Goal: Task Accomplishment & Management: Manage account settings

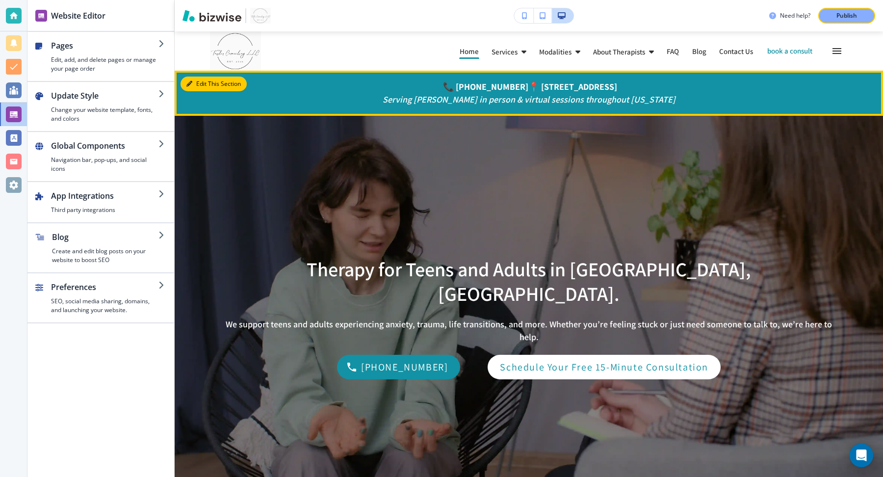
click at [200, 85] on button "Edit This Section" at bounding box center [213, 84] width 66 height 15
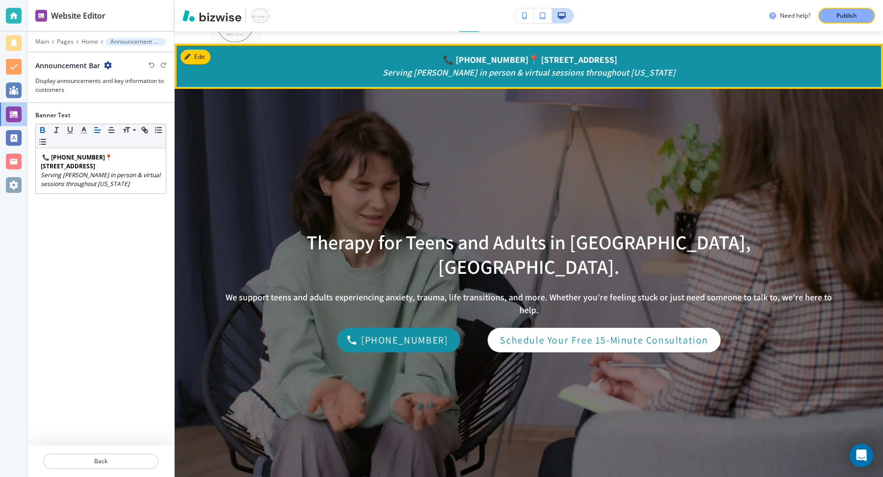
scroll to position [39, 0]
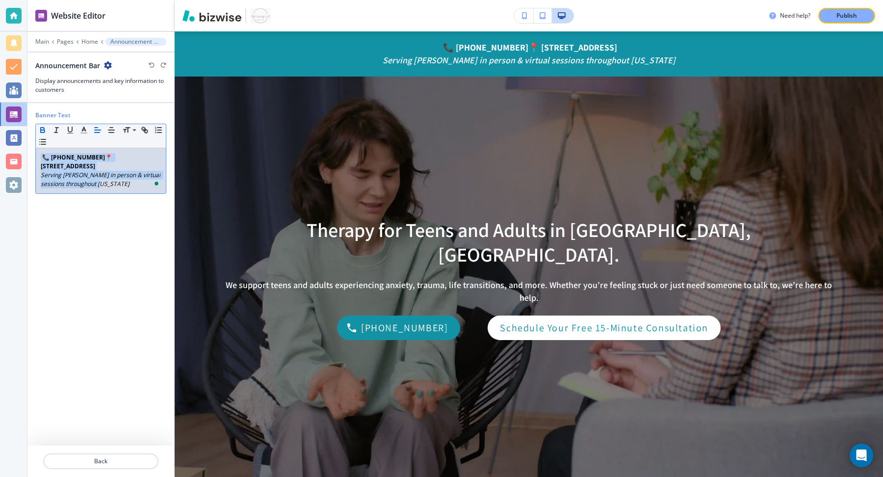
drag, startPoint x: 140, startPoint y: 180, endPoint x: 40, endPoint y: 100, distance: 128.8
click at [40, 100] on div "Website Editor Main Pages Home Announcement Bar Announcement Bar Display announ…" at bounding box center [100, 238] width 147 height 477
copy div "📞 (770) 800-7362 📍 425 E Crossville Road, Suite E 217, Roswell, GA 30075 Servin…"
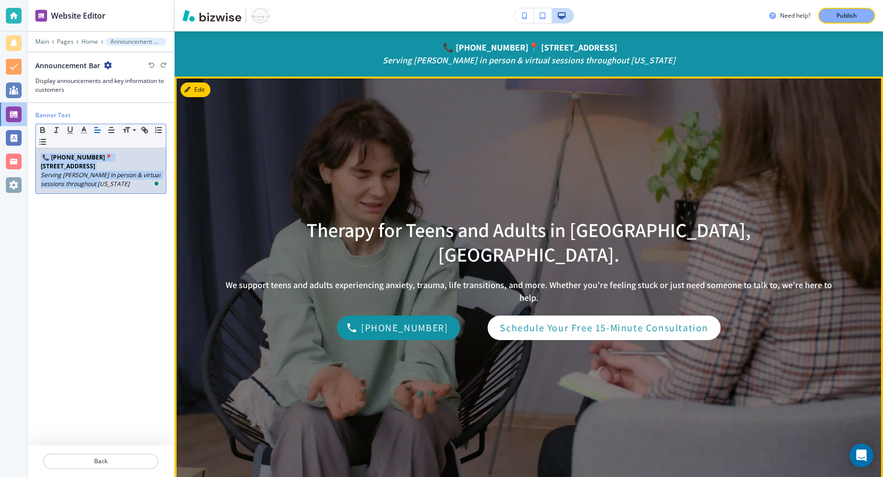
scroll to position [0, 0]
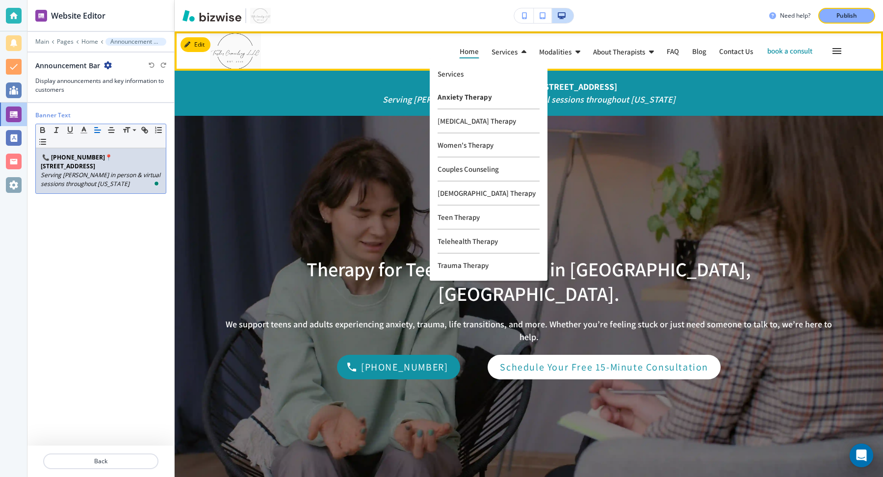
click at [460, 95] on p "Anxiety Therapy" at bounding box center [488, 97] width 102 height 24
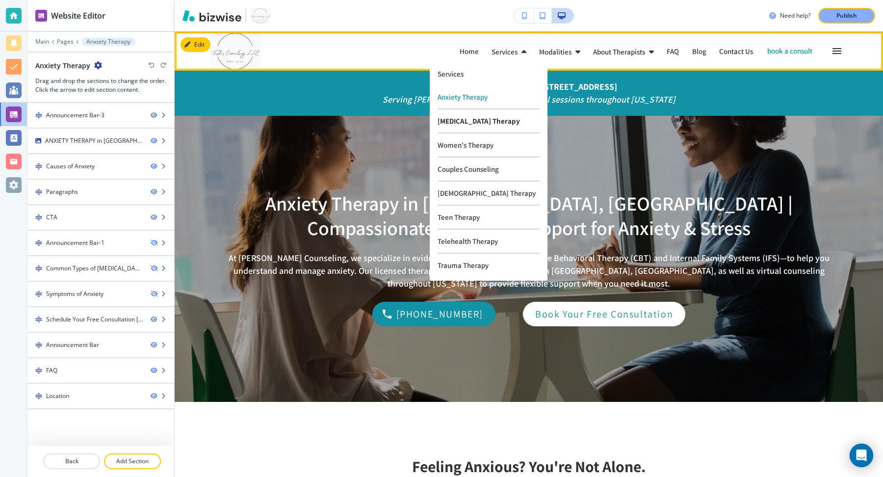
click at [461, 120] on p "[MEDICAL_DATA] Therapy" at bounding box center [488, 121] width 102 height 24
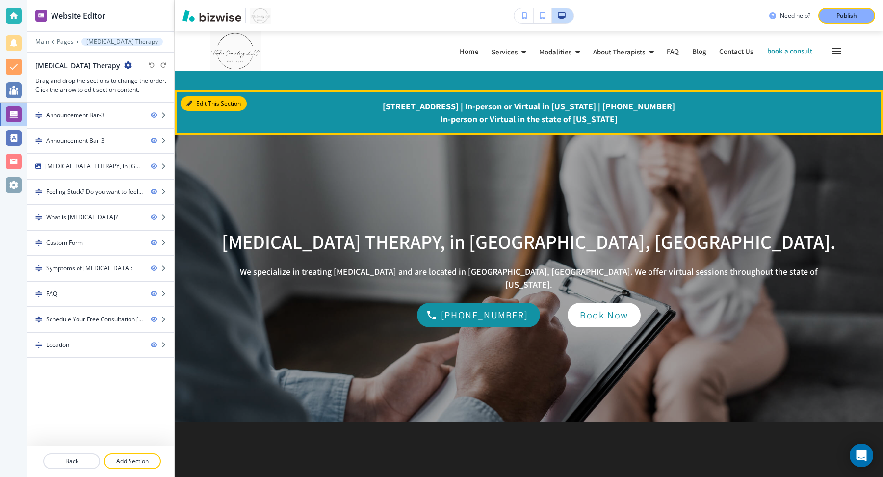
click at [194, 102] on button "Edit This Section" at bounding box center [213, 103] width 66 height 15
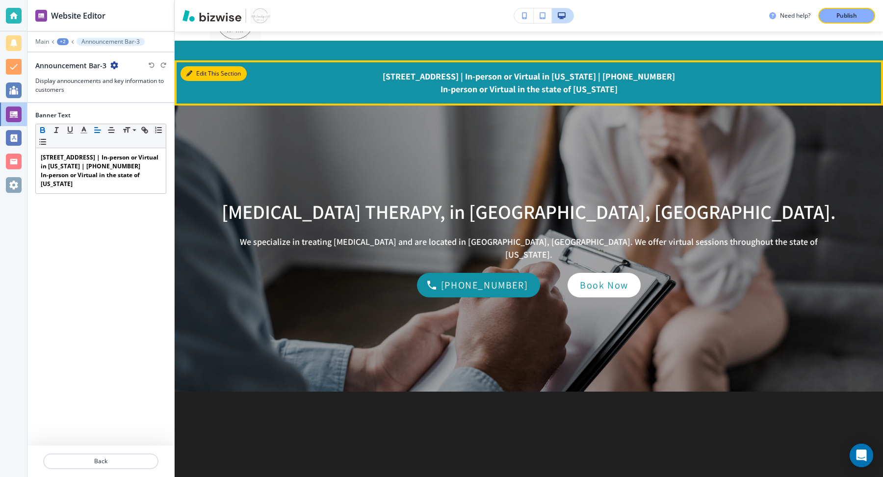
scroll to position [59, 0]
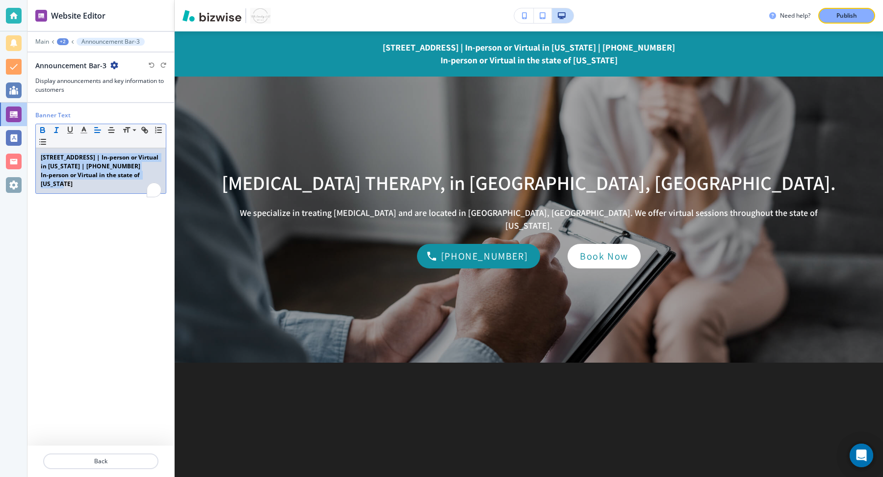
drag, startPoint x: 127, startPoint y: 194, endPoint x: 49, endPoint y: 129, distance: 101.0
click at [49, 129] on div "Small Normal Large Huge 425 E. Crossville Road, Roswell, GA | In-person or Virt…" at bounding box center [100, 159] width 131 height 70
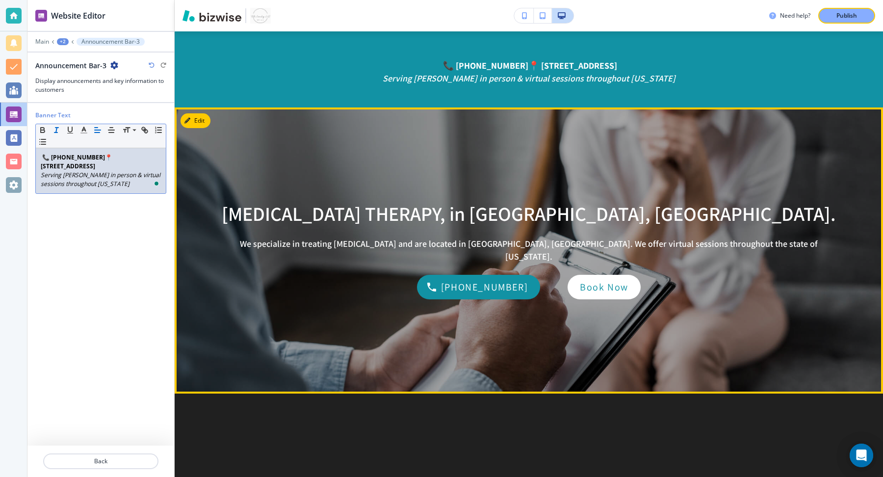
scroll to position [38, 0]
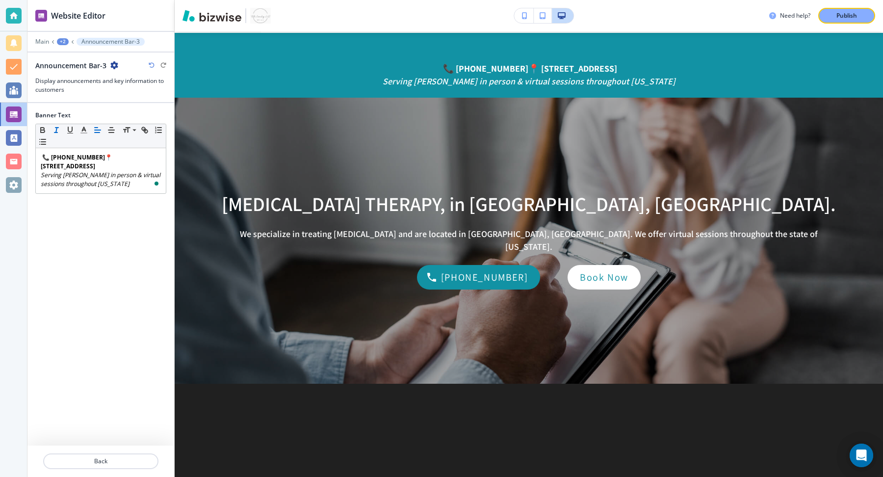
click at [58, 39] on div "+2" at bounding box center [63, 41] width 12 height 7
click at [86, 74] on p "[MEDICAL_DATA] Therapy" at bounding box center [88, 74] width 50 height 9
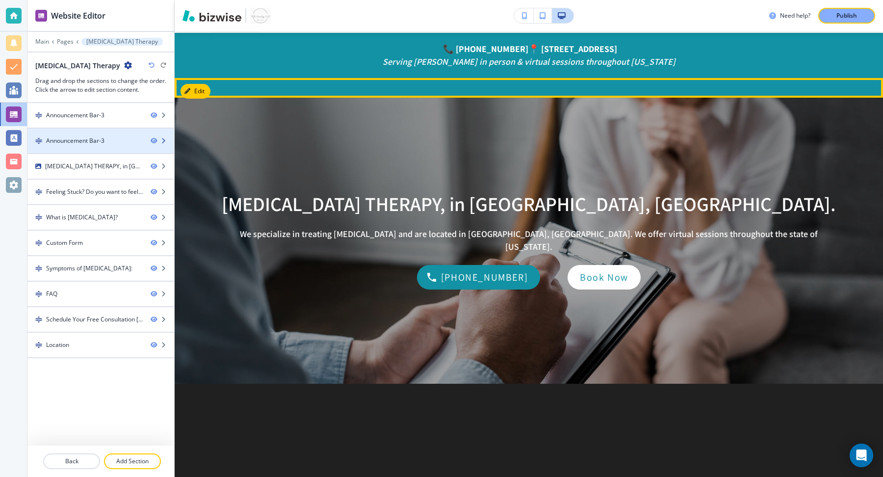
scroll to position [39, 0]
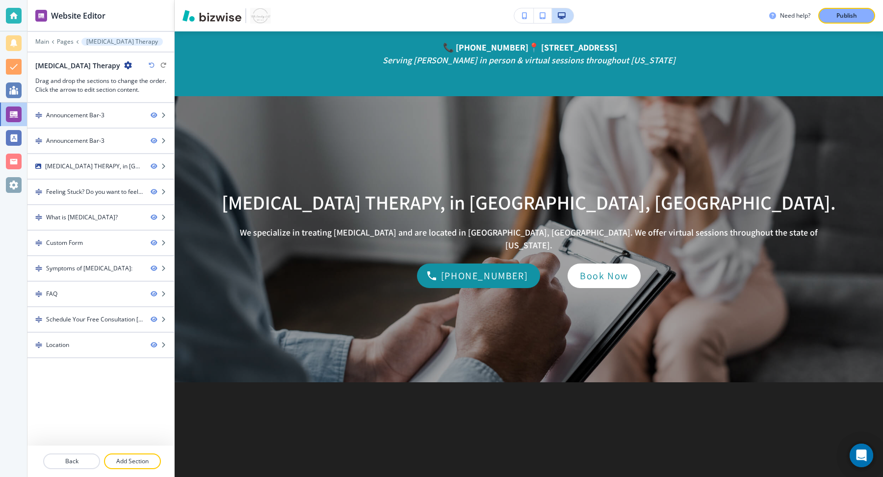
drag, startPoint x: 39, startPoint y: 140, endPoint x: 591, endPoint y: 1, distance: 569.9
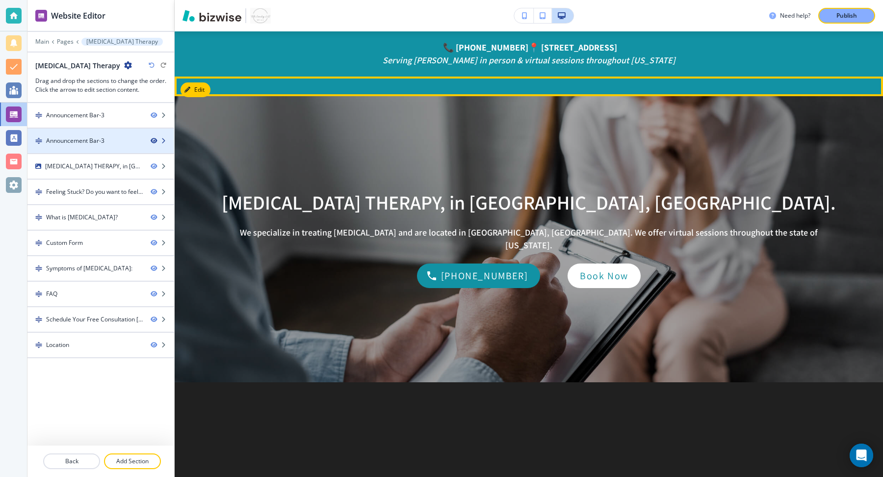
click at [155, 140] on icon "button" at bounding box center [154, 141] width 6 height 6
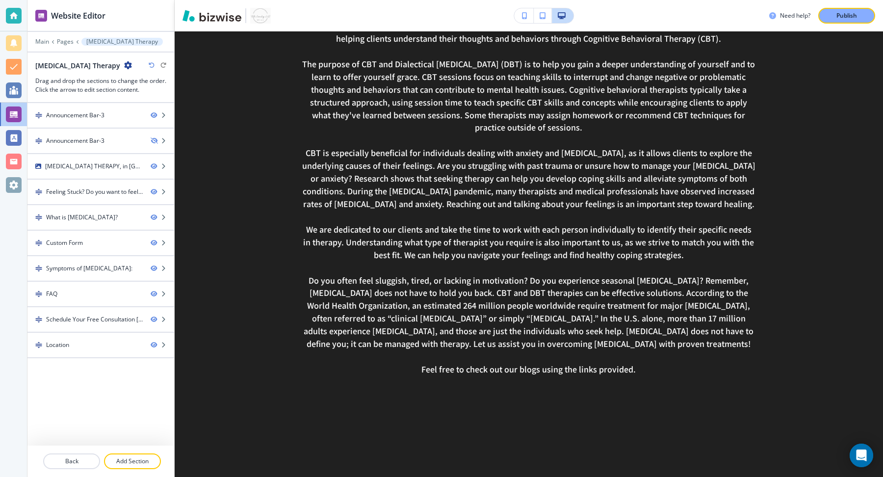
scroll to position [462, 0]
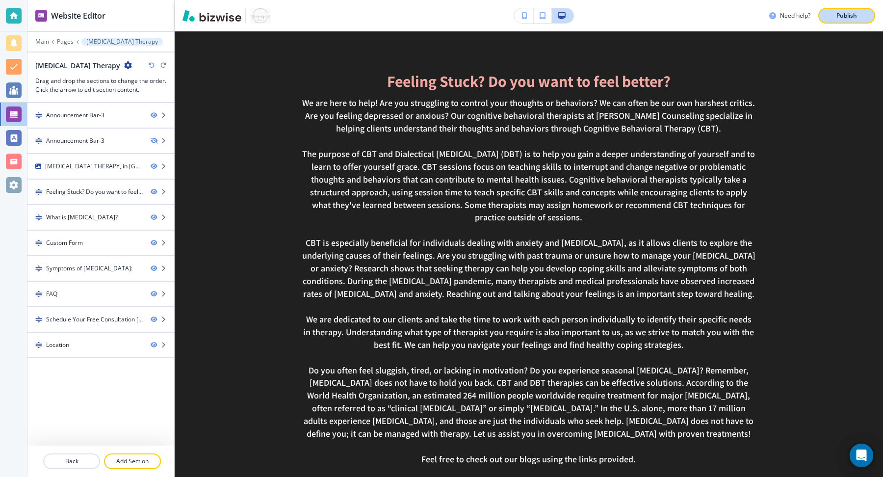
click at [836, 13] on p "Publish" at bounding box center [846, 15] width 21 height 9
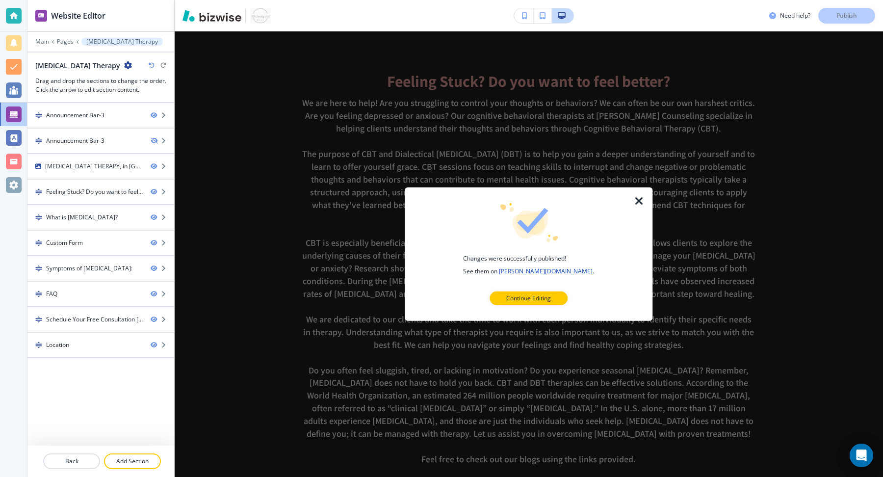
click at [641, 201] on icon "button" at bounding box center [639, 201] width 12 height 12
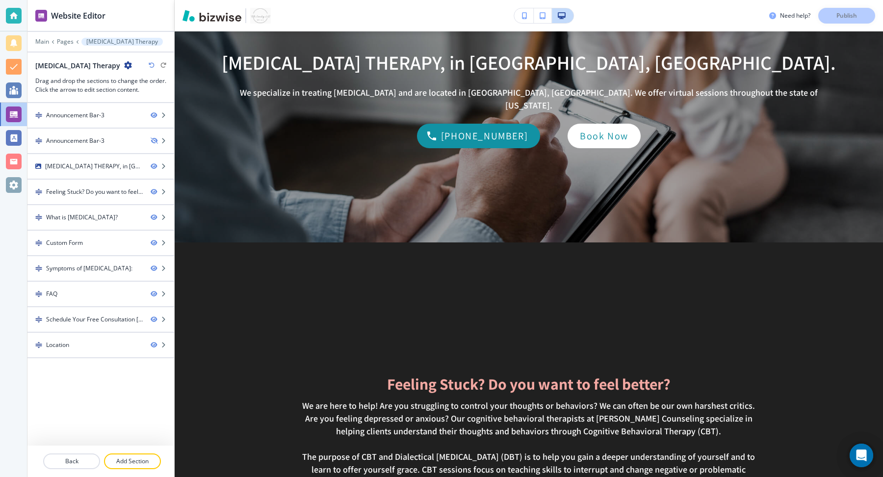
scroll to position [0, 0]
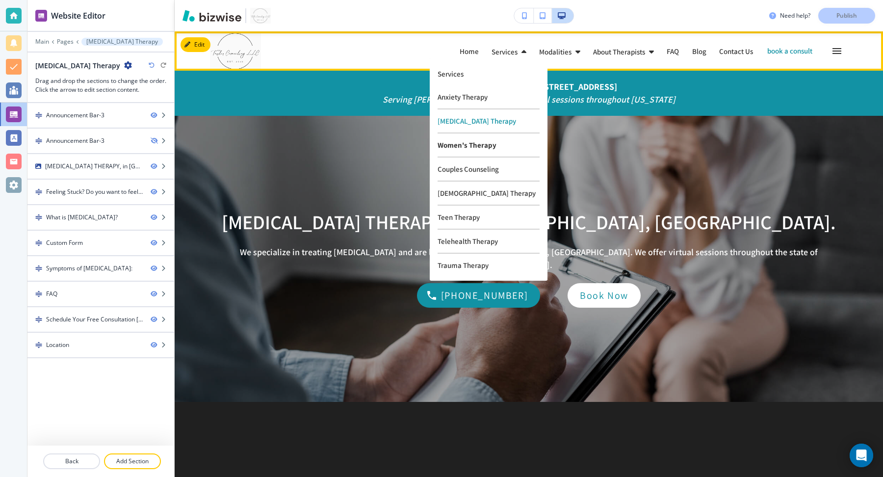
click at [468, 145] on p "Women's Therapy" at bounding box center [488, 145] width 102 height 24
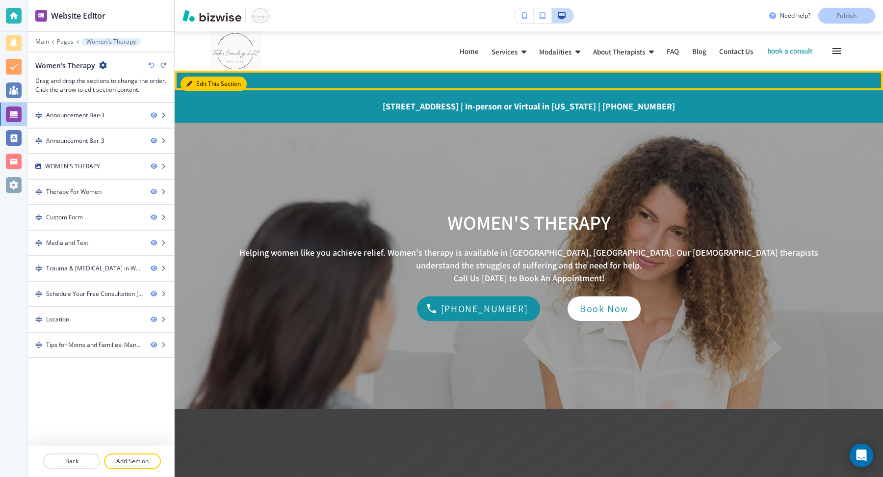
click at [188, 85] on icon "button" at bounding box center [189, 84] width 6 height 6
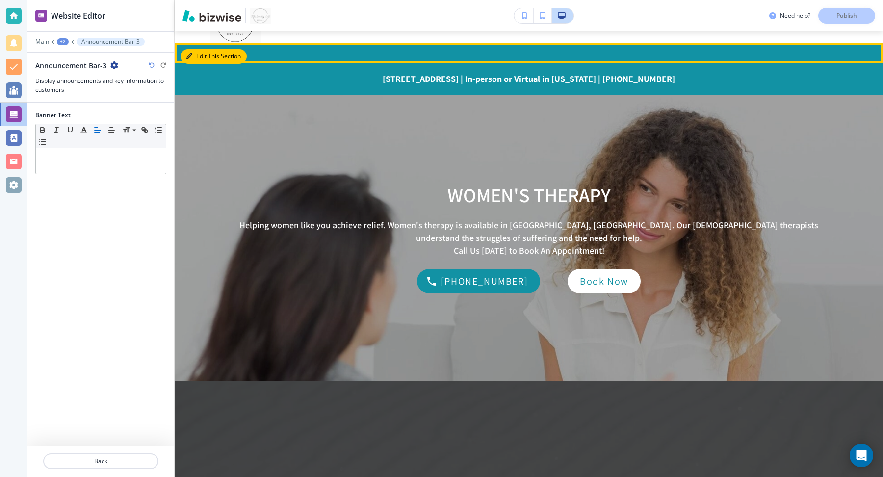
scroll to position [39, 0]
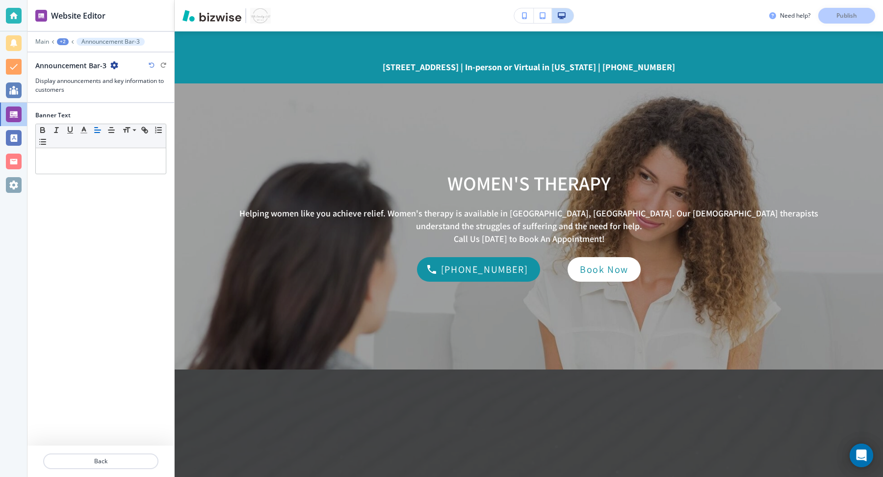
click at [111, 71] on div at bounding box center [100, 74] width 131 height 6
click at [110, 156] on p at bounding box center [101, 157] width 120 height 9
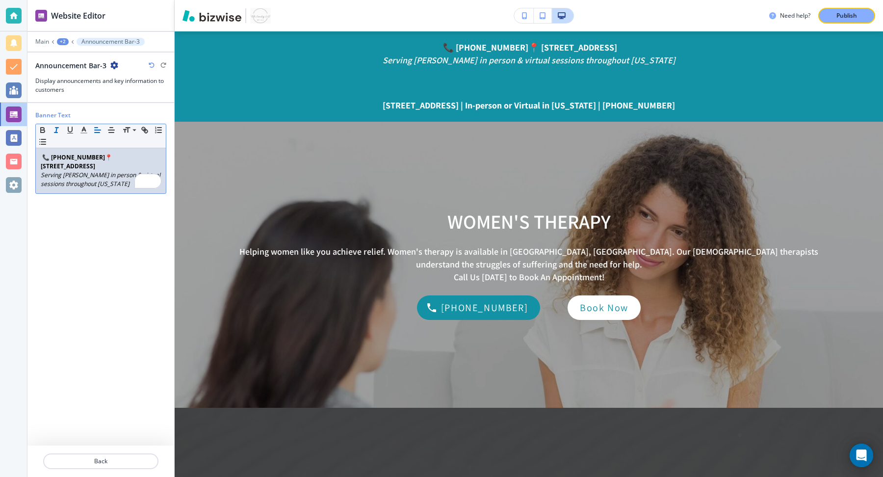
scroll to position [0, 0]
click at [65, 40] on div "+2" at bounding box center [63, 41] width 12 height 7
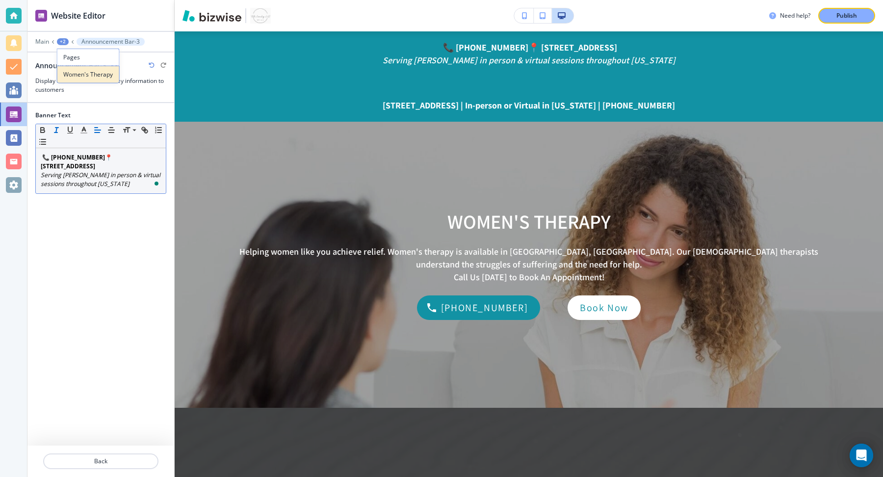
click at [83, 77] on p "Women's Therapy" at bounding box center [88, 74] width 50 height 9
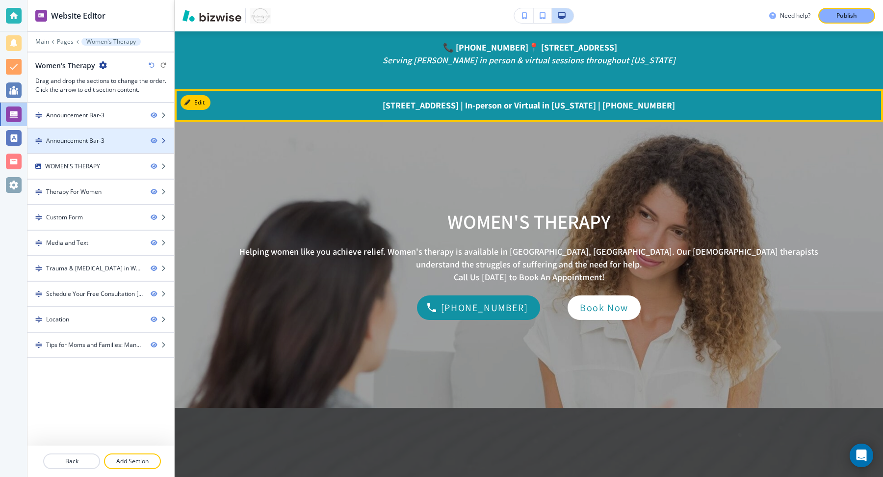
click at [166, 139] on icon "button" at bounding box center [163, 141] width 6 height 6
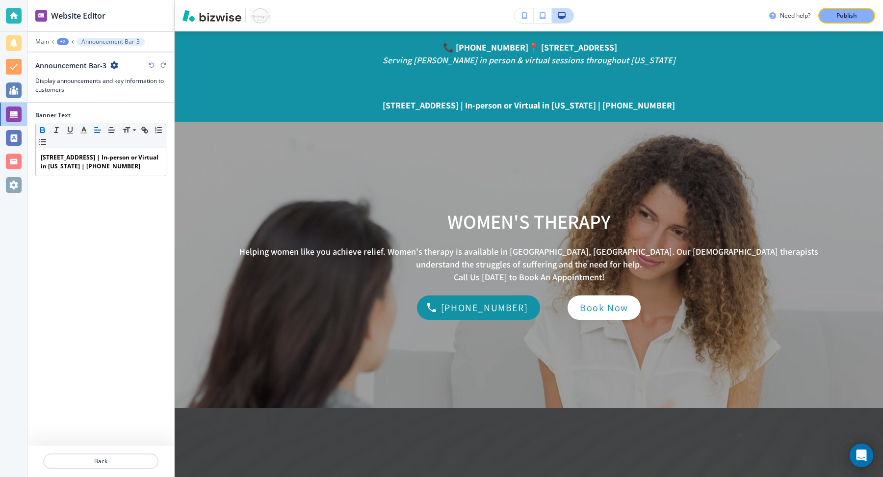
scroll to position [97, 0]
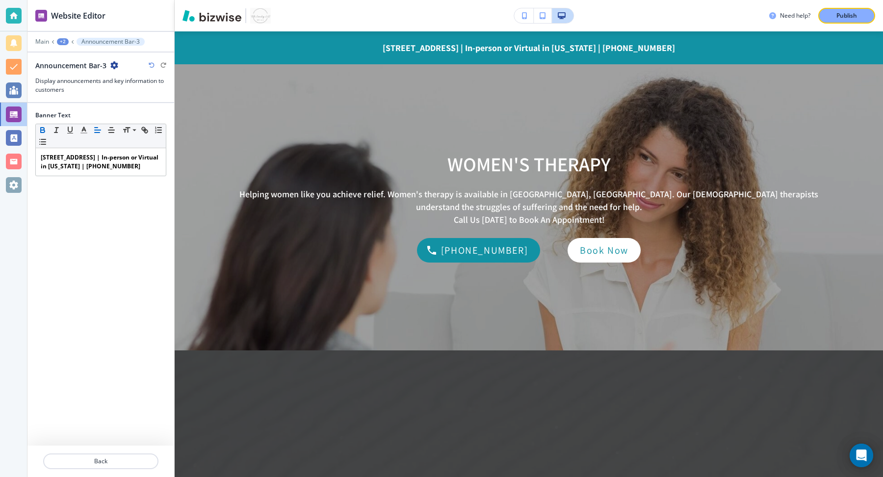
click at [113, 71] on div at bounding box center [100, 74] width 131 height 6
click at [115, 64] on icon "button" at bounding box center [114, 65] width 8 height 8
click at [137, 120] on button "Delete Section" at bounding box center [141, 116] width 63 height 18
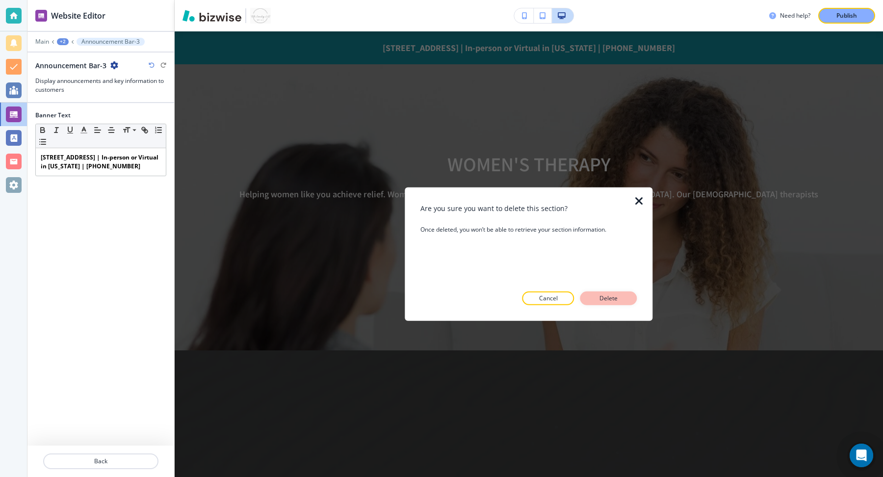
click at [613, 301] on p "Delete" at bounding box center [609, 298] width 24 height 9
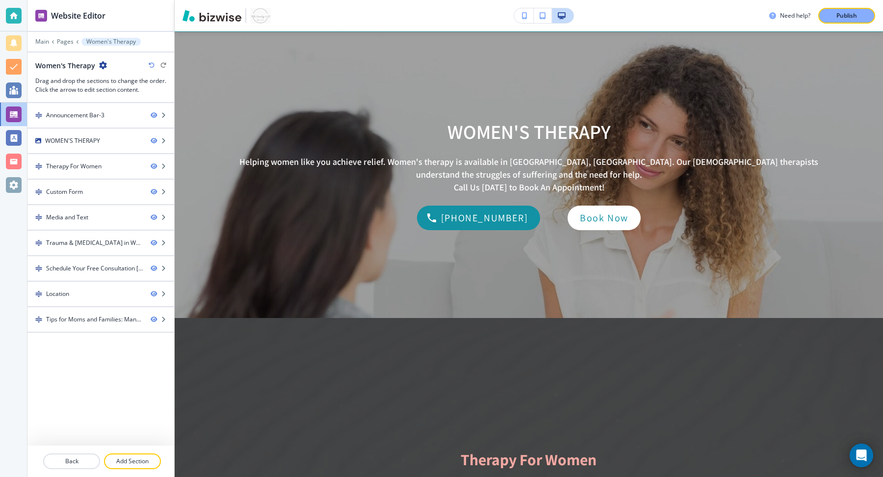
scroll to position [0, 0]
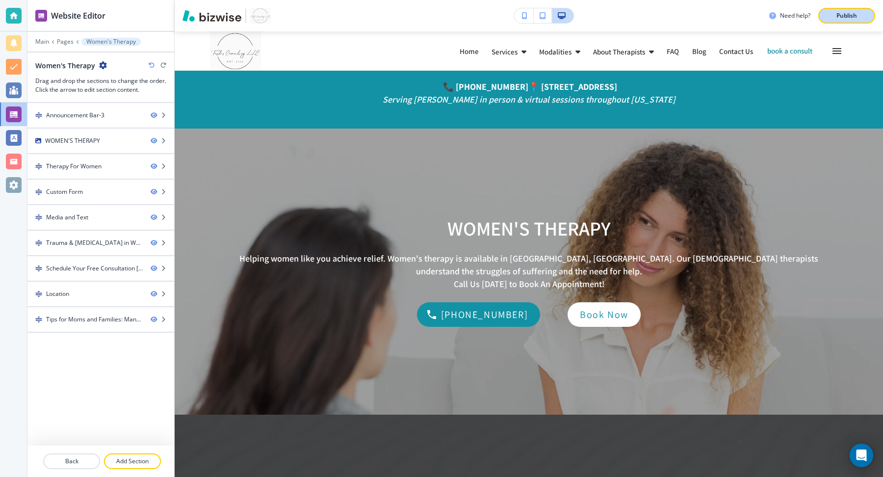
click at [847, 11] on p "Publish" at bounding box center [846, 15] width 21 height 9
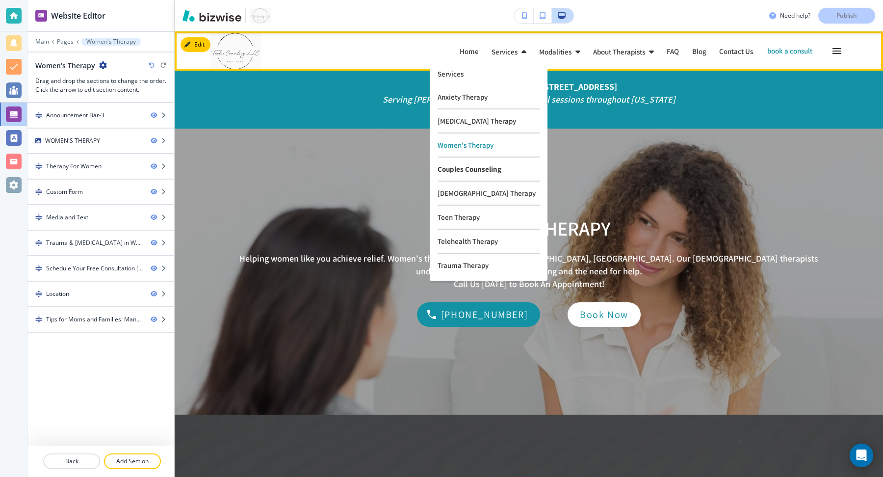
click at [474, 167] on p "Couples Counseling" at bounding box center [488, 169] width 102 height 24
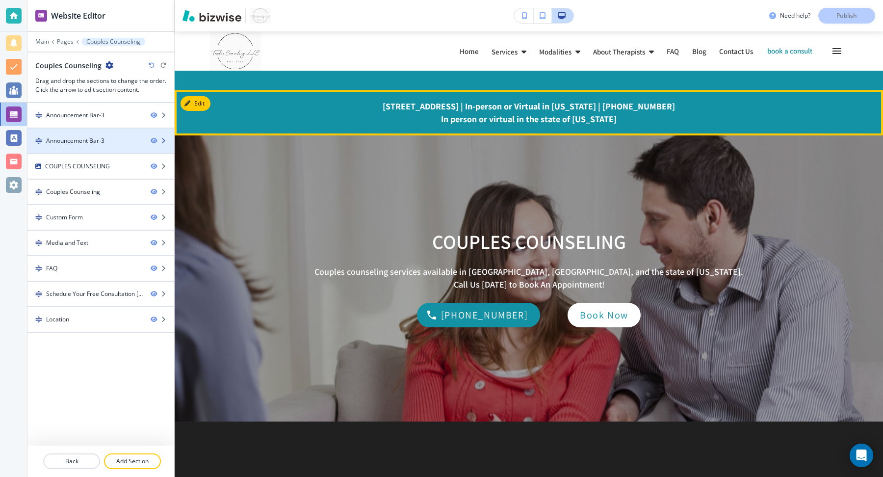
click at [165, 138] on icon "button" at bounding box center [163, 141] width 6 height 6
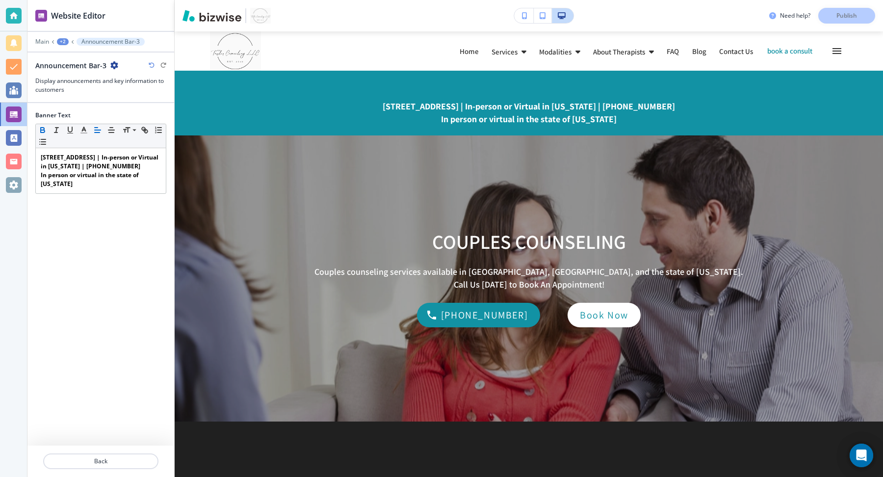
scroll to position [59, 0]
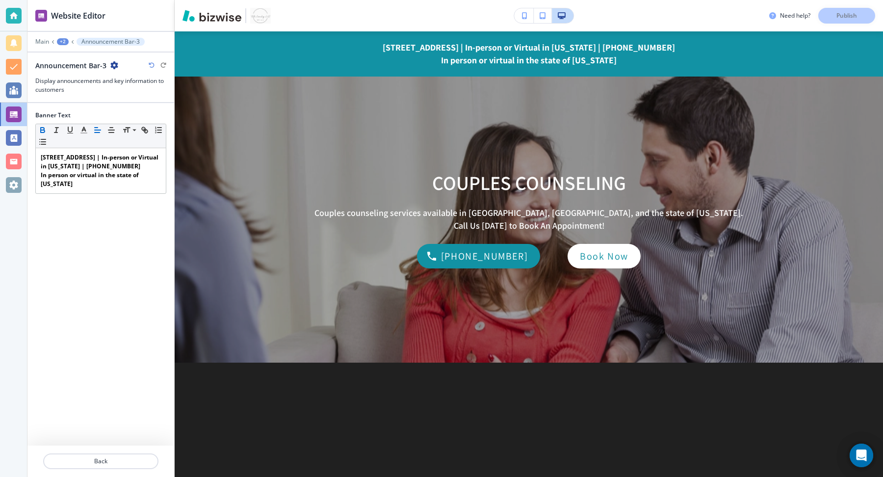
click at [110, 63] on icon "button" at bounding box center [114, 65] width 8 height 8
click at [134, 112] on p "Delete Section" at bounding box center [141, 115] width 50 height 9
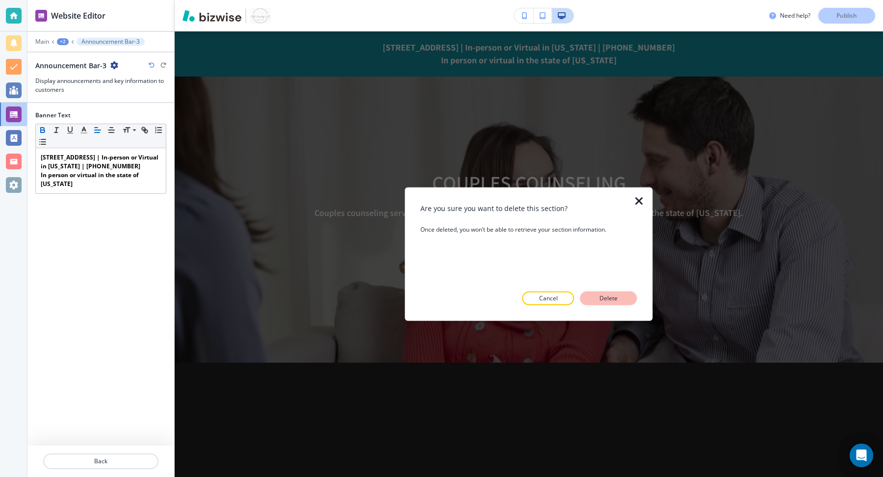
click at [618, 298] on p "Delete" at bounding box center [609, 298] width 24 height 9
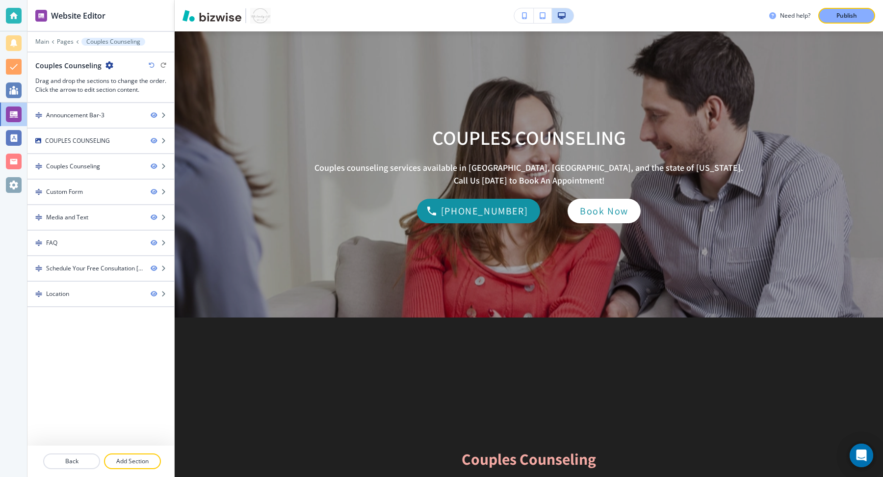
scroll to position [14, 0]
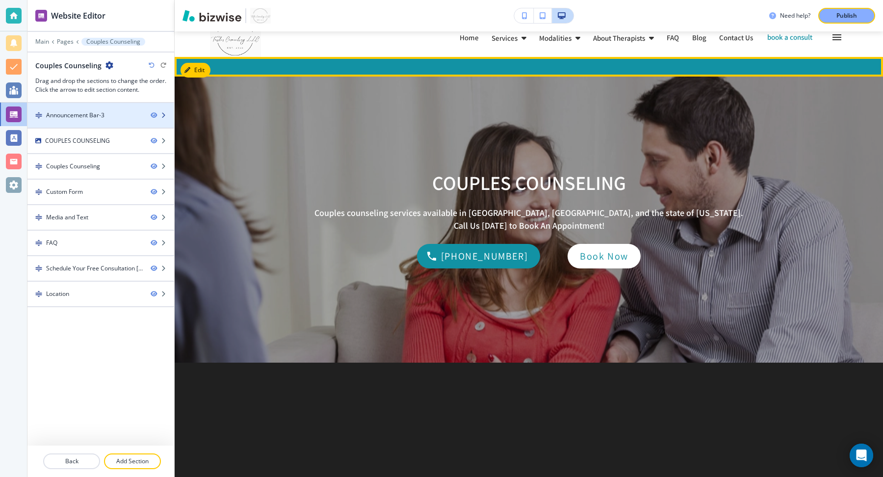
click at [125, 120] on div at bounding box center [100, 124] width 147 height 8
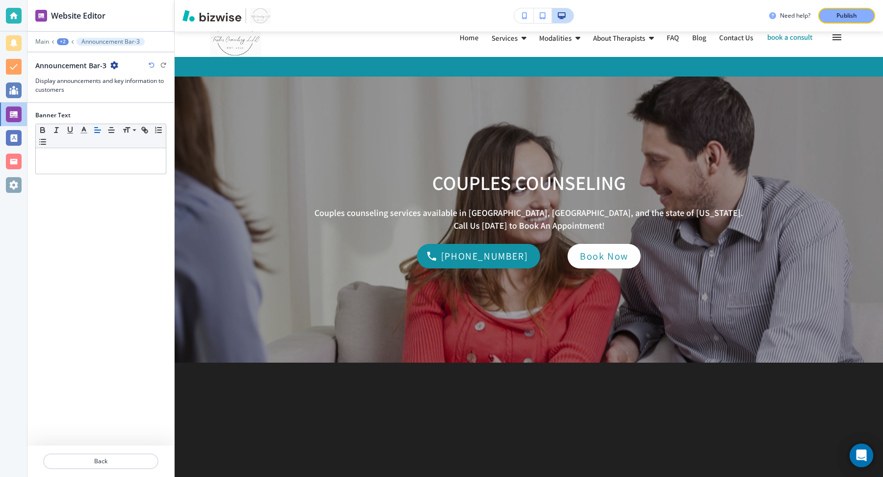
scroll to position [39, 0]
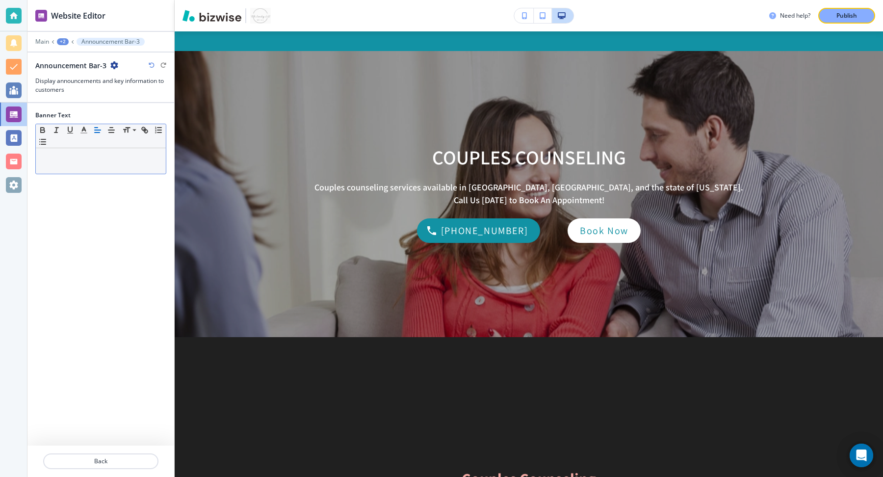
click at [117, 154] on p at bounding box center [101, 157] width 120 height 9
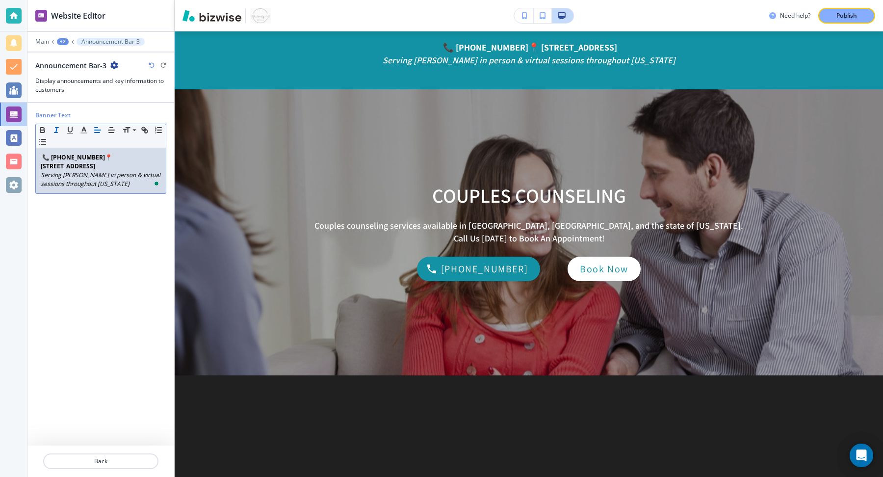
click at [118, 183] on p "Serving [PERSON_NAME] in person & virtual sessions throughout [US_STATE]" at bounding box center [101, 180] width 120 height 18
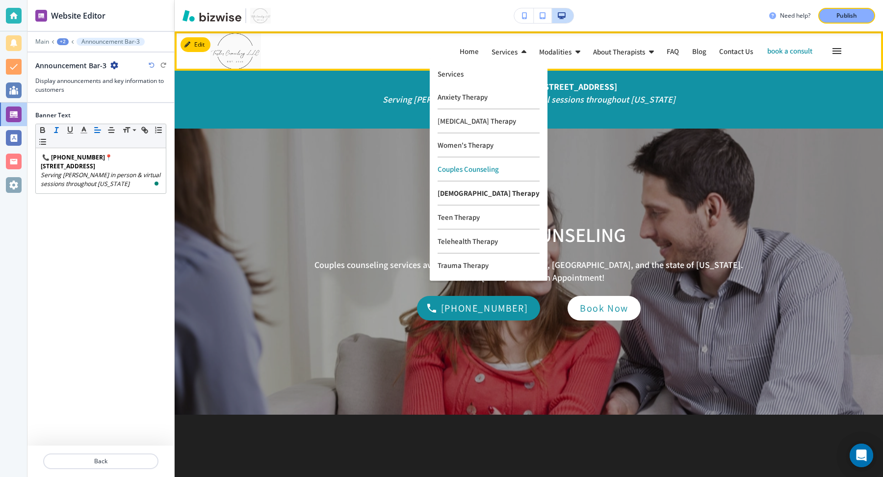
click at [460, 197] on p "[DEMOGRAPHIC_DATA] Therapy" at bounding box center [488, 193] width 102 height 24
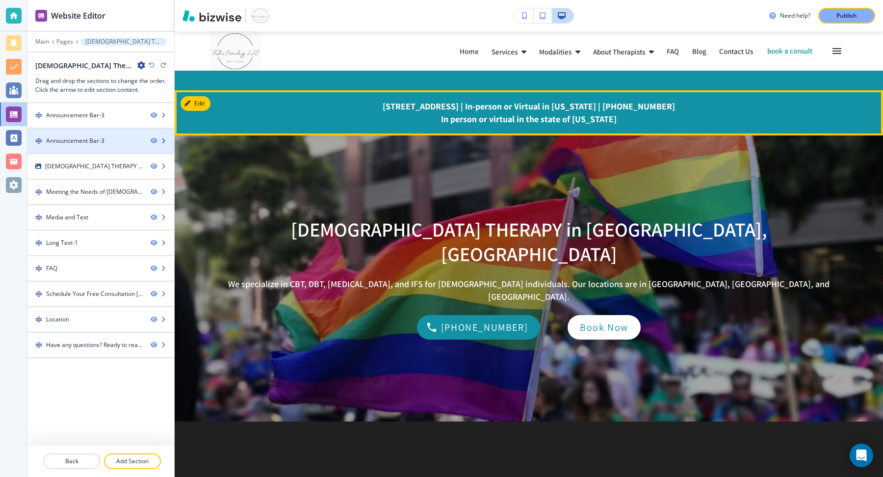
click at [164, 139] on icon "button" at bounding box center [163, 141] width 6 height 6
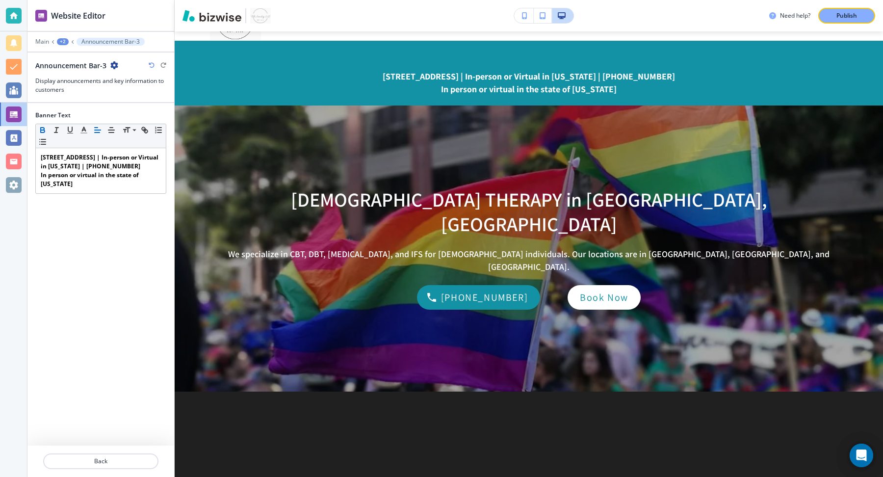
scroll to position [59, 0]
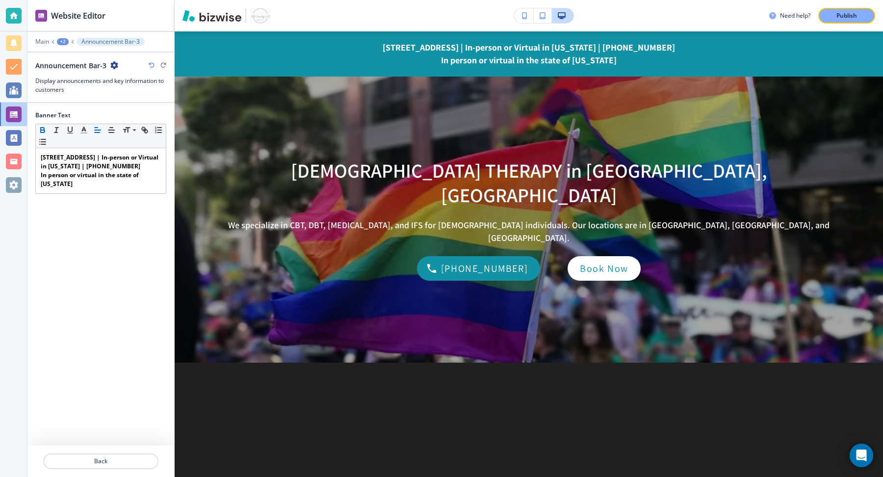
click at [111, 63] on icon "button" at bounding box center [114, 65] width 8 height 8
click at [133, 115] on p "Delete Section" at bounding box center [141, 115] width 50 height 9
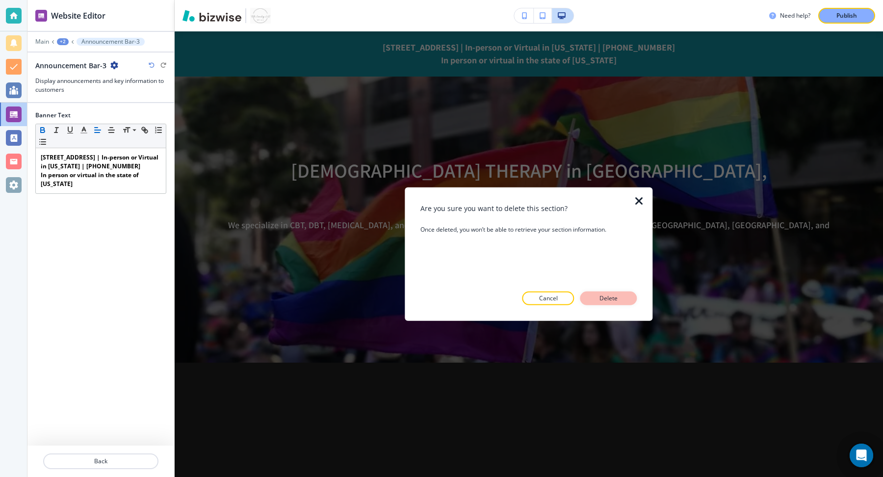
click at [602, 302] on p "Delete" at bounding box center [609, 298] width 24 height 9
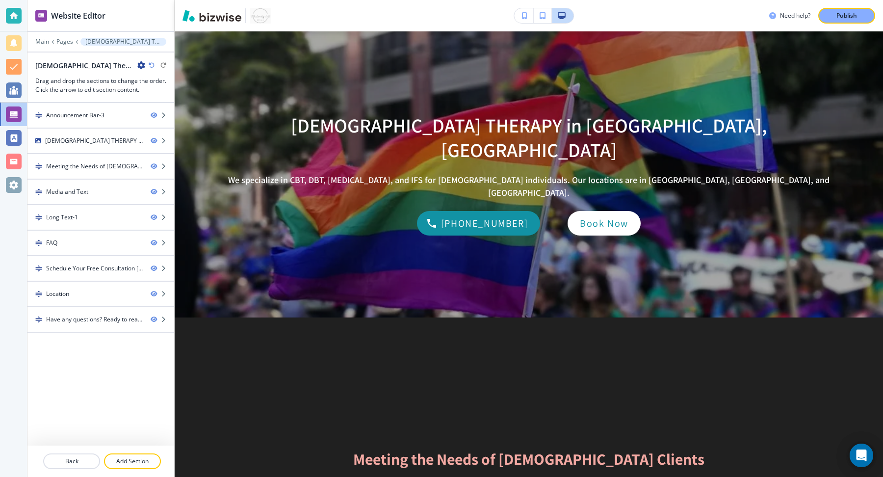
scroll to position [14, 0]
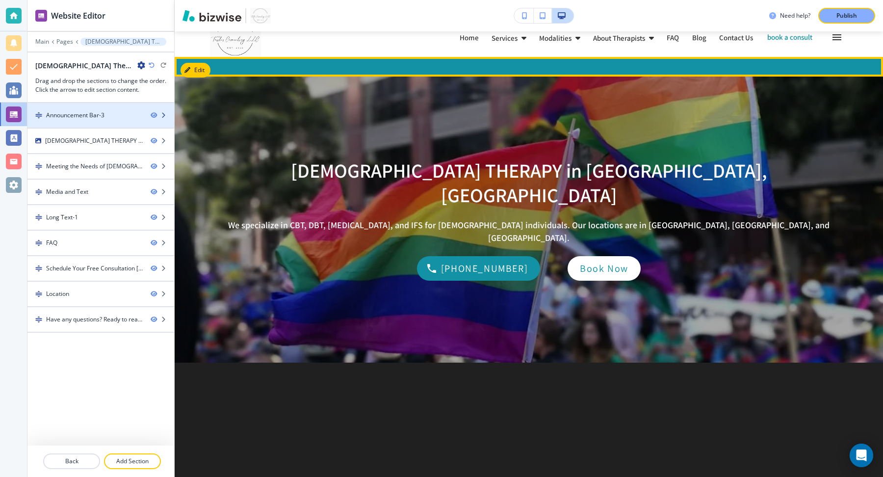
click at [62, 120] on div at bounding box center [100, 124] width 147 height 8
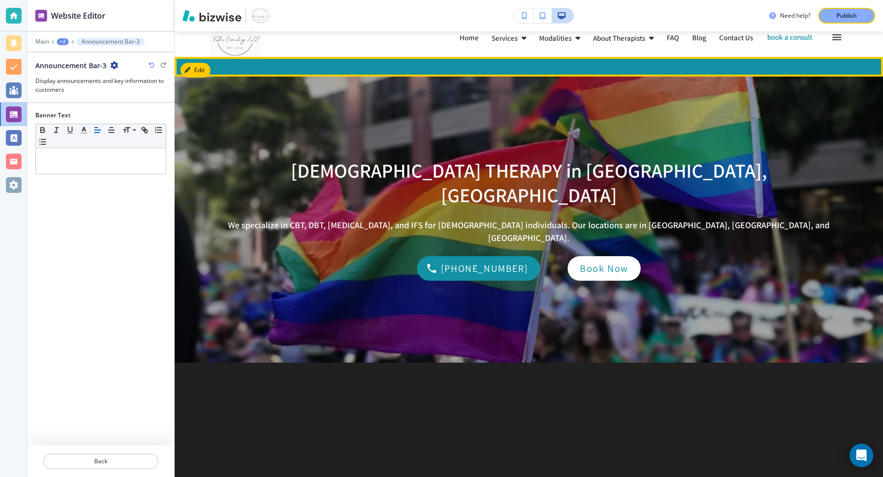
scroll to position [39, 0]
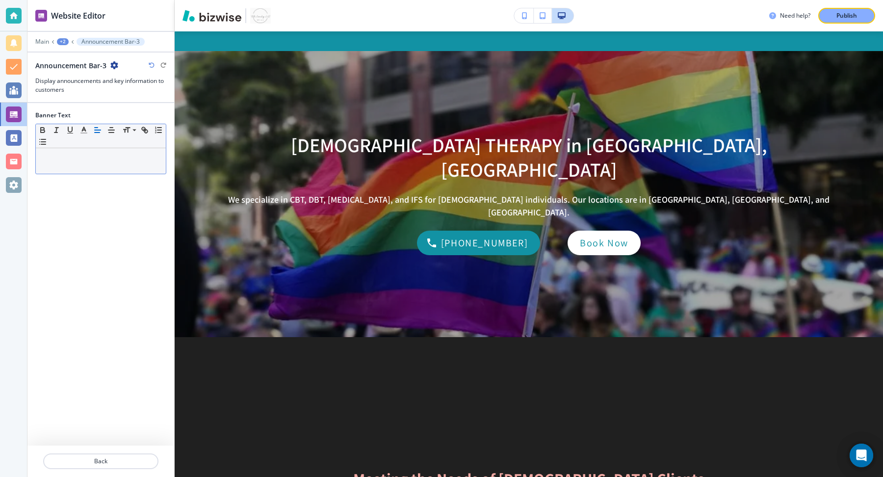
click at [135, 150] on div at bounding box center [101, 161] width 130 height 26
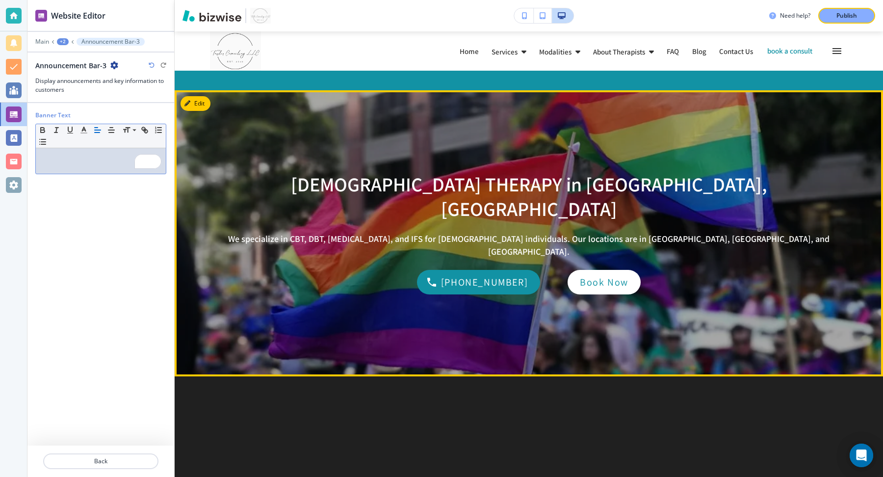
scroll to position [0, 0]
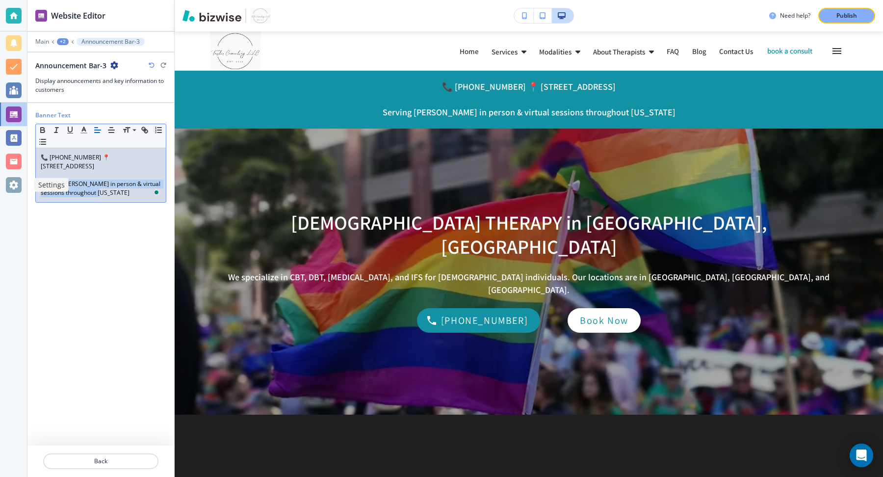
drag, startPoint x: 111, startPoint y: 188, endPoint x: 17, endPoint y: 182, distance: 94.3
click at [17, 182] on div "Website Editor Main +2 Announcement Bar-3 Announcement Bar-3 Display announceme…" at bounding box center [441, 238] width 883 height 477
drag, startPoint x: 129, startPoint y: 163, endPoint x: 32, endPoint y: 156, distance: 97.8
click at [32, 156] on div "Banner Text Small Normal Large Huge 📞 [PHONE_NUMBER] 📍 [STREET_ADDRESS] Serving…" at bounding box center [100, 274] width 147 height 342
click at [93, 182] on em "Serving [PERSON_NAME] in person & virtual sessions throughout [US_STATE]" at bounding box center [101, 187] width 121 height 17
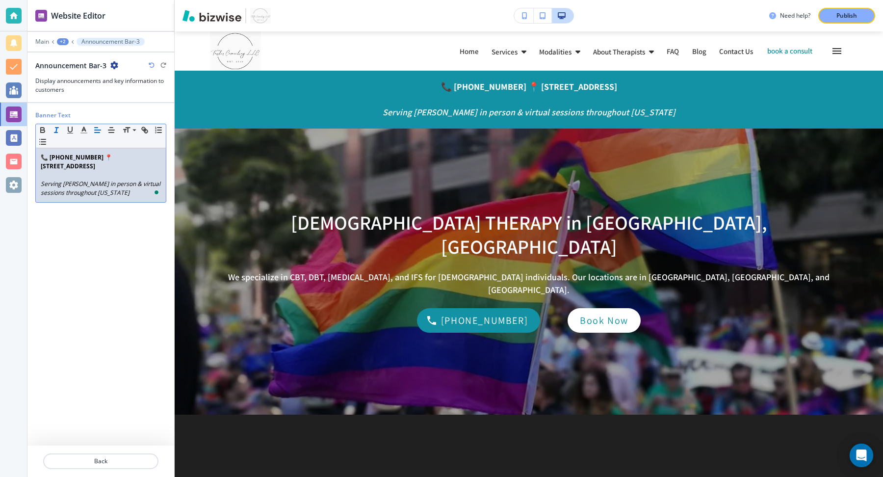
click at [91, 169] on p "📞 [PHONE_NUMBER] 📍 [STREET_ADDRESS]" at bounding box center [101, 162] width 120 height 18
click at [90, 179] on em "Serving [PERSON_NAME] in person & virtual sessions throughout [US_STATE]" at bounding box center [101, 187] width 121 height 17
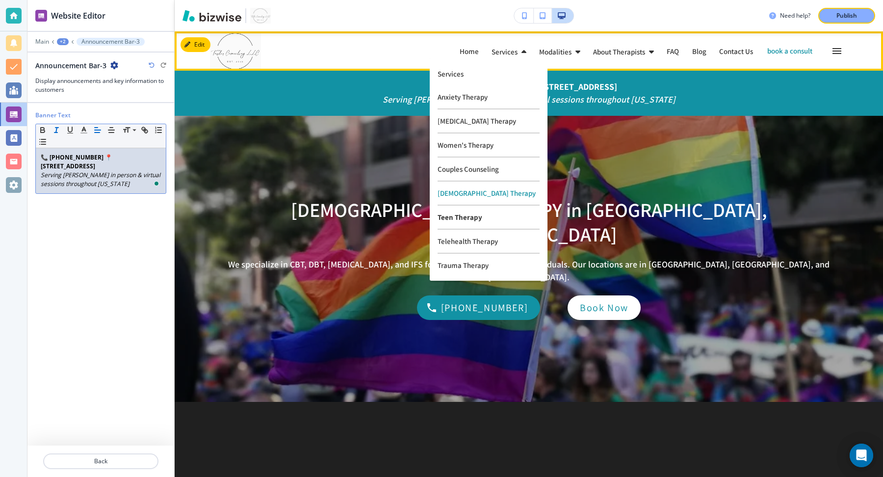
click at [457, 220] on p "Teen Therapy" at bounding box center [488, 217] width 102 height 24
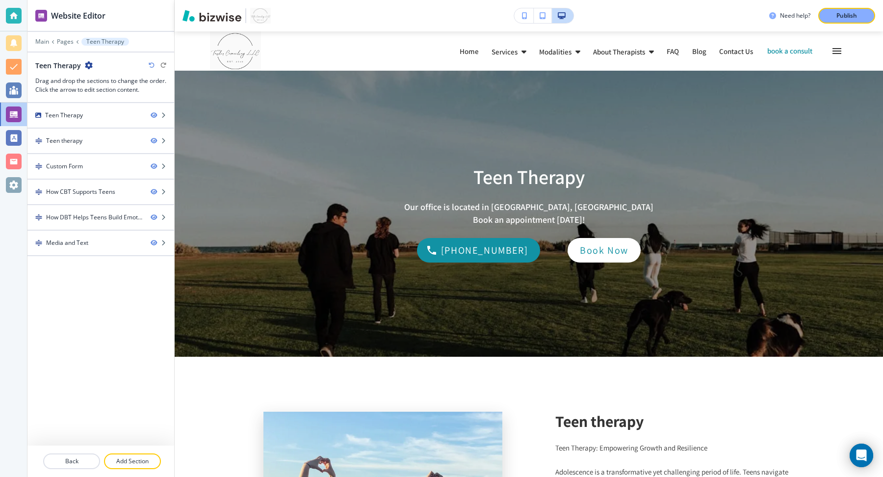
click at [87, 66] on icon "button" at bounding box center [89, 65] width 8 height 8
click at [97, 80] on p "Edit Page Settings" at bounding box center [116, 81] width 50 height 9
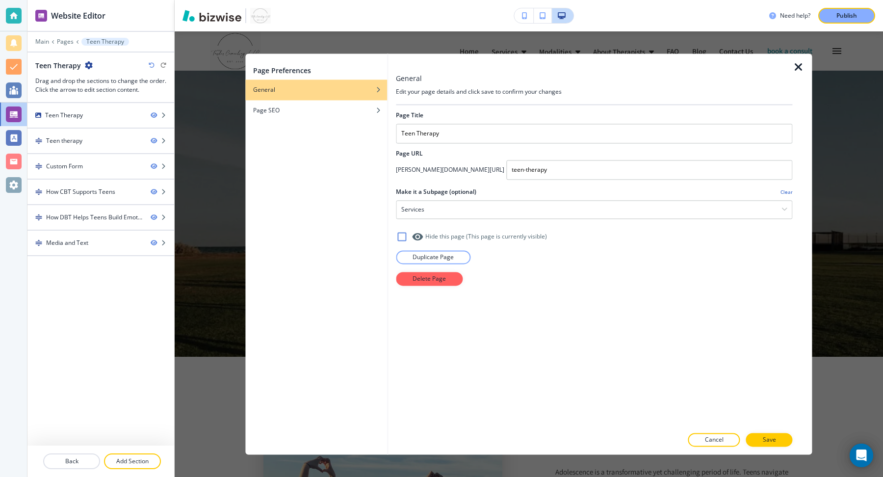
click at [800, 68] on icon "button" at bounding box center [799, 67] width 12 height 12
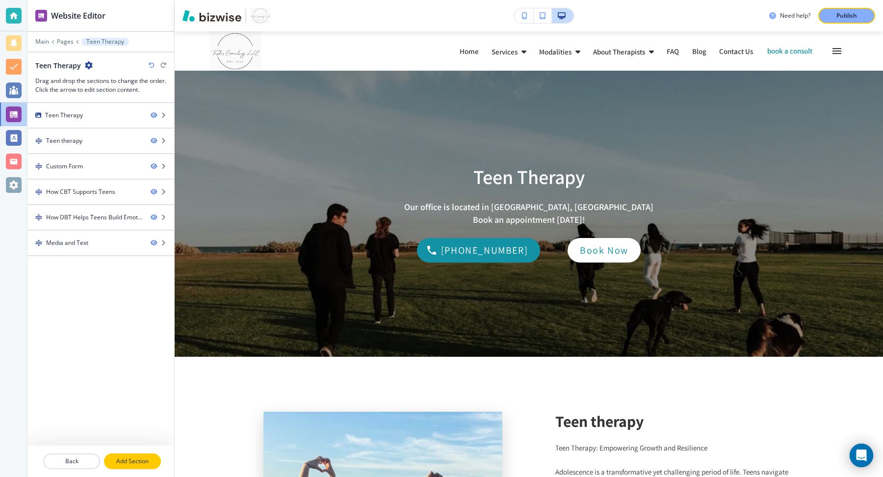
click at [134, 459] on p "Add Section" at bounding box center [132, 461] width 55 height 9
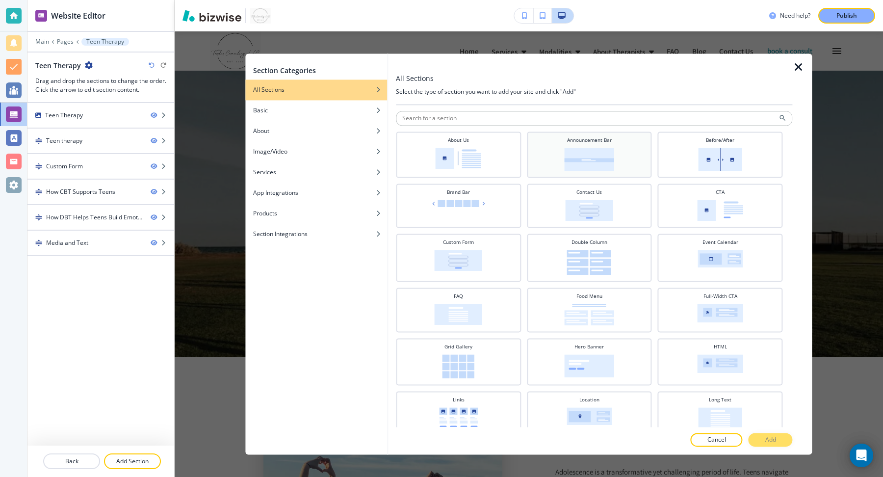
click at [575, 144] on div "Announcement Bar" at bounding box center [589, 153] width 115 height 34
click at [769, 444] on p "Add" at bounding box center [770, 440] width 11 height 9
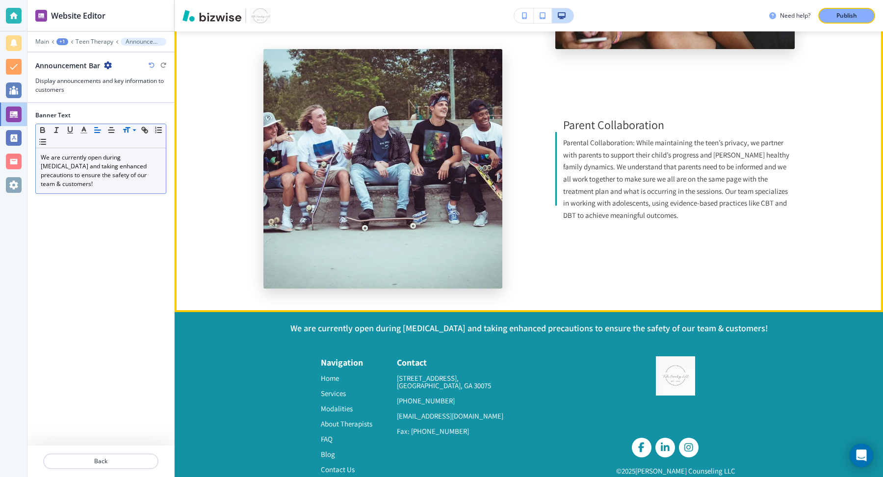
scroll to position [2546, 0]
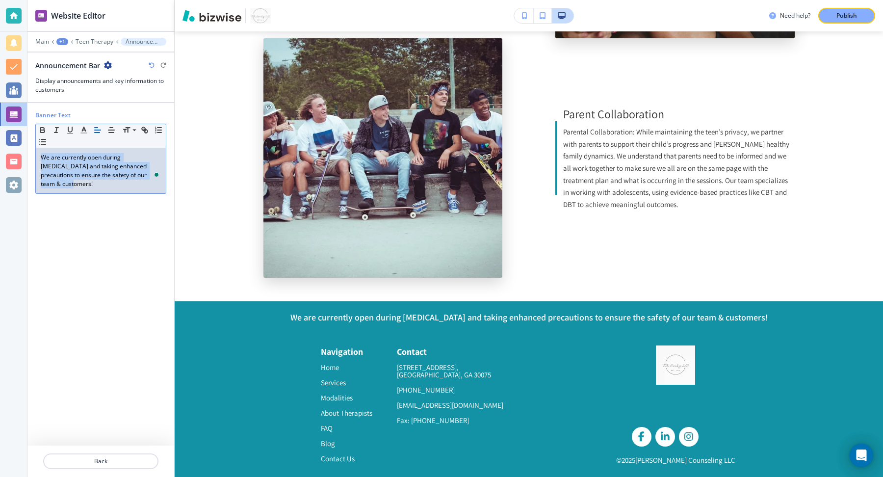
drag, startPoint x: 136, startPoint y: 175, endPoint x: 11, endPoint y: 149, distance: 127.7
click at [11, 149] on div "Website Editor Main +1 Teen Therapy Announcement Bar Announcement Bar Display a…" at bounding box center [441, 238] width 883 height 477
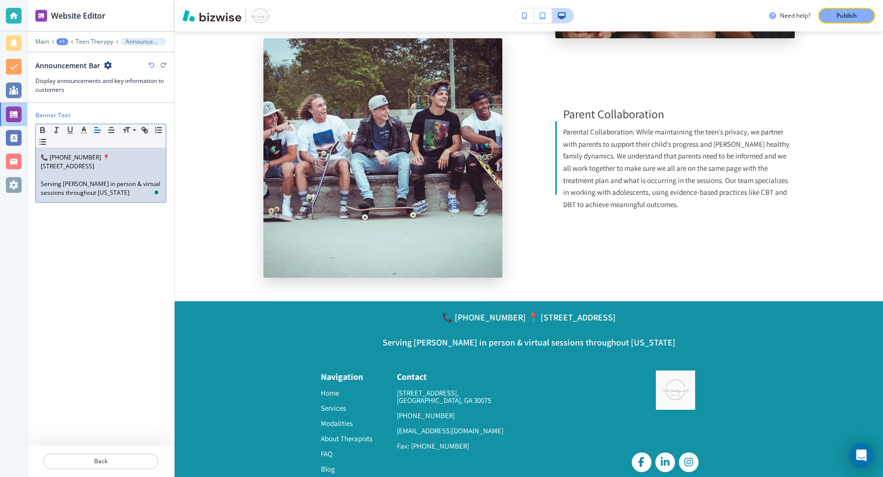
click at [41, 184] on p "Serving [PERSON_NAME] in person & virtual sessions throughout [US_STATE]" at bounding box center [101, 188] width 120 height 18
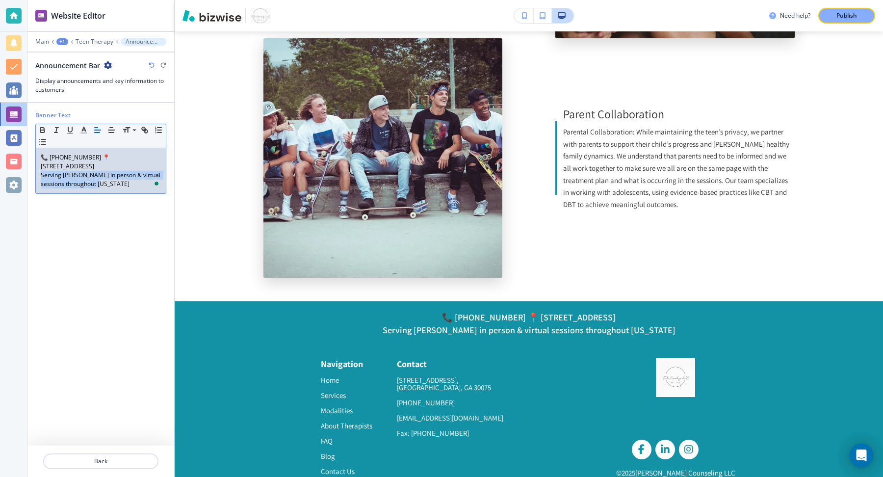
drag, startPoint x: 98, startPoint y: 183, endPoint x: 29, endPoint y: 174, distance: 69.8
click at [29, 174] on div "Banner Text Small Normal Large Huge 📞 [PHONE_NUMBER] 📍 [STREET_ADDRESS] Serving…" at bounding box center [100, 274] width 147 height 342
drag, startPoint x: 150, startPoint y: 164, endPoint x: 37, endPoint y: 150, distance: 113.7
click at [37, 150] on div "📞 [PHONE_NUMBER] 📍 [STREET_ADDRESS] Serving Roswell in person & virtual session…" at bounding box center [101, 170] width 130 height 45
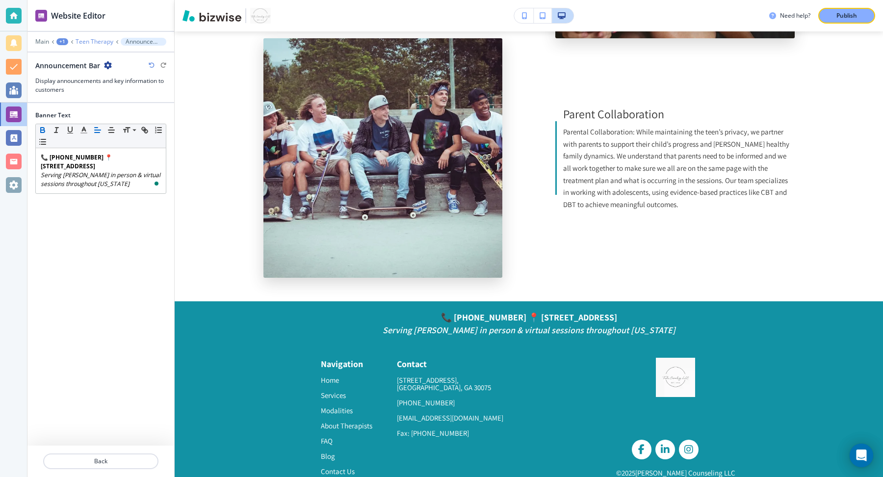
click at [100, 38] on p "Teen Therapy" at bounding box center [95, 41] width 38 height 7
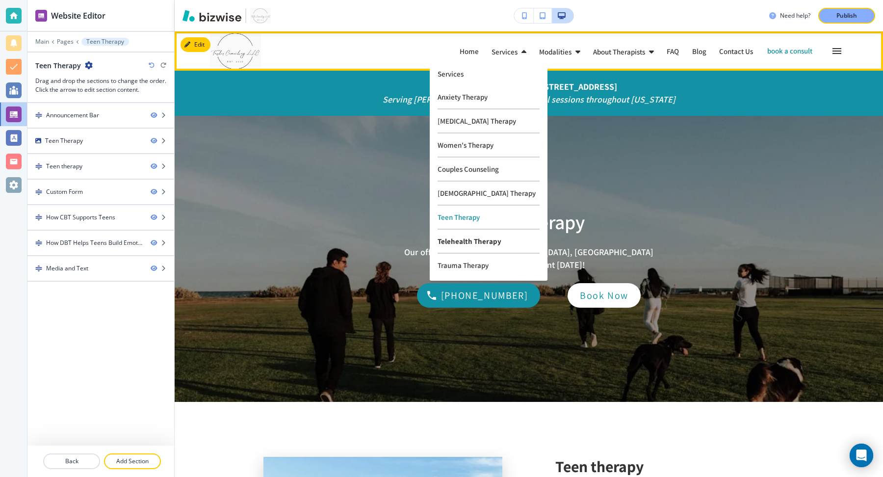
click at [461, 241] on p "Telehealth Therapy" at bounding box center [488, 242] width 102 height 24
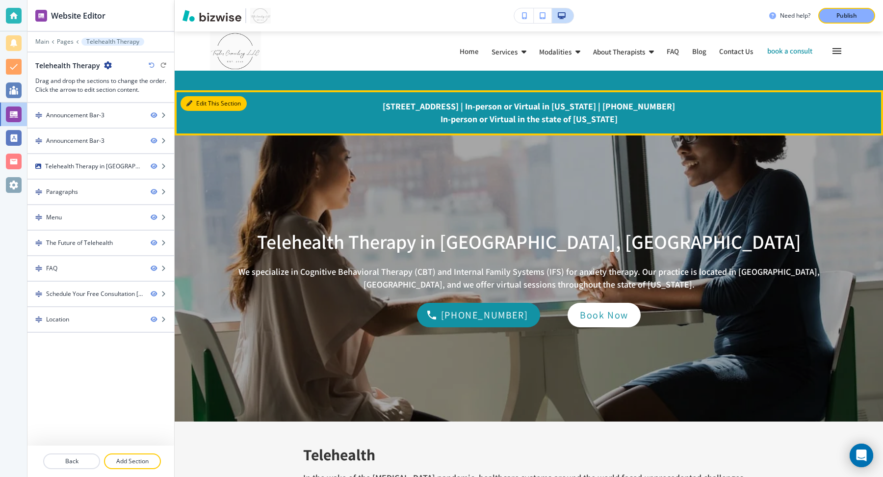
click at [188, 101] on icon "button" at bounding box center [189, 104] width 6 height 6
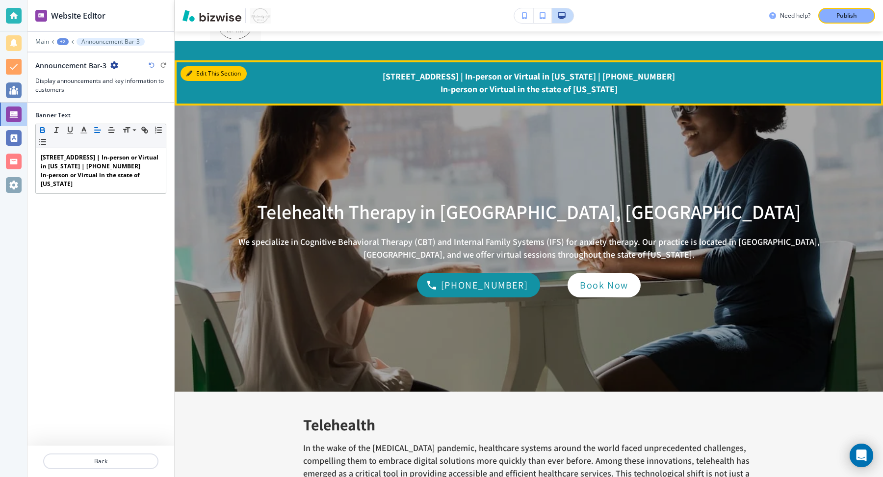
scroll to position [59, 0]
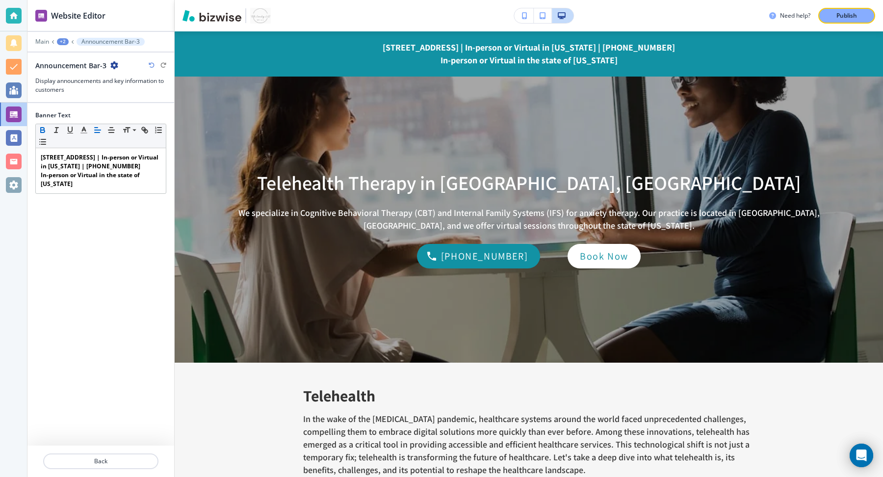
click at [113, 65] on icon "button" at bounding box center [114, 65] width 8 height 8
click at [137, 120] on button "Delete Section" at bounding box center [141, 116] width 63 height 18
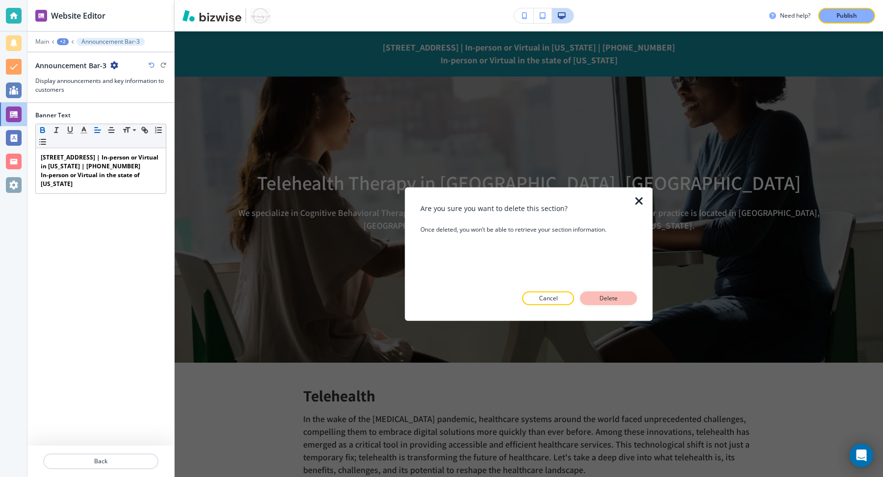
click at [613, 300] on p "Delete" at bounding box center [609, 298] width 24 height 9
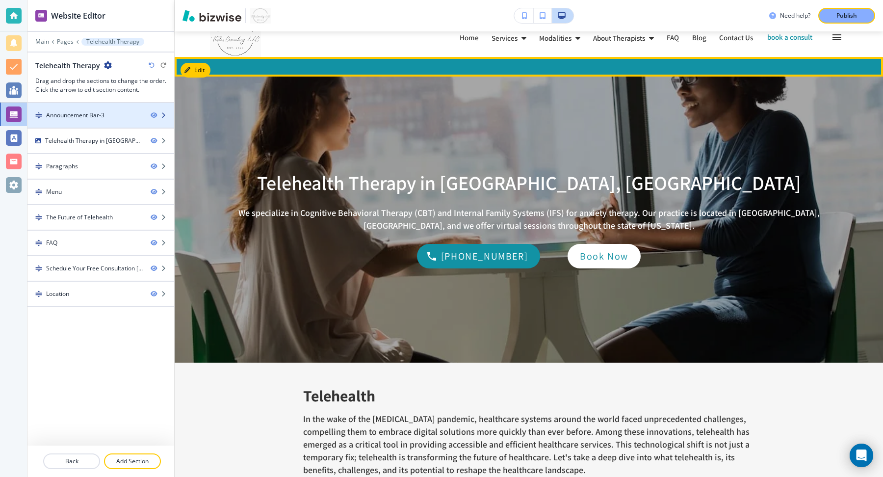
click at [83, 113] on div "Announcement Bar-3" at bounding box center [75, 115] width 58 height 9
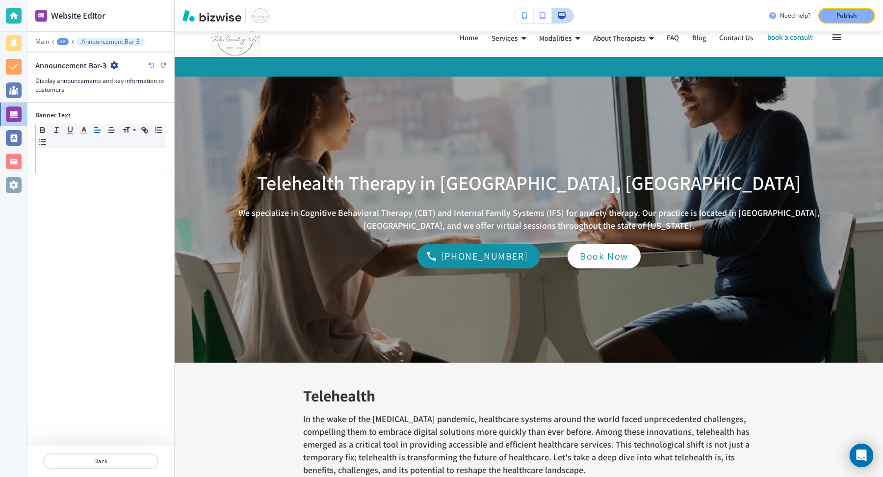
scroll to position [39, 0]
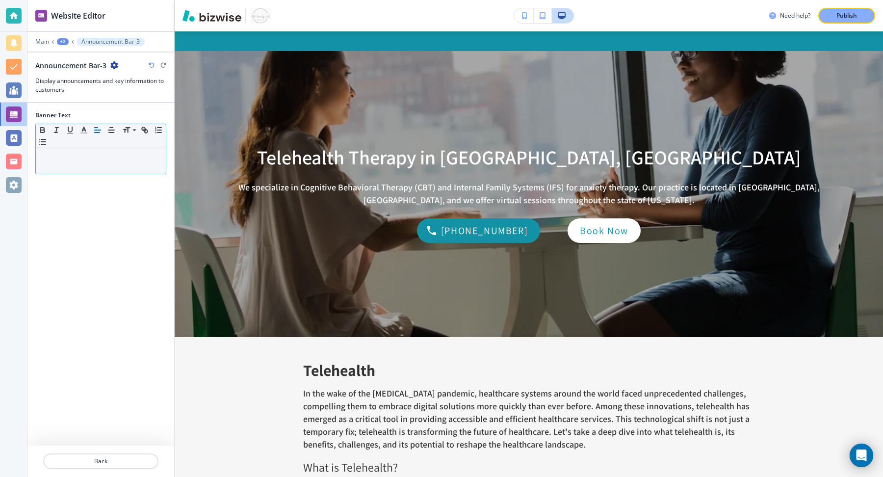
click at [102, 153] on p at bounding box center [101, 157] width 120 height 9
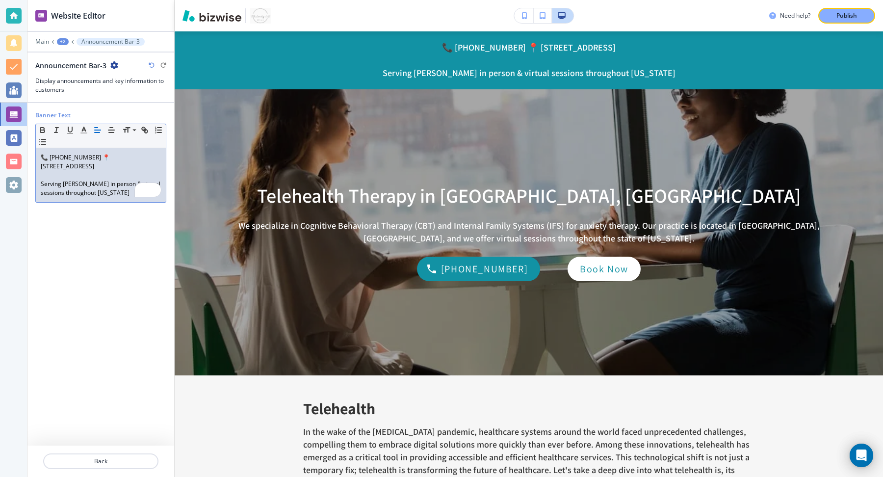
scroll to position [0, 0]
click at [41, 181] on p "Serving [PERSON_NAME] in person & virtual sessions throughout [US_STATE]" at bounding box center [101, 188] width 120 height 18
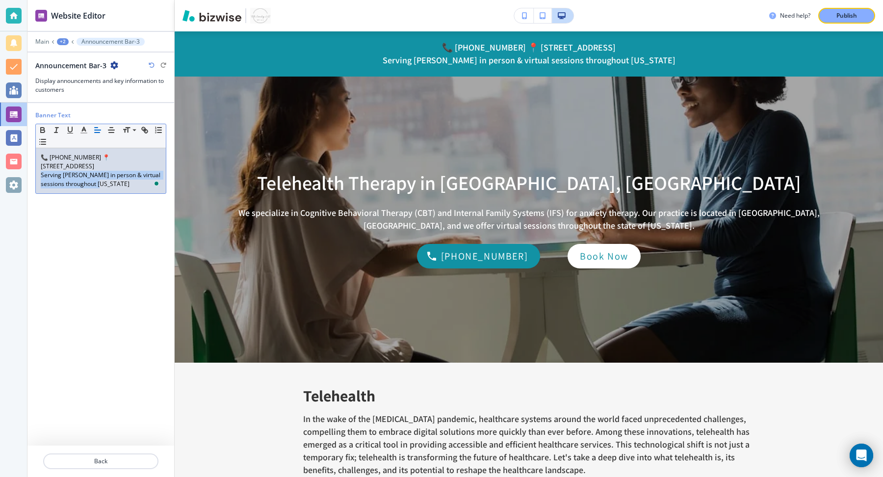
drag, startPoint x: 99, startPoint y: 184, endPoint x: 32, endPoint y: 173, distance: 67.6
click at [32, 173] on div "Banner Text Small Normal Large Huge 📞 [PHONE_NUMBER] 📍 [STREET_ADDRESS] Serving…" at bounding box center [100, 274] width 147 height 342
click at [136, 162] on p "📞 [PHONE_NUMBER] 📍 [STREET_ADDRESS]" at bounding box center [101, 162] width 120 height 18
drag, startPoint x: 143, startPoint y: 165, endPoint x: 11, endPoint y: 147, distance: 133.6
click at [11, 147] on div "Website Editor Main +2 Announcement Bar-3 Announcement Bar-3 Display announceme…" at bounding box center [441, 238] width 883 height 477
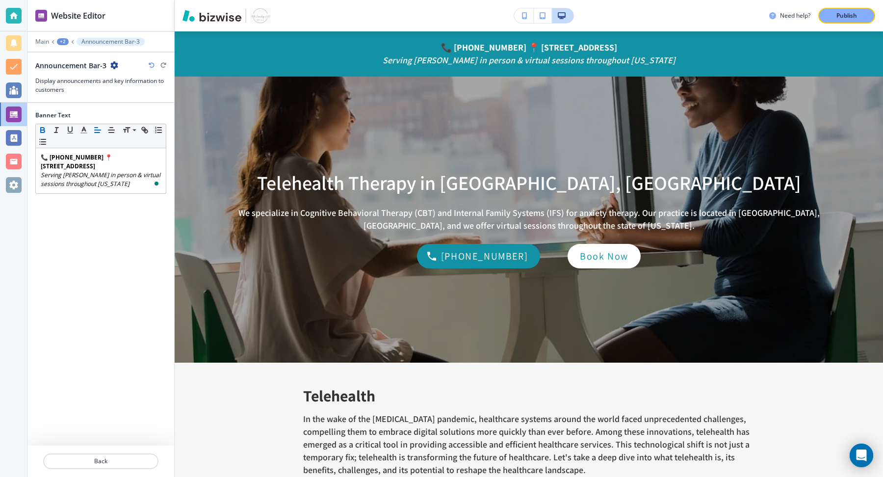
click at [53, 230] on div "Banner Text Small Normal Large Huge 📞 [PHONE_NUMBER] 📍 [STREET_ADDRESS] Serving…" at bounding box center [100, 274] width 131 height 342
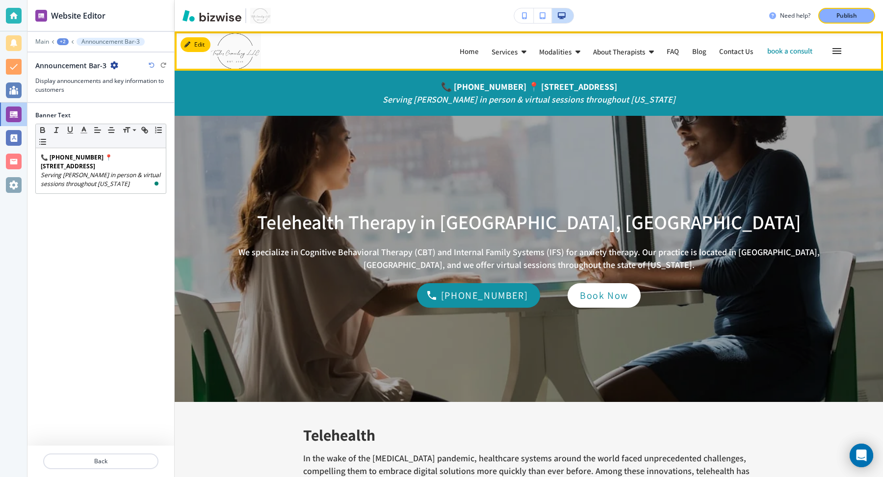
click at [491, 50] on div "Services" at bounding box center [508, 52] width 35 height 8
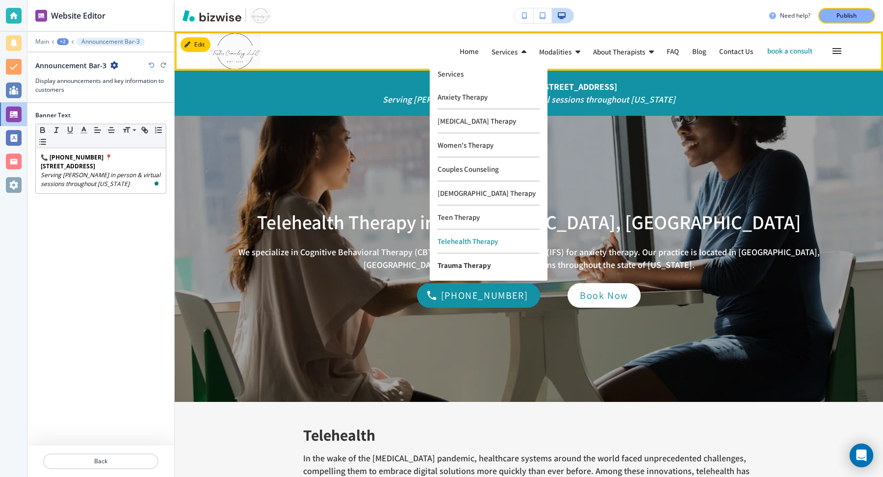
click at [472, 258] on p "Trauma Therapy" at bounding box center [488, 265] width 102 height 23
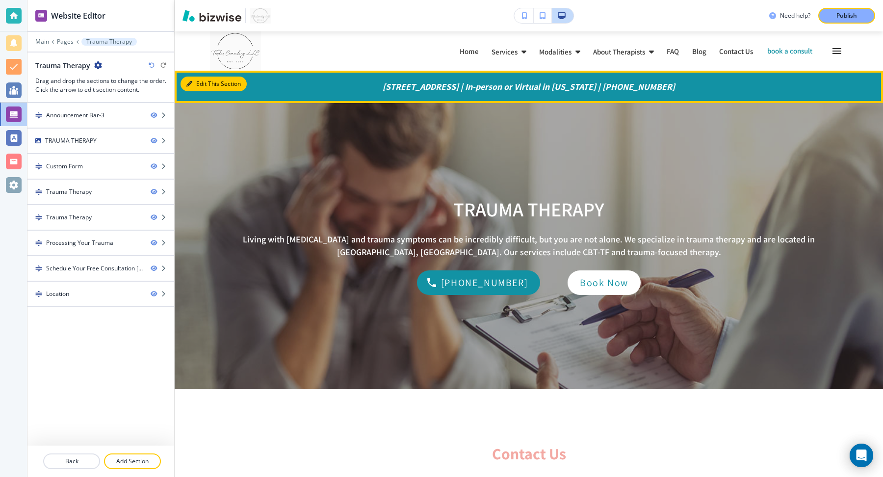
click at [198, 84] on button "Edit This Section" at bounding box center [213, 84] width 66 height 15
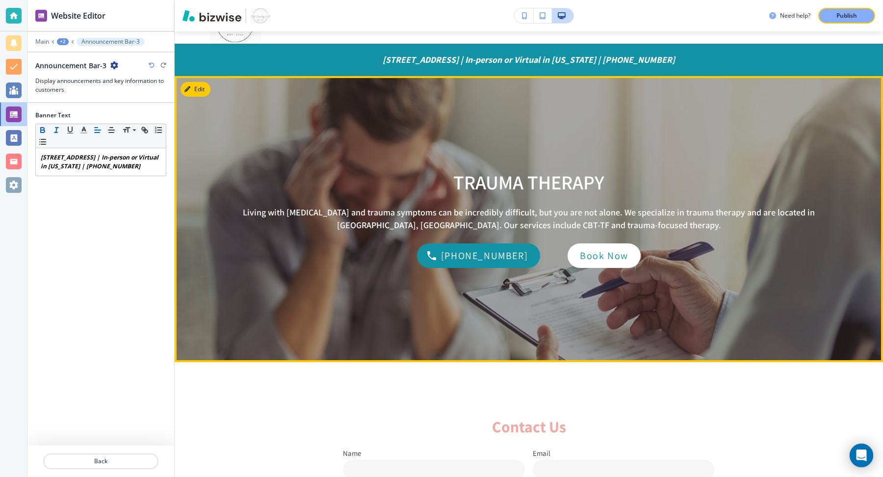
scroll to position [39, 0]
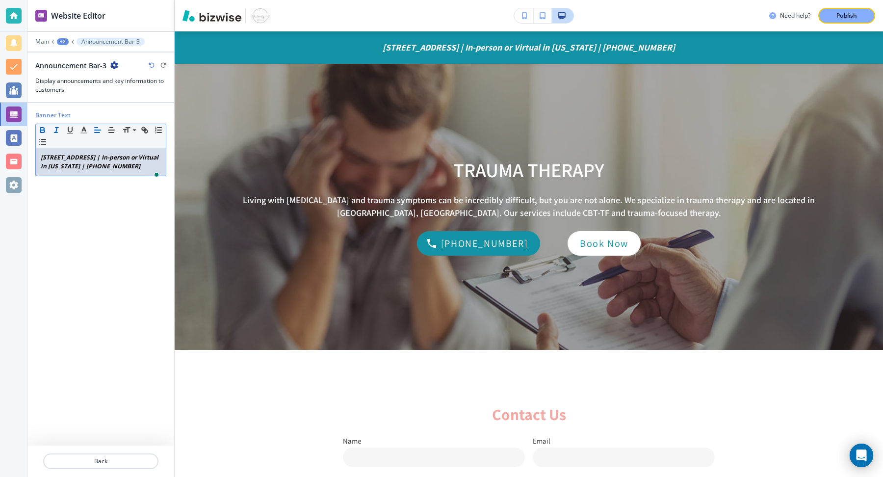
drag, startPoint x: 129, startPoint y: 178, endPoint x: 45, endPoint y: 125, distance: 99.5
click at [45, 124] on div "Small Normal Large Huge 425 E. Crossville Road, Roswell, GA | In-person or Virt…" at bounding box center [100, 150] width 131 height 52
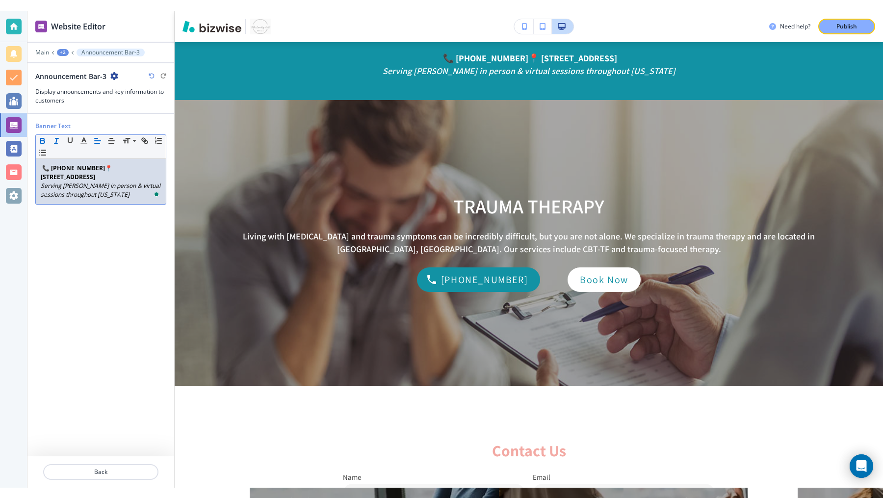
scroll to position [0, 0]
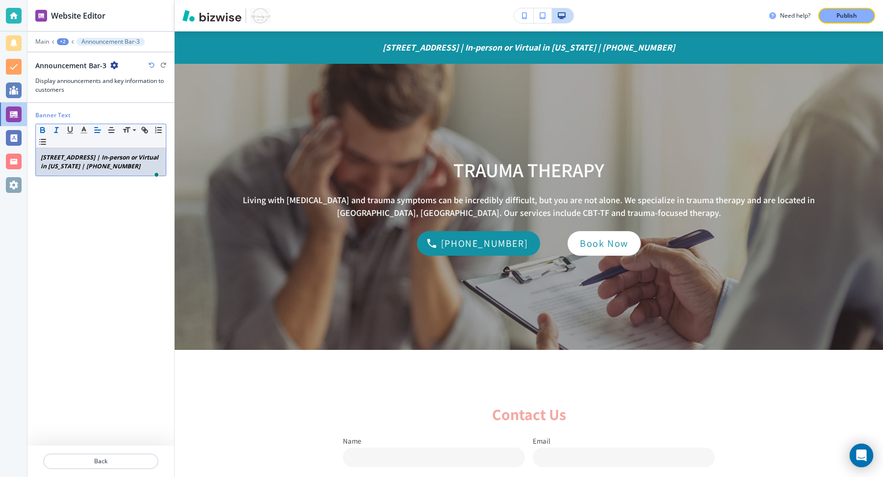
drag, startPoint x: 101, startPoint y: 176, endPoint x: 28, endPoint y: 127, distance: 87.9
click at [28, 127] on div "Banner Text Small Normal Large Huge 425 E. Crossville Road, Roswell, GA | In-pe…" at bounding box center [100, 274] width 147 height 342
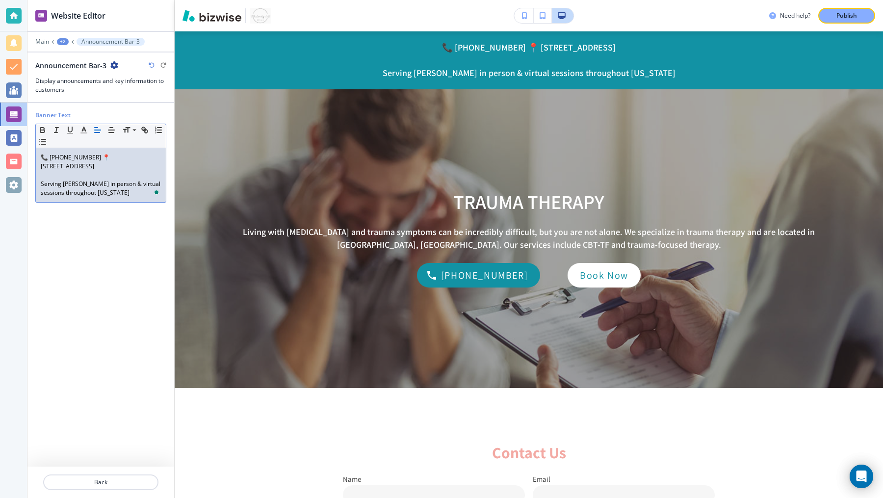
click at [39, 181] on div "📞 [PHONE_NUMBER] 📍 [STREET_ADDRESS] Serving Roswell in person & virtual session…" at bounding box center [101, 175] width 130 height 54
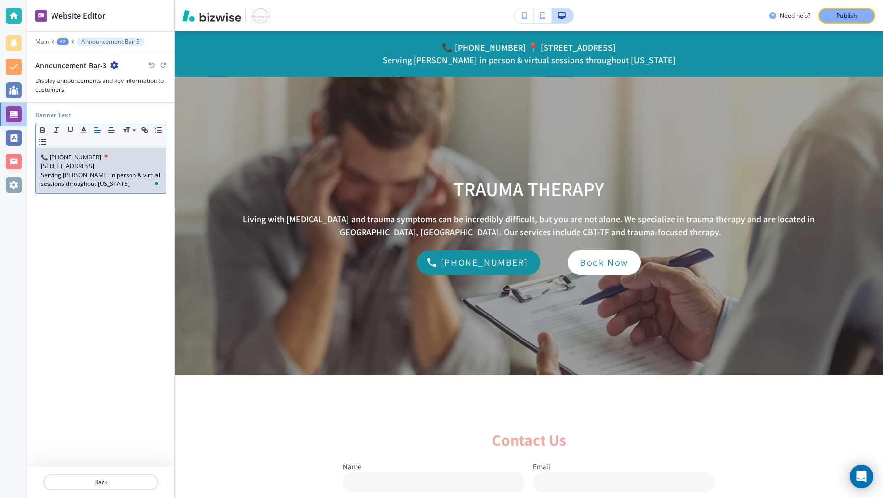
click at [101, 187] on div "📞 [PHONE_NUMBER] 📍 [STREET_ADDRESS] Serving Roswell in person & virtual session…" at bounding box center [101, 170] width 130 height 45
drag, startPoint x: 105, startPoint y: 180, endPoint x: 37, endPoint y: 171, distance: 68.3
click at [37, 171] on div "📞 [PHONE_NUMBER] 📍 [STREET_ADDRESS] Serving Roswell in person & virtual session…" at bounding box center [101, 170] width 130 height 45
drag, startPoint x: 126, startPoint y: 160, endPoint x: 23, endPoint y: 152, distance: 103.9
click at [23, 152] on div "Website Editor Main +2 Announcement Bar-3 Announcement Bar-3 Display announceme…" at bounding box center [441, 249] width 883 height 498
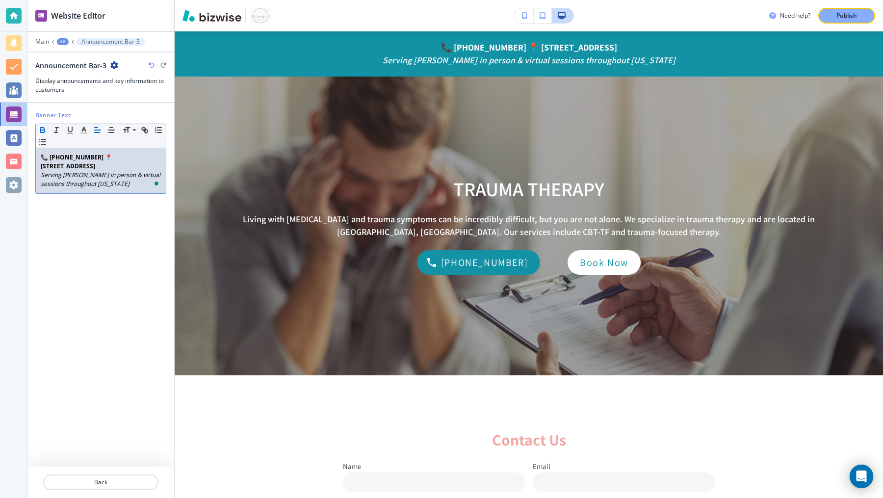
click at [107, 209] on div "Banner Text Small Normal Large Huge 📞 [PHONE_NUMBER] 📍 [STREET_ADDRESS] Serving…" at bounding box center [100, 284] width 131 height 363
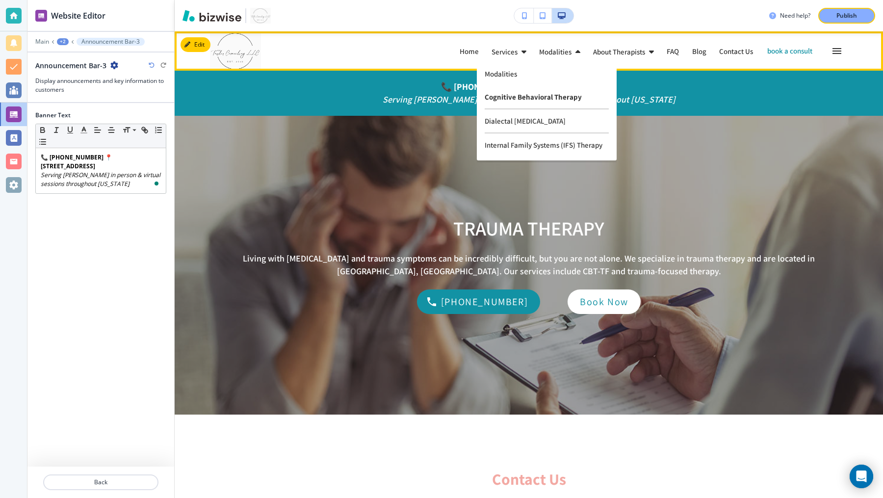
click at [531, 100] on p "Cognitive Behavioral Therapy" at bounding box center [547, 97] width 124 height 24
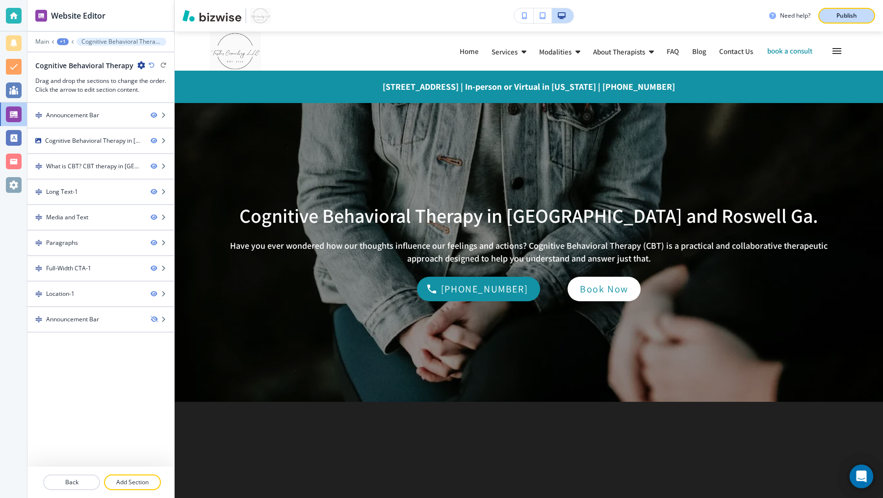
click at [845, 16] on p "Publish" at bounding box center [846, 15] width 21 height 9
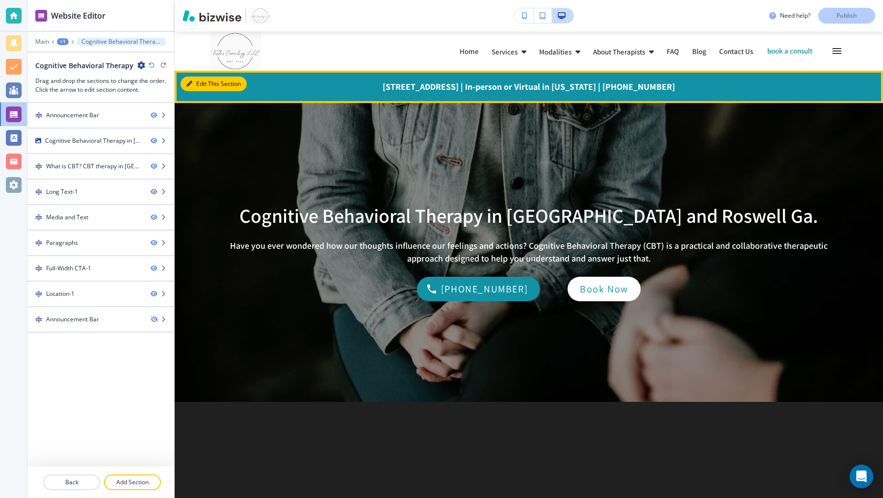
click at [200, 79] on button "Edit This Section" at bounding box center [213, 84] width 66 height 15
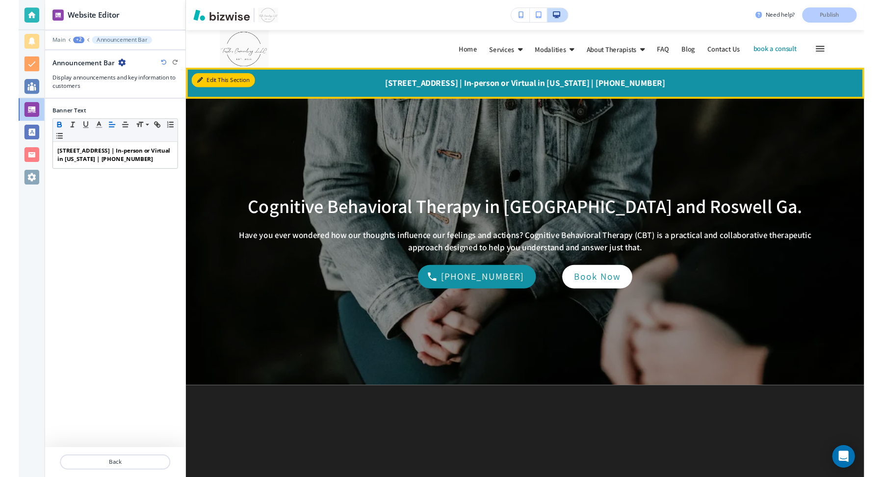
scroll to position [39, 0]
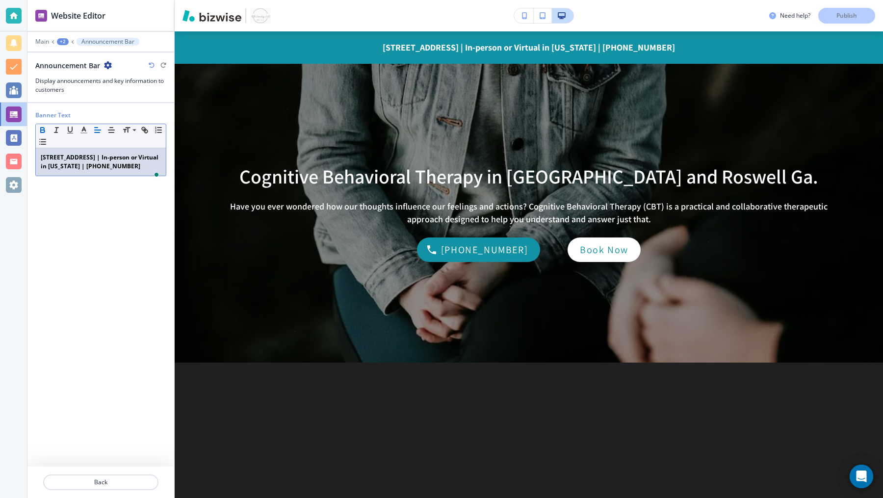
drag, startPoint x: 123, startPoint y: 176, endPoint x: 32, endPoint y: 121, distance: 106.1
click at [32, 121] on div "Banner Text Small Normal Large Huge 425 E. Crossville Road, Roswell, GA | In-pe…" at bounding box center [100, 284] width 147 height 363
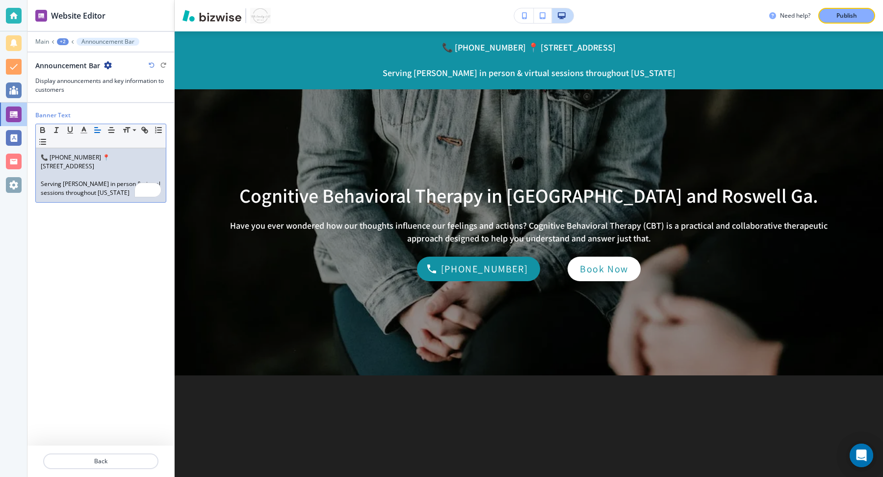
scroll to position [0, 0]
drag, startPoint x: 104, startPoint y: 195, endPoint x: 16, endPoint y: 180, distance: 90.1
click at [16, 180] on div "Website Editor Main +2 Announcement Bar Announcement Bar Display announcements …" at bounding box center [441, 238] width 883 height 477
click at [122, 172] on p "To enrich screen reader interactions, please activate Accessibility in Grammarl…" at bounding box center [101, 175] width 120 height 9
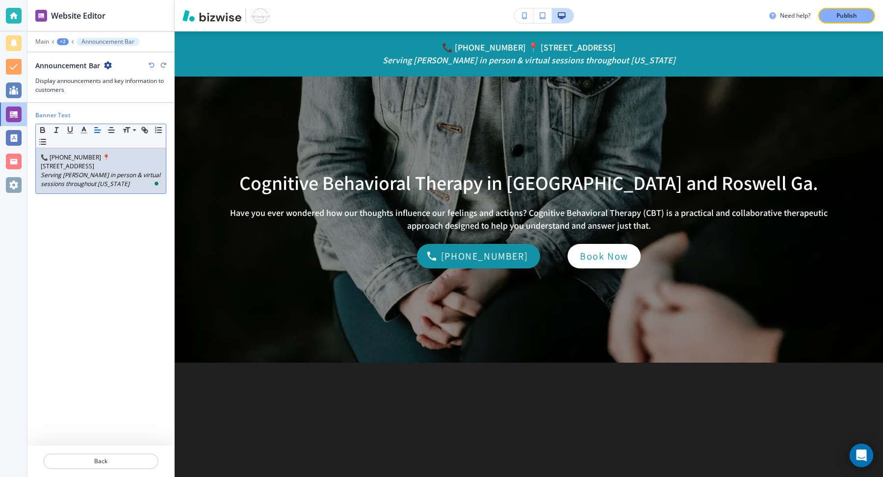
drag, startPoint x: 130, startPoint y: 162, endPoint x: 23, endPoint y: 148, distance: 107.9
click at [23, 148] on div "Website Editor Main +2 Announcement Bar Announcement Bar Display announcements …" at bounding box center [441, 238] width 883 height 477
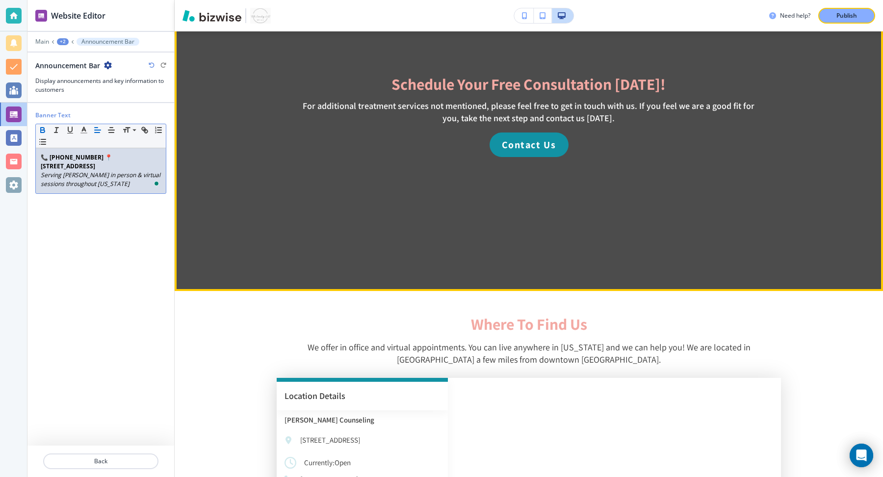
scroll to position [3831, 0]
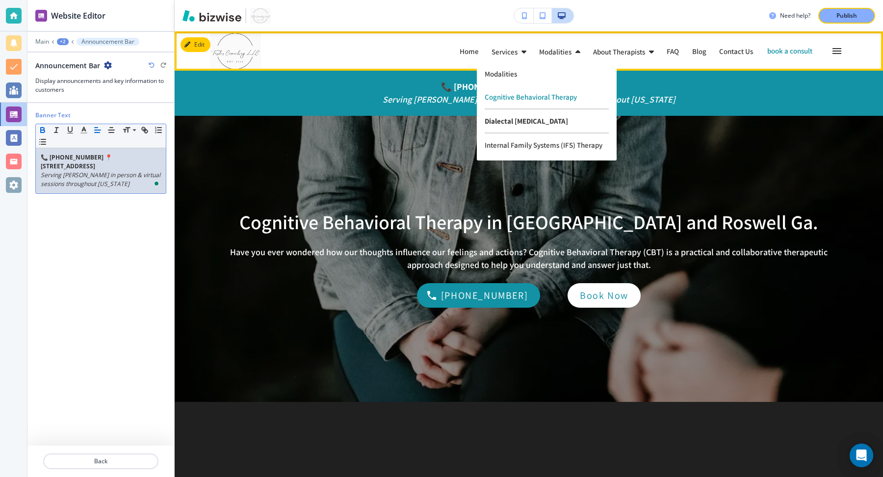
click at [505, 127] on p "Dialectal [MEDICAL_DATA]" at bounding box center [547, 121] width 124 height 24
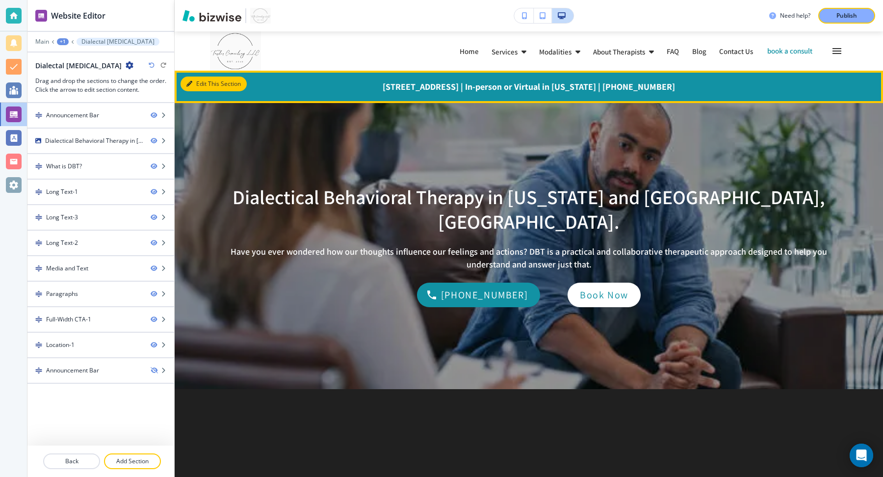
click at [197, 83] on button "Edit This Section" at bounding box center [213, 84] width 66 height 15
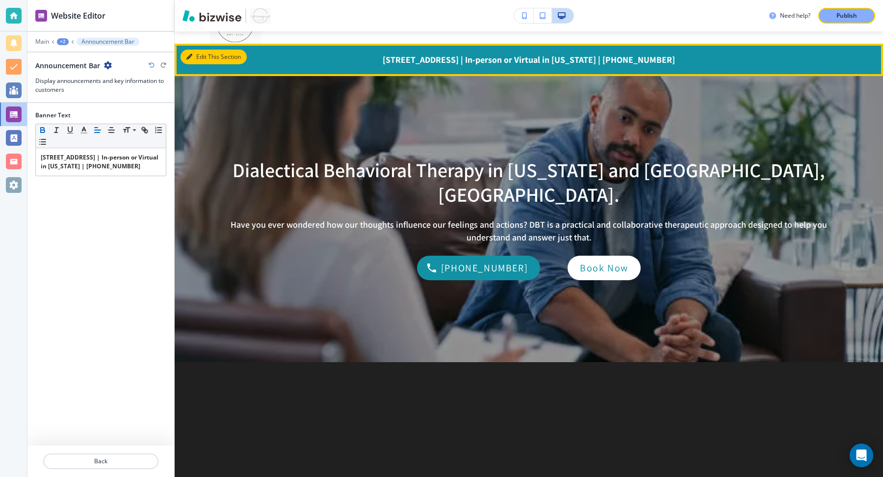
scroll to position [39, 0]
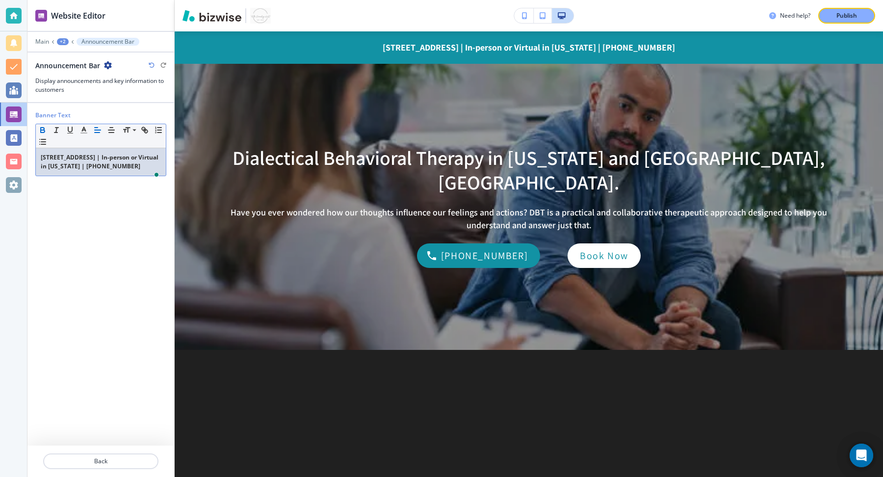
drag, startPoint x: 129, startPoint y: 179, endPoint x: 25, endPoint y: 125, distance: 117.6
click at [25, 125] on div "Website Editor Main +2 Announcement Bar Announcement Bar Display announcements …" at bounding box center [441, 238] width 883 height 477
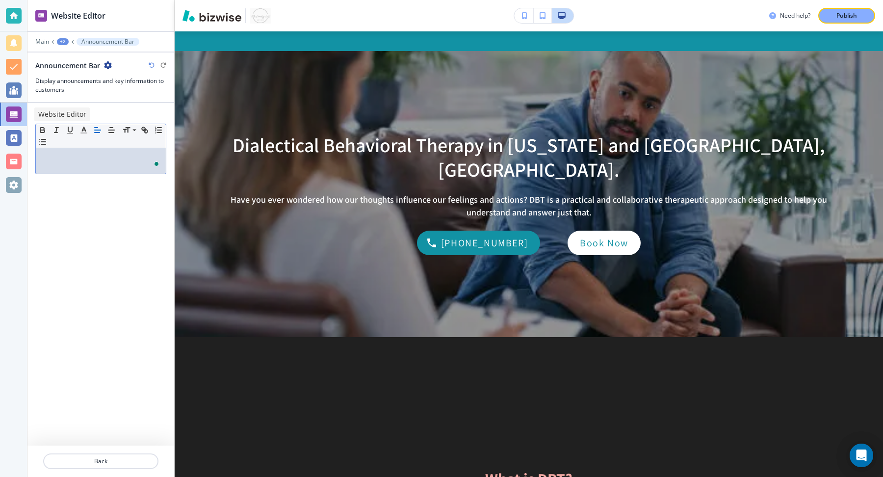
scroll to position [0, 0]
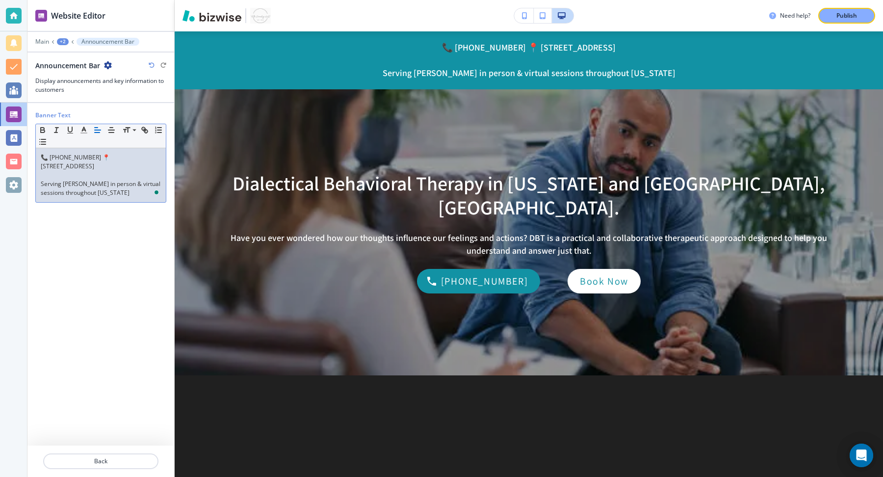
click at [68, 173] on p "To enrich screen reader interactions, please activate Accessibility in Grammarl…" at bounding box center [101, 175] width 120 height 9
drag, startPoint x: 105, startPoint y: 193, endPoint x: 36, endPoint y: 179, distance: 70.6
click at [36, 179] on div "📞 [PHONE_NUMBER] 📍 [STREET_ADDRESS] Serving Roswell in person & virtual session…" at bounding box center [101, 175] width 130 height 54
drag, startPoint x: 131, startPoint y: 167, endPoint x: 42, endPoint y: 151, distance: 90.1
click at [42, 153] on p "📞 [PHONE_NUMBER] 📍 [STREET_ADDRESS]" at bounding box center [101, 162] width 120 height 18
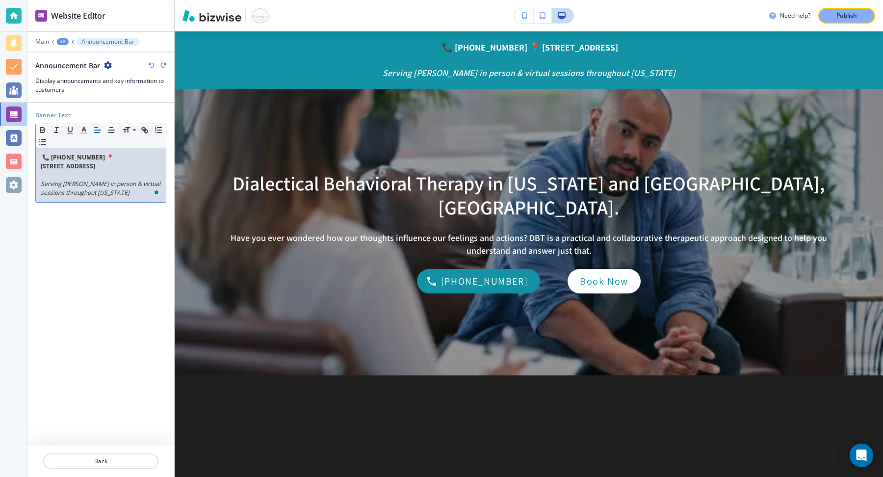
click at [99, 192] on p "Serving [PERSON_NAME] in person & virtual sessions throughout [US_STATE]" at bounding box center [101, 188] width 120 height 18
click at [74, 174] on p "To enrich screen reader interactions, please activate Accessibility in Grammarl…" at bounding box center [101, 175] width 120 height 9
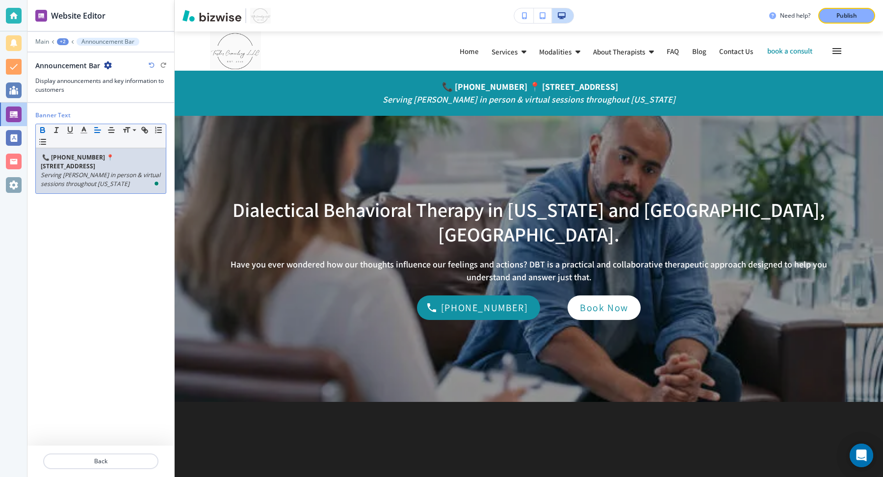
click at [110, 66] on icon "button" at bounding box center [108, 65] width 8 height 8
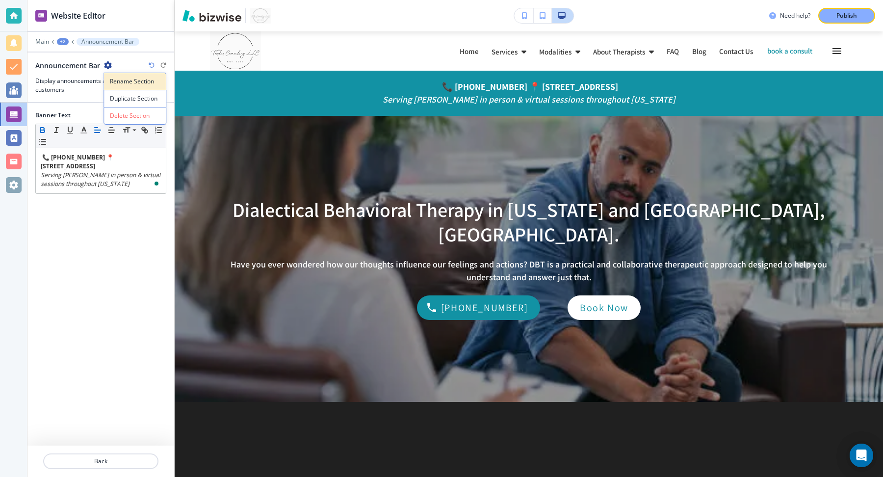
click at [135, 83] on p "Rename Section" at bounding box center [135, 81] width 50 height 9
click at [116, 65] on input "Announcement Bar" at bounding box center [86, 65] width 102 height 20
type input "Info Bar"
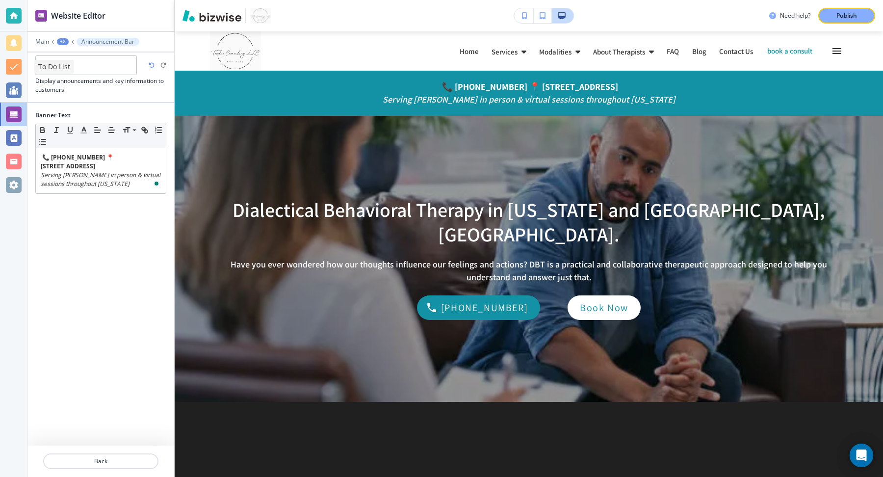
click at [52, 65] on p "To Do List" at bounding box center [54, 67] width 32 height 10
click at [71, 60] on div "Info Bar" at bounding box center [54, 65] width 38 height 10
click at [70, 61] on icon "button" at bounding box center [70, 65] width 8 height 8
click at [98, 85] on button "Rename Section" at bounding box center [97, 81] width 63 height 17
click at [48, 65] on input "Info Bar" at bounding box center [86, 65] width 102 height 20
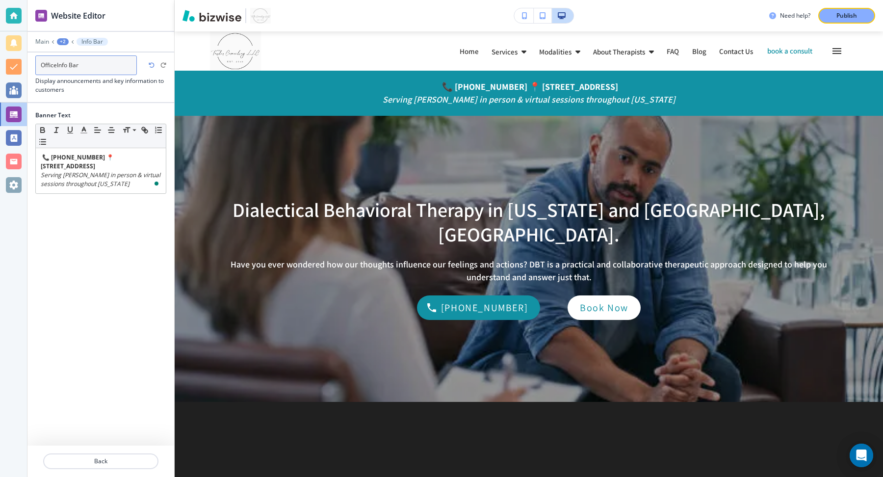
type input "Office Info Bar"
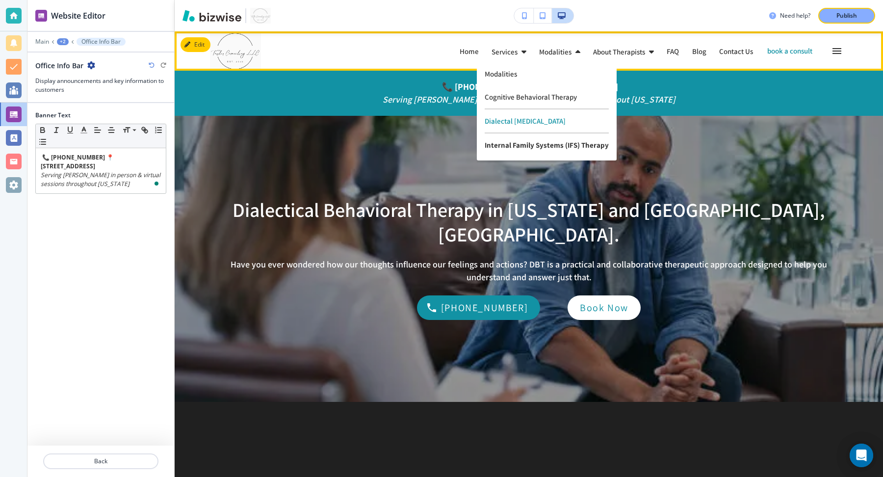
click at [512, 152] on p "Internal Family Systems (IFS) Therapy" at bounding box center [547, 144] width 124 height 23
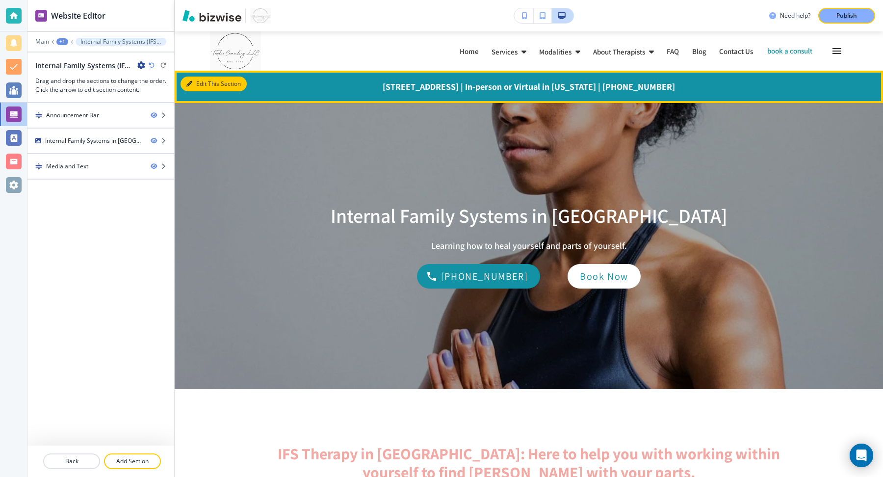
click at [188, 84] on icon "button" at bounding box center [189, 84] width 6 height 6
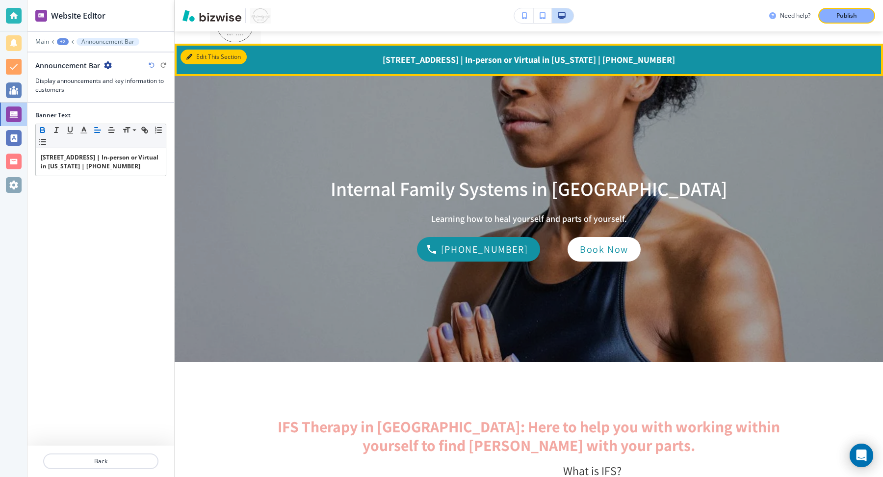
scroll to position [39, 0]
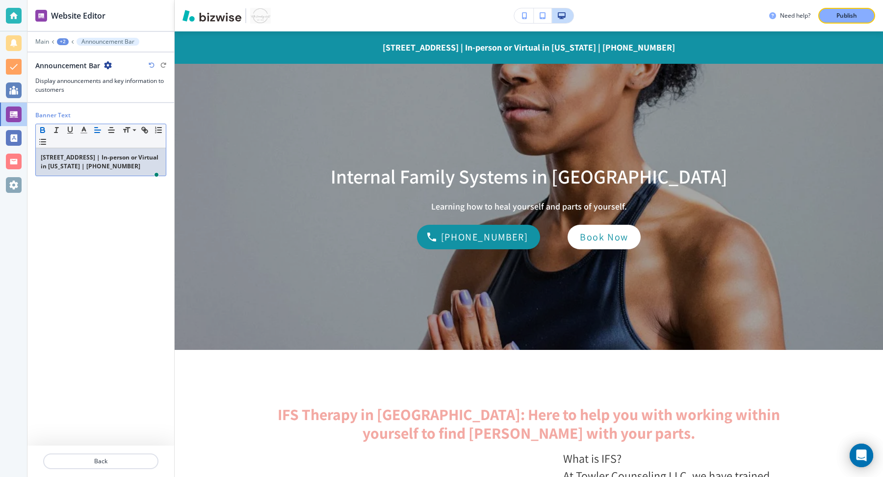
drag, startPoint x: 116, startPoint y: 179, endPoint x: 40, endPoint y: 106, distance: 104.8
click at [40, 106] on div "Banner Text Small Normal Large Huge 425 E. Crossville Road, Suite 217 Roswell, …" at bounding box center [100, 274] width 131 height 342
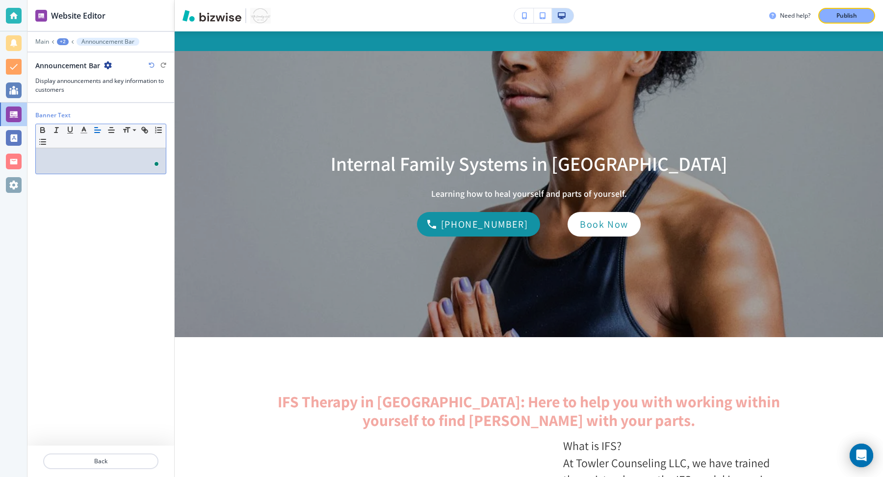
scroll to position [0, 0]
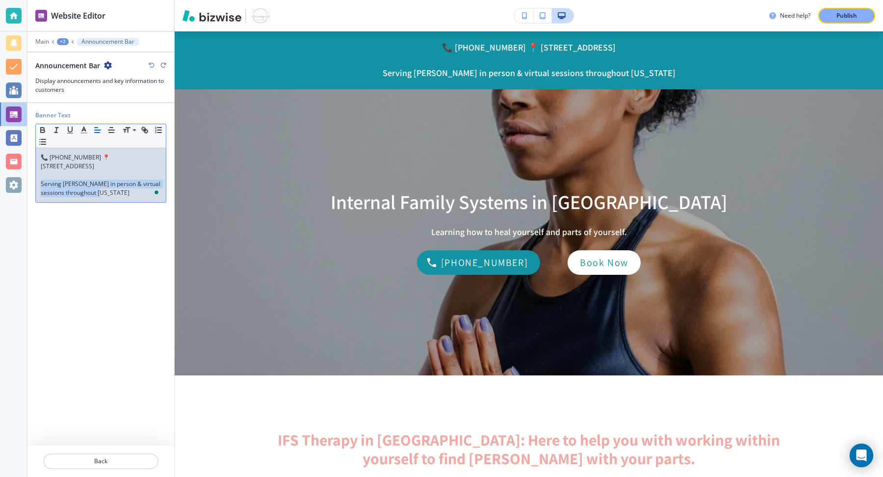
drag, startPoint x: 103, startPoint y: 196, endPoint x: 29, endPoint y: 183, distance: 75.1
click at [29, 183] on div "Banner Text Small Normal Large Huge 📞 [PHONE_NUMBER] 📍 [STREET_ADDRESS] Serving…" at bounding box center [100, 274] width 147 height 342
click at [62, 168] on p "📞 [PHONE_NUMBER] 📍 [STREET_ADDRESS]" at bounding box center [101, 162] width 120 height 18
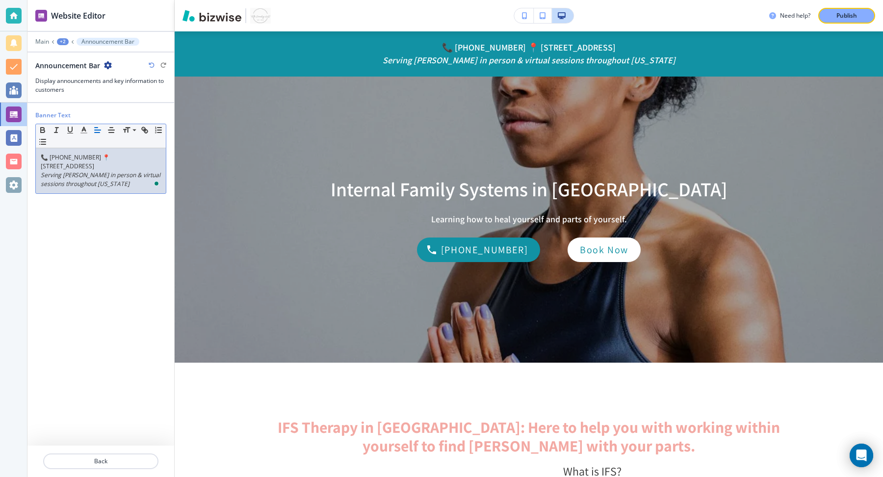
drag, startPoint x: 127, startPoint y: 166, endPoint x: 0, endPoint y: 139, distance: 129.9
click at [0, 139] on div "Website Editor Main +2 Announcement Bar Announcement Bar Display announcements …" at bounding box center [441, 238] width 883 height 477
click at [53, 154] on p "📞 [PHONE_NUMBER] 📍 [STREET_ADDRESS]" at bounding box center [101, 162] width 120 height 18
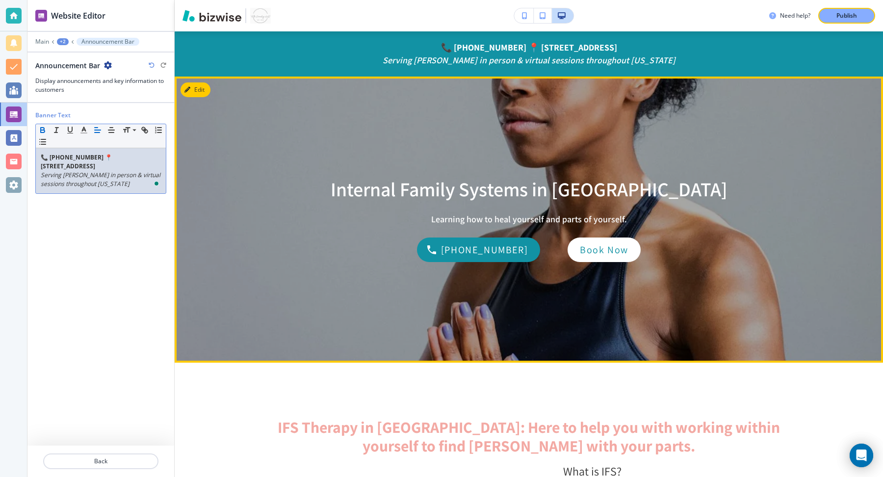
click at [284, 197] on div "Internal Family Systems in Atlanta Learning how to heal yourself and parts of y…" at bounding box center [529, 220] width 618 height 286
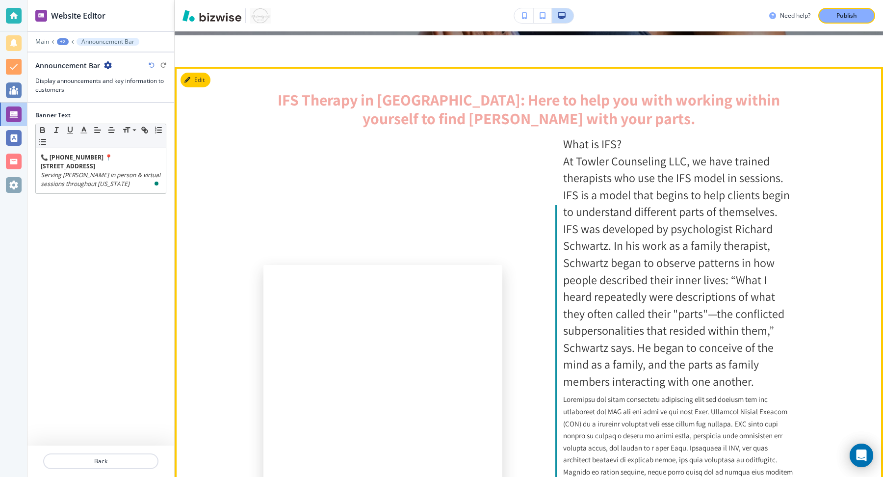
scroll to position [357, 0]
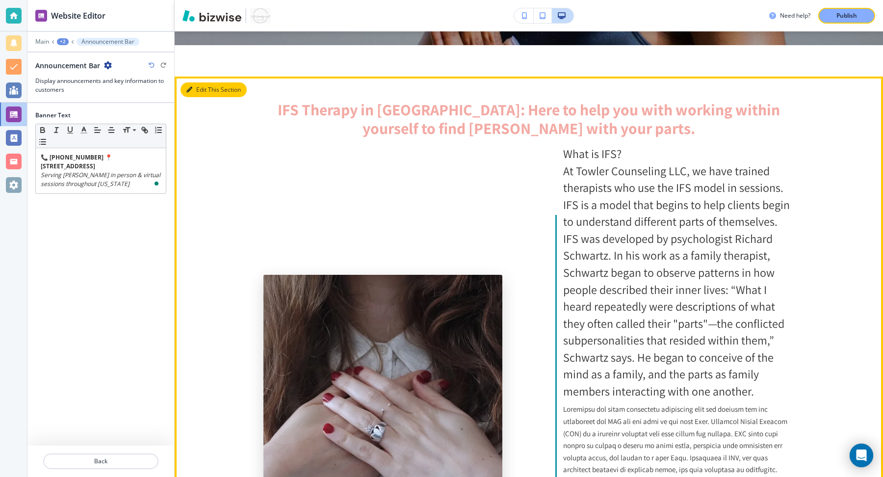
click at [193, 86] on button "Edit This Section" at bounding box center [213, 89] width 66 height 15
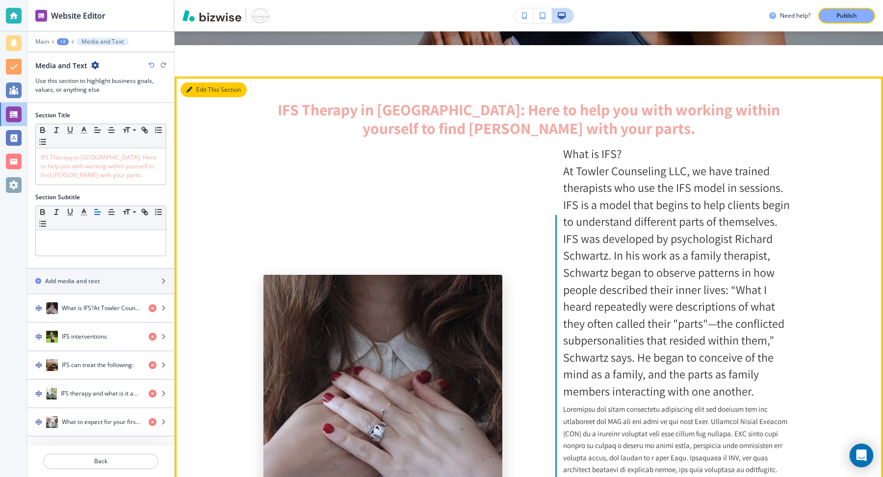
scroll to position [402, 0]
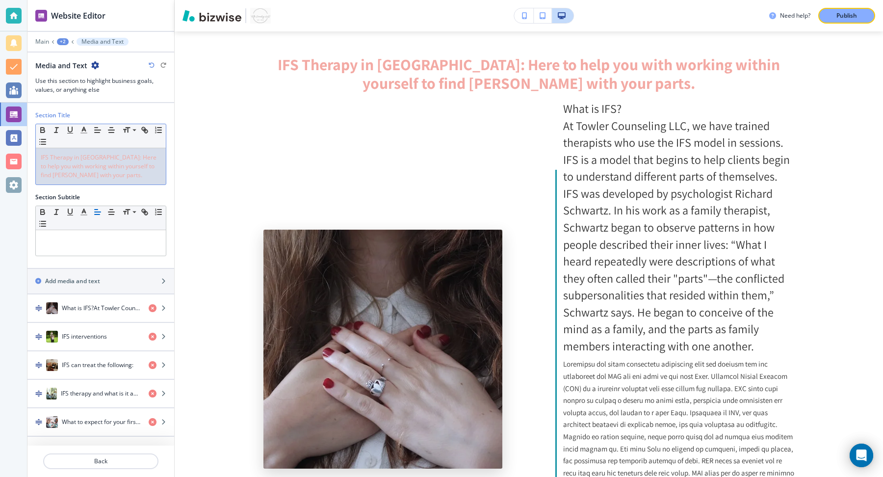
click at [104, 175] on p "IFS Therapy in [GEOGRAPHIC_DATA]: Here to help you with working within yourself…" at bounding box center [101, 166] width 120 height 26
drag, startPoint x: 111, startPoint y: 178, endPoint x: 106, endPoint y: 157, distance: 21.2
click at [106, 157] on div "IFS Therapy in [GEOGRAPHIC_DATA]: Here to help you with working within yourself…" at bounding box center [101, 166] width 130 height 36
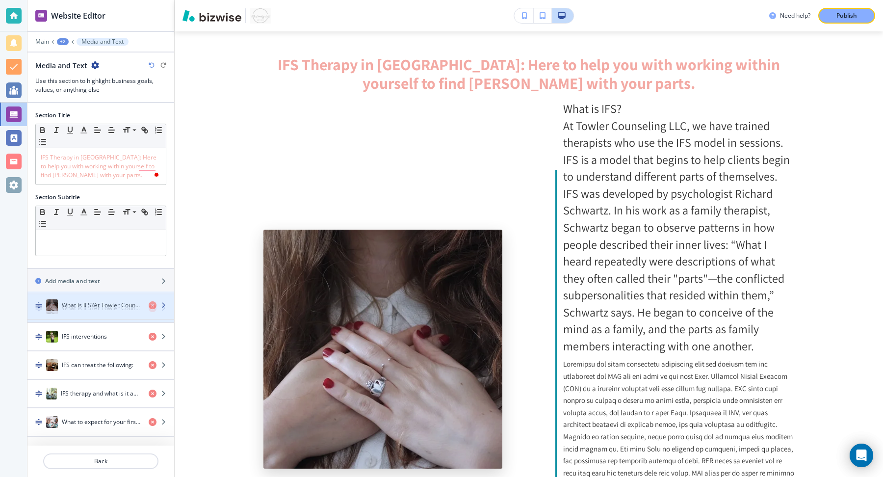
click at [89, 302] on div "What is IFS?At Towler Counseling LLC, we have trained therapists who use the IF…" at bounding box center [83, 308] width 113 height 12
click at [166, 307] on icon "button" at bounding box center [163, 308] width 6 height 6
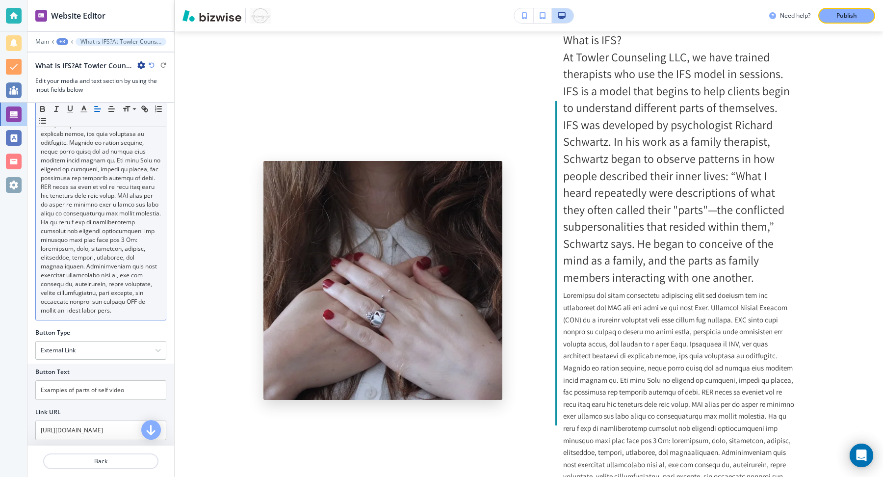
scroll to position [0, 0]
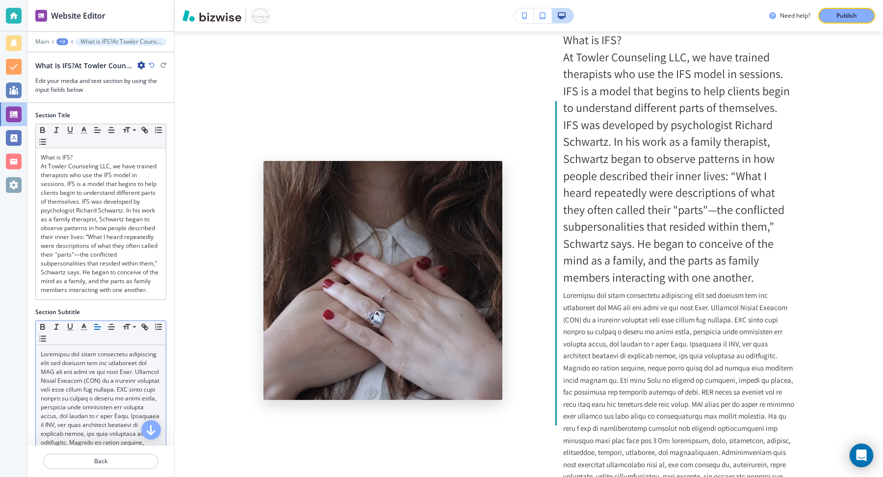
click at [40, 355] on div at bounding box center [101, 482] width 130 height 275
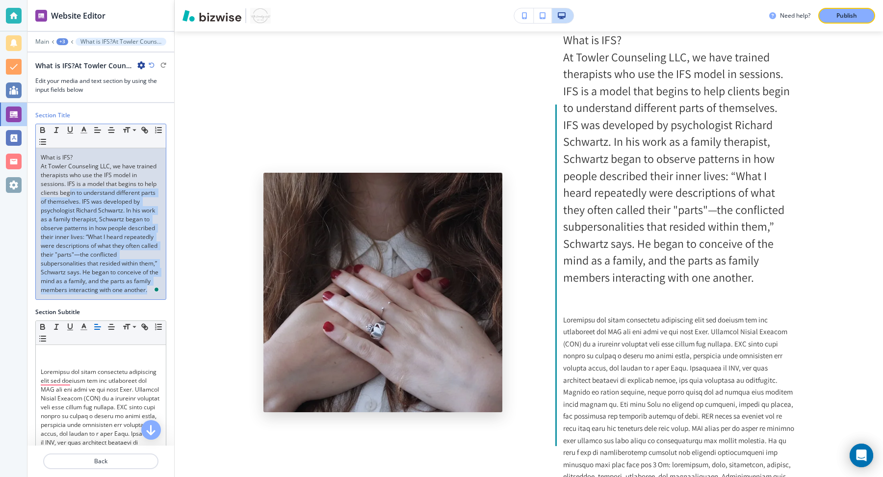
drag, startPoint x: 148, startPoint y: 287, endPoint x: 69, endPoint y: 195, distance: 121.4
click at [69, 195] on p "At [PERSON_NAME] Counseling LLC, we have trained therapists who use the IFS mod…" at bounding box center [101, 228] width 120 height 132
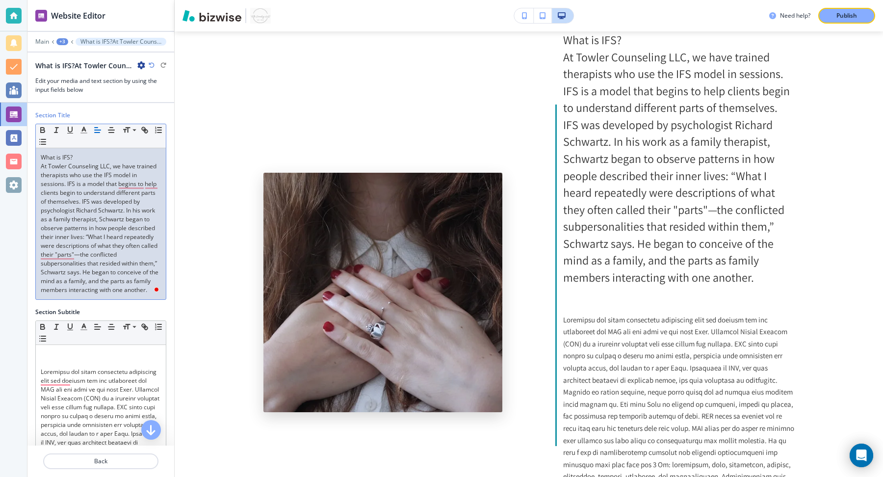
click at [42, 163] on p "At [PERSON_NAME] Counseling LLC, we have trained therapists who use the IFS mod…" at bounding box center [101, 228] width 120 height 132
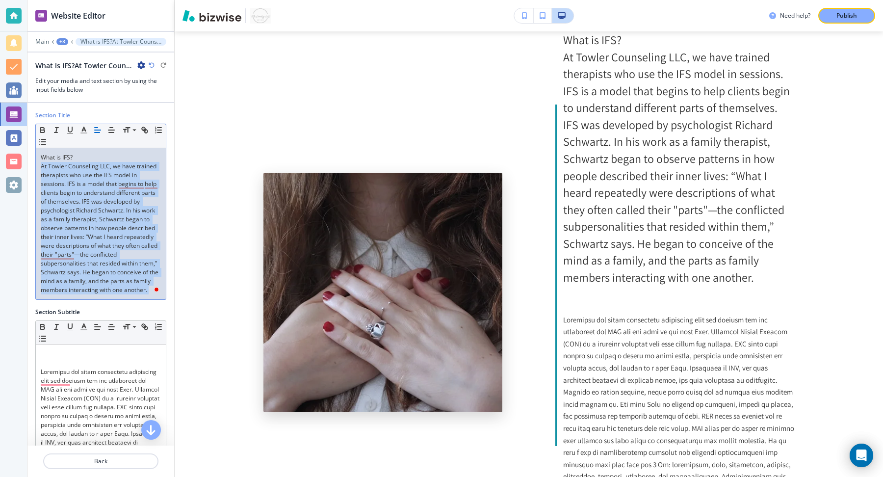
drag, startPoint x: 41, startPoint y: 163, endPoint x: 153, endPoint y: 294, distance: 171.5
click at [153, 294] on div "What is IFS? At Towler Counseling LLC, we have trained therapists who use the I…" at bounding box center [101, 223] width 130 height 151
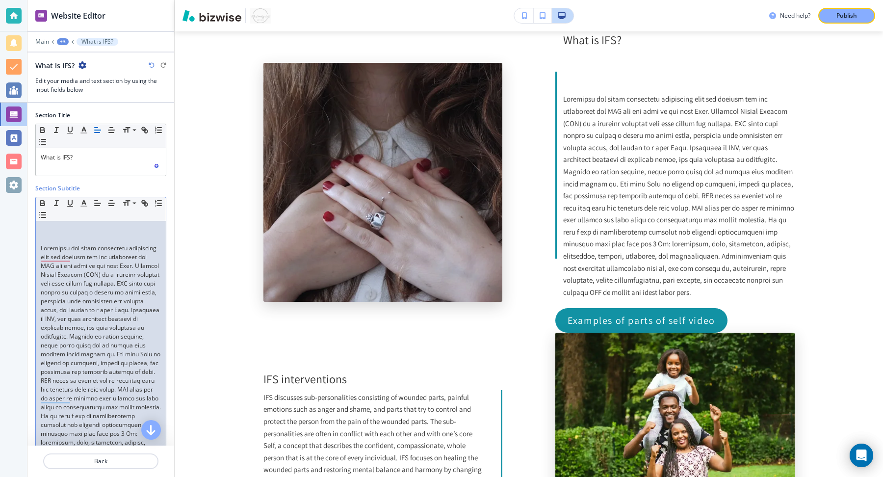
click at [92, 230] on p "To enrich screen reader interactions, please activate Accessibility in Grammarl…" at bounding box center [101, 230] width 120 height 9
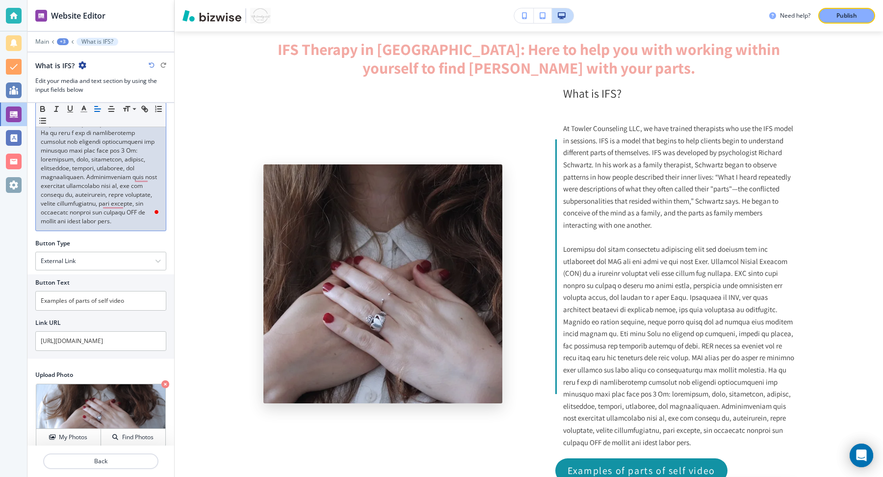
click at [143, 210] on p "To enrich screen reader interactions, please activate Accessibility in Grammarl…" at bounding box center [101, 93] width 120 height 265
click at [142, 210] on div "Rewrite with Grammarly" at bounding box center [141, 207] width 11 height 11
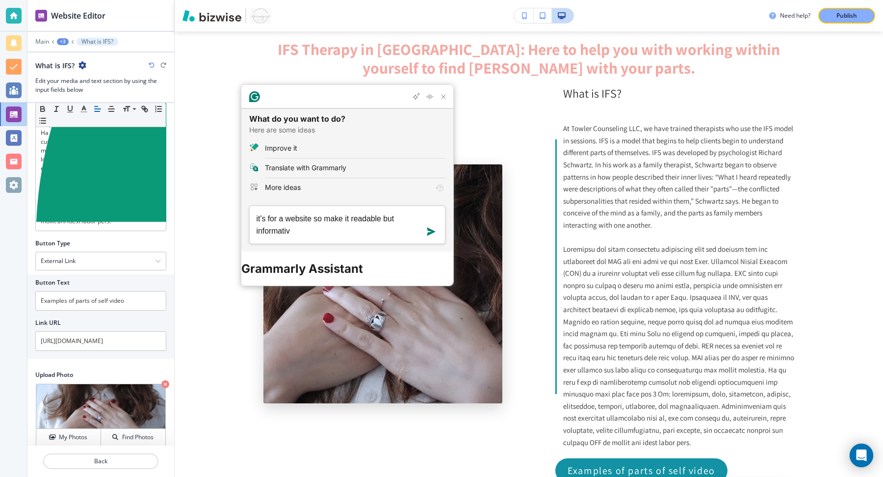
type textarea "it's for a website so make it readable but informative"
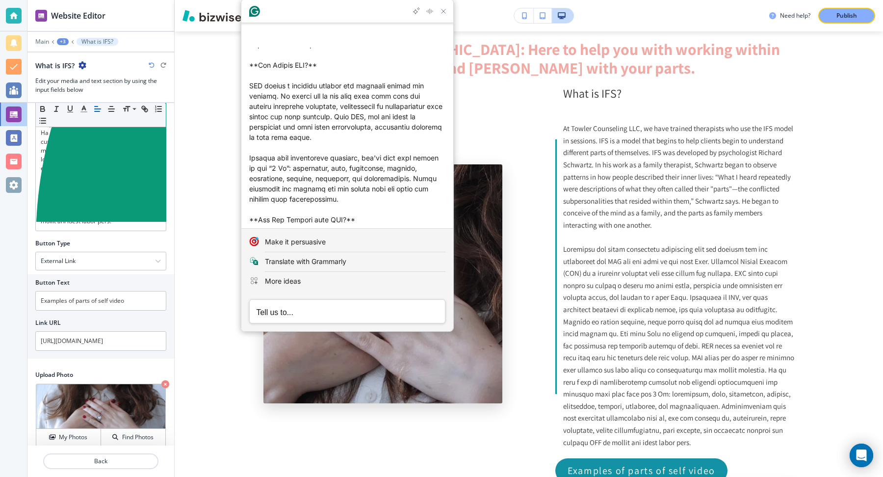
scroll to position [381, 0]
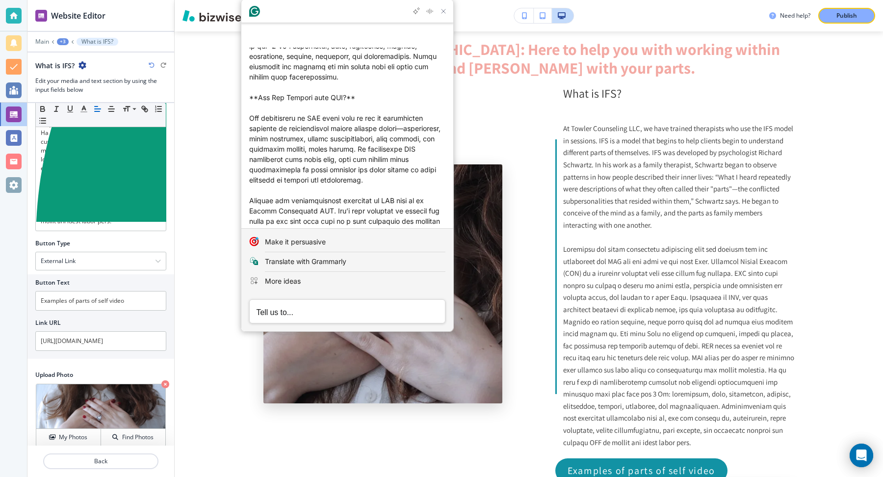
click at [263, 240] on div "Insert" at bounding box center [263, 248] width 20 height 16
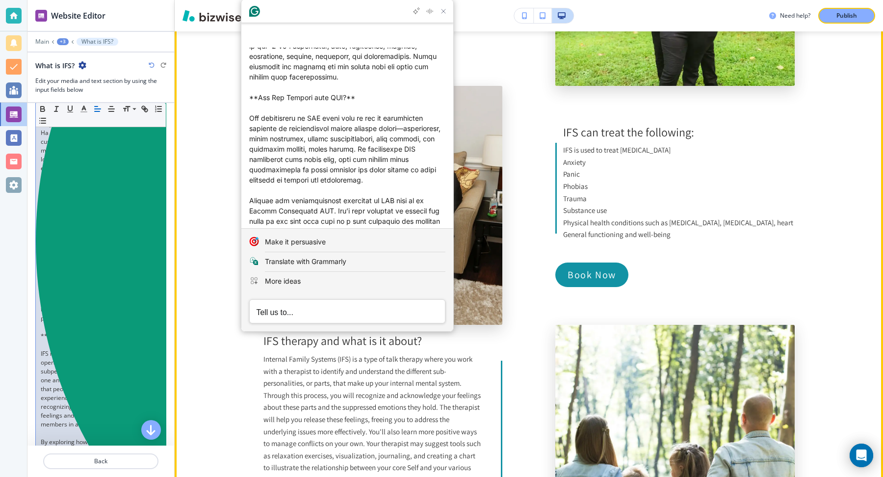
scroll to position [1510, 0]
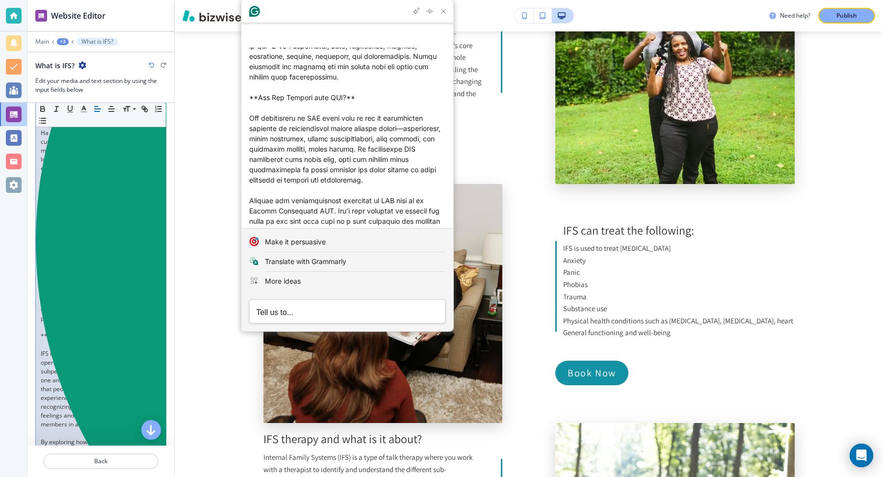
click at [63, 238] on p "To enrich screen reader interactions, please activate Accessibility in Grammarl…" at bounding box center [101, 238] width 120 height 9
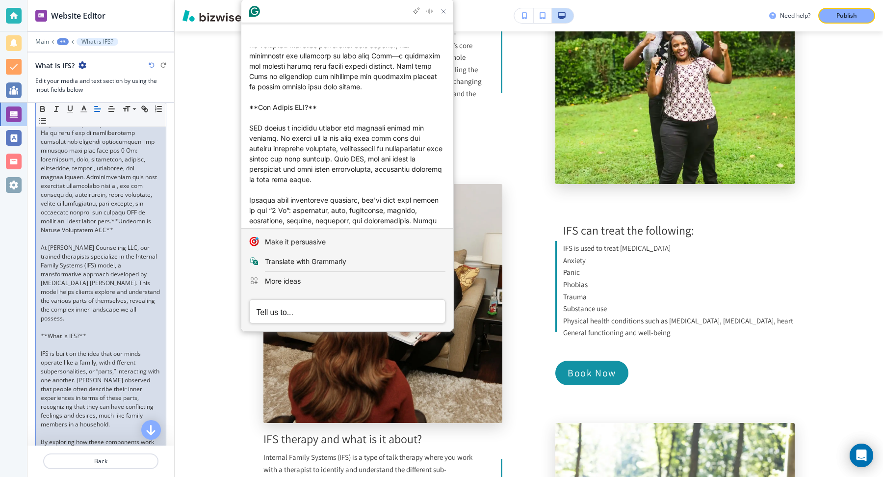
scroll to position [0, 0]
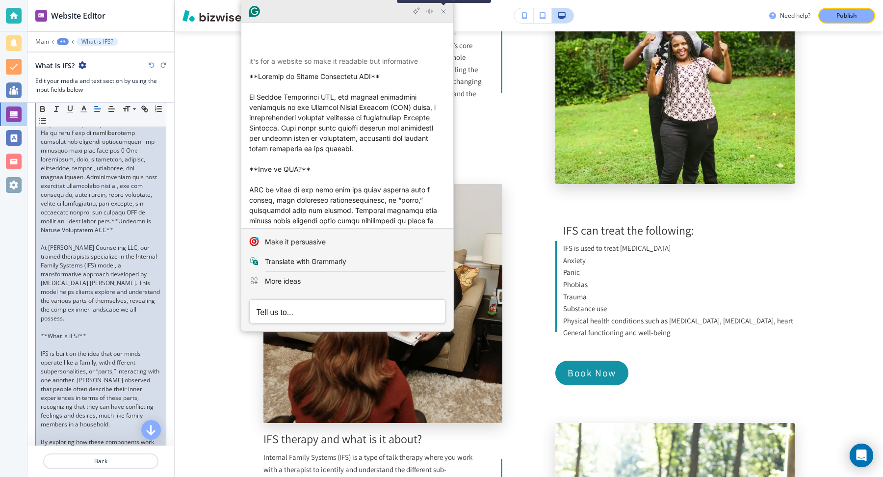
click at [442, 13] on icon "Close Grammarly Assistant" at bounding box center [443, 11] width 4 height 4
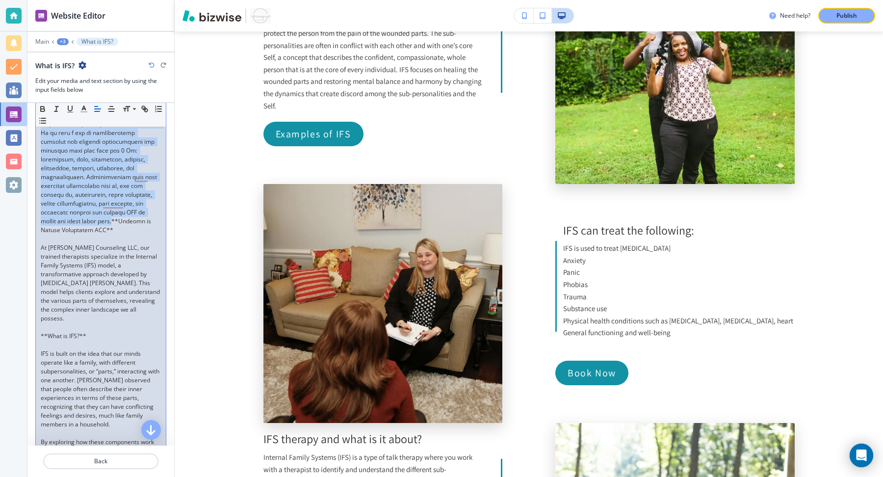
scroll to position [268, 0]
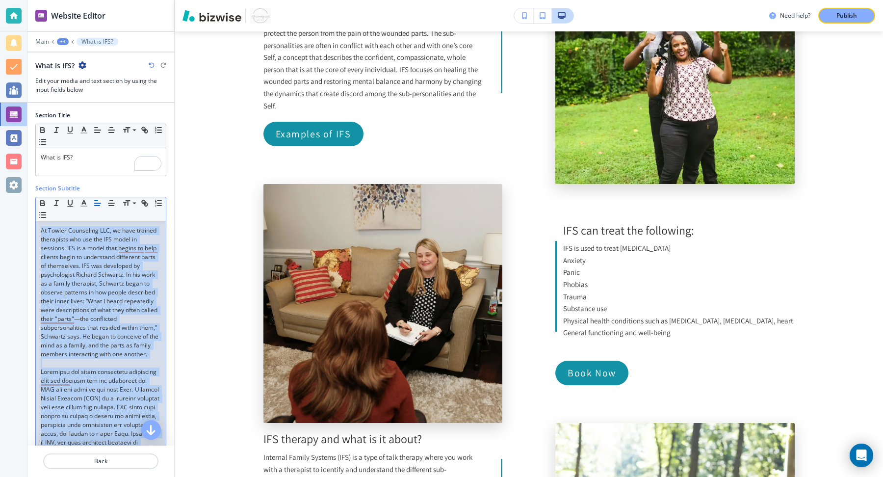
drag, startPoint x: 55, startPoint y: 222, endPoint x: 66, endPoint y: 64, distance: 158.3
click at [66, 64] on div "Website Editor Main +3 What is IFS? What is IFS? Edit your media and text secti…" at bounding box center [100, 238] width 147 height 477
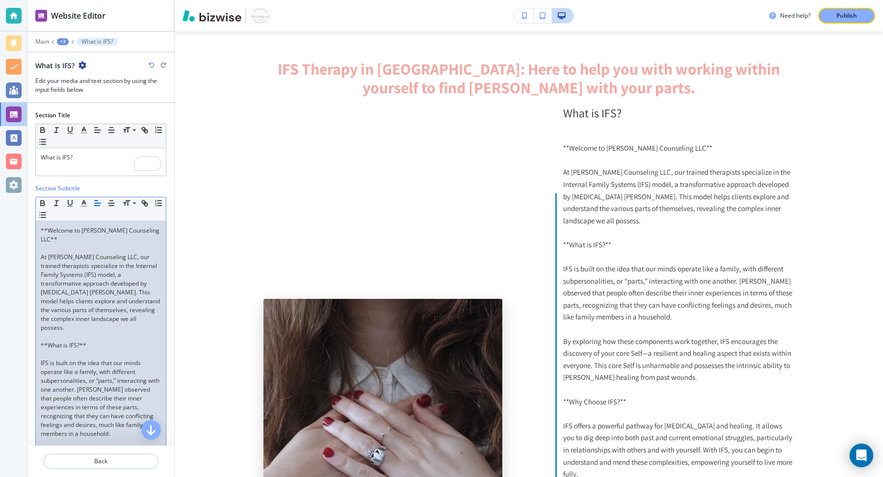
click at [148, 231] on p "**Welcome to Towler Counseling LLC**" at bounding box center [101, 235] width 120 height 18
click at [46, 229] on p "**Welcome to Towler Counseling LLC" at bounding box center [101, 235] width 120 height 18
click at [131, 244] on p "To enrich screen reader interactions, please activate Accessibility in Grammarl…" at bounding box center [101, 248] width 120 height 9
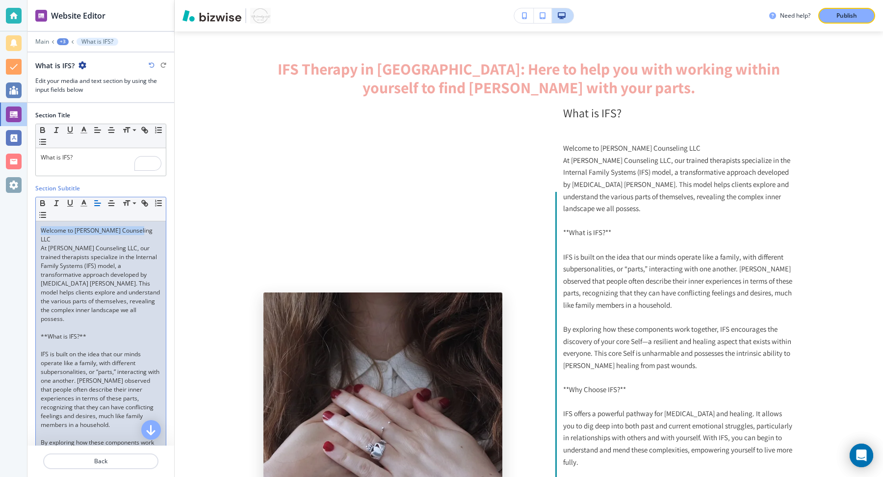
drag, startPoint x: 141, startPoint y: 231, endPoint x: 15, endPoint y: 229, distance: 126.0
click at [15, 229] on div "Website Editor Main +3 What is IFS? What is IFS? Edit your media and text secti…" at bounding box center [441, 238] width 883 height 477
click at [92, 299] on p "At [PERSON_NAME] Counseling LLC, our trained therapists specialize in the Inter…" at bounding box center [101, 283] width 120 height 79
click at [89, 341] on p "To enrich screen reader interactions, please activate Accessibility in Grammarl…" at bounding box center [101, 345] width 120 height 9
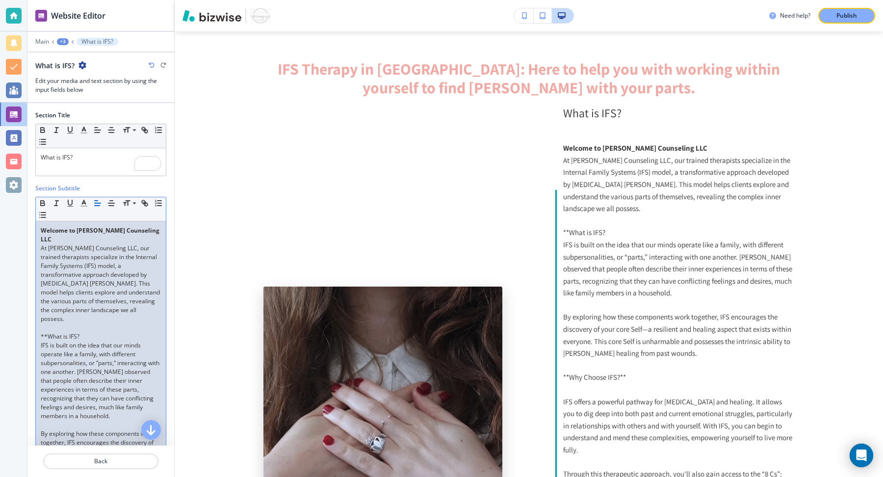
click at [46, 332] on p "**What is IFS?" at bounding box center [101, 336] width 120 height 9
drag, startPoint x: 79, startPoint y: 317, endPoint x: 21, endPoint y: 317, distance: 58.4
click at [21, 317] on div "Website Editor Main +3 What is IFS? What is IFS? Edit your media and text secti…" at bounding box center [441, 238] width 883 height 477
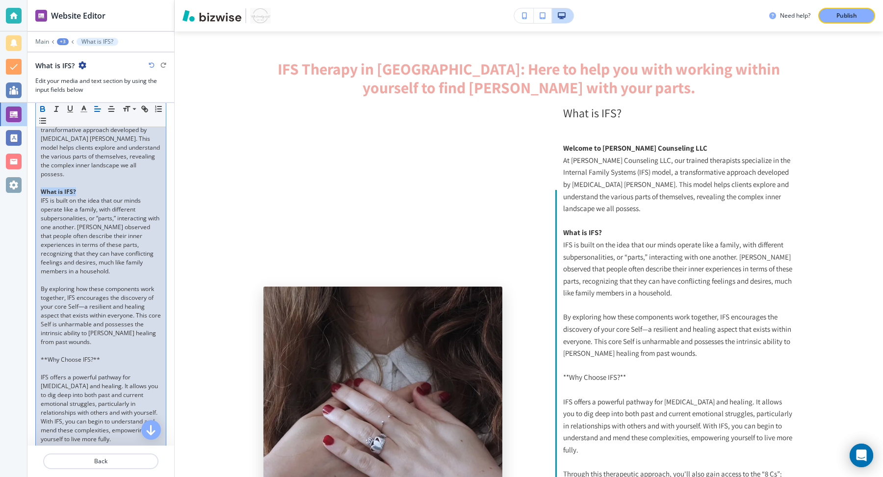
scroll to position [160, 0]
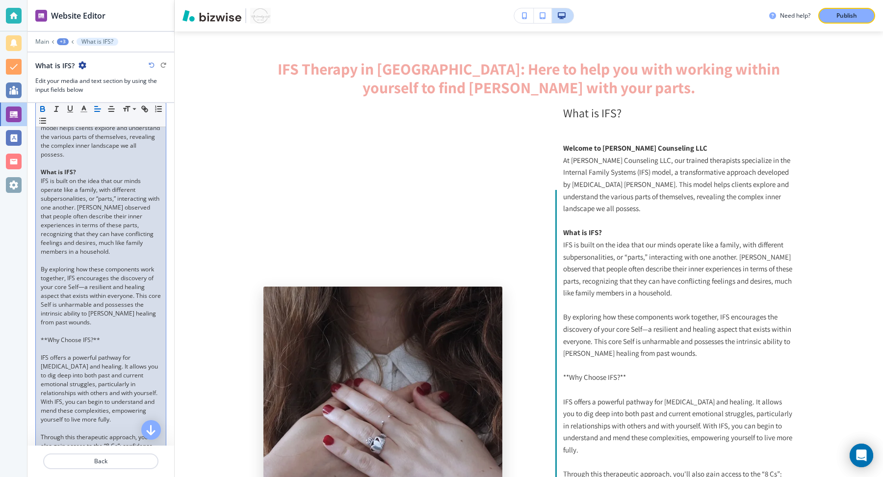
click at [101, 335] on p "**Why Choose IFS?**" at bounding box center [101, 339] width 120 height 9
click at [90, 344] on p "To enrich screen reader interactions, please activate Accessibility in Grammarl…" at bounding box center [101, 348] width 120 height 9
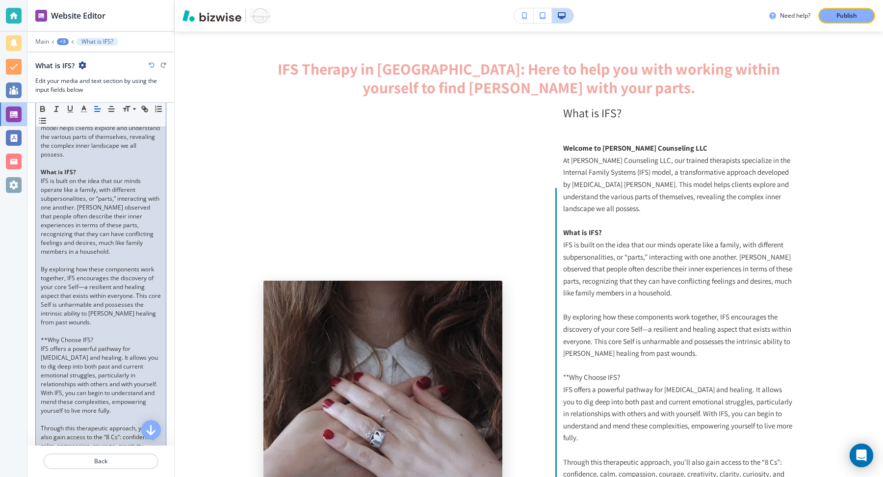
click at [47, 335] on p "**Why Choose IFS?" at bounding box center [101, 339] width 120 height 9
click at [43, 335] on p "Why Choose IFS?" at bounding box center [101, 339] width 120 height 9
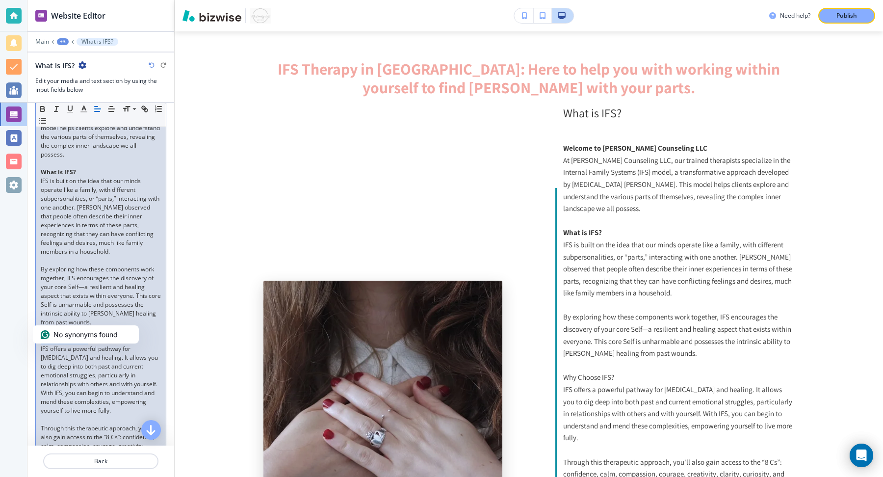
click at [43, 335] on p "Why Choose IFS?" at bounding box center [101, 339] width 120 height 9
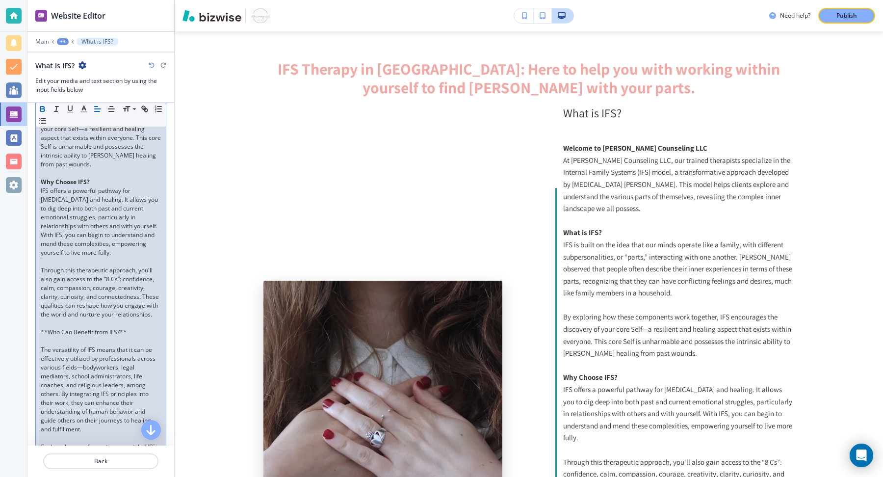
click at [49, 336] on p "To enrich screen reader interactions, please activate Accessibility in Grammarl…" at bounding box center [101, 340] width 120 height 9
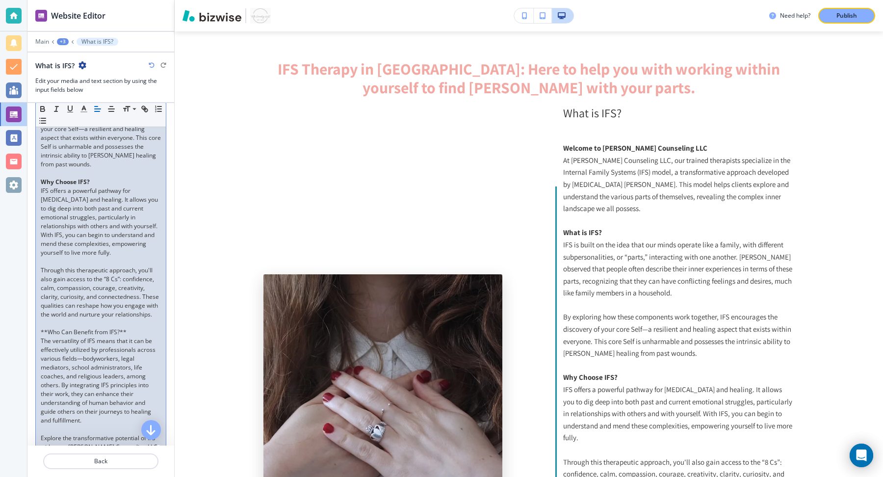
click at [45, 328] on p "**Who Can Benefit from IFS?**" at bounding box center [101, 332] width 120 height 9
click at [122, 328] on p "Who Can Benefit from IFS?**" at bounding box center [101, 332] width 120 height 9
click at [102, 328] on p "Who Can Benefit from IFS?" at bounding box center [101, 332] width 120 height 9
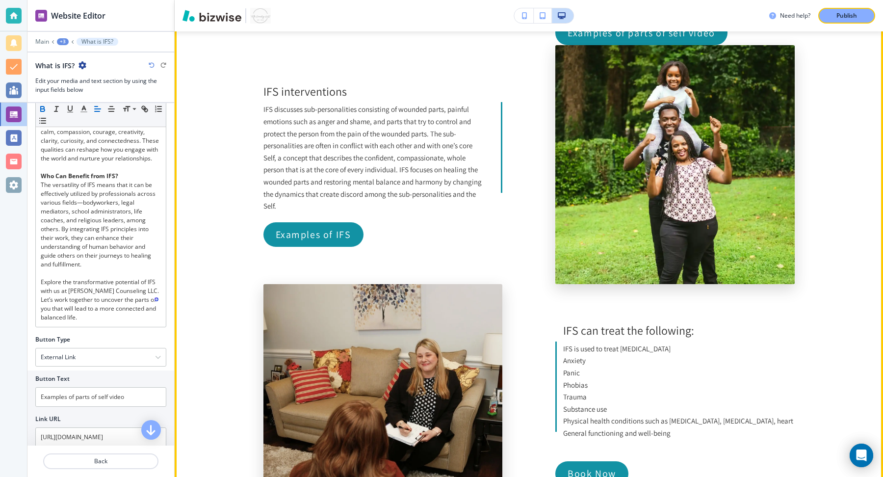
click at [209, 134] on section "IFS Therapy in Roswell: Here to help you with working within yourself to find h…" at bounding box center [529, 267] width 708 height 1738
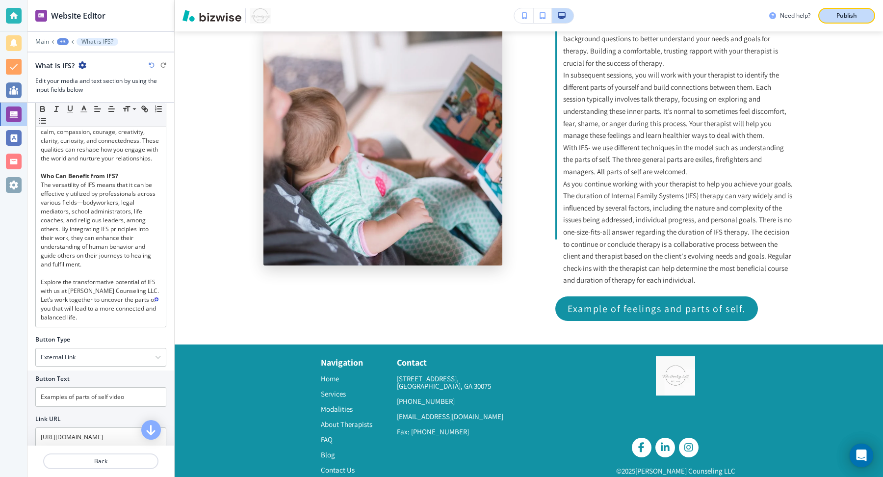
click at [848, 15] on p "Publish" at bounding box center [846, 15] width 21 height 9
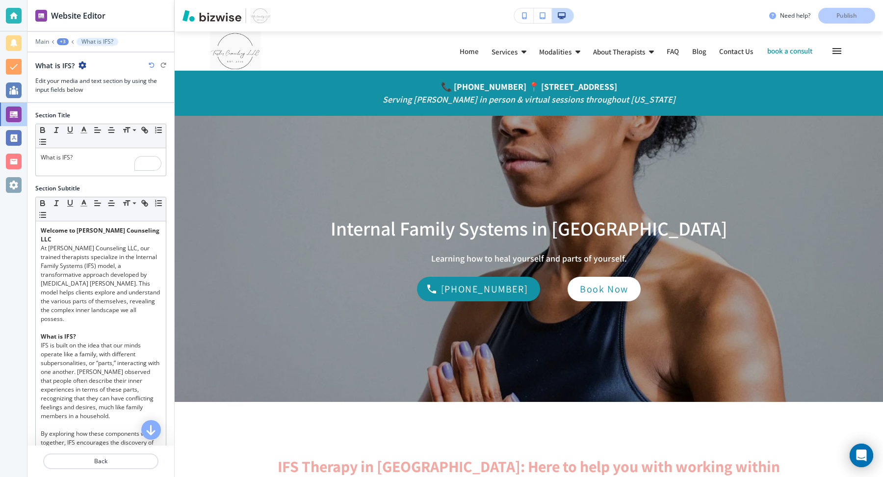
scroll to position [478, 0]
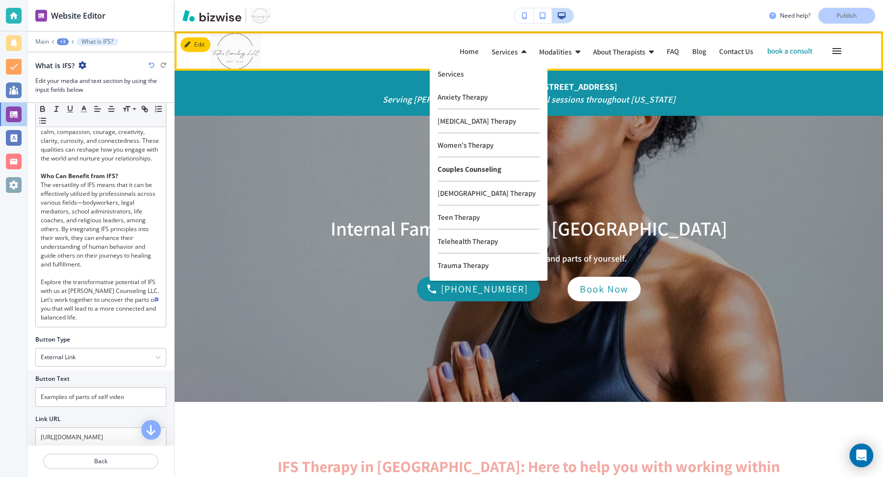
click at [444, 171] on p "Couples Counseling" at bounding box center [488, 169] width 102 height 24
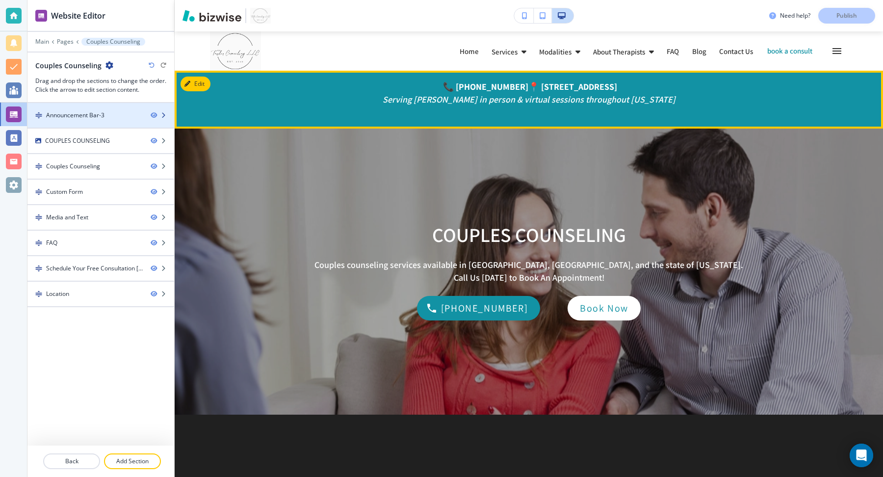
click at [125, 120] on div at bounding box center [100, 124] width 147 height 8
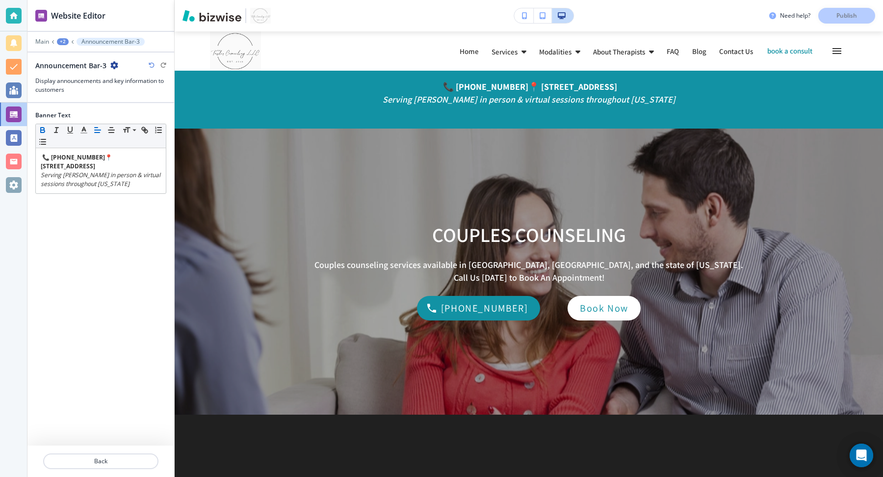
scroll to position [39, 0]
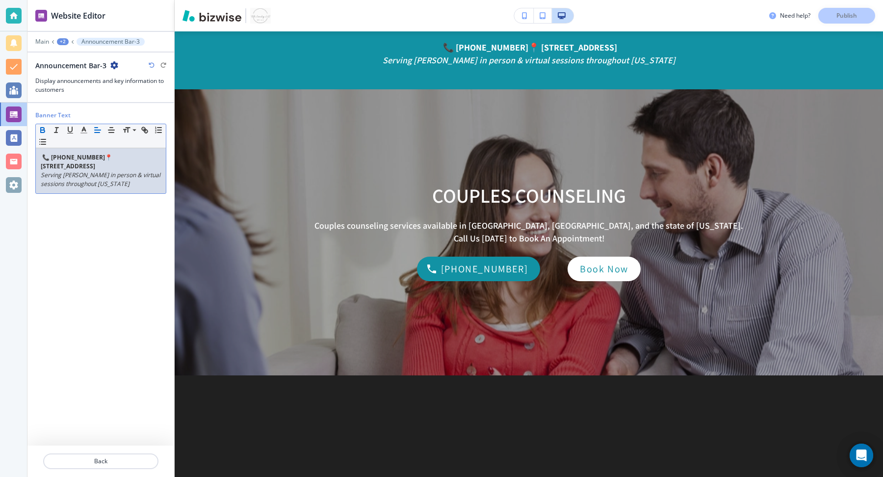
click at [130, 191] on div "📞 [PHONE_NUMBER] 📍 [STREET_ADDRESS] Serving Roswell in person & virtual session…" at bounding box center [101, 170] width 130 height 45
drag, startPoint x: 134, startPoint y: 188, endPoint x: 14, endPoint y: 135, distance: 130.9
click at [14, 135] on div "Website Editor Main +2 Announcement Bar-3 Announcement Bar-3 Display announceme…" at bounding box center [441, 238] width 883 height 477
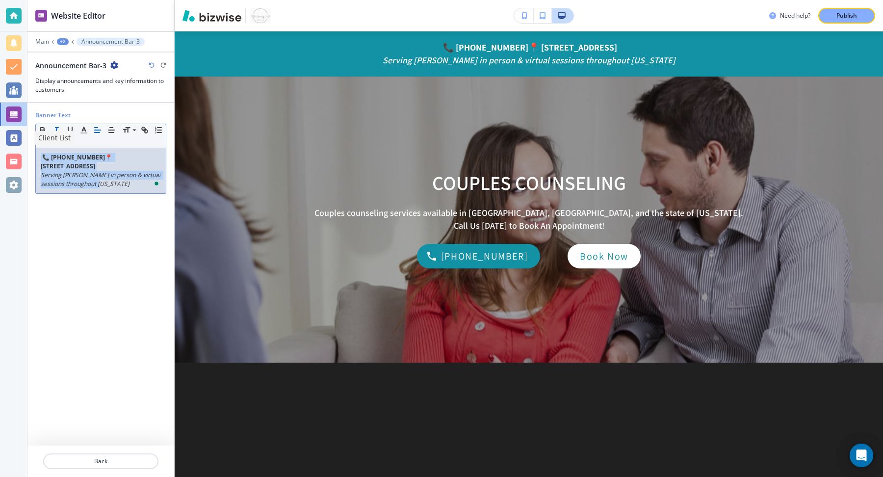
drag, startPoint x: 104, startPoint y: 188, endPoint x: 11, endPoint y: 139, distance: 105.3
click at [11, 139] on div "Website Editor Main +2 Announcement Bar-3 Announcement Bar-3 Display announceme…" at bounding box center [441, 238] width 883 height 477
copy div "📞 [PHONE_NUMBER] 📍 [STREET_ADDRESS] Serving Roswell in person & virtual session…"
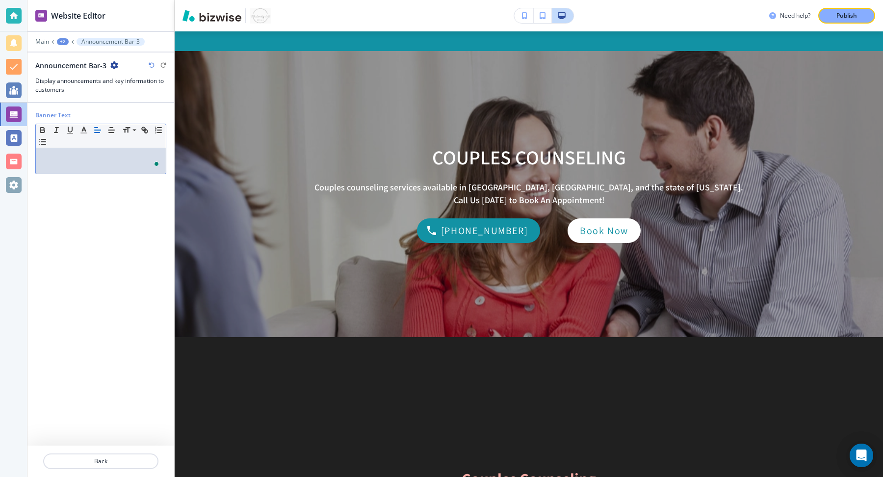
scroll to position [0, 0]
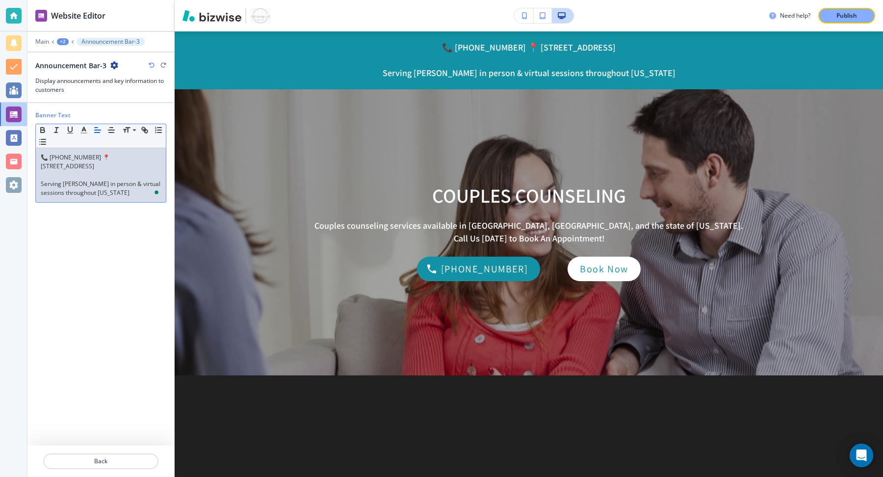
click at [104, 171] on p "To enrich screen reader interactions, please activate Accessibility in Grammarl…" at bounding box center [101, 175] width 120 height 9
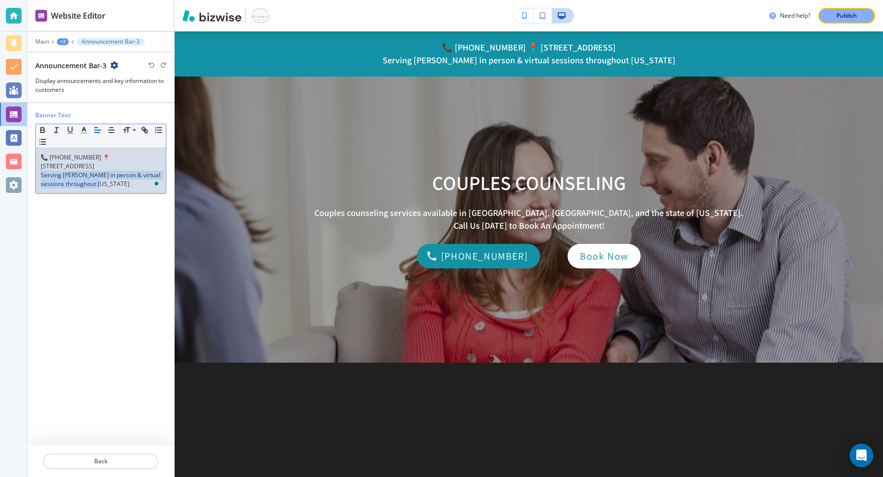
drag, startPoint x: 105, startPoint y: 182, endPoint x: 28, endPoint y: 175, distance: 77.9
click at [28, 175] on div "Banner Text Small Normal Large Huge 📞 [PHONE_NUMBER] 📍 [STREET_ADDRESS] Serving…" at bounding box center [100, 274] width 147 height 342
click at [71, 155] on p "📞 [PHONE_NUMBER] 📍 [STREET_ADDRESS]" at bounding box center [101, 162] width 120 height 18
click at [70, 155] on p "📞 [PHONE_NUMBER] 📍 [STREET_ADDRESS]" at bounding box center [101, 162] width 120 height 18
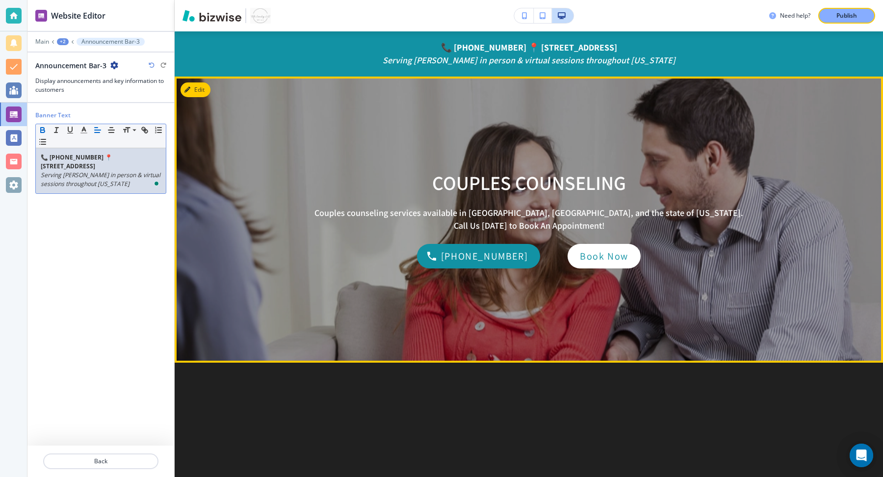
click at [310, 201] on div "COUPLES COUNSELING Couples counseling services available in [GEOGRAPHIC_DATA], …" at bounding box center [529, 220] width 618 height 286
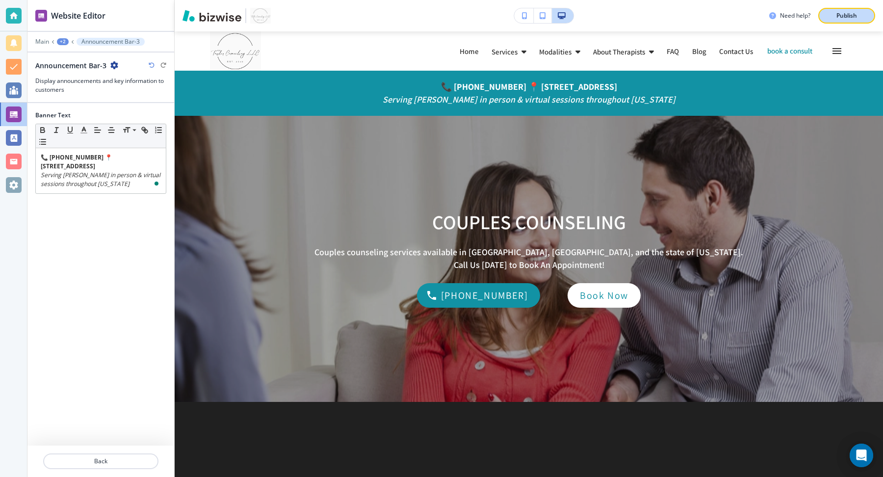
click at [857, 17] on div "Publish" at bounding box center [846, 15] width 31 height 9
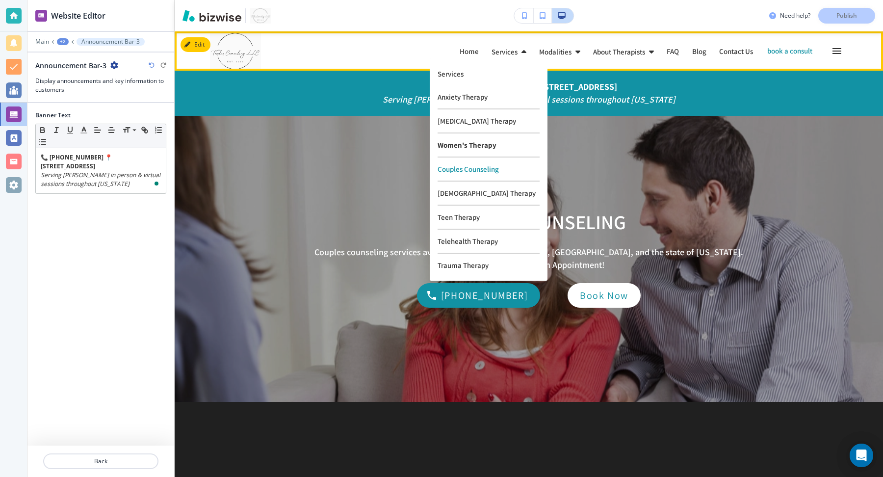
click at [465, 146] on p "Women's Therapy" at bounding box center [488, 145] width 102 height 24
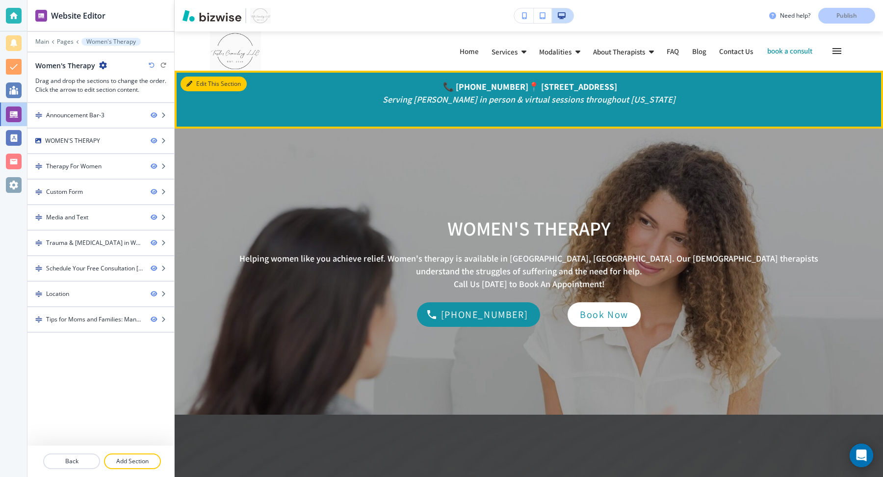
click at [185, 81] on button "Edit This Section" at bounding box center [213, 84] width 66 height 15
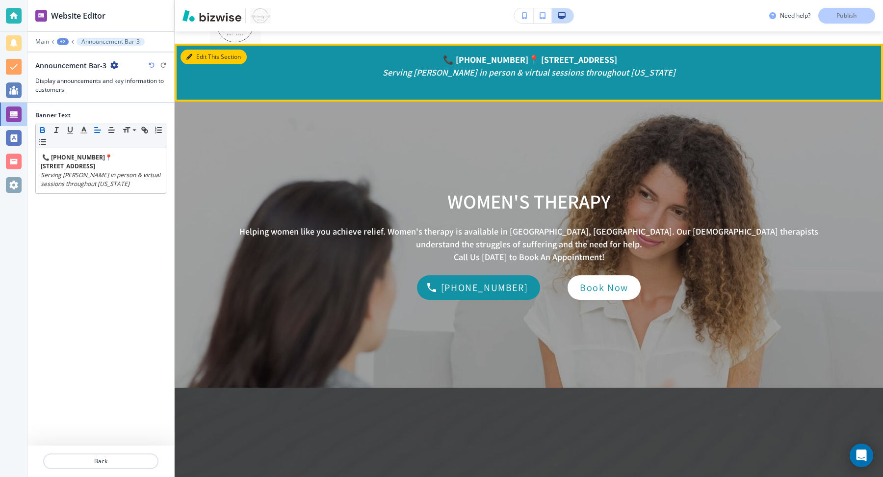
scroll to position [39, 0]
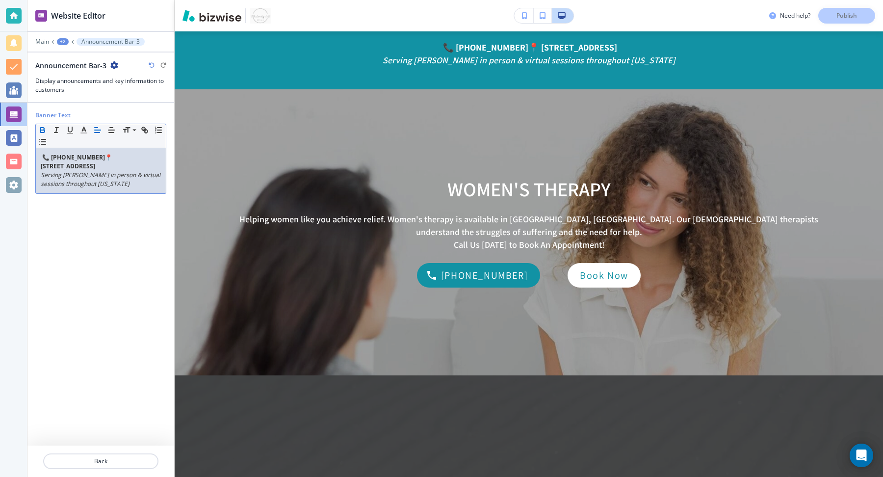
click at [118, 179] on p "Serving [PERSON_NAME] in person & virtual sessions throughout [US_STATE]" at bounding box center [101, 180] width 120 height 18
click at [122, 183] on p "Serving [PERSON_NAME] in person & virtual sessions throughout [US_STATE]" at bounding box center [101, 180] width 120 height 18
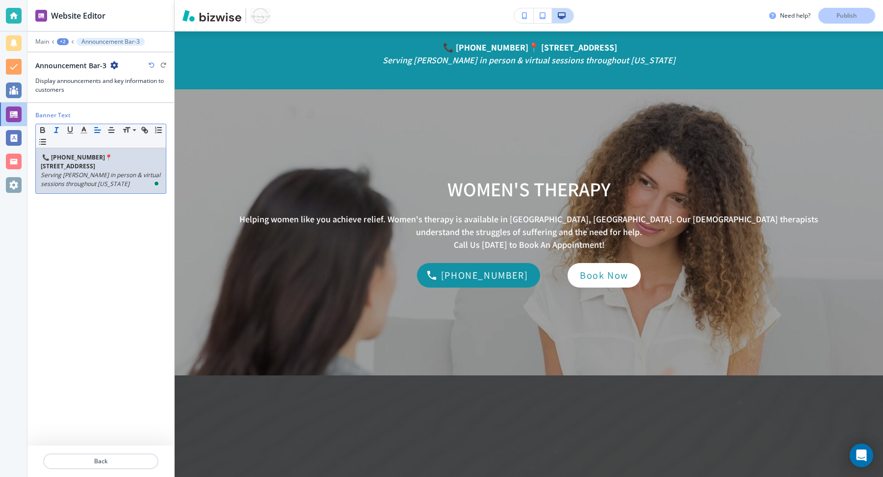
drag, startPoint x: 121, startPoint y: 184, endPoint x: 13, endPoint y: 135, distance: 118.1
click at [13, 135] on div "Website Editor Main +2 Announcement Bar-3 Announcement Bar-3 Display announceme…" at bounding box center [441, 238] width 883 height 477
click at [74, 166] on link "[STREET_ADDRESS]" at bounding box center [68, 166] width 54 height 8
click at [91, 243] on div "Banner Text Small Normal Large Huge 📞 [PHONE_NUMBER] 📍 [STREET_ADDRESS] Serving…" at bounding box center [100, 274] width 131 height 342
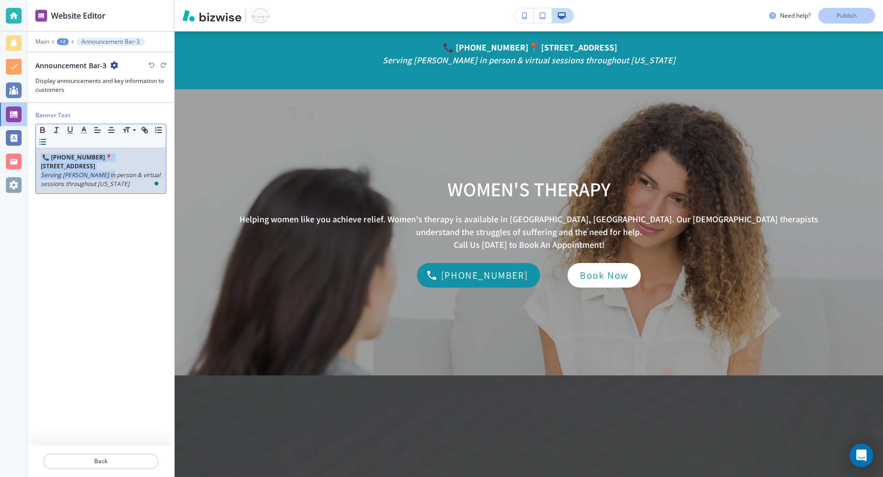
drag, startPoint x: 106, startPoint y: 177, endPoint x: 43, endPoint y: 141, distance: 73.1
click at [43, 141] on div "Small Normal Large Huge 📞 [PHONE_NUMBER] 📍 [STREET_ADDRESS] Serving Roswell in …" at bounding box center [100, 159] width 131 height 70
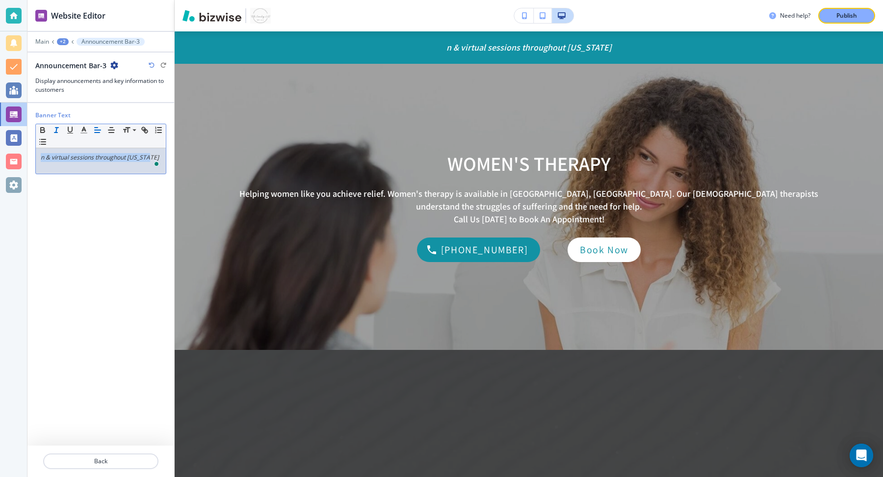
drag, startPoint x: 104, startPoint y: 161, endPoint x: 14, endPoint y: 150, distance: 90.5
click at [14, 150] on div "Website Editor Main +2 Announcement Bar-3 Announcement Bar-3 Display announceme…" at bounding box center [441, 238] width 883 height 477
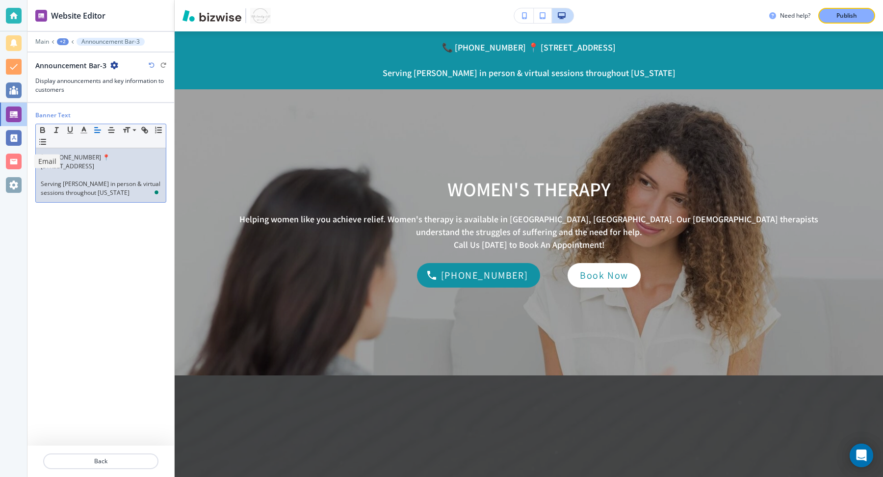
scroll to position [0, 0]
click at [76, 191] on p "Serving [PERSON_NAME] in person & virtual sessions throughout [US_STATE]" at bounding box center [101, 188] width 120 height 18
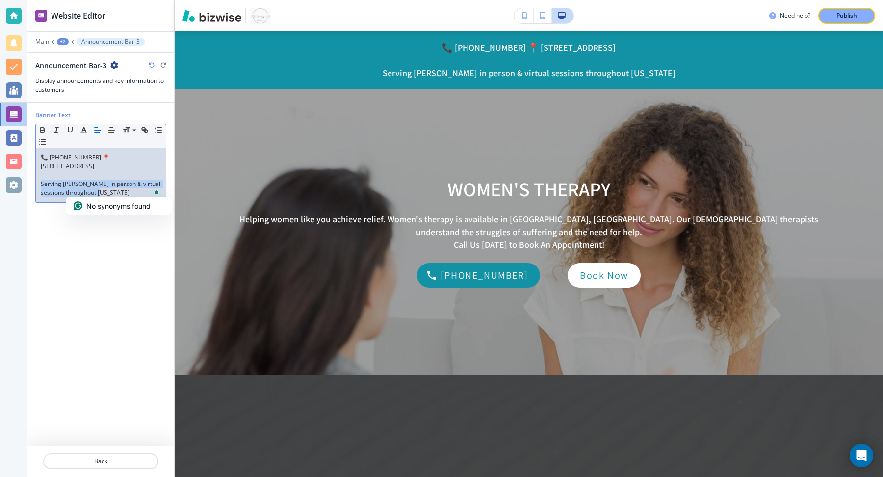
click at [76, 191] on p "Serving [PERSON_NAME] in person & virtual sessions throughout [US_STATE]" at bounding box center [101, 188] width 120 height 18
click at [93, 171] on p "To enrich screen reader interactions, please activate Accessibility in Grammarl…" at bounding box center [101, 175] width 120 height 9
click at [92, 165] on p "📞 [PHONE_NUMBER] 📍 [STREET_ADDRESS]" at bounding box center [101, 162] width 120 height 18
click at [87, 174] on p "To enrich screen reader interactions, please activate Accessibility in Grammarl…" at bounding box center [101, 175] width 120 height 9
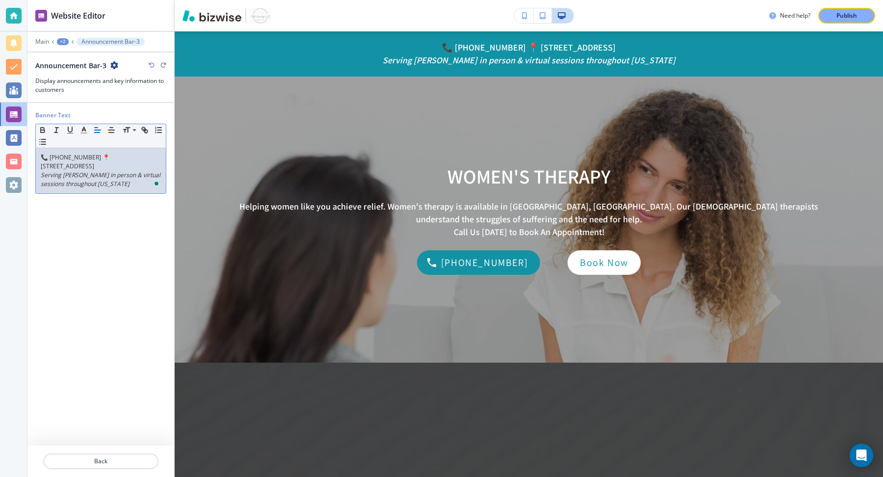
click at [84, 165] on p "📞 [PHONE_NUMBER] 📍 [STREET_ADDRESS]" at bounding box center [101, 162] width 120 height 18
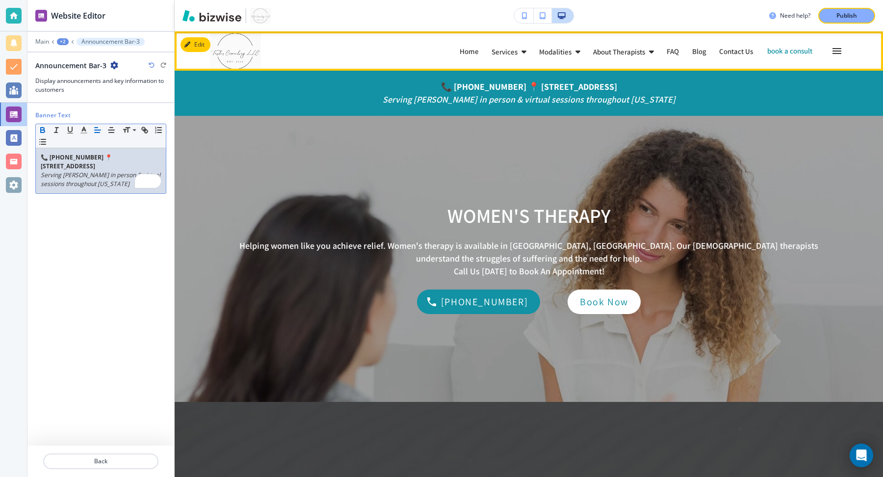
click at [491, 55] on p "Services" at bounding box center [504, 51] width 26 height 7
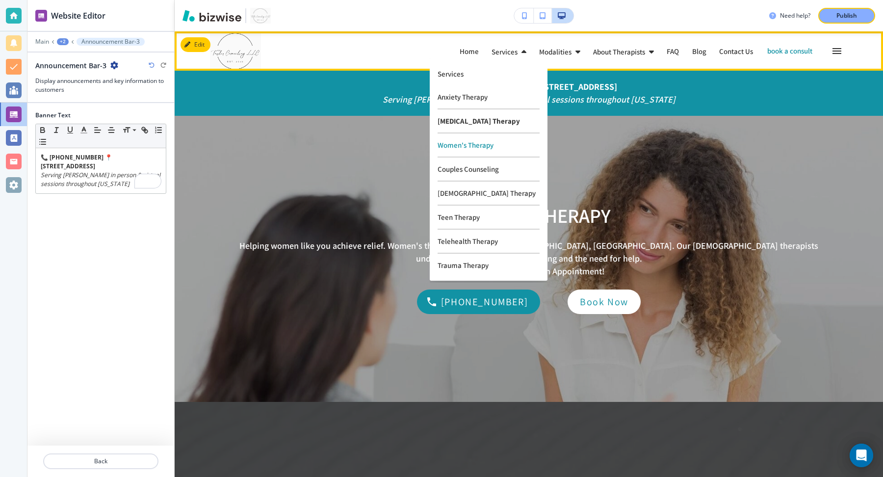
click at [451, 125] on p "[MEDICAL_DATA] Therapy" at bounding box center [488, 121] width 102 height 24
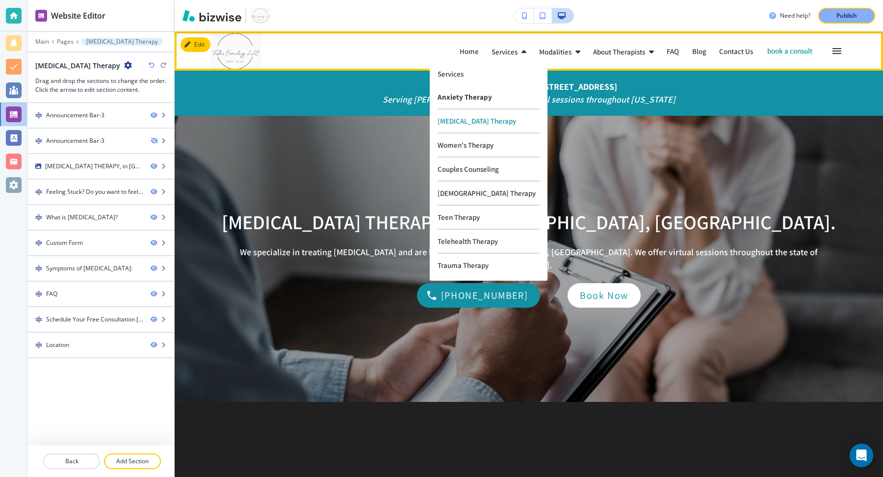
click at [458, 103] on p "Anxiety Therapy" at bounding box center [488, 97] width 102 height 24
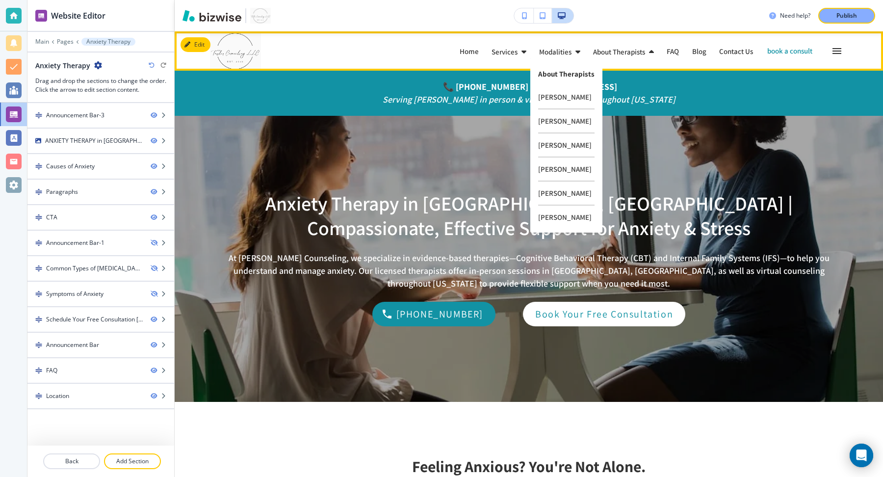
click at [564, 77] on p "About Therapists" at bounding box center [566, 73] width 56 height 7
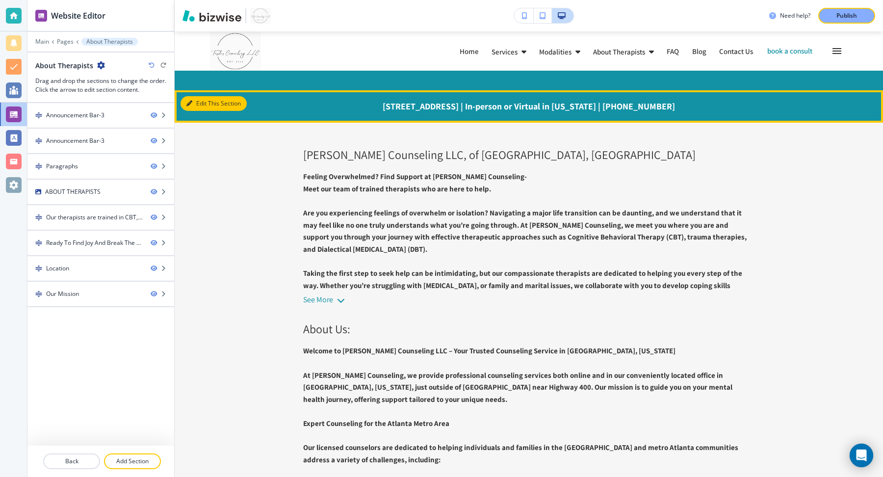
click at [194, 103] on button "Edit This Section" at bounding box center [213, 103] width 66 height 15
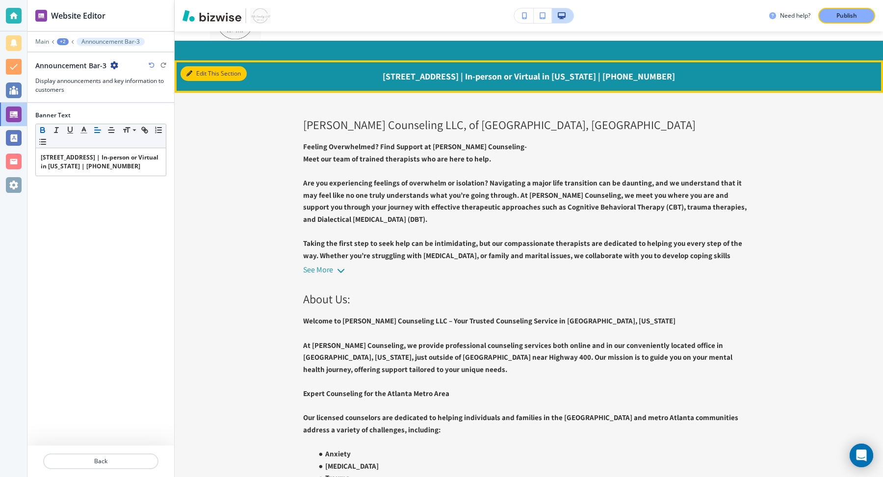
scroll to position [59, 0]
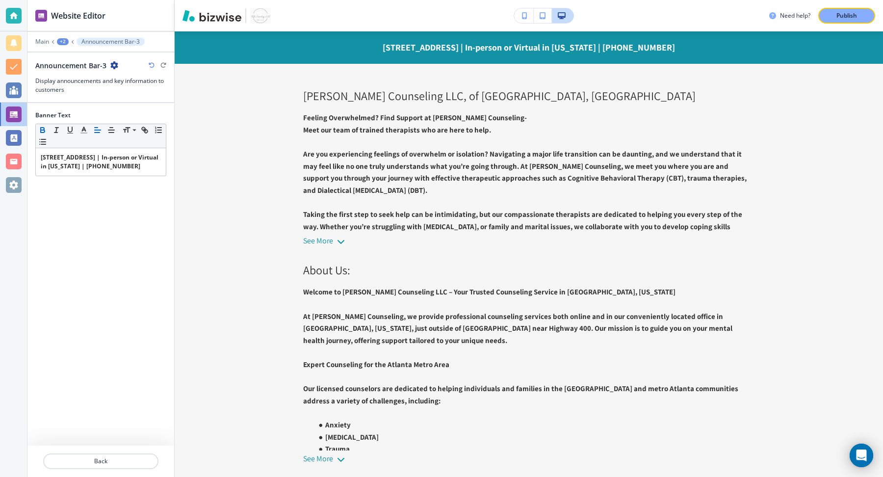
click at [112, 71] on div at bounding box center [100, 74] width 131 height 6
click at [113, 63] on icon "button" at bounding box center [114, 65] width 8 height 8
click at [144, 119] on p "Delete Section" at bounding box center [141, 115] width 50 height 9
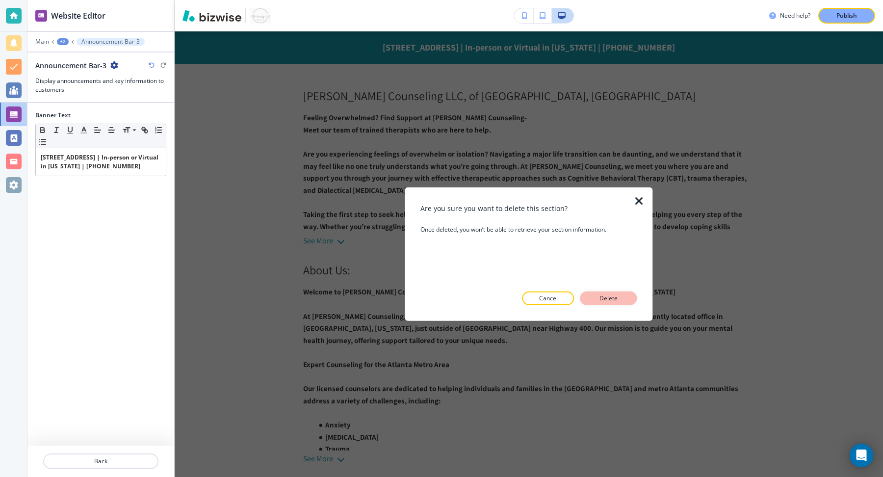
click at [621, 297] on button "Delete" at bounding box center [608, 298] width 57 height 14
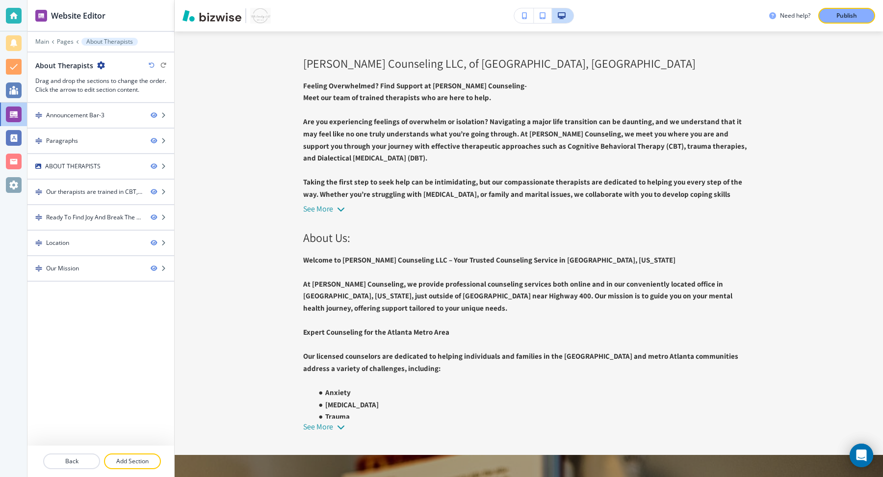
scroll to position [26, 0]
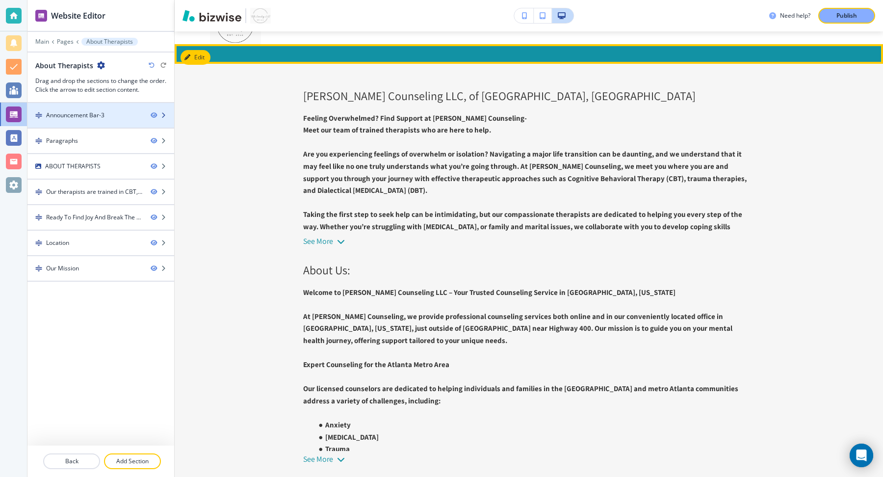
click at [94, 117] on div "Announcement Bar-3" at bounding box center [75, 115] width 58 height 9
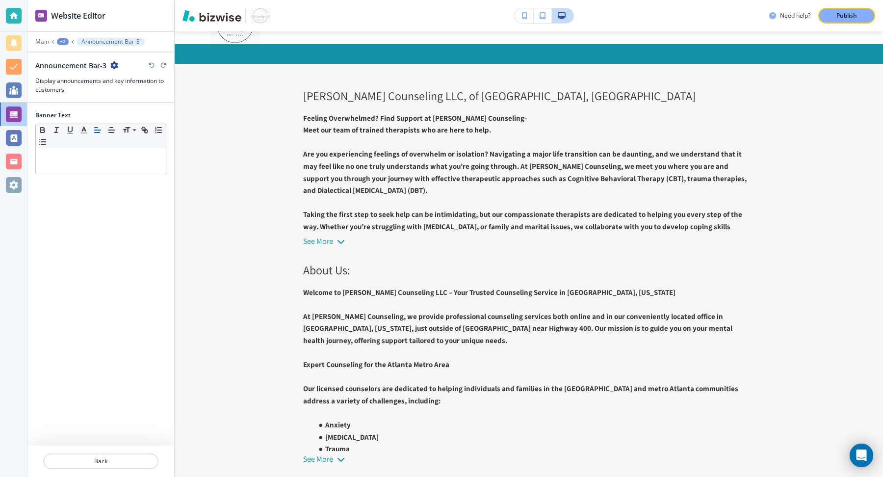
scroll to position [39, 0]
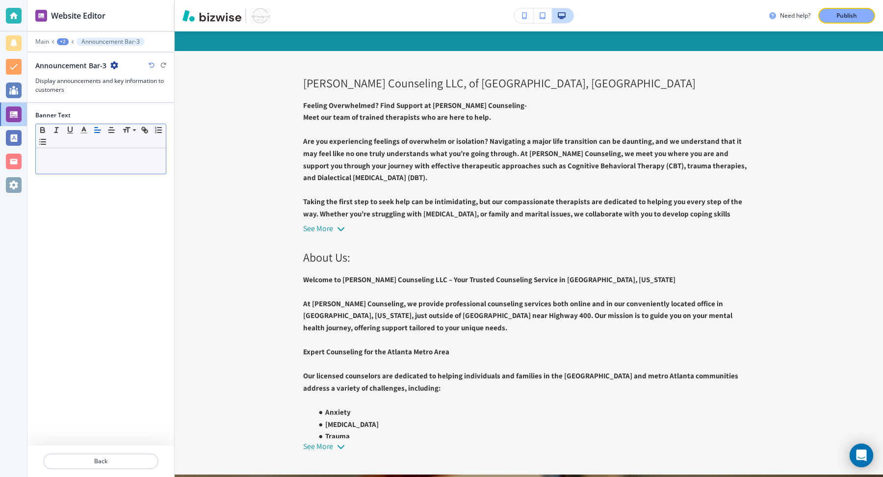
click at [121, 155] on p at bounding box center [101, 157] width 120 height 9
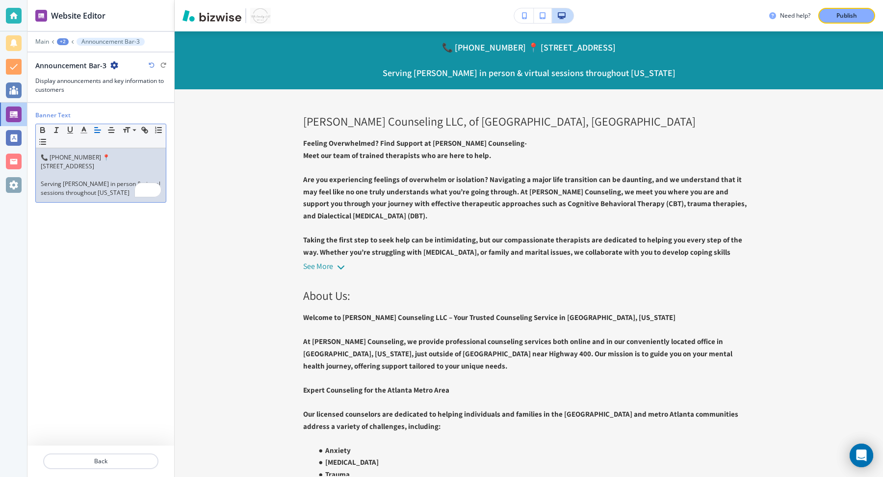
click at [86, 171] on p "To enrich screen reader interactions, please activate Accessibility in Grammarl…" at bounding box center [101, 175] width 120 height 9
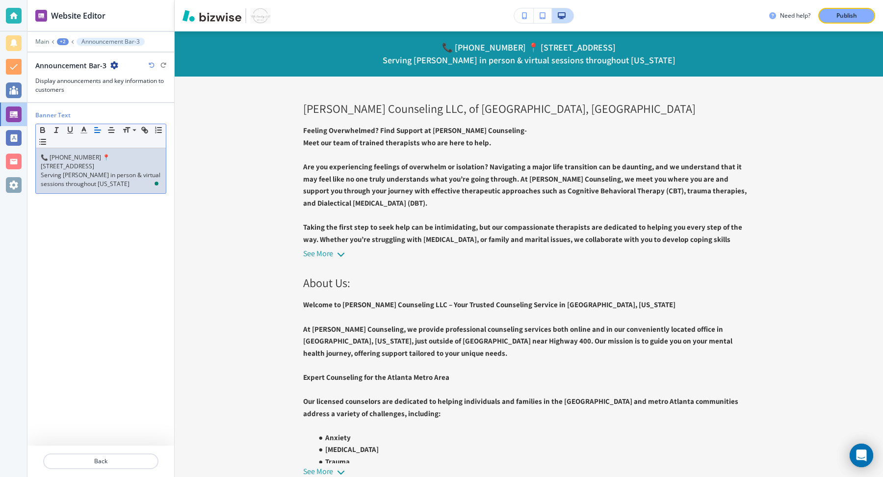
click at [78, 183] on p "Serving [PERSON_NAME] in person & virtual sessions throughout [US_STATE]" at bounding box center [101, 180] width 120 height 18
click at [90, 160] on p "📞 [PHONE_NUMBER] 📍 [STREET_ADDRESS]" at bounding box center [101, 162] width 120 height 18
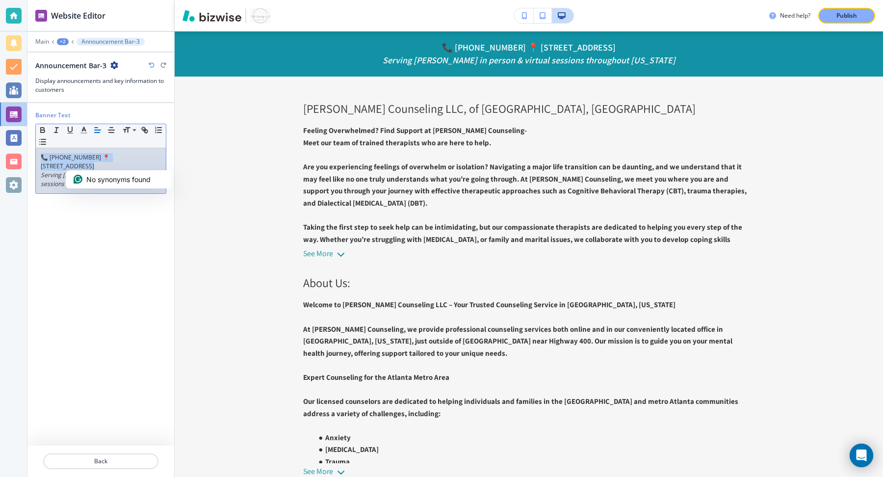
click at [90, 160] on p "📞 [PHONE_NUMBER] 📍 [STREET_ADDRESS]" at bounding box center [101, 162] width 120 height 18
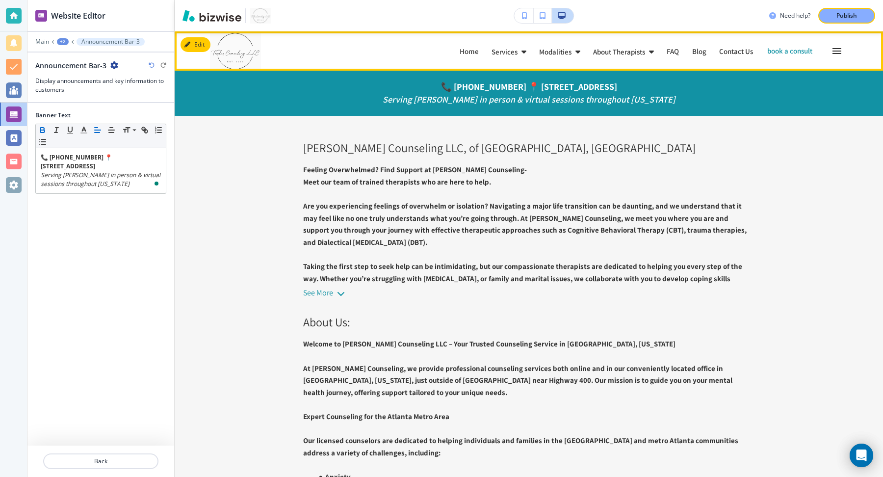
click at [592, 56] on div "About Therapists" at bounding box center [623, 52] width 62 height 18
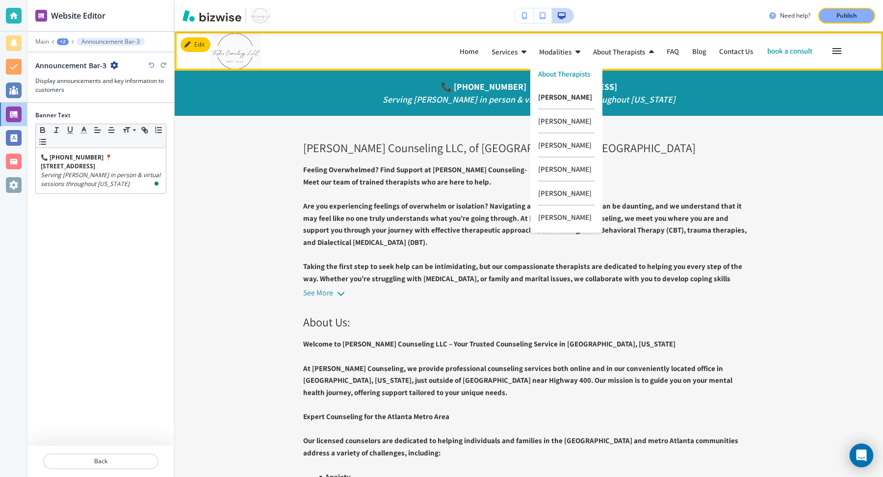
click at [560, 102] on p "[PERSON_NAME]" at bounding box center [566, 97] width 56 height 24
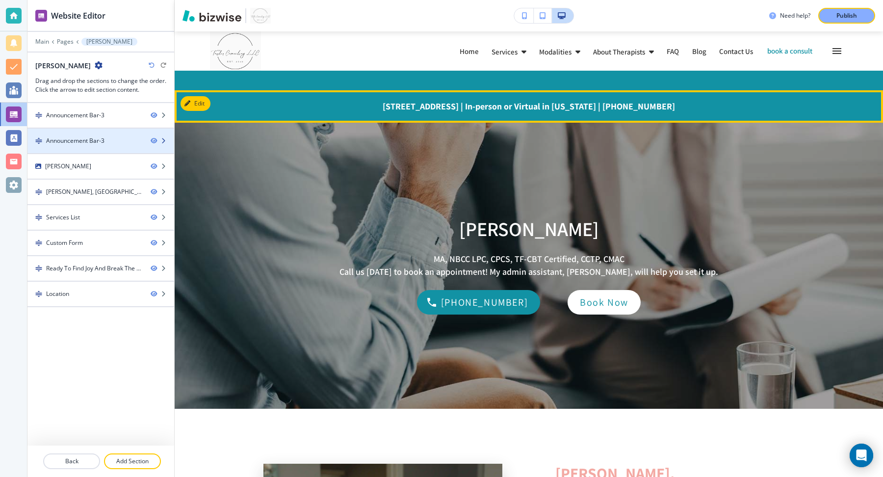
click at [162, 141] on icon "button" at bounding box center [163, 141] width 6 height 6
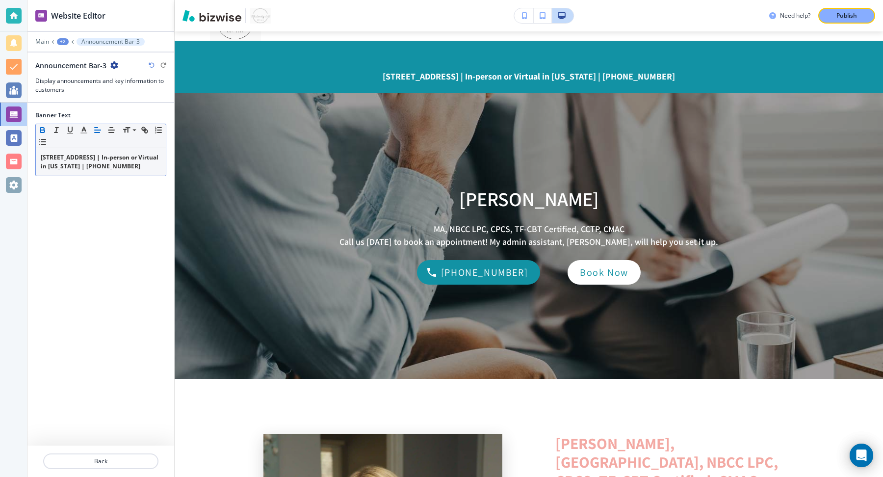
scroll to position [59, 0]
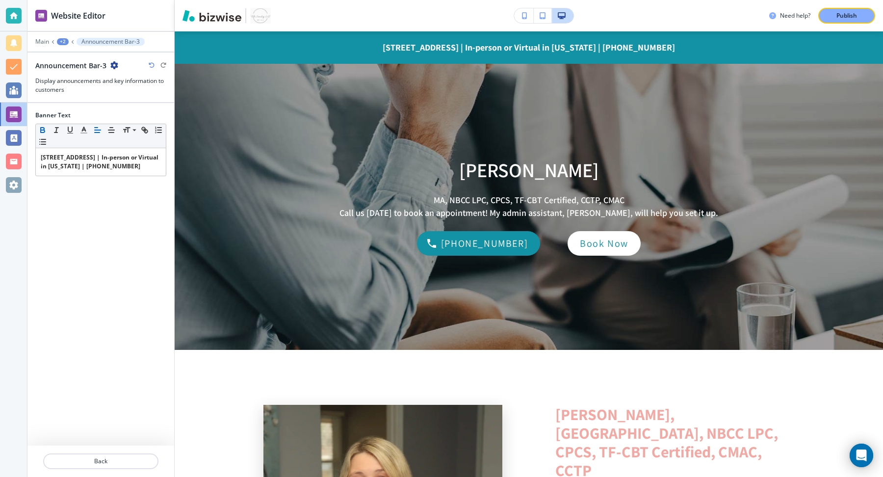
click at [116, 69] on div "Announcement Bar-3" at bounding box center [76, 65] width 83 height 10
click at [115, 64] on icon "button" at bounding box center [114, 65] width 8 height 8
click at [140, 117] on p "Delete Section" at bounding box center [141, 115] width 50 height 9
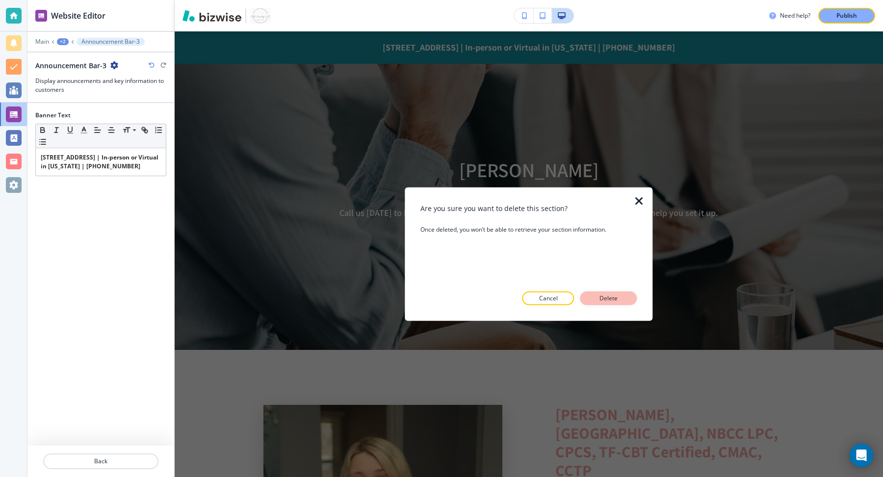
click at [616, 294] on p "Delete" at bounding box center [609, 298] width 24 height 9
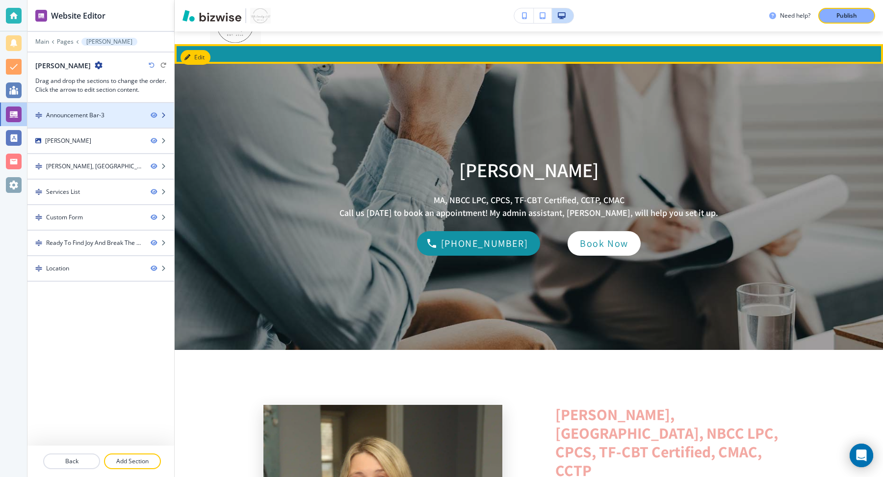
click at [134, 121] on div at bounding box center [100, 124] width 147 height 8
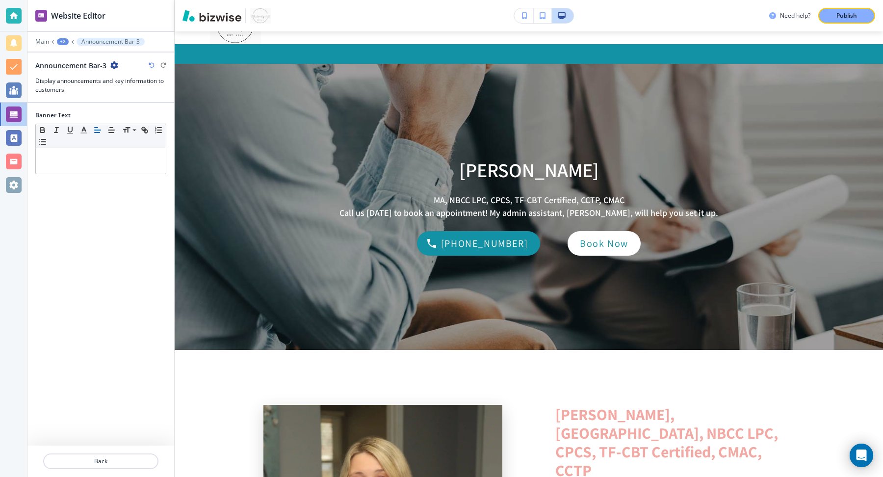
scroll to position [39, 0]
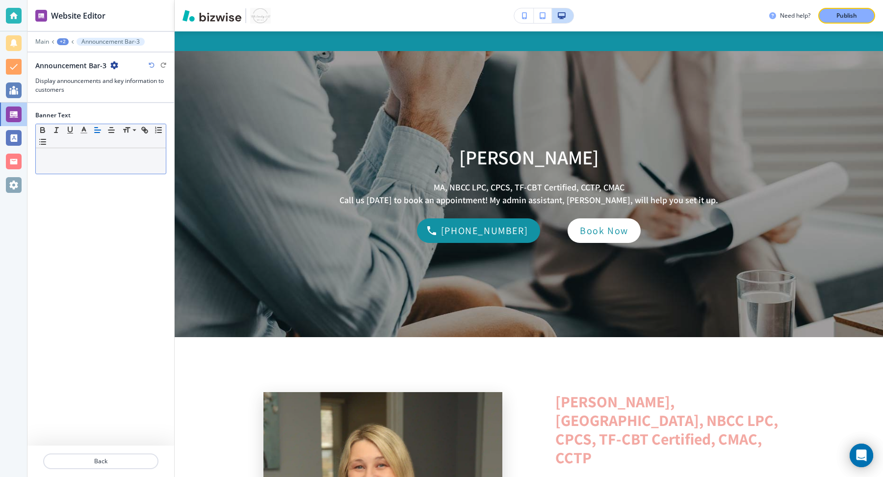
click at [121, 160] on p at bounding box center [101, 157] width 120 height 9
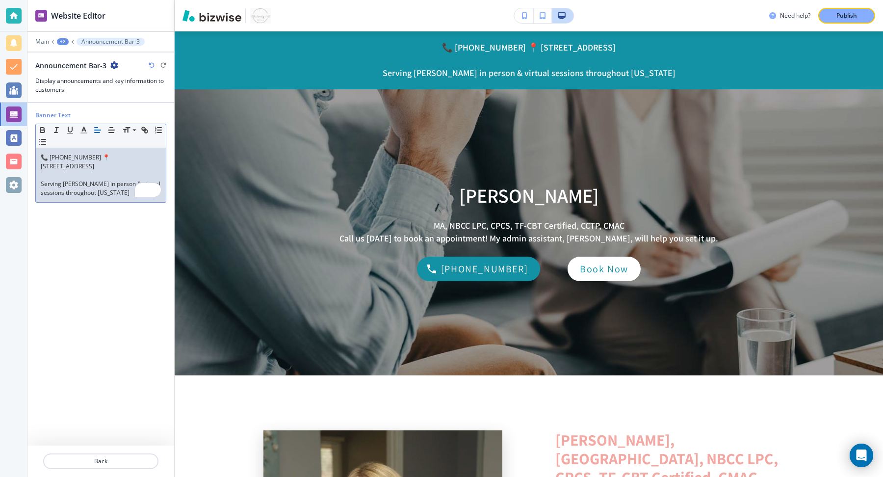
click at [85, 182] on p "Serving [PERSON_NAME] in person & virtual sessions throughout [US_STATE]" at bounding box center [101, 188] width 120 height 18
click at [81, 160] on p "📞 [PHONE_NUMBER] 📍 [STREET_ADDRESS]" at bounding box center [101, 162] width 120 height 18
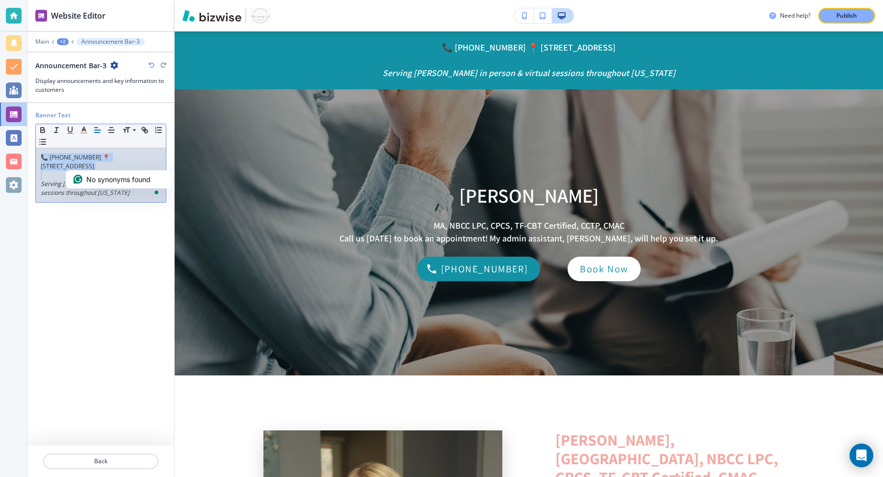
click at [81, 160] on p "📞 [PHONE_NUMBER] 📍 [STREET_ADDRESS]" at bounding box center [101, 162] width 120 height 18
click at [83, 177] on p "To enrich screen reader interactions, please activate Accessibility in Grammarl…" at bounding box center [101, 175] width 120 height 9
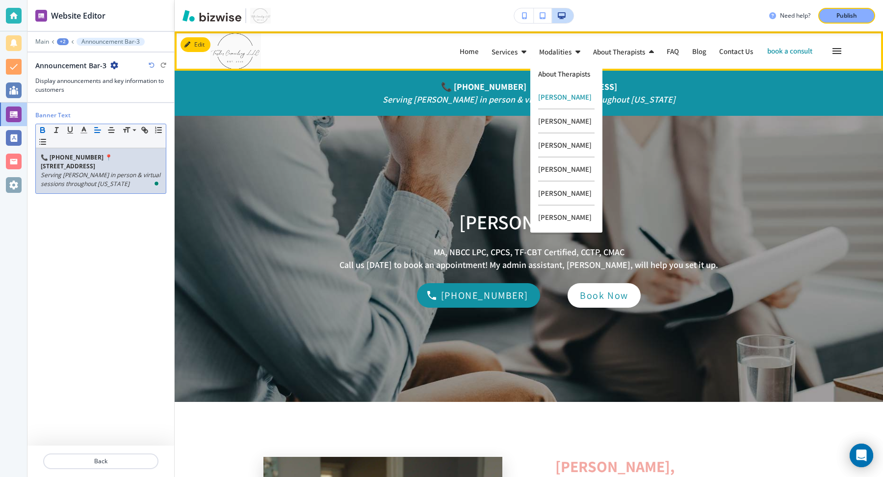
click at [593, 51] on p "About Therapists" at bounding box center [619, 51] width 52 height 7
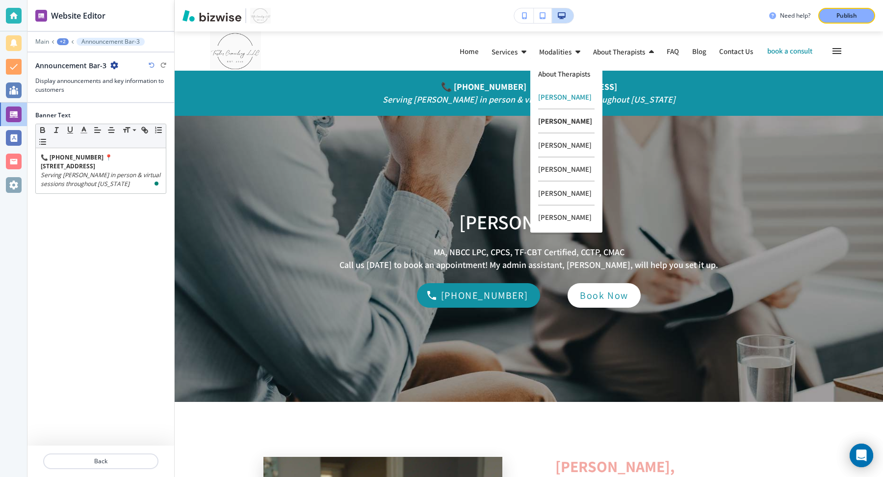
click at [565, 116] on p "[PERSON_NAME]" at bounding box center [566, 121] width 56 height 24
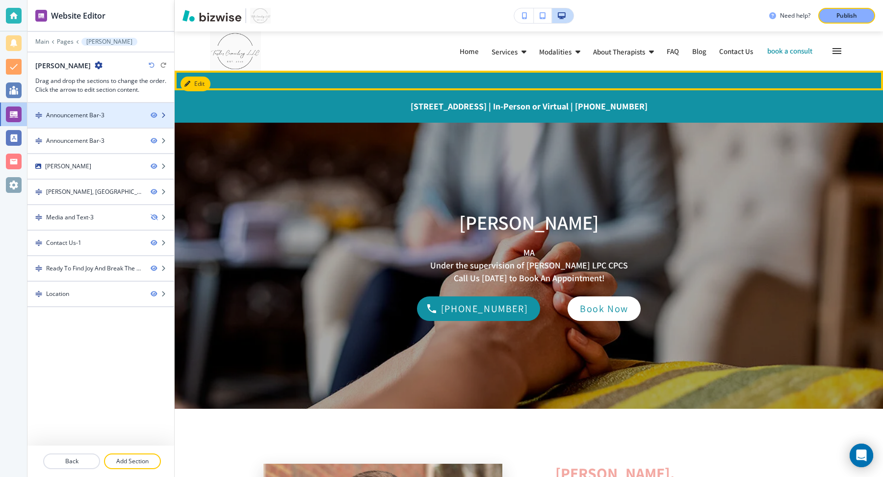
click at [165, 113] on icon "button" at bounding box center [163, 115] width 6 height 6
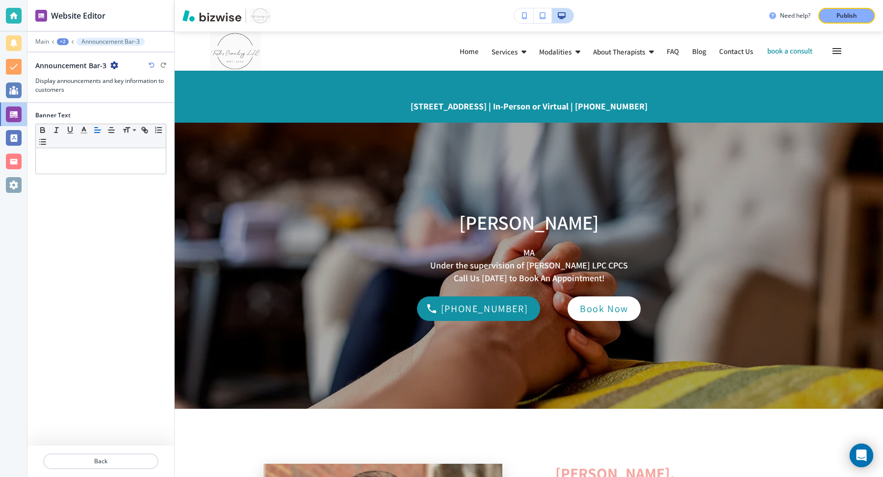
scroll to position [39, 0]
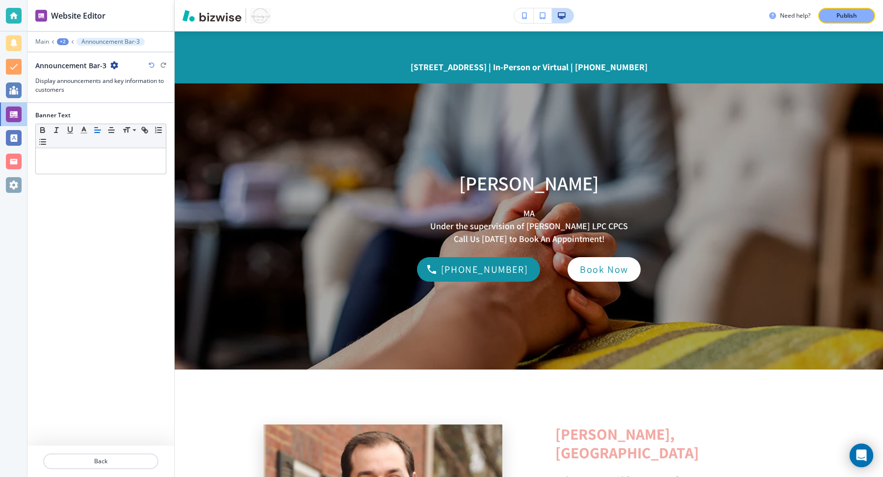
click at [111, 71] on div at bounding box center [100, 74] width 131 height 6
click at [115, 63] on icon "button" at bounding box center [114, 65] width 8 height 8
click at [88, 145] on div "Small Normal Large Huge" at bounding box center [101, 136] width 130 height 24
click at [91, 158] on p "To enrich screen reader interactions, please activate Accessibility in Grammarl…" at bounding box center [101, 157] width 120 height 9
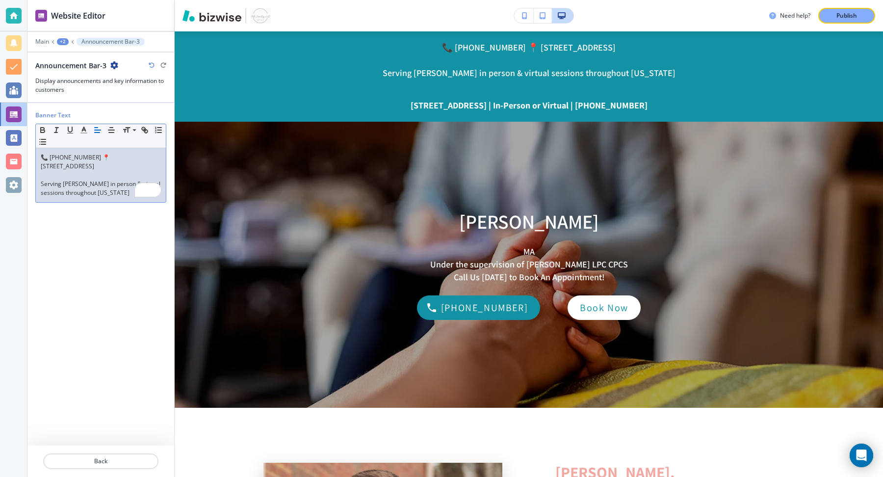
click at [75, 189] on p "Serving [PERSON_NAME] in person & virtual sessions throughout [US_STATE]" at bounding box center [101, 188] width 120 height 18
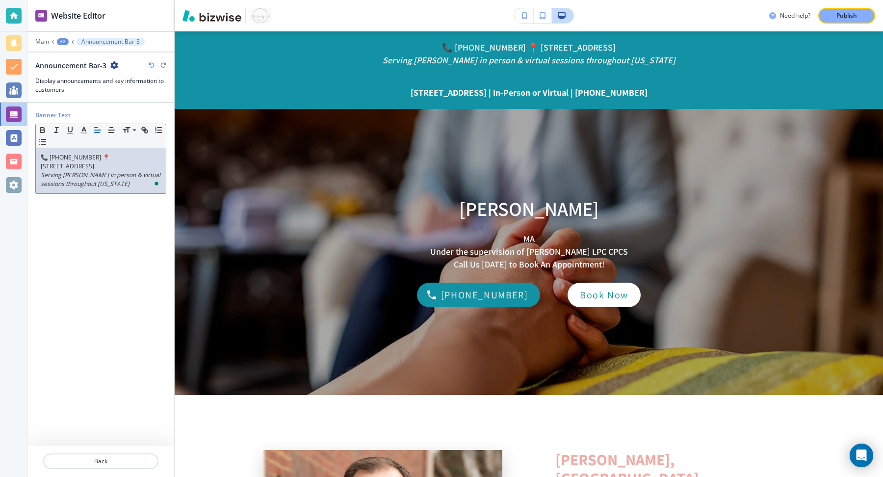
click at [71, 171] on em "Serving [PERSON_NAME] in person & virtual sessions throughout [US_STATE]" at bounding box center [101, 179] width 121 height 17
click at [72, 159] on p "📞 [PHONE_NUMBER] 📍 [STREET_ADDRESS]" at bounding box center [101, 162] width 120 height 18
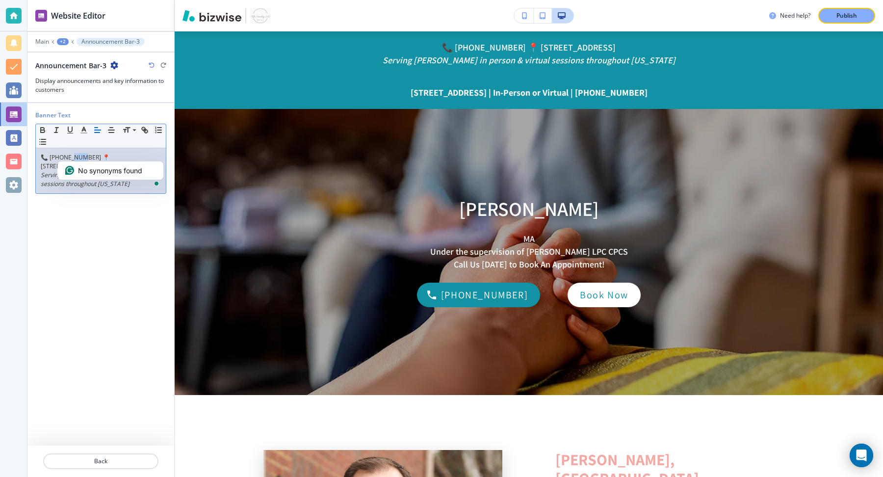
click at [72, 159] on p "📞 [PHONE_NUMBER] 📍 [STREET_ADDRESS]" at bounding box center [101, 162] width 120 height 18
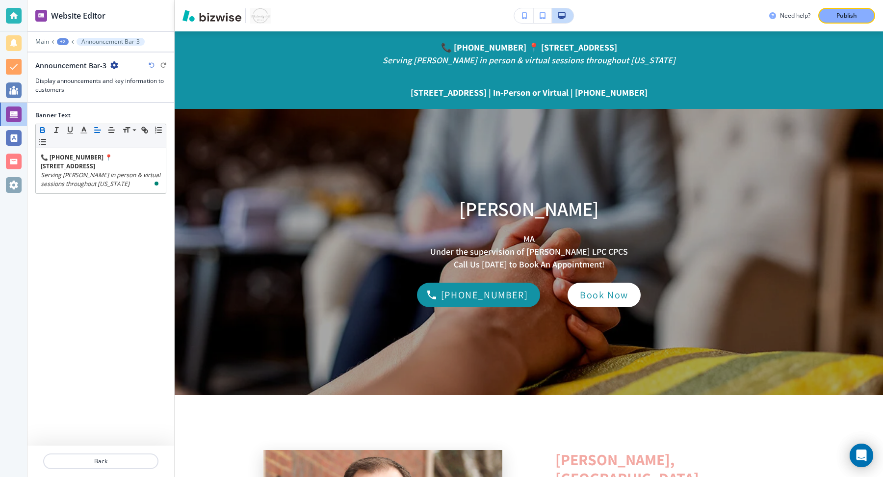
click at [116, 234] on div "Banner Text Small Normal Large Huge 📞 [PHONE_NUMBER] 📍 [STREET_ADDRESS] Serving…" at bounding box center [100, 274] width 131 height 342
click at [69, 38] on div "Main +2 Announcement Bar-3" at bounding box center [100, 42] width 131 height 8
click at [66, 40] on div "+2" at bounding box center [63, 41] width 12 height 7
click at [81, 73] on p "[PERSON_NAME]" at bounding box center [88, 74] width 50 height 9
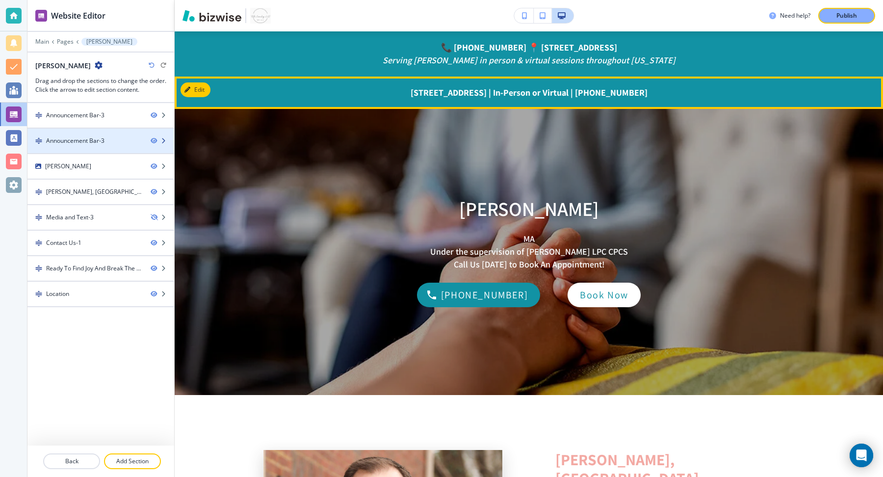
click at [164, 138] on icon "button" at bounding box center [163, 141] width 6 height 6
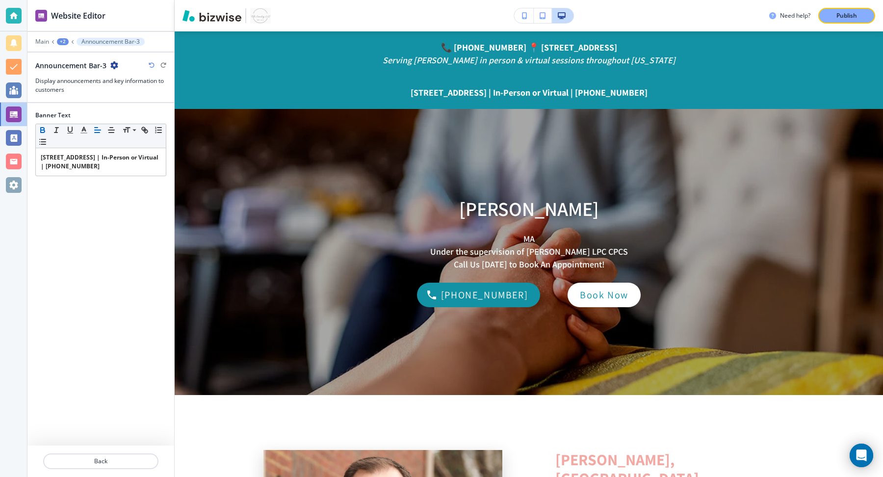
scroll to position [84, 0]
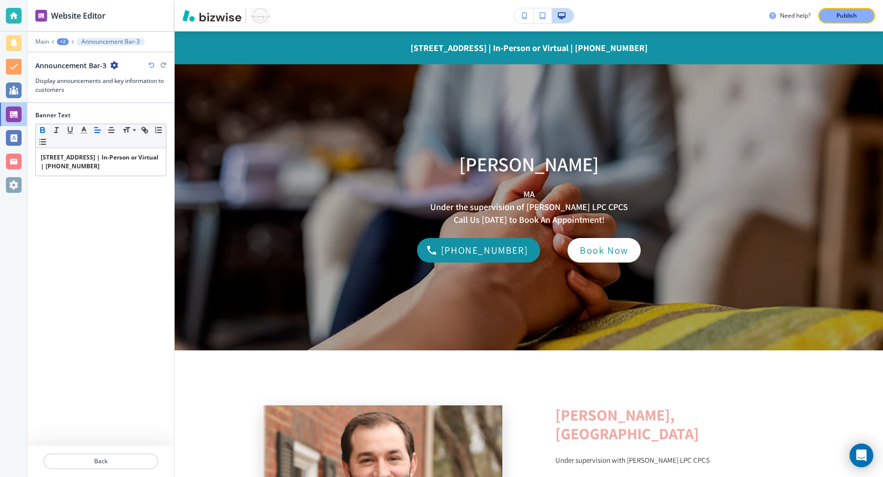
click at [115, 63] on icon "button" at bounding box center [114, 65] width 8 height 8
click at [128, 116] on p "Delete Section" at bounding box center [141, 115] width 50 height 9
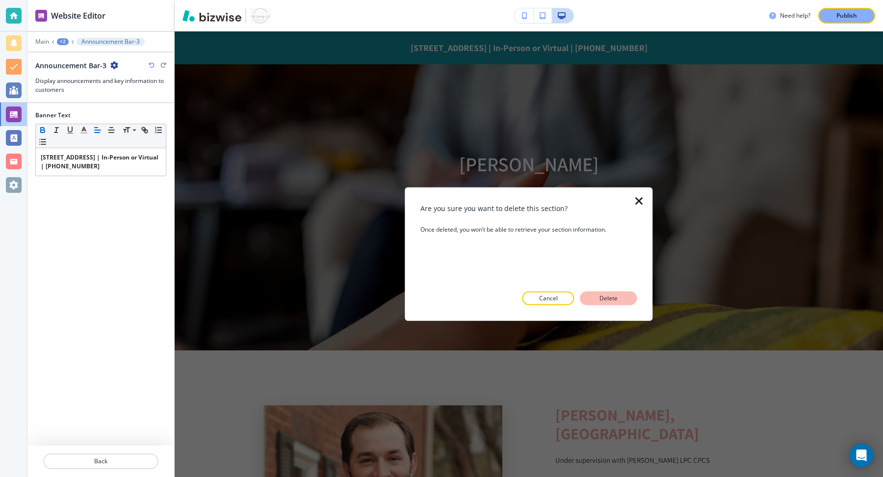
click at [611, 301] on p "Delete" at bounding box center [609, 298] width 24 height 9
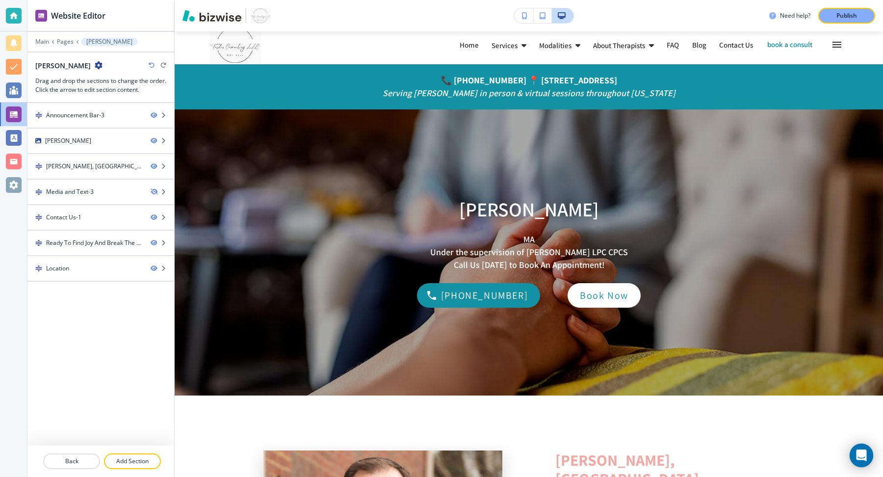
scroll to position [0, 0]
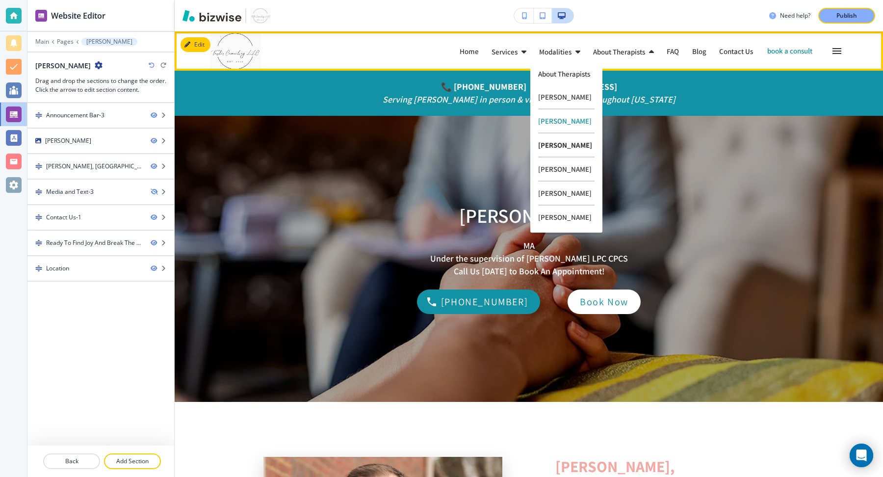
click at [564, 151] on p "[PERSON_NAME]" at bounding box center [566, 145] width 56 height 24
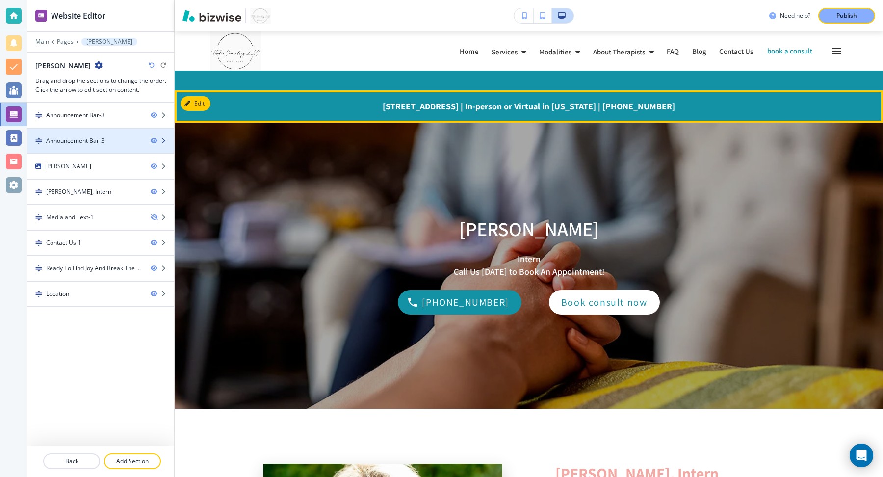
click at [159, 142] on div at bounding box center [163, 141] width 24 height 6
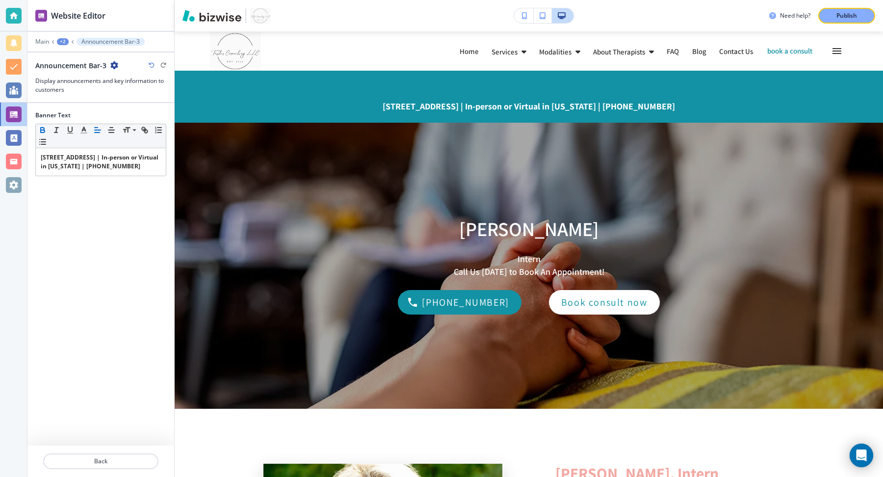
scroll to position [59, 0]
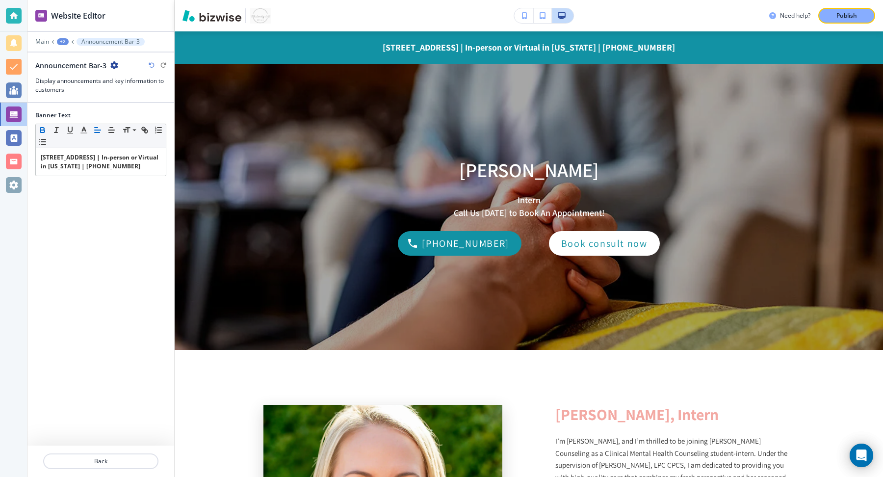
click at [111, 65] on icon "button" at bounding box center [114, 65] width 8 height 8
click at [126, 117] on p "Delete Section" at bounding box center [141, 115] width 50 height 9
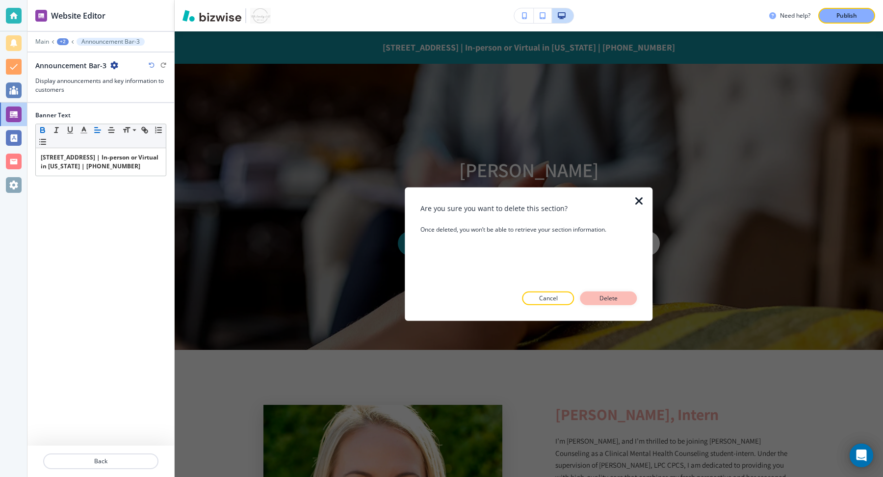
click at [618, 301] on p "Delete" at bounding box center [609, 298] width 24 height 9
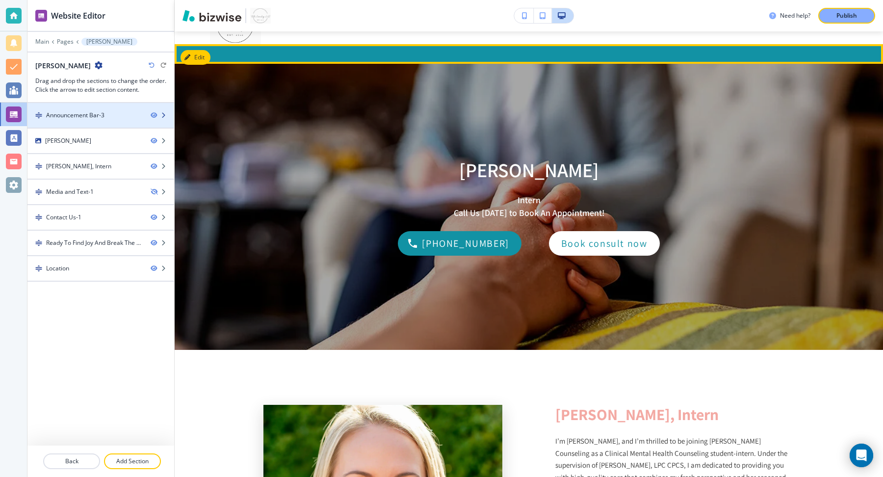
click at [78, 120] on div at bounding box center [100, 124] width 147 height 8
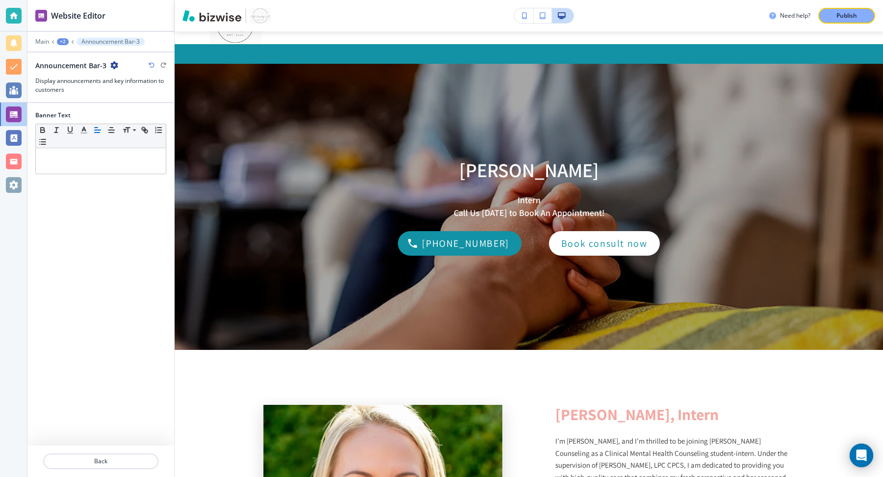
scroll to position [39, 0]
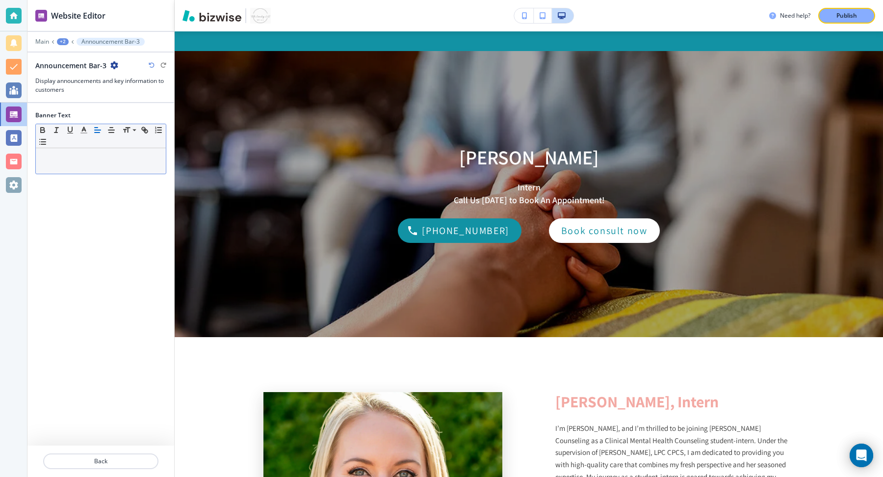
click at [116, 153] on p at bounding box center [101, 157] width 120 height 9
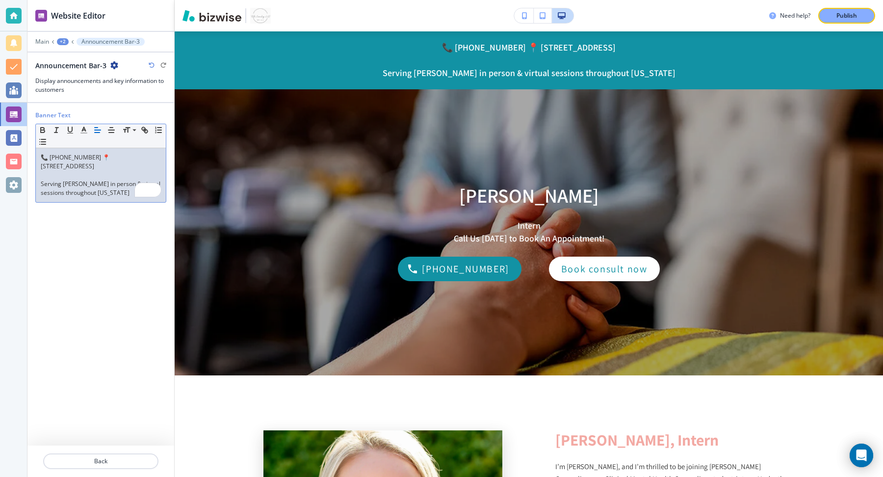
click at [85, 187] on p "Serving [PERSON_NAME] in person & virtual sessions throughout [US_STATE]" at bounding box center [101, 188] width 120 height 18
click at [88, 162] on p "📞 [PHONE_NUMBER] 📍 [STREET_ADDRESS]" at bounding box center [101, 162] width 120 height 18
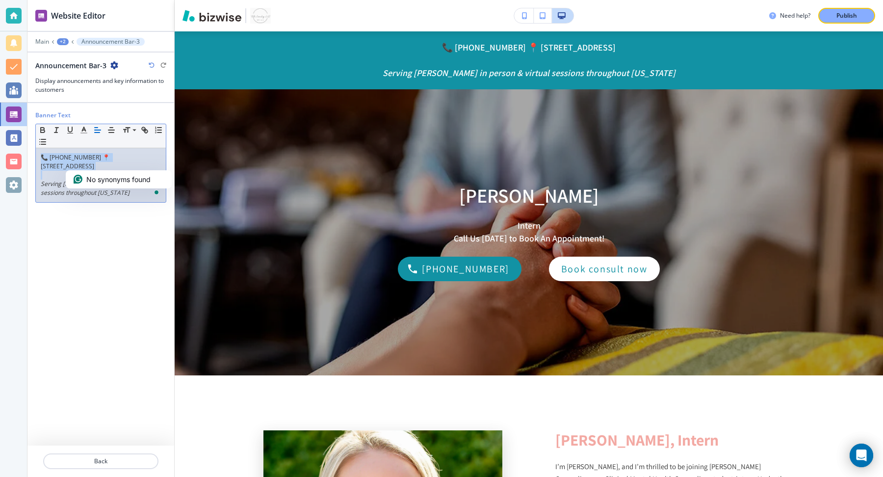
click at [88, 162] on p "📞 [PHONE_NUMBER] 📍 [STREET_ADDRESS]" at bounding box center [101, 162] width 120 height 18
click at [78, 175] on p "To enrich screen reader interactions, please activate Accessibility in Grammarl…" at bounding box center [101, 175] width 120 height 9
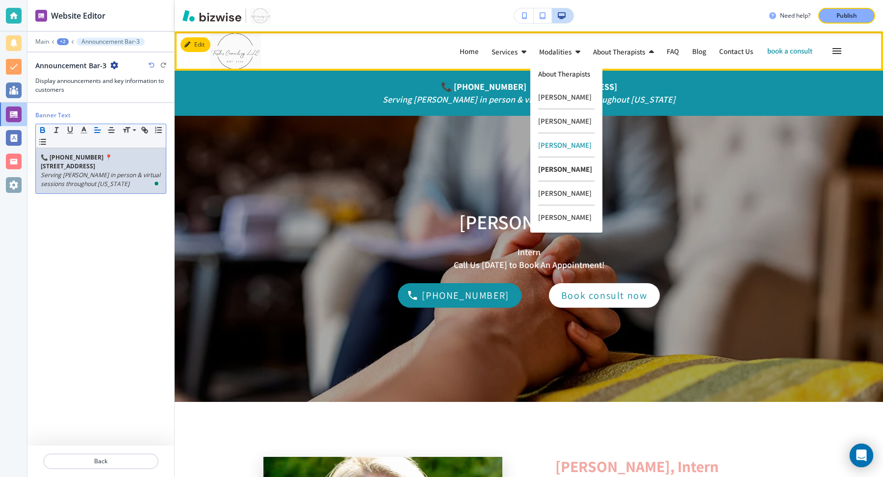
click at [555, 169] on p "[PERSON_NAME]" at bounding box center [566, 169] width 56 height 24
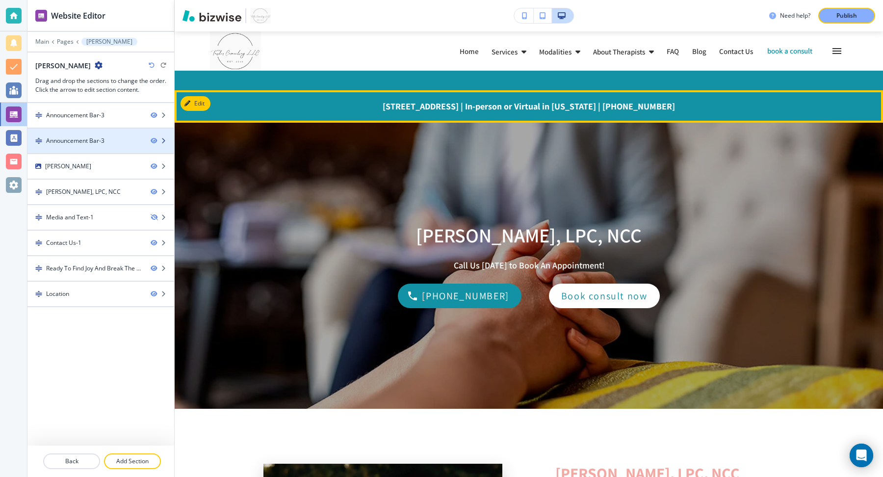
click at [132, 141] on div "Announcement Bar-3" at bounding box center [84, 140] width 115 height 9
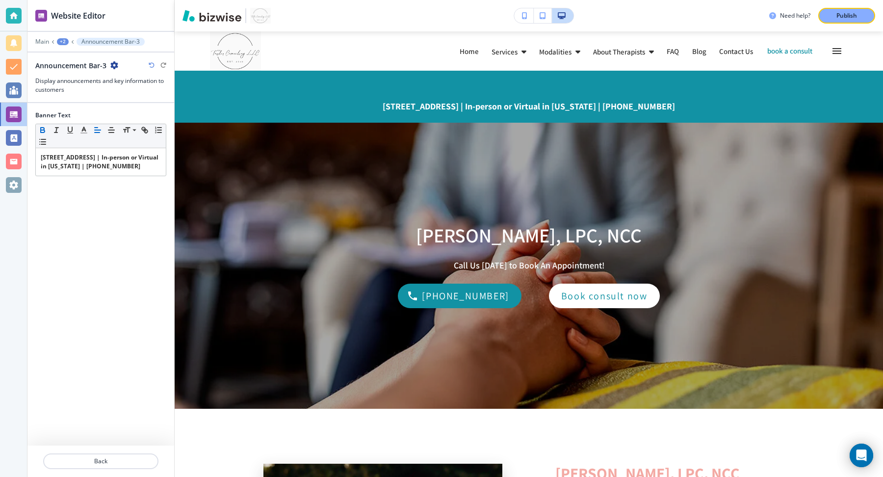
scroll to position [59, 0]
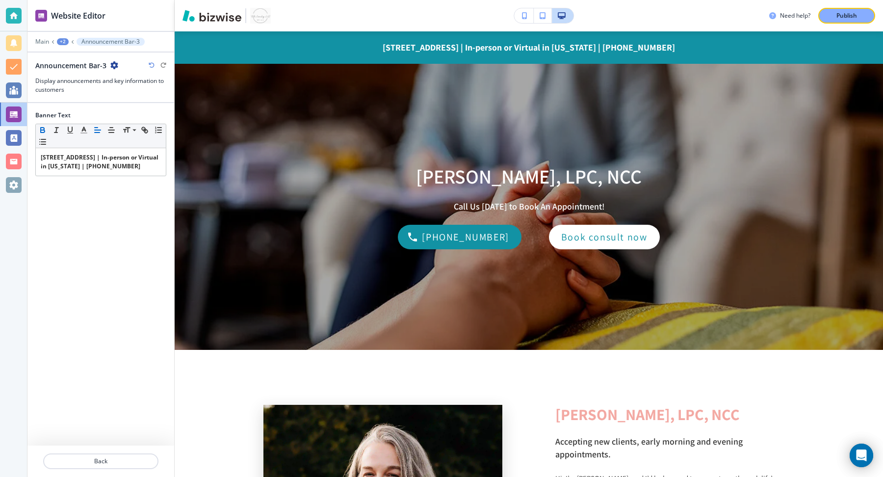
click at [114, 64] on icon "button" at bounding box center [114, 65] width 8 height 8
click at [137, 114] on p "Delete Section" at bounding box center [141, 115] width 50 height 9
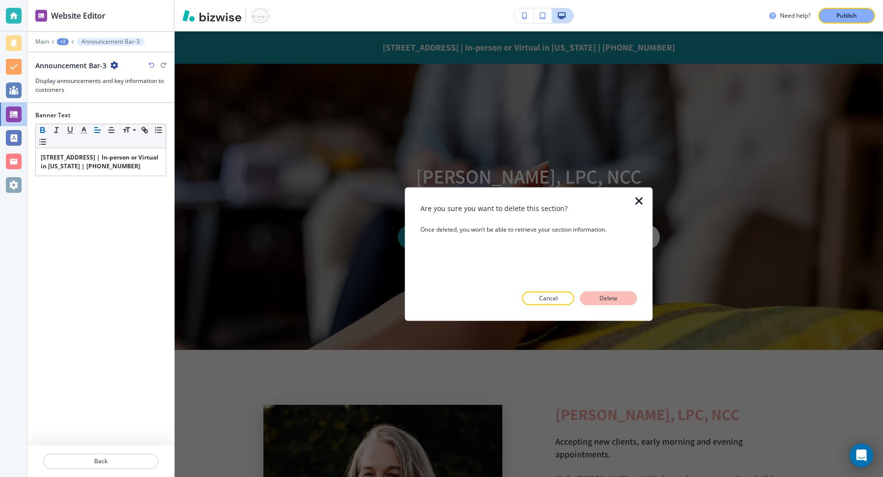
click at [615, 298] on p "Delete" at bounding box center [609, 298] width 24 height 9
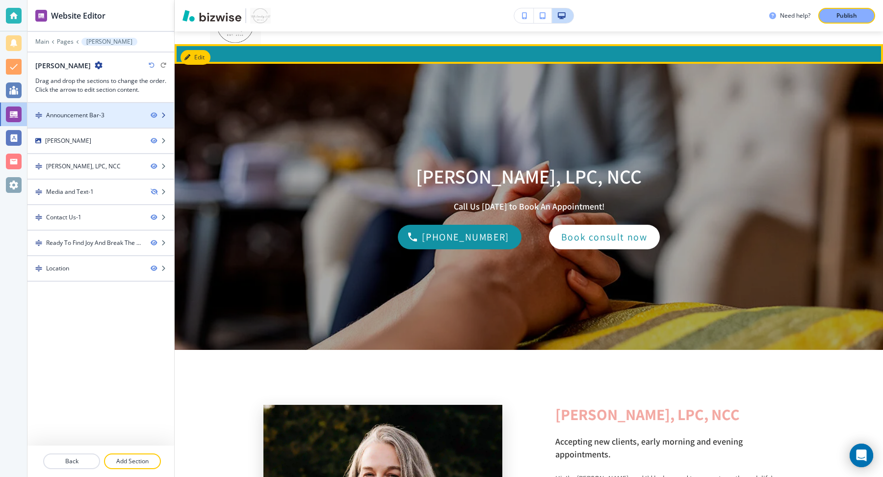
click at [137, 114] on div "Announcement Bar-3" at bounding box center [84, 115] width 115 height 9
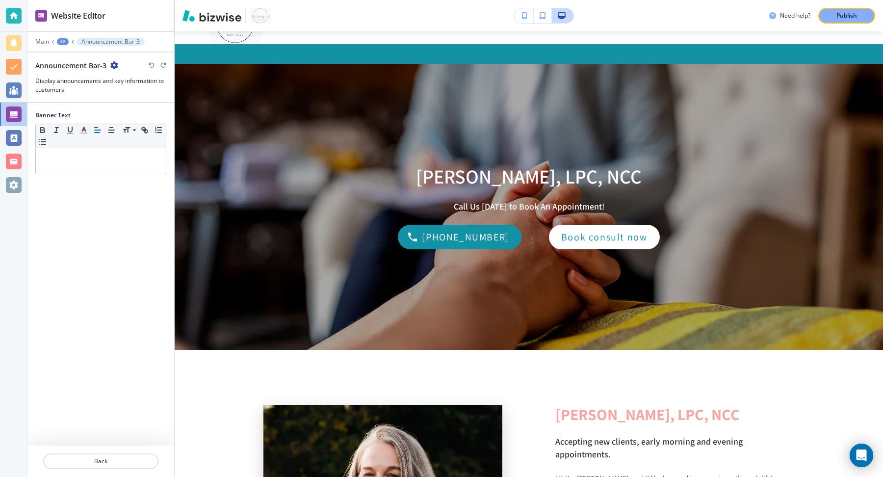
scroll to position [39, 0]
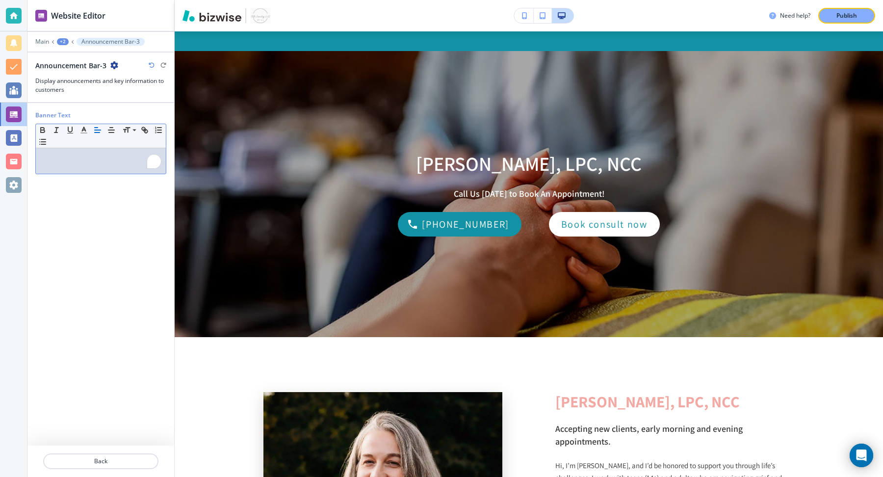
click at [117, 158] on p "To enrich screen reader interactions, please activate Accessibility in Grammarl…" at bounding box center [101, 157] width 120 height 9
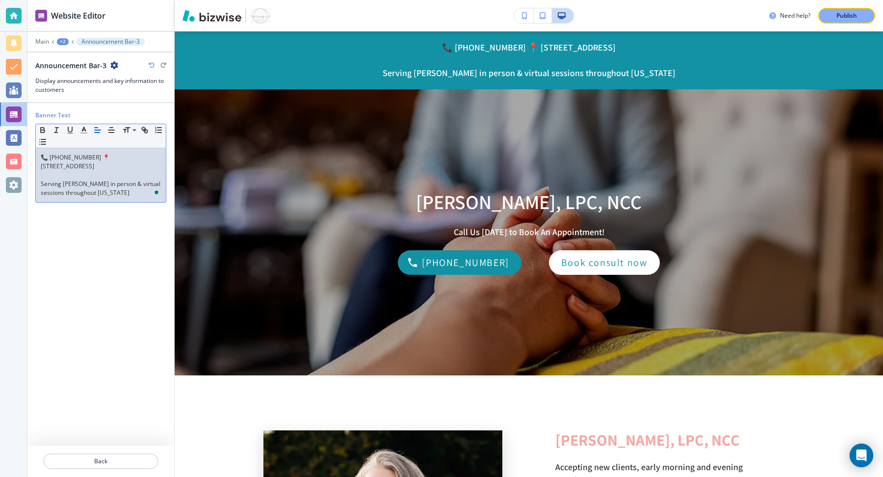
click at [93, 185] on p "Serving [PERSON_NAME] in person & virtual sessions throughout [US_STATE]" at bounding box center [101, 188] width 120 height 18
click at [89, 173] on p "To enrich screen reader interactions, please activate Accessibility in Grammarl…" at bounding box center [101, 175] width 120 height 9
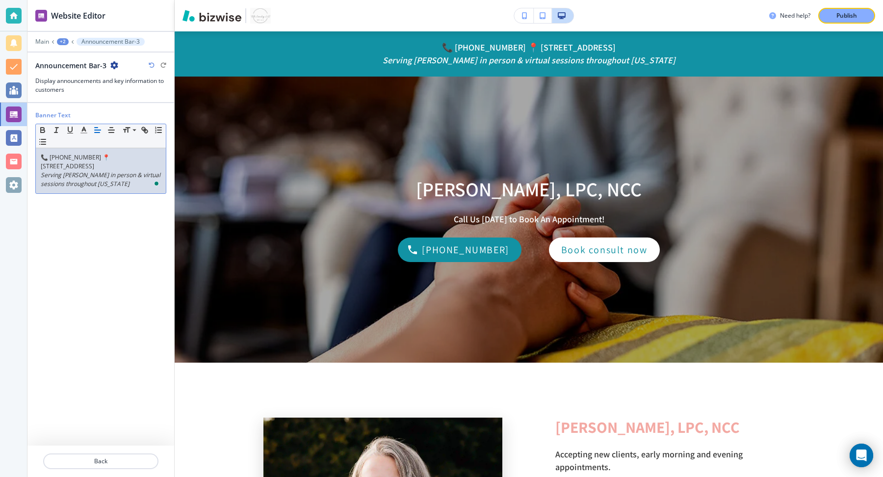
click at [87, 162] on p "📞 [PHONE_NUMBER] 📍 [STREET_ADDRESS]" at bounding box center [101, 162] width 120 height 18
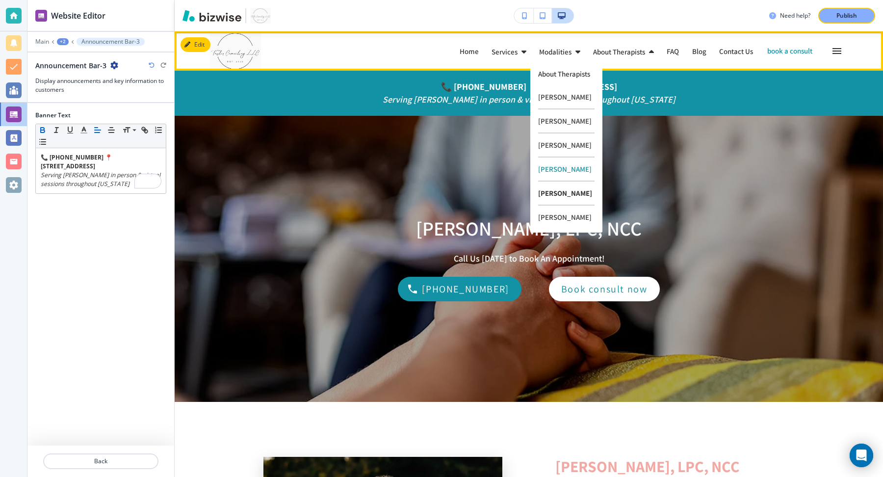
click at [557, 197] on p "[PERSON_NAME]" at bounding box center [566, 193] width 56 height 24
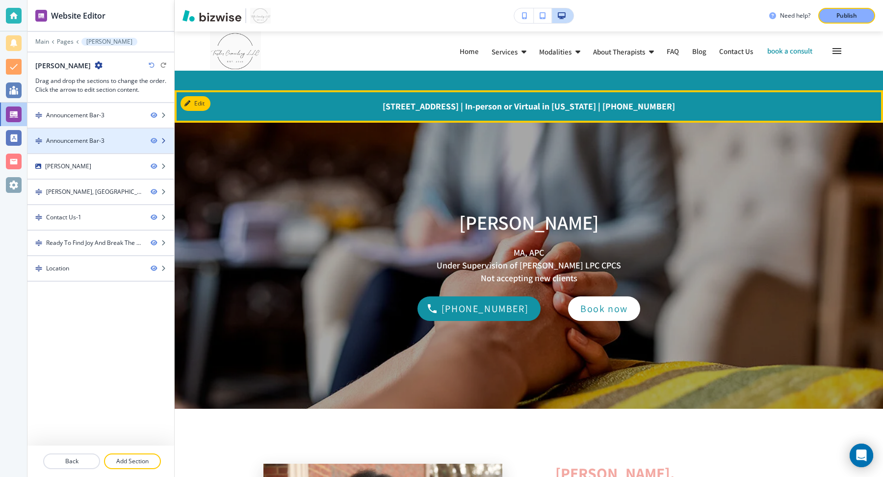
click at [165, 140] on icon "button" at bounding box center [163, 141] width 6 height 6
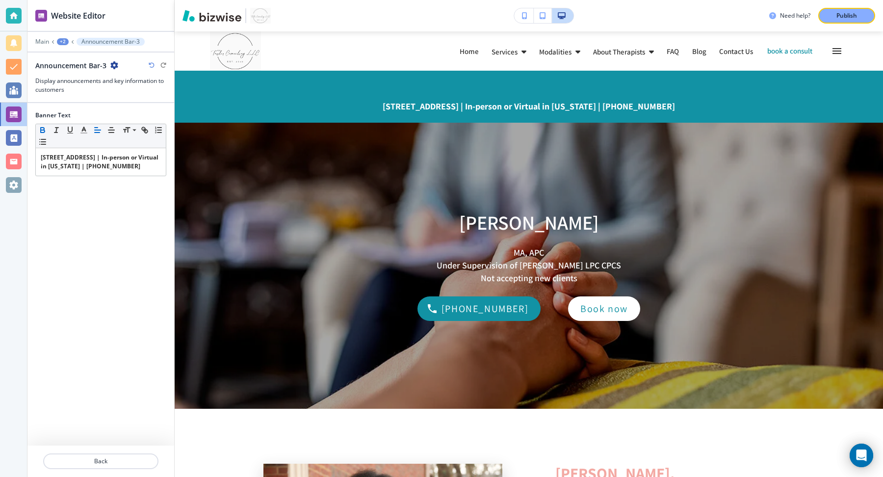
scroll to position [59, 0]
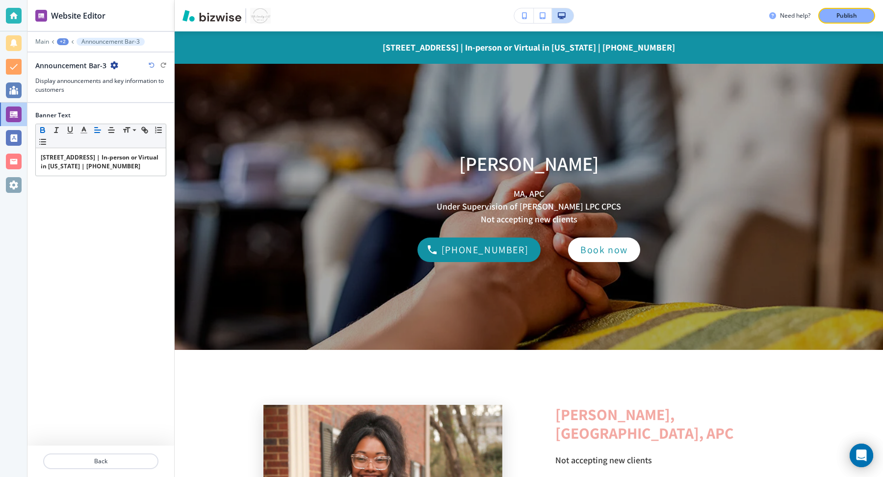
click at [111, 65] on icon "button" at bounding box center [114, 65] width 8 height 8
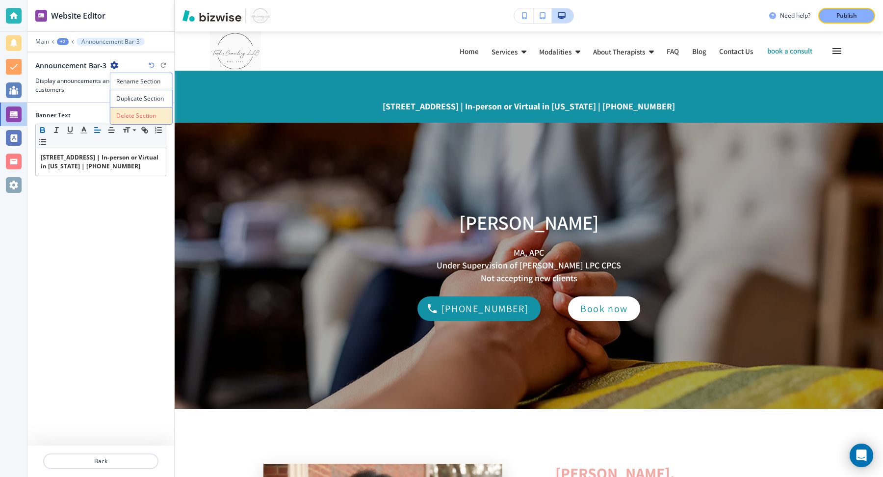
scroll to position [59, 0]
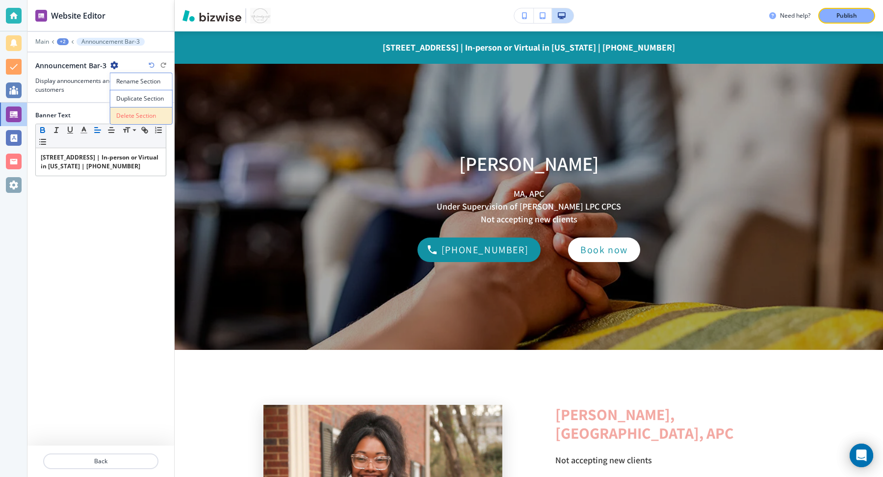
click at [131, 112] on p "Delete Section" at bounding box center [141, 115] width 50 height 9
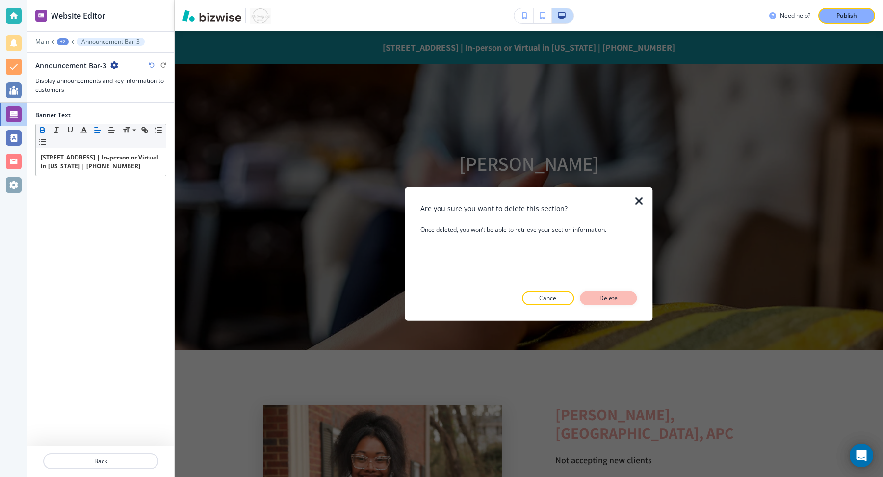
click at [618, 298] on p "Delete" at bounding box center [609, 298] width 24 height 9
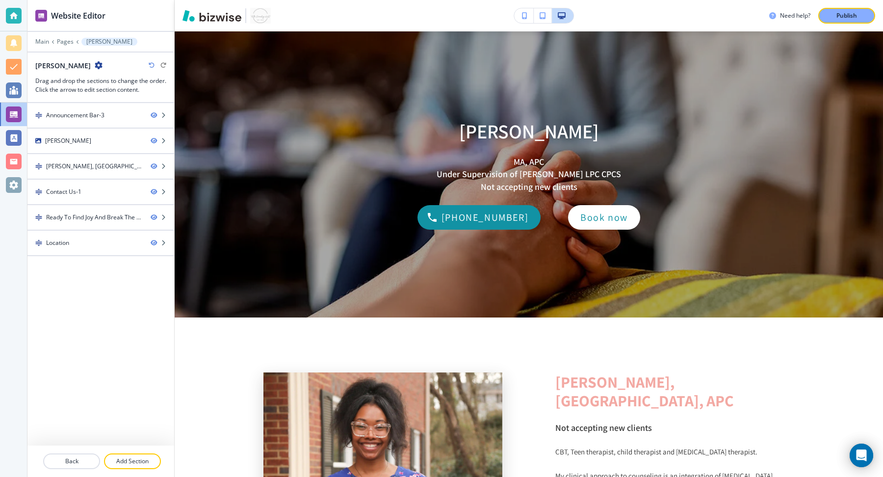
scroll to position [26, 0]
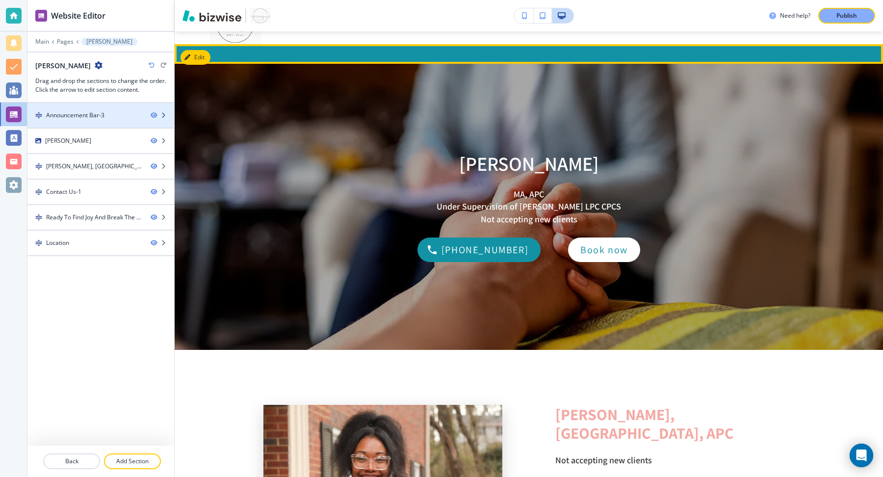
click at [113, 116] on div "Announcement Bar-3" at bounding box center [84, 115] width 115 height 9
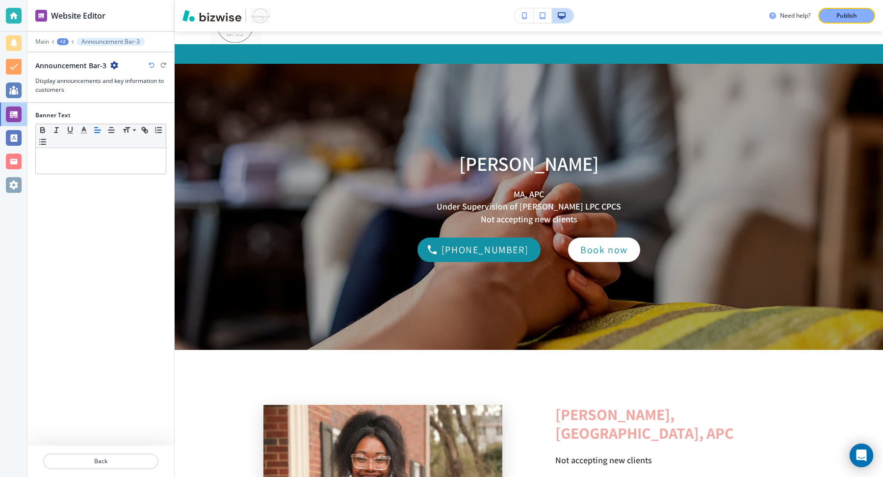
scroll to position [39, 0]
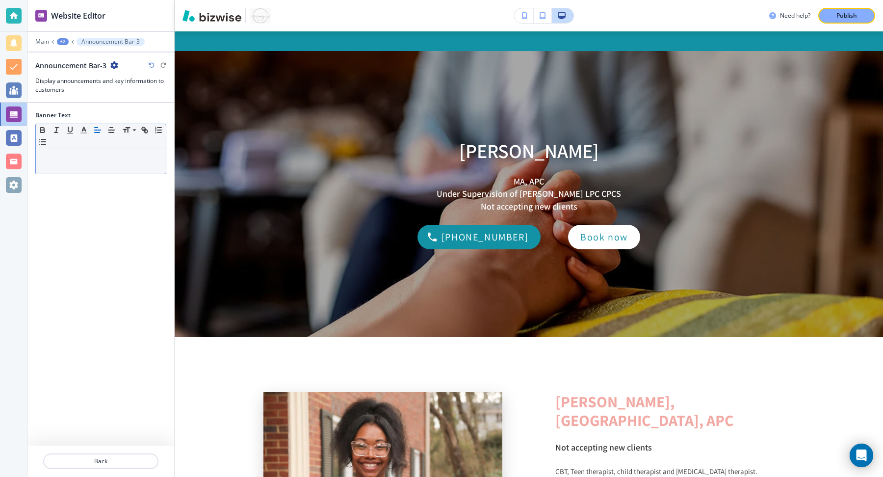
click at [103, 158] on p at bounding box center [101, 157] width 120 height 9
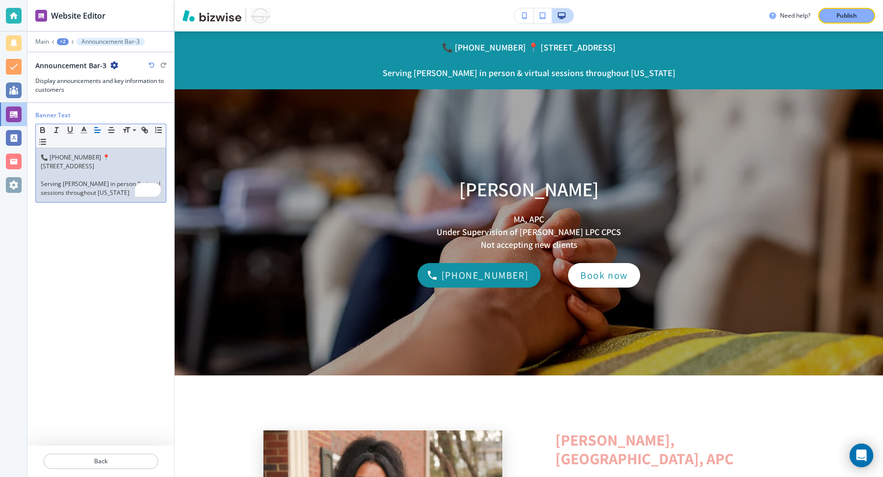
scroll to position [0, 0]
click at [83, 190] on p "Serving [PERSON_NAME] in person & virtual sessions throughout [US_STATE]" at bounding box center [101, 188] width 120 height 18
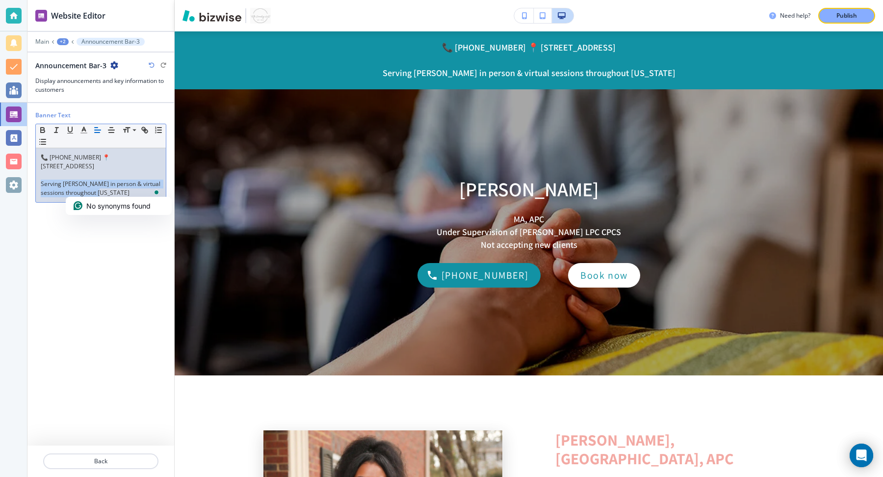
click at [83, 190] on p "Serving [PERSON_NAME] in person & virtual sessions throughout [US_STATE]" at bounding box center [101, 188] width 120 height 18
click at [82, 164] on p "📞 [PHONE_NUMBER] 📍 [STREET_ADDRESS]" at bounding box center [101, 162] width 120 height 18
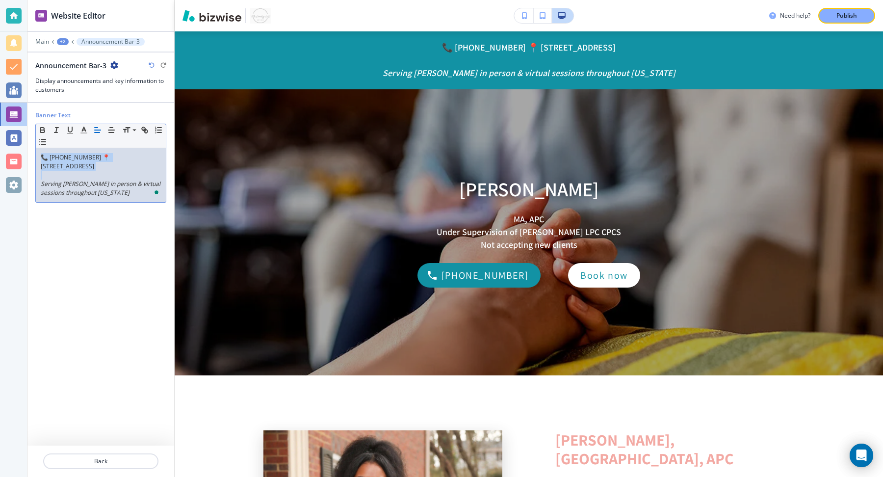
click at [82, 164] on p "📞 [PHONE_NUMBER] 📍 [STREET_ADDRESS]" at bounding box center [101, 162] width 120 height 18
click at [103, 174] on p "To enrich screen reader interactions, please activate Accessibility in Grammarl…" at bounding box center [101, 175] width 120 height 9
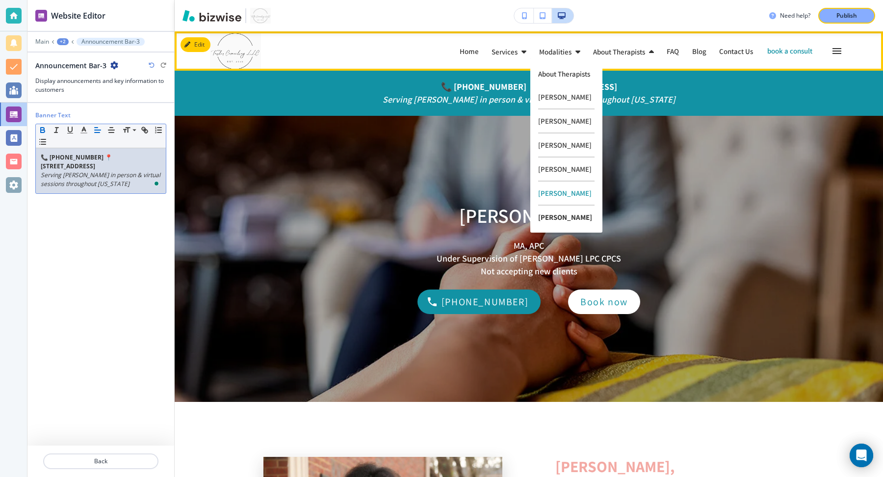
click at [559, 219] on p "[PERSON_NAME]" at bounding box center [566, 216] width 56 height 23
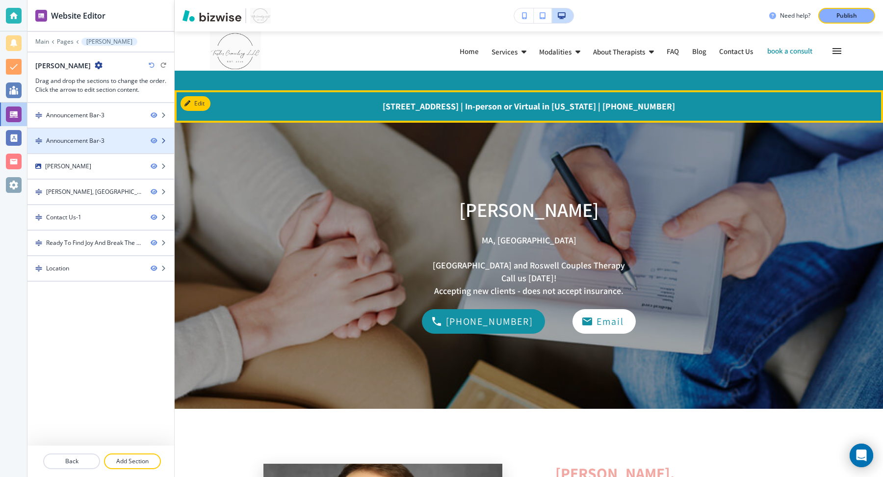
click at [119, 141] on div "Announcement Bar-3" at bounding box center [84, 140] width 115 height 9
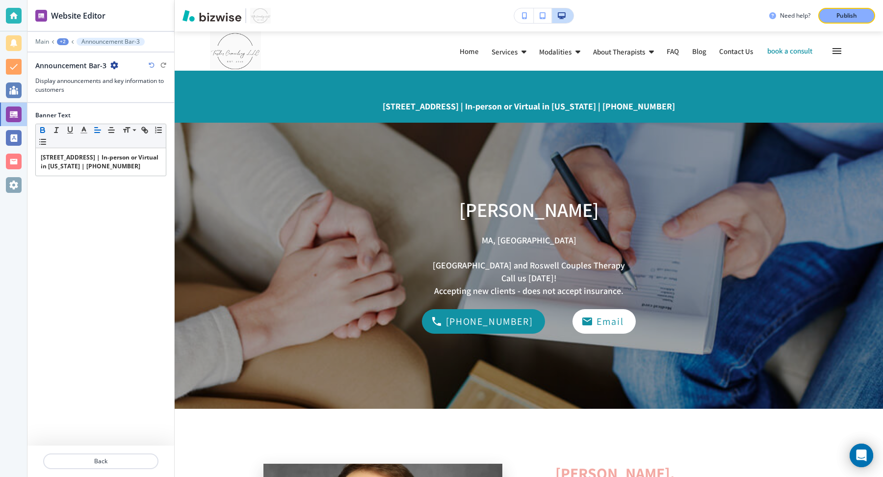
scroll to position [59, 0]
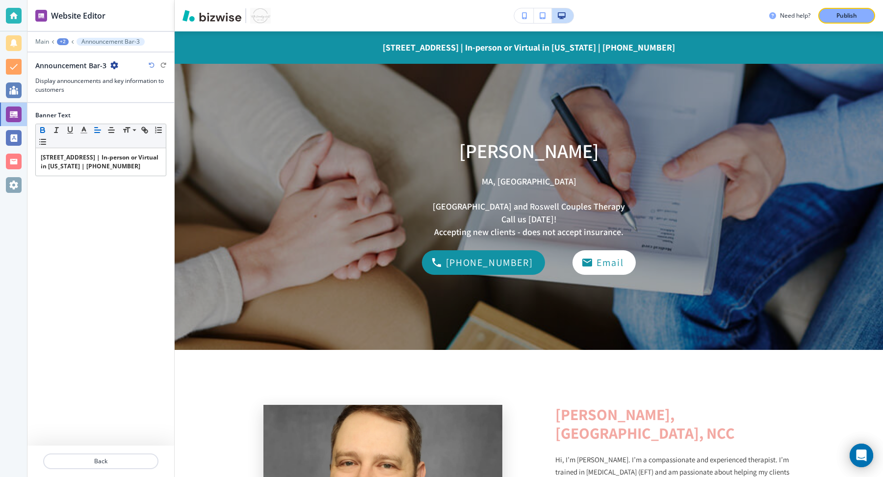
click at [112, 60] on div "Announcement Bar-3" at bounding box center [76, 65] width 83 height 10
click at [113, 67] on icon "button" at bounding box center [114, 65] width 8 height 8
click at [129, 114] on p "Delete Section" at bounding box center [141, 115] width 50 height 9
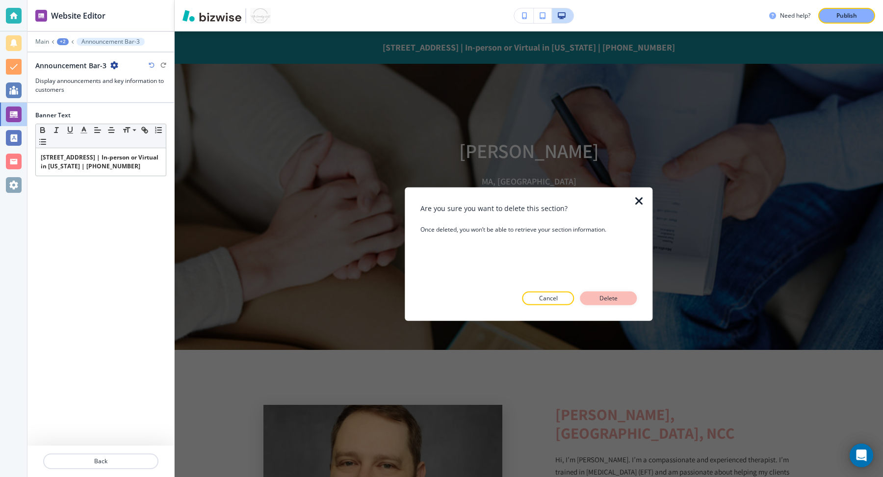
click at [597, 300] on p "Delete" at bounding box center [609, 298] width 24 height 9
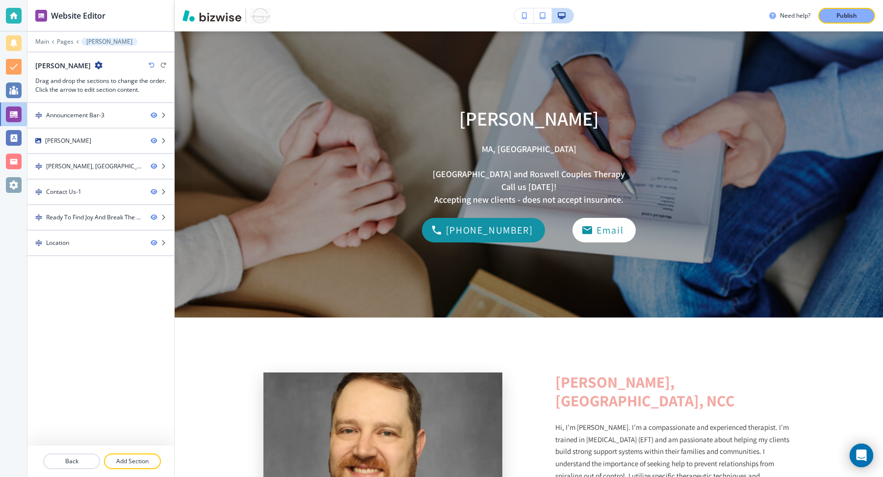
scroll to position [26, 0]
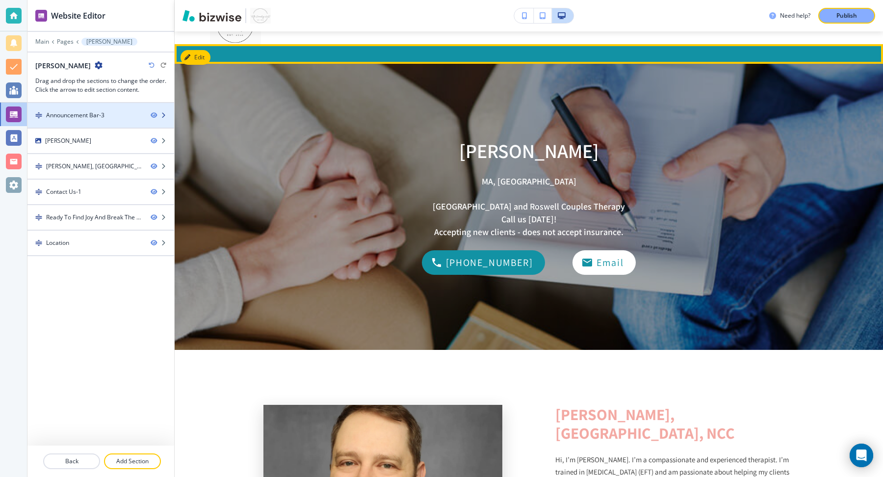
click at [116, 121] on div at bounding box center [100, 124] width 147 height 8
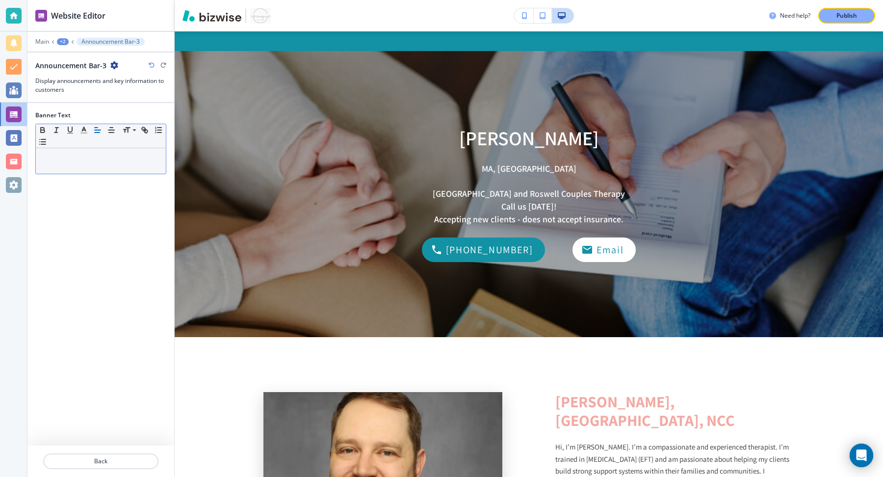
click at [121, 157] on p at bounding box center [101, 157] width 120 height 9
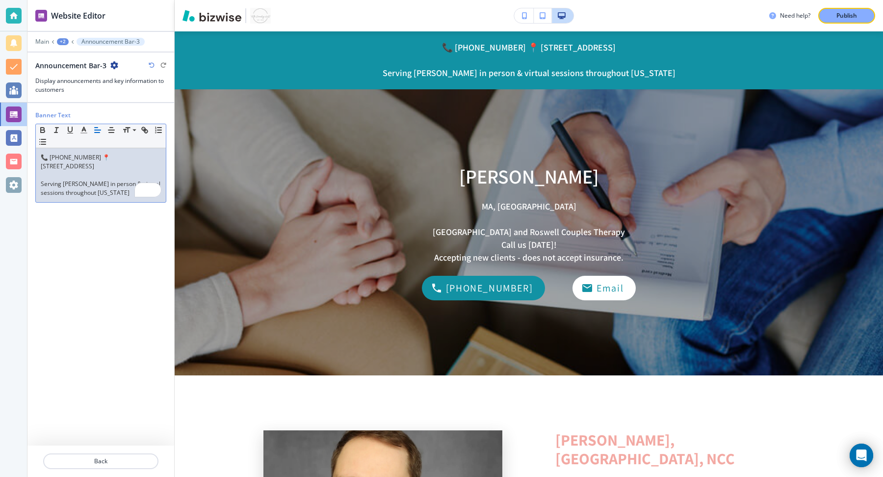
scroll to position [0, 0]
click at [86, 182] on p "Serving [PERSON_NAME] in person & virtual sessions throughout [US_STATE]" at bounding box center [101, 188] width 120 height 18
click at [85, 172] on p "To enrich screen reader interactions, please activate Accessibility in Grammarl…" at bounding box center [101, 175] width 120 height 9
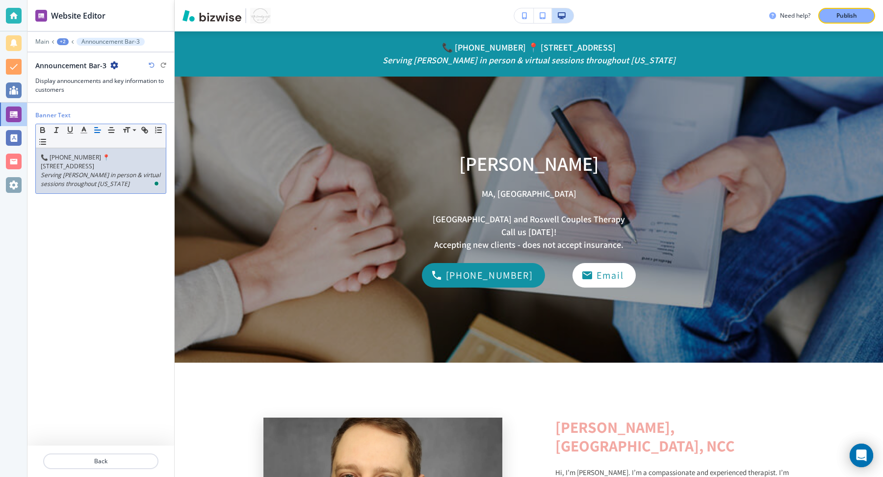
click at [84, 161] on p "📞 [PHONE_NUMBER] 📍 [STREET_ADDRESS]" at bounding box center [101, 162] width 120 height 18
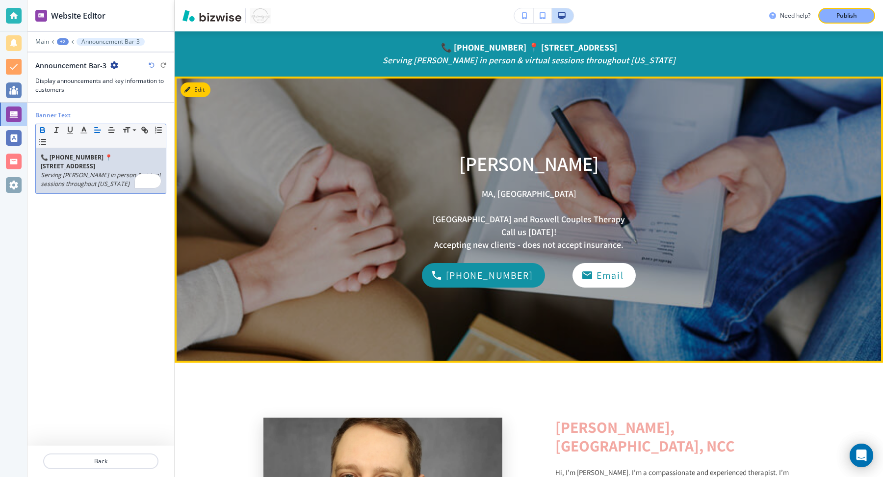
click at [334, 160] on div "Paul Burkhalter MA, NCC Atlanta and Roswell Couples Therapy Call us today! Acce…" at bounding box center [529, 220] width 618 height 286
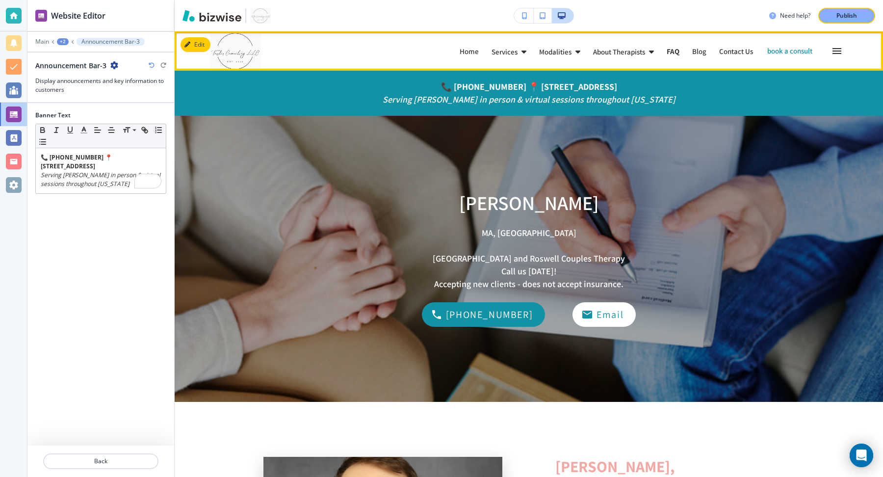
click at [666, 51] on p "FAQ" at bounding box center [672, 51] width 13 height 7
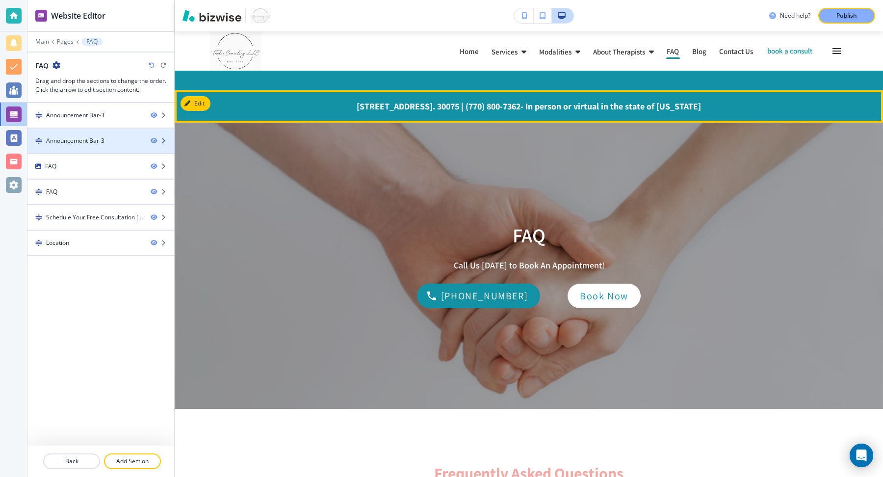
click at [117, 137] on div "Announcement Bar-3" at bounding box center [84, 140] width 115 height 9
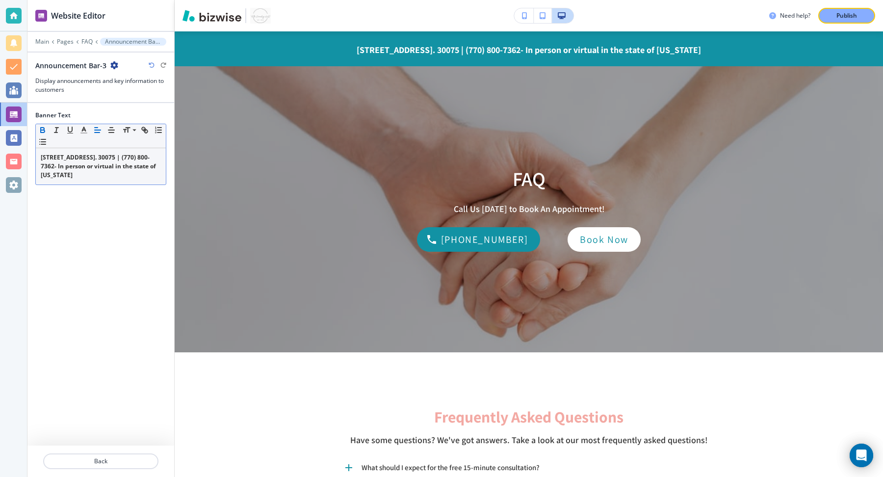
scroll to position [59, 0]
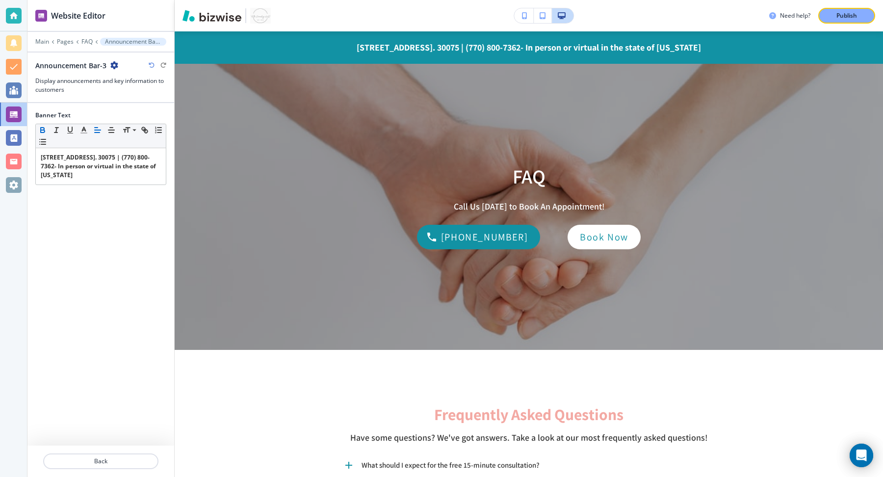
click at [112, 64] on icon "button" at bounding box center [114, 65] width 8 height 8
click at [132, 112] on p "Delete Section" at bounding box center [141, 115] width 50 height 9
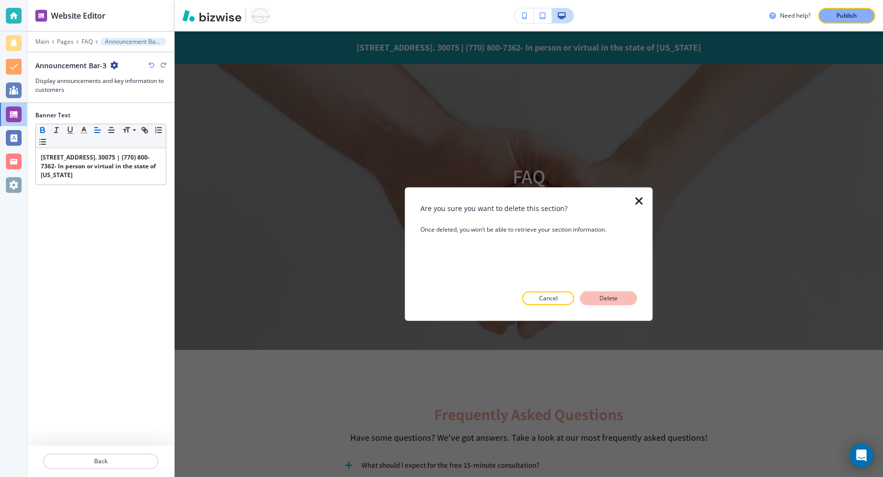
click at [616, 301] on p "Delete" at bounding box center [609, 298] width 24 height 9
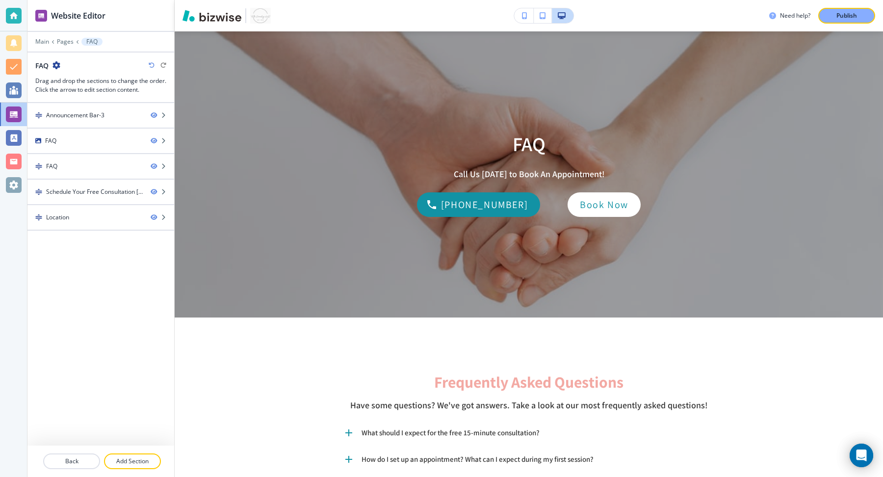
scroll to position [26, 0]
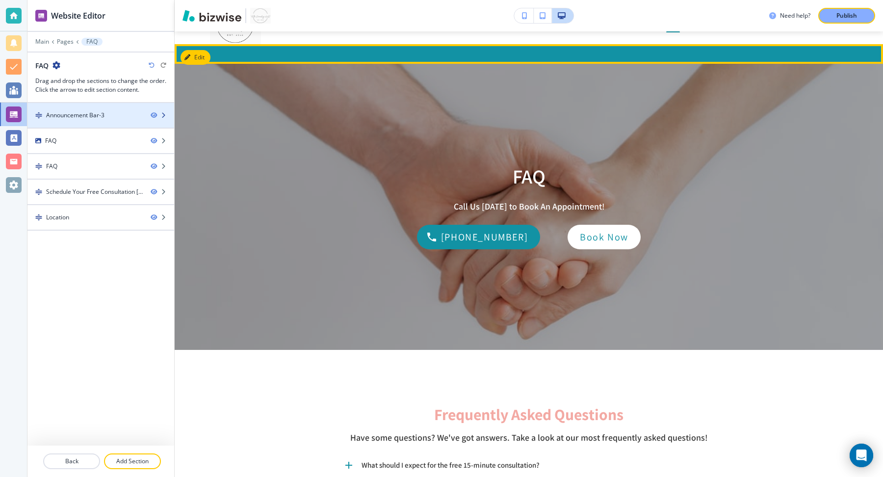
click at [109, 107] on div at bounding box center [100, 107] width 147 height 8
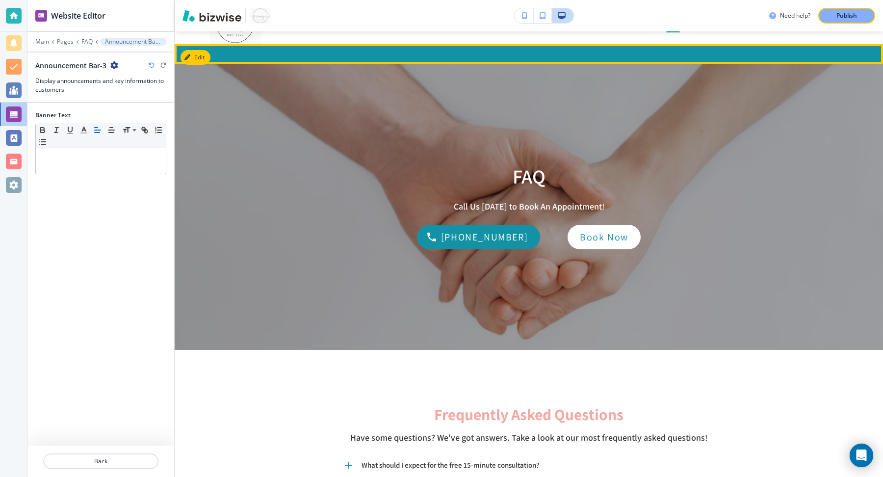
scroll to position [39, 0]
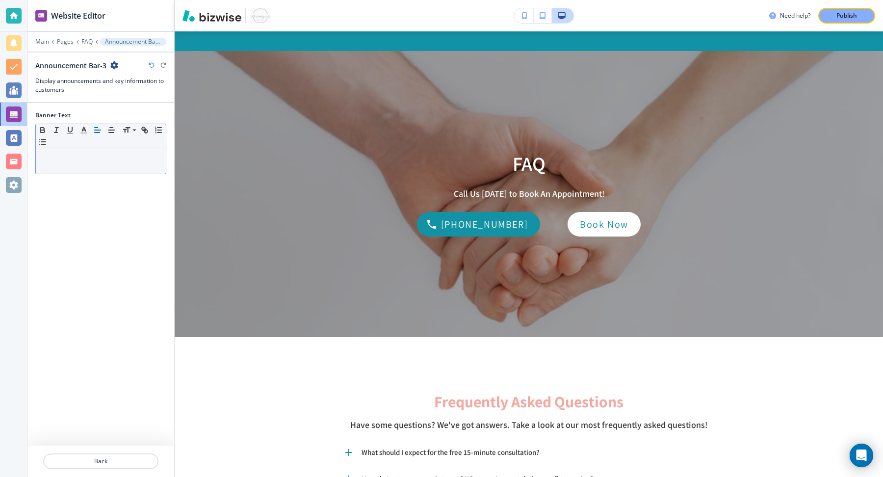
click at [103, 164] on div at bounding box center [101, 161] width 130 height 26
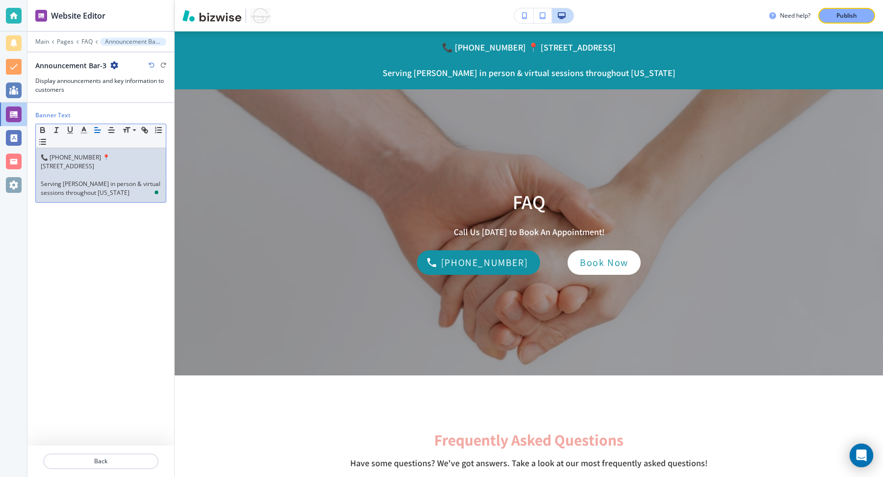
click at [91, 180] on p "Serving [PERSON_NAME] in person & virtual sessions throughout [US_STATE]" at bounding box center [101, 188] width 120 height 18
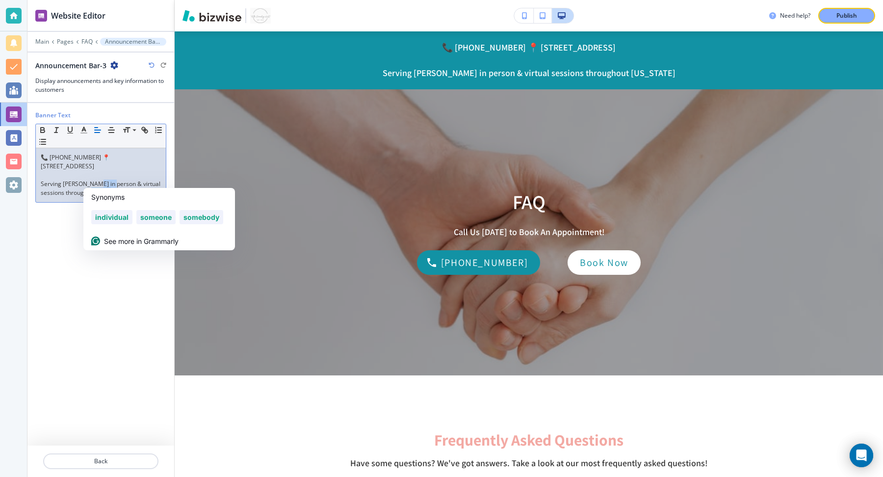
click at [91, 180] on p "Serving [PERSON_NAME] in person & virtual sessions throughout [US_STATE]" at bounding box center [101, 188] width 120 height 18
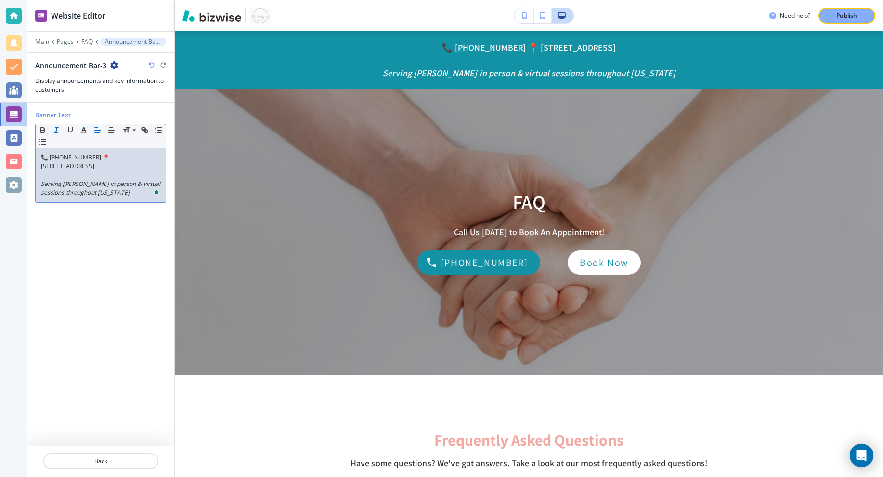
click at [88, 174] on p "To enrich screen reader interactions, please activate Accessibility in Grammarl…" at bounding box center [101, 175] width 120 height 9
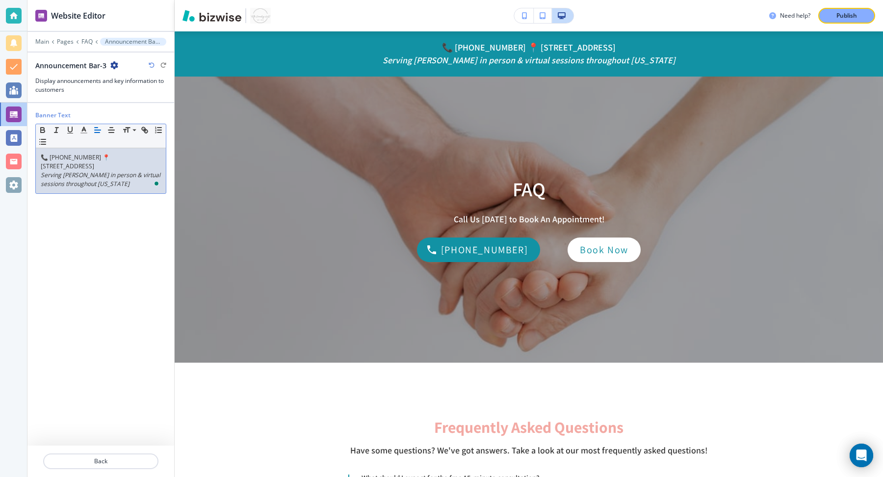
click at [81, 159] on p "📞 [PHONE_NUMBER] 📍 [STREET_ADDRESS]" at bounding box center [101, 162] width 120 height 18
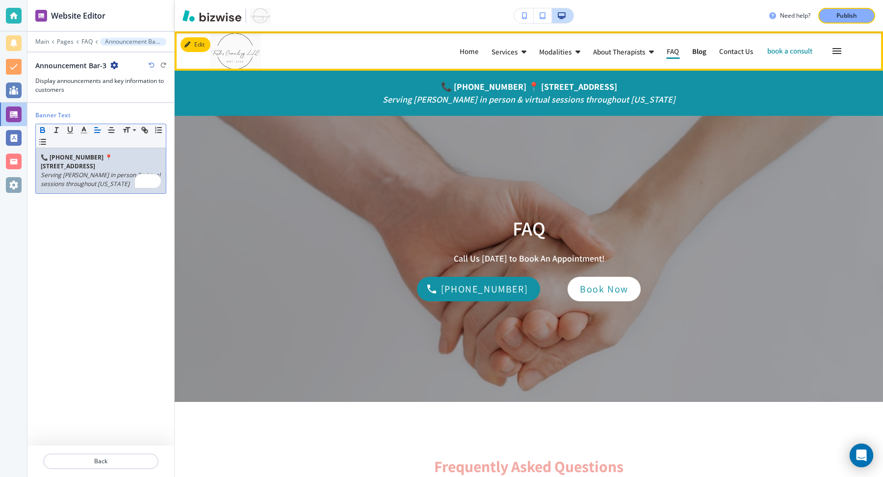
click at [692, 51] on p "Blog" at bounding box center [699, 51] width 14 height 7
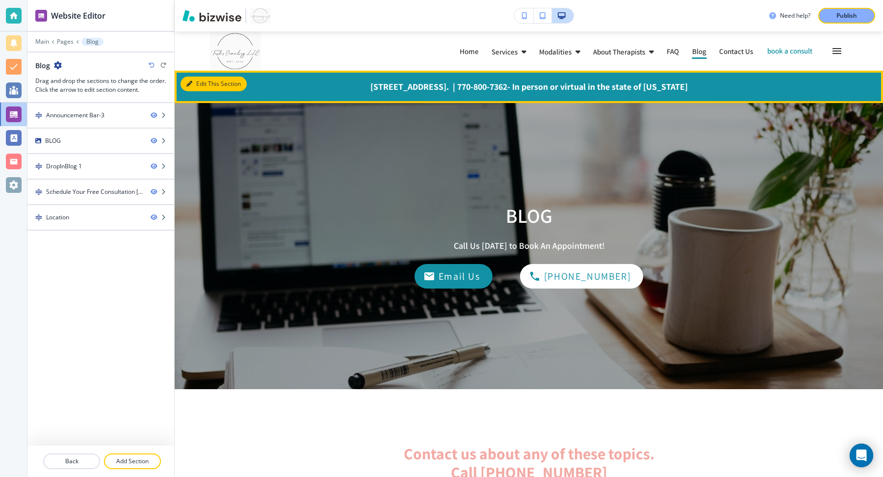
click at [198, 82] on button "Edit This Section" at bounding box center [213, 84] width 66 height 15
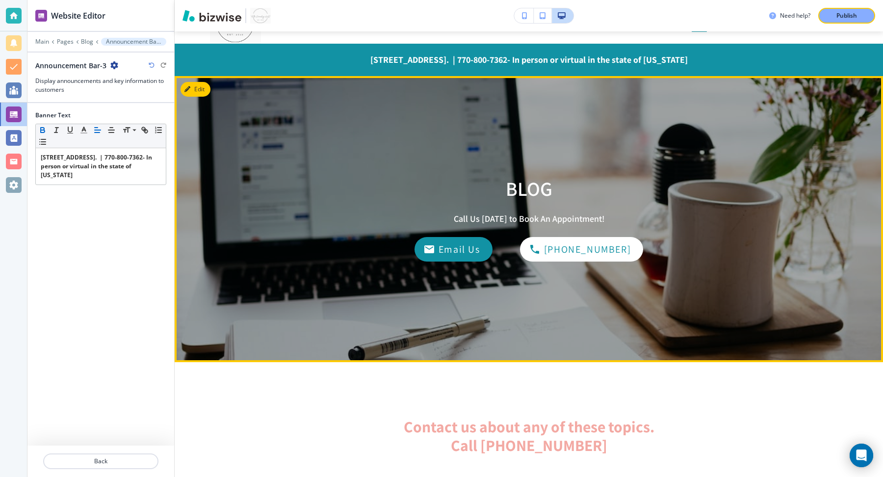
scroll to position [39, 0]
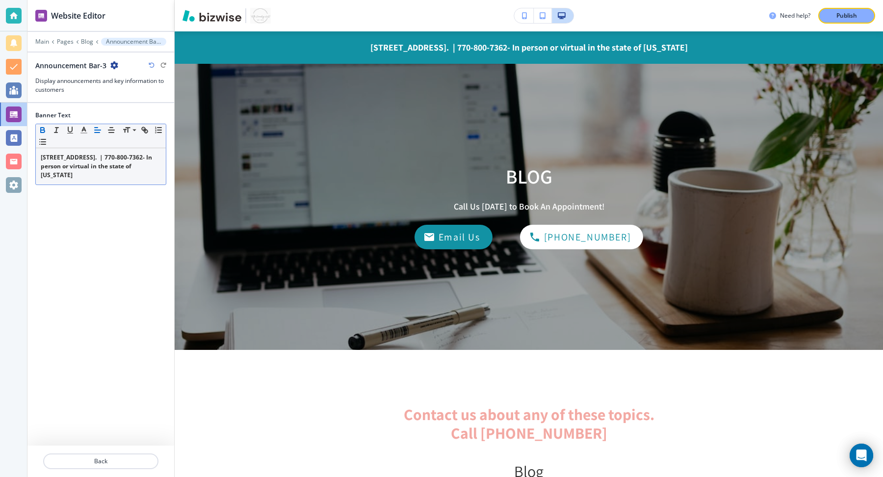
click at [99, 175] on p "425 E. Crossville Suite 217 Roswell Ga. | 770-800-7362- In person or virtual in…" at bounding box center [101, 166] width 120 height 26
click at [99, 176] on p "425 E. Crossville Suite 217 Roswell Ga. | 770-800-7362- In person or virtual in…" at bounding box center [101, 166] width 120 height 26
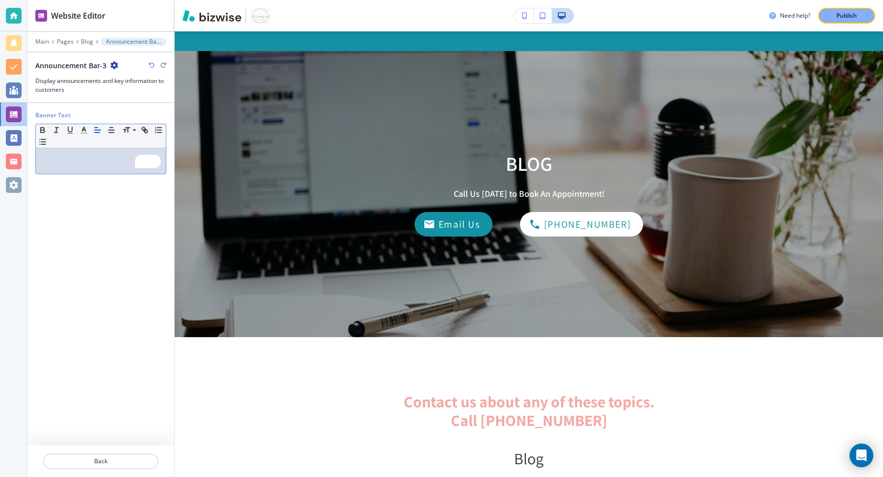
scroll to position [0, 0]
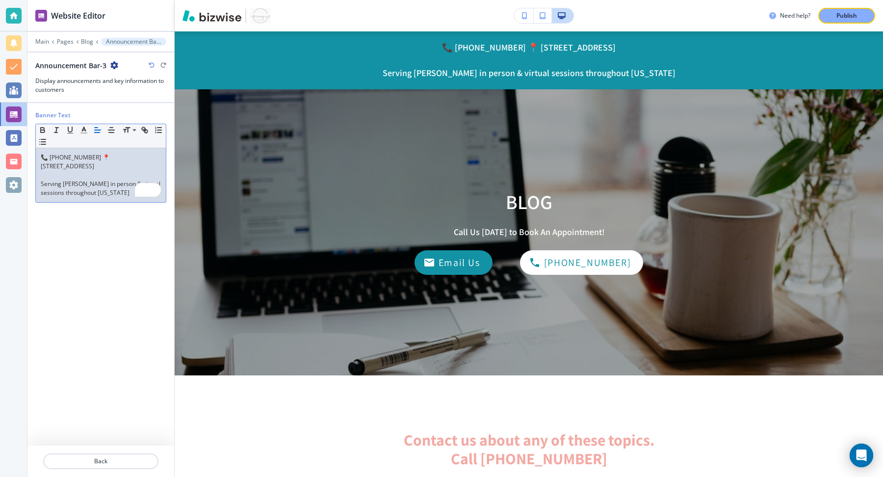
click at [84, 185] on p "Serving [PERSON_NAME] in person & virtual sessions throughout [US_STATE]" at bounding box center [101, 188] width 120 height 18
click at [78, 174] on p "To enrich screen reader interactions, please activate Accessibility in Grammarl…" at bounding box center [101, 175] width 120 height 9
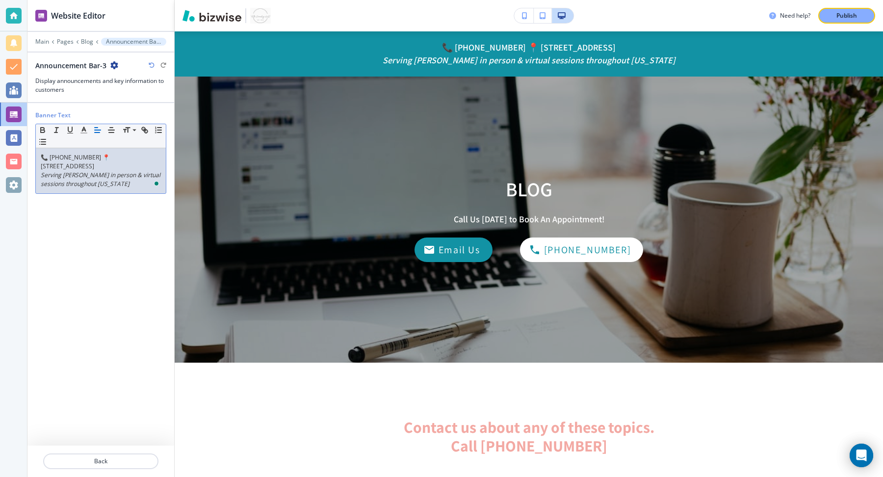
click at [85, 156] on p "📞 [PHONE_NUMBER] 📍 [STREET_ADDRESS]" at bounding box center [101, 162] width 120 height 18
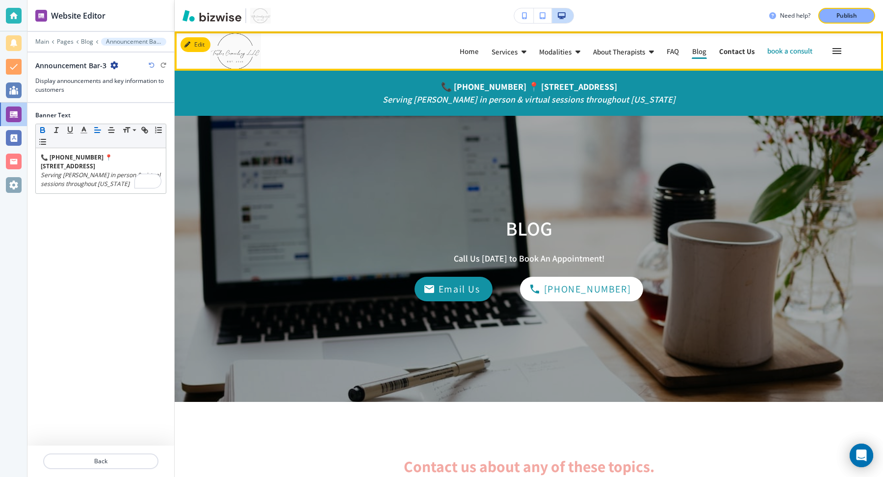
click at [719, 51] on p "Contact Us" at bounding box center [737, 51] width 36 height 7
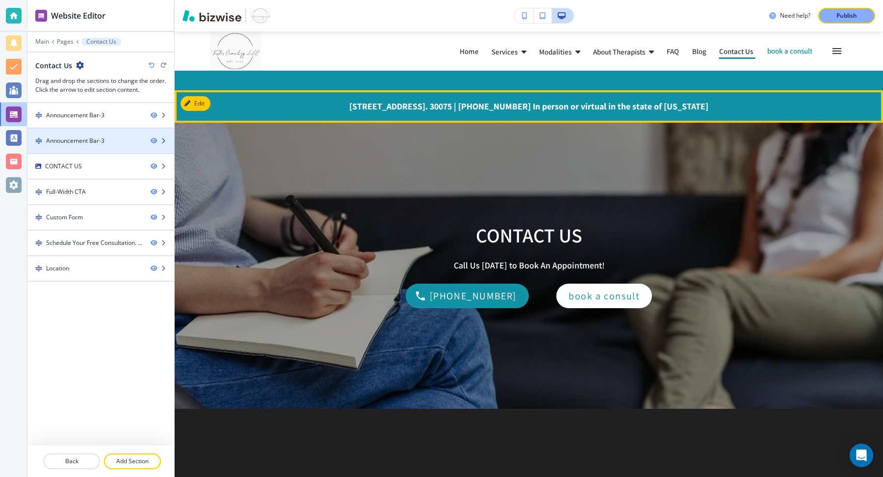
click at [147, 142] on div "Announcement Bar-3" at bounding box center [100, 140] width 147 height 9
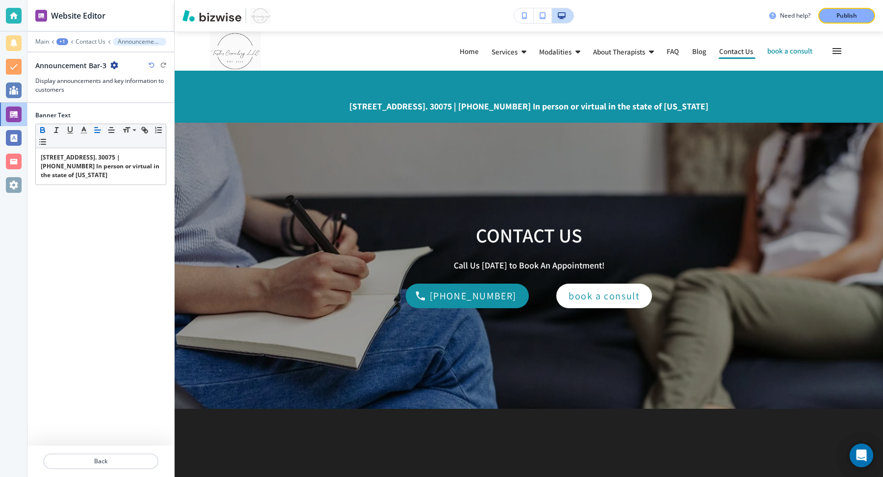
scroll to position [59, 0]
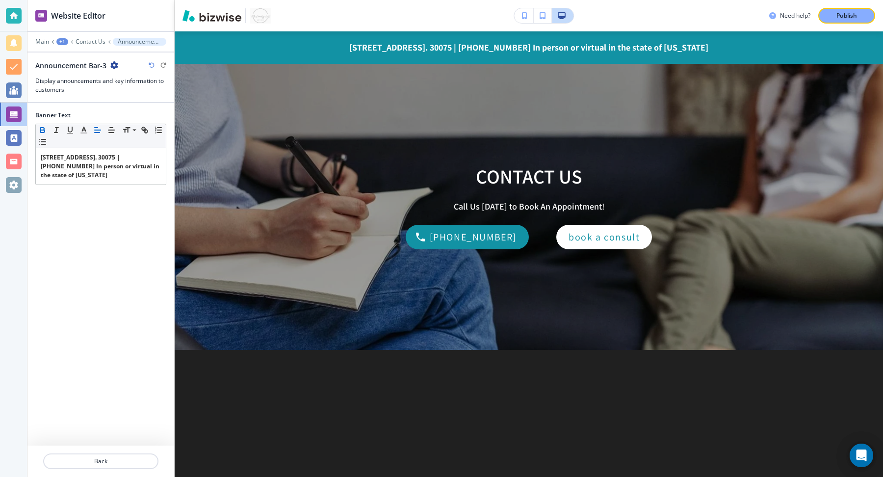
click at [115, 64] on icon "button" at bounding box center [114, 65] width 8 height 8
click at [136, 111] on p "Delete Section" at bounding box center [141, 115] width 50 height 9
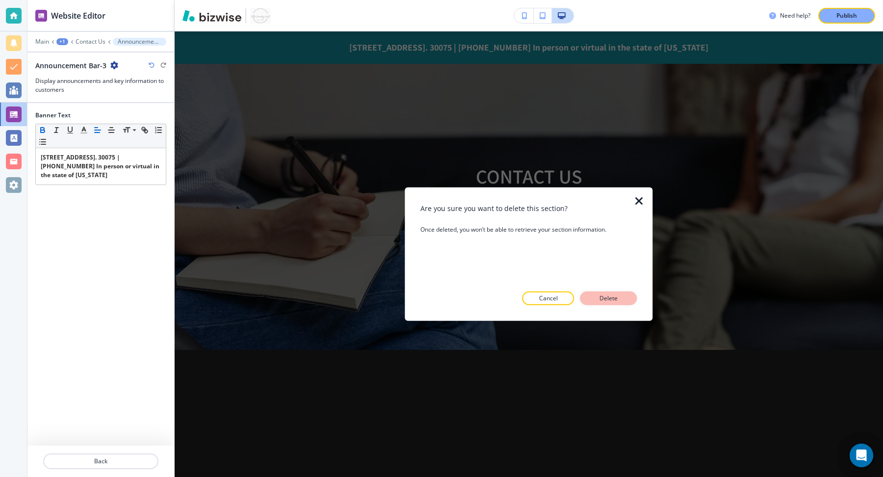
click at [613, 299] on p "Delete" at bounding box center [609, 298] width 24 height 9
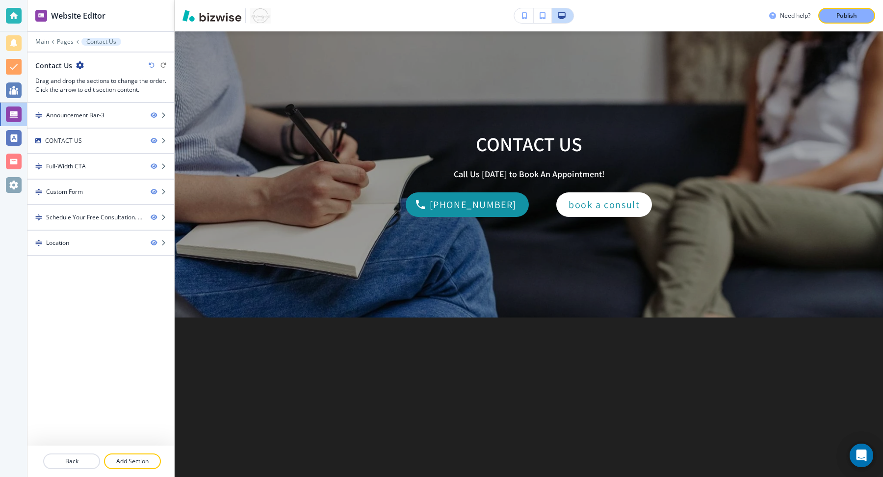
scroll to position [26, 0]
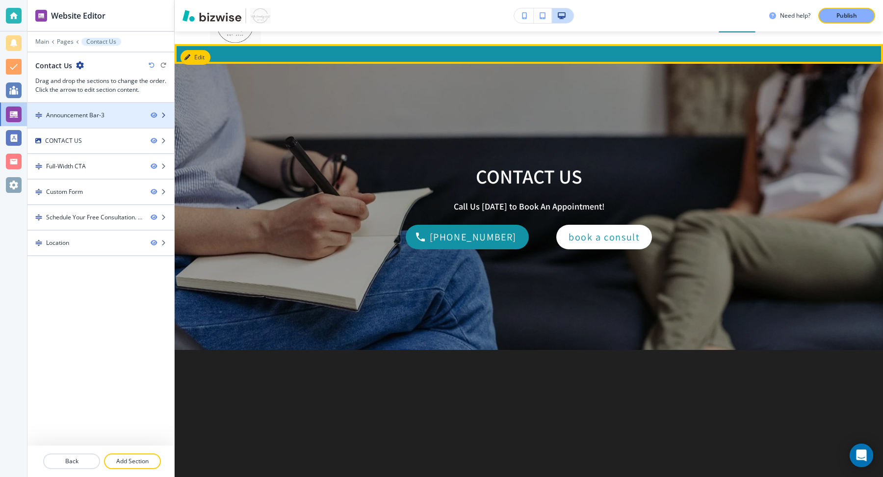
click at [84, 111] on div "Announcement Bar-3" at bounding box center [75, 115] width 58 height 9
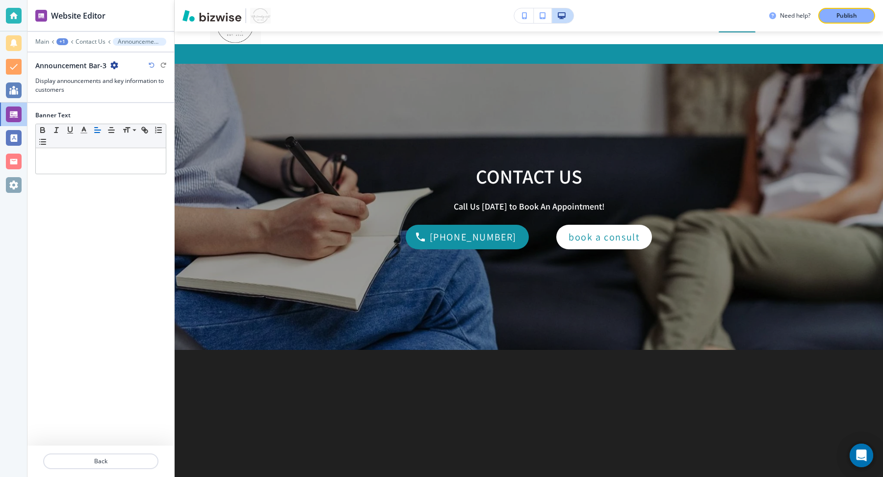
scroll to position [39, 0]
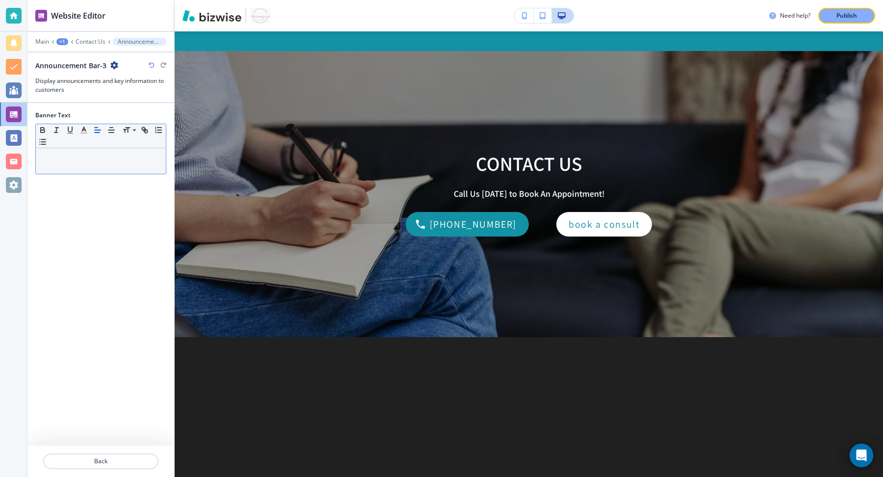
click at [125, 166] on div at bounding box center [101, 161] width 130 height 26
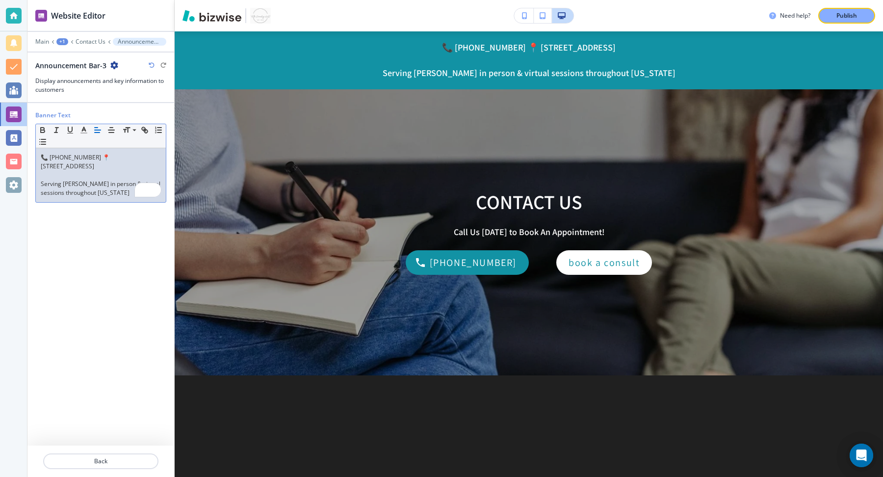
click at [91, 185] on p "Serving [PERSON_NAME] in person & virtual sessions throughout [US_STATE]" at bounding box center [101, 188] width 120 height 18
click at [97, 158] on p "📞 [PHONE_NUMBER] 📍 [STREET_ADDRESS]" at bounding box center [101, 162] width 120 height 18
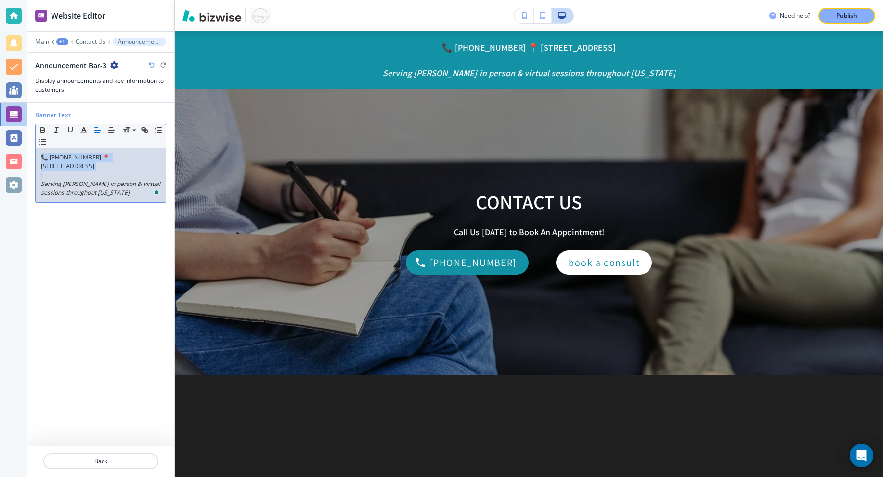
click at [97, 158] on p "📞 [PHONE_NUMBER] 📍 [STREET_ADDRESS]" at bounding box center [101, 162] width 120 height 18
click at [85, 173] on p "To enrich screen reader interactions, please activate Accessibility in Grammarl…" at bounding box center [101, 175] width 120 height 9
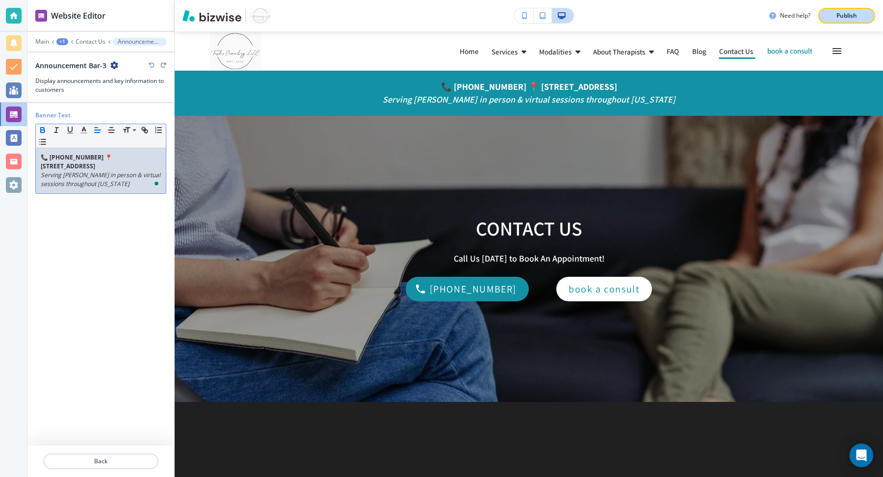
click at [836, 19] on p "Publish" at bounding box center [846, 15] width 21 height 9
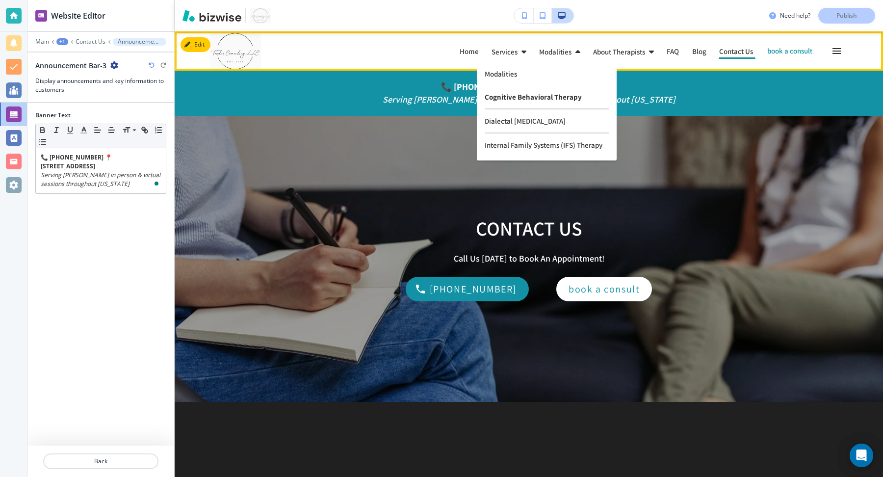
click at [512, 103] on p "Cognitive Behavioral Therapy" at bounding box center [547, 97] width 124 height 24
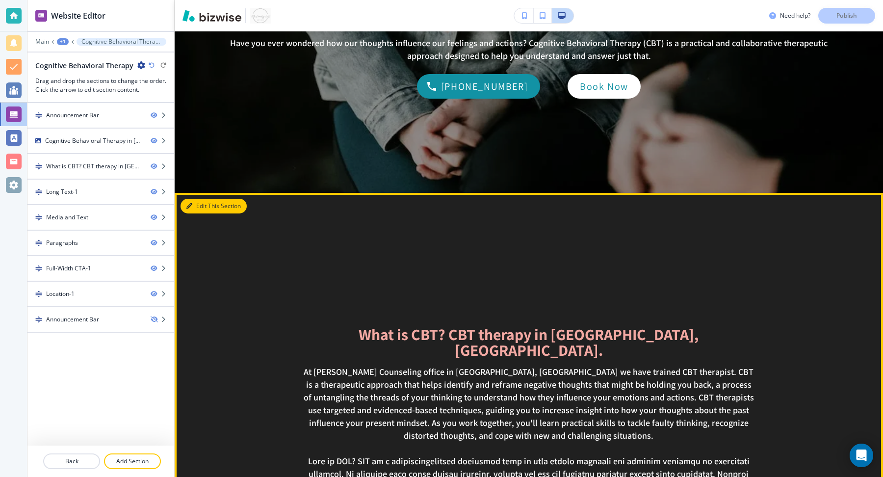
click at [190, 208] on icon "button" at bounding box center [189, 206] width 6 height 6
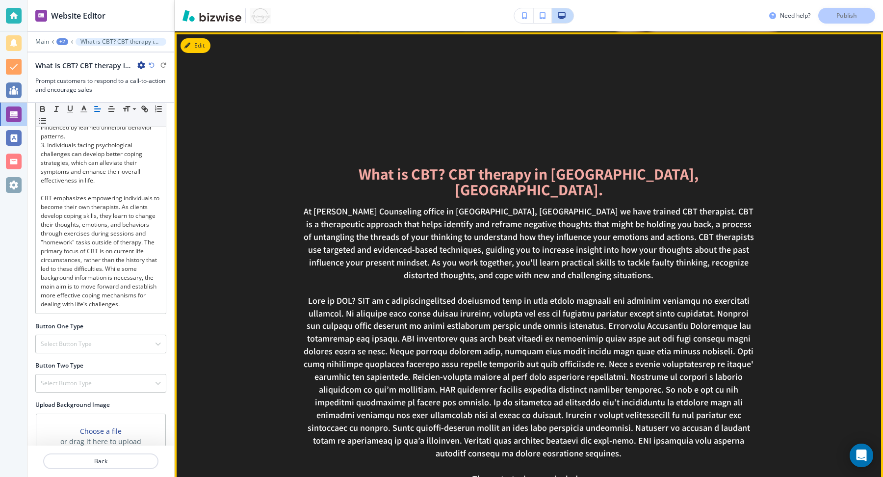
scroll to position [224, 0]
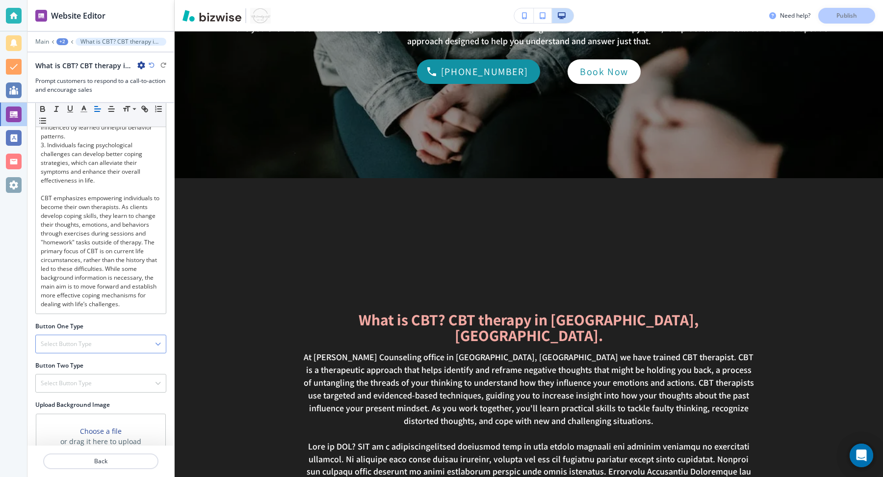
click at [103, 335] on div "Select Button Type" at bounding box center [101, 344] width 130 height 18
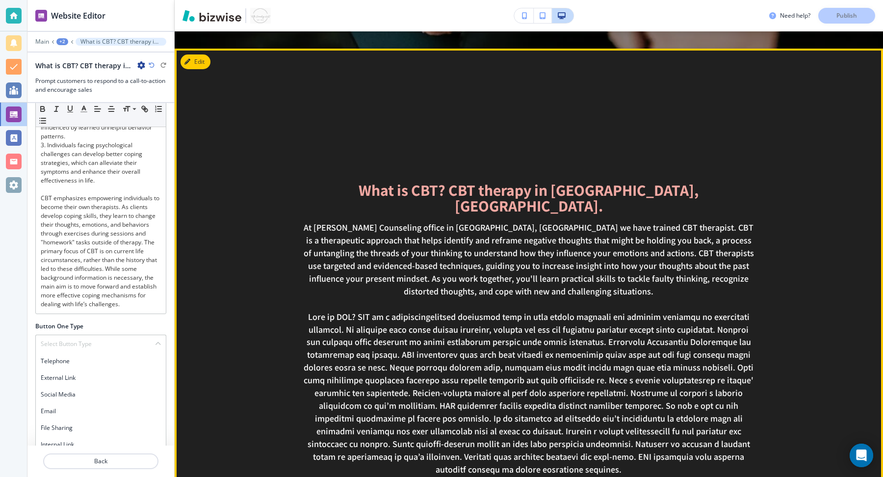
scroll to position [355, 0]
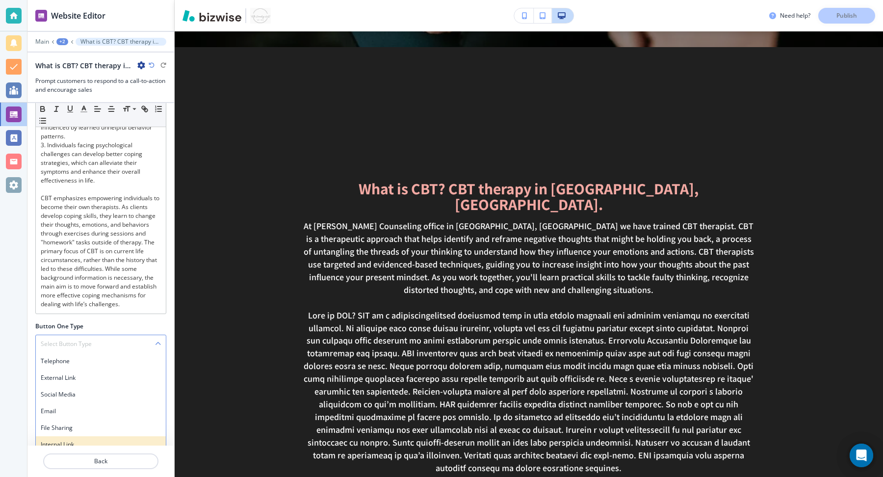
click at [96, 436] on div "Internal Link" at bounding box center [101, 444] width 130 height 17
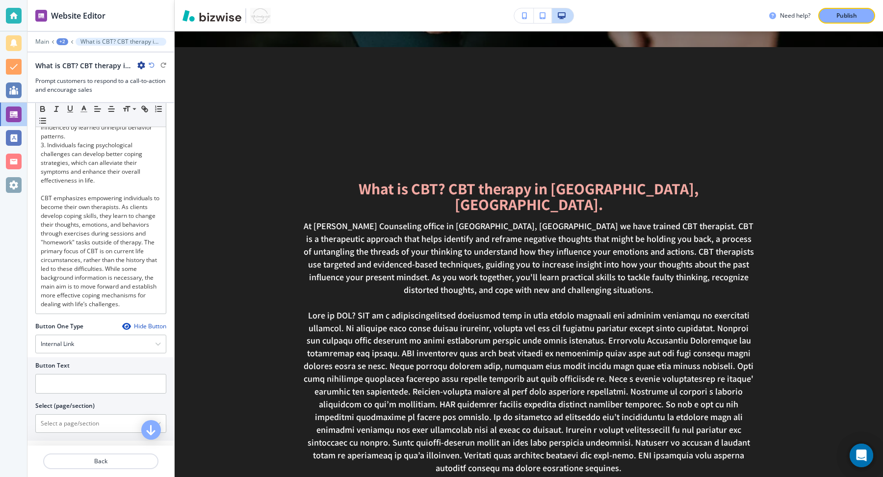
click at [98, 402] on div "Button One Type Hide Button Internal Link Telephone External Link Social Media …" at bounding box center [100, 383] width 131 height 123
click at [101, 415] on \(page\/section\) "Manual Input" at bounding box center [95, 423] width 119 height 17
click at [65, 436] on h4 "Contact Us" at bounding box center [101, 440] width 120 height 9
type \(page\/section\) "Contact Us"
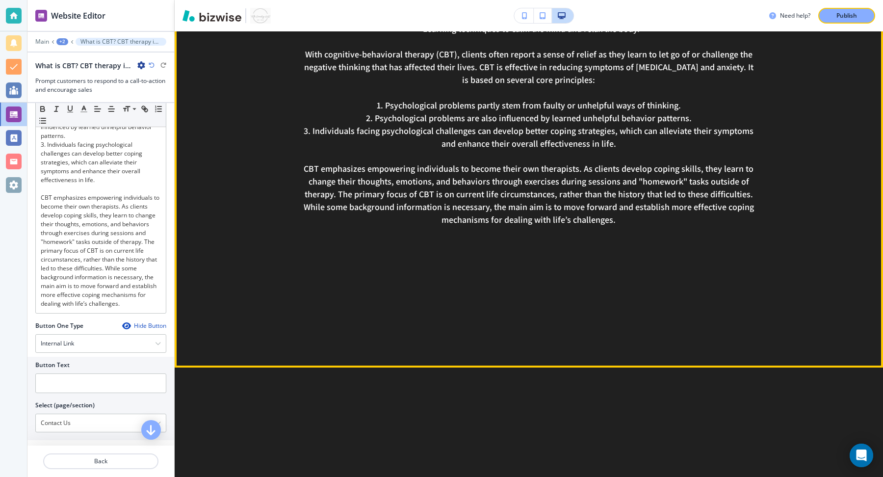
scroll to position [900, 0]
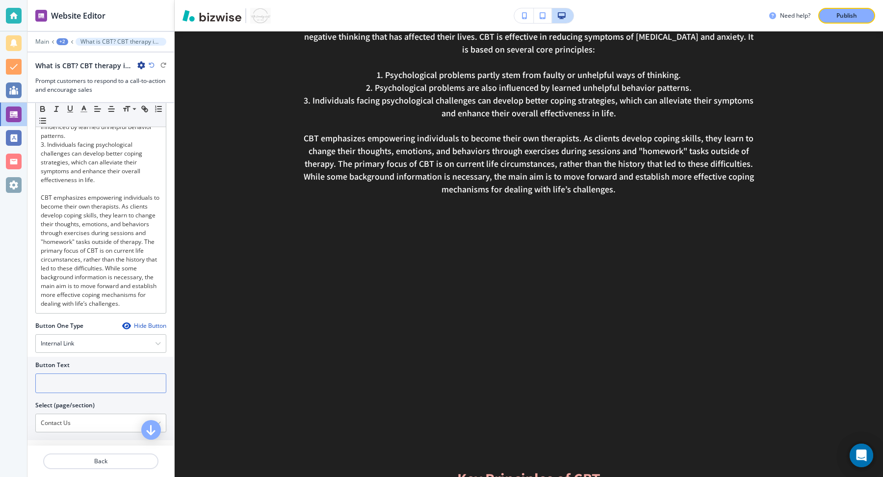
click at [109, 373] on input "text" at bounding box center [100, 383] width 131 height 20
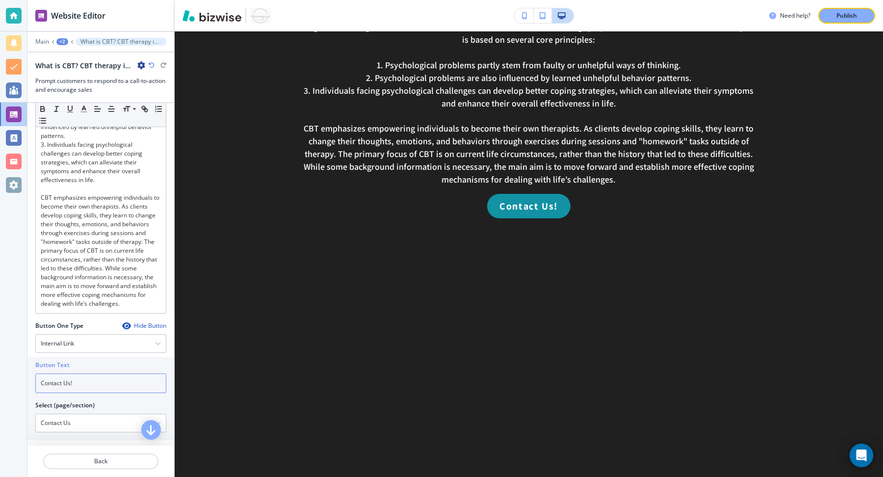
scroll to position [855, 0]
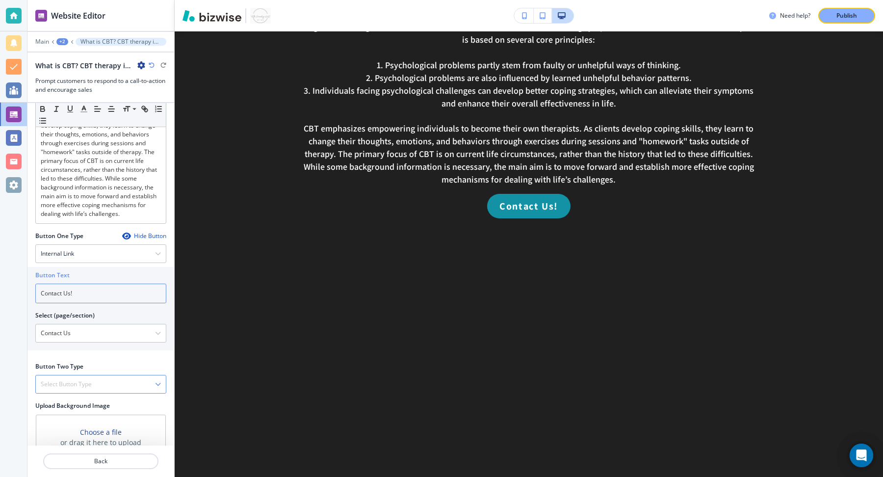
type input "Contact Us!"
click at [121, 375] on div "Select Button Type" at bounding box center [101, 384] width 130 height 18
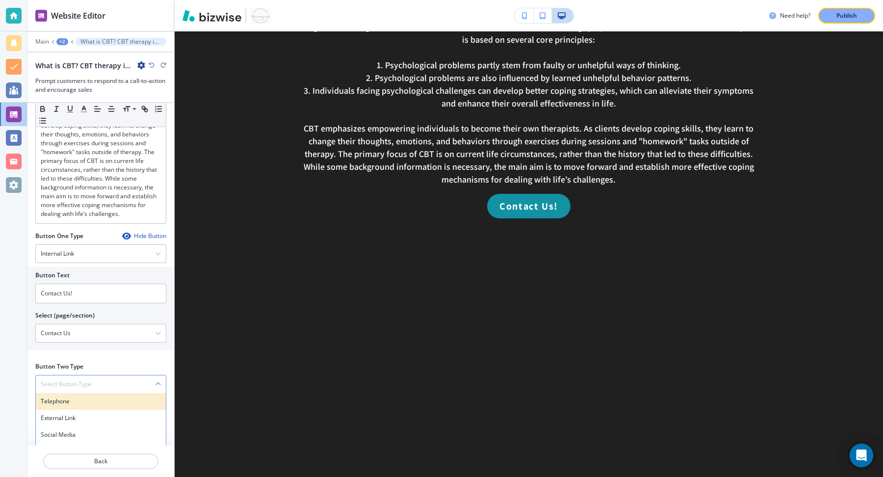
click at [107, 397] on h4 "Telephone" at bounding box center [101, 401] width 120 height 9
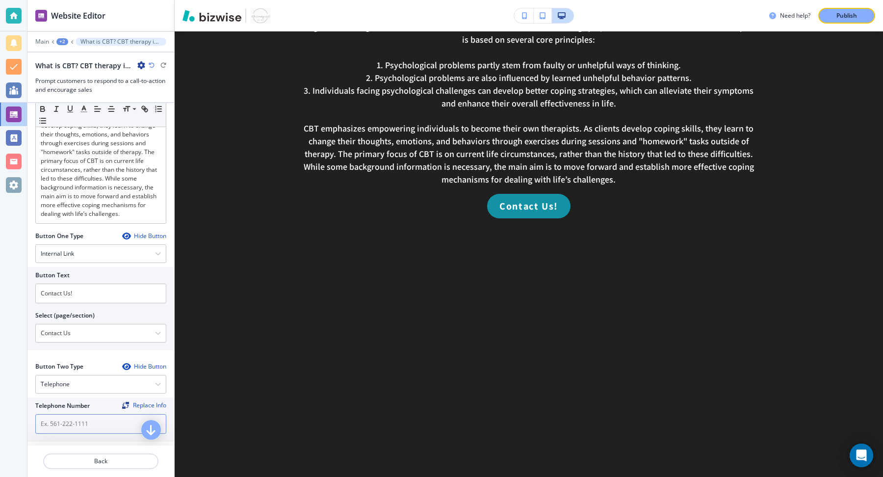
click at [106, 414] on input "text" at bounding box center [100, 424] width 131 height 20
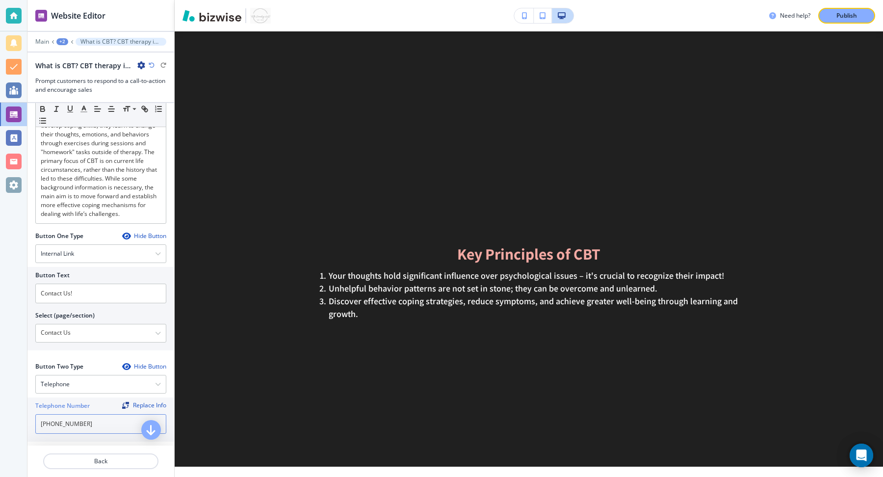
scroll to position [907, 0]
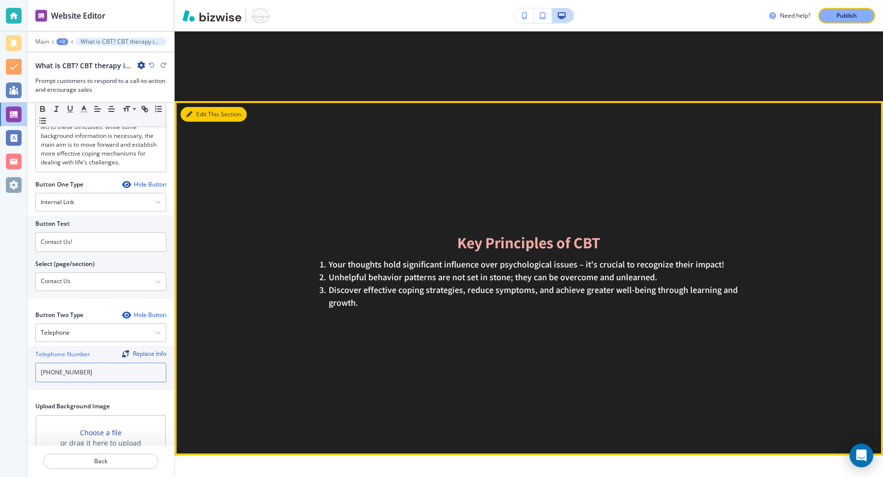
type input "[PHONE_NUMBER]"
click at [197, 107] on button "Edit This Section" at bounding box center [213, 114] width 66 height 15
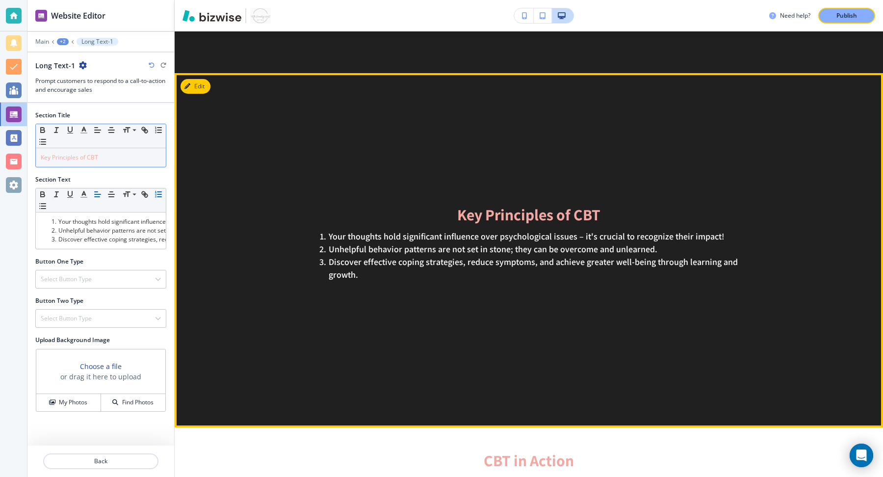
scroll to position [1202, 0]
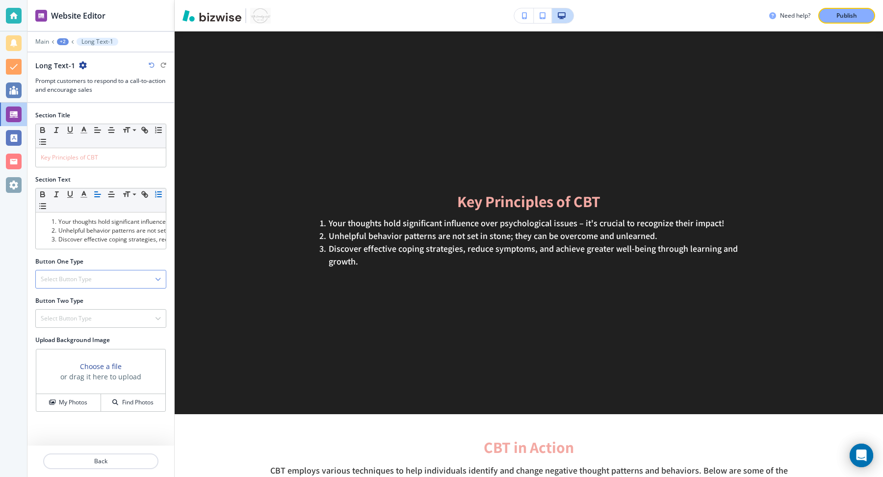
click at [121, 280] on div "Select Button Type" at bounding box center [101, 279] width 130 height 18
click at [114, 308] on h4 "External Link" at bounding box center [101, 312] width 120 height 9
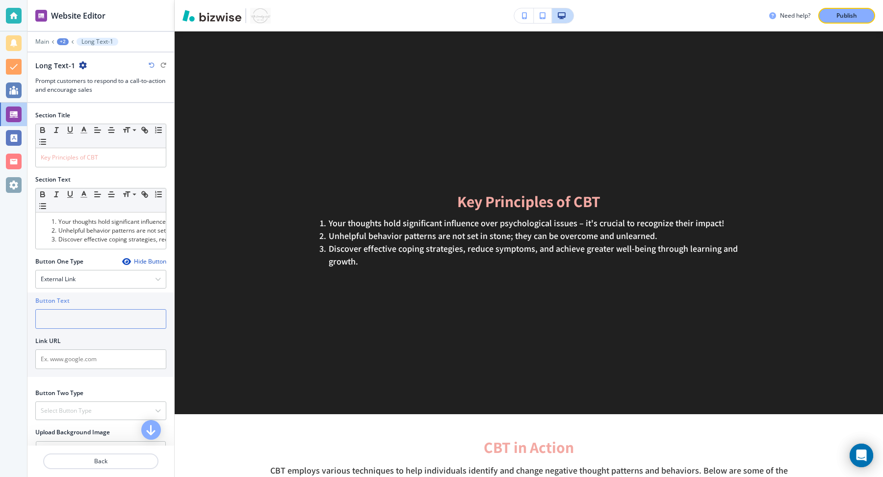
click at [111, 318] on input "text" at bounding box center [100, 319] width 131 height 20
type input "f"
click at [114, 276] on div "External Link" at bounding box center [101, 279] width 130 height 18
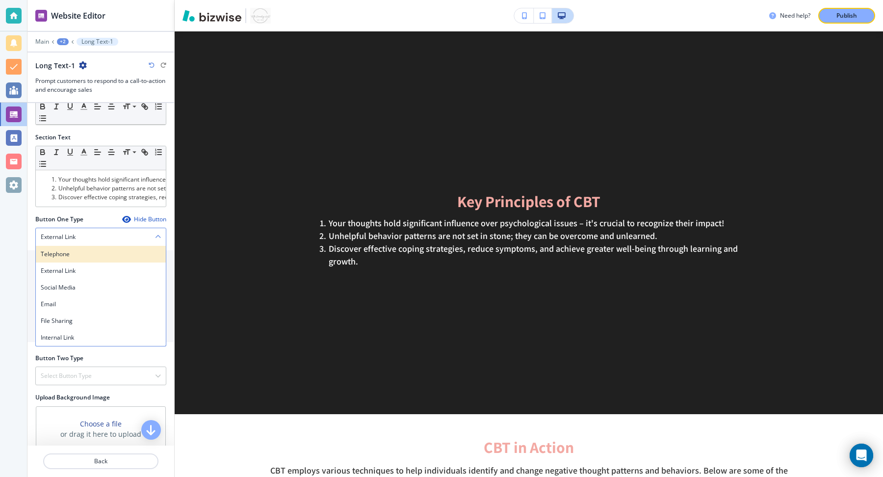
scroll to position [28, 0]
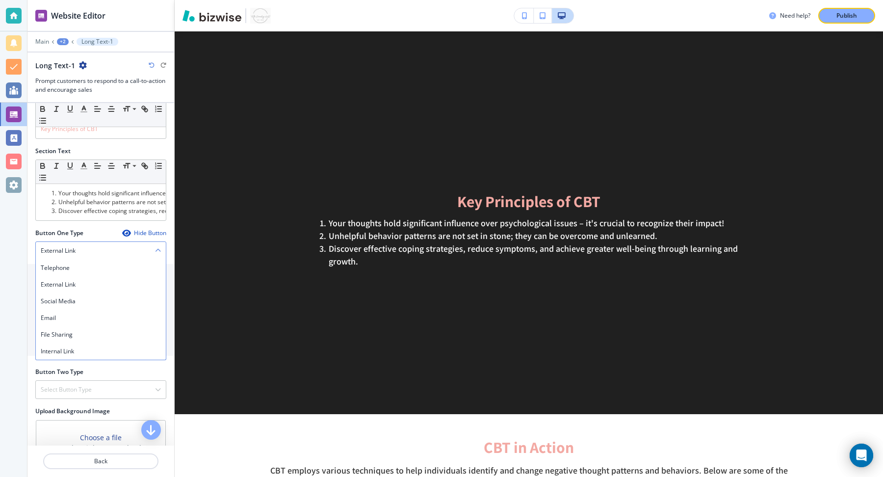
click at [123, 247] on div "External Link" at bounding box center [101, 251] width 130 height 18
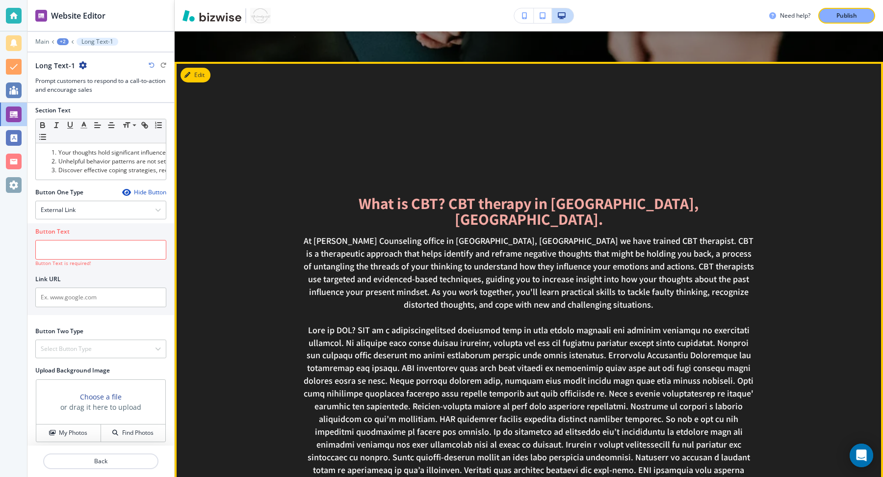
scroll to position [216, 0]
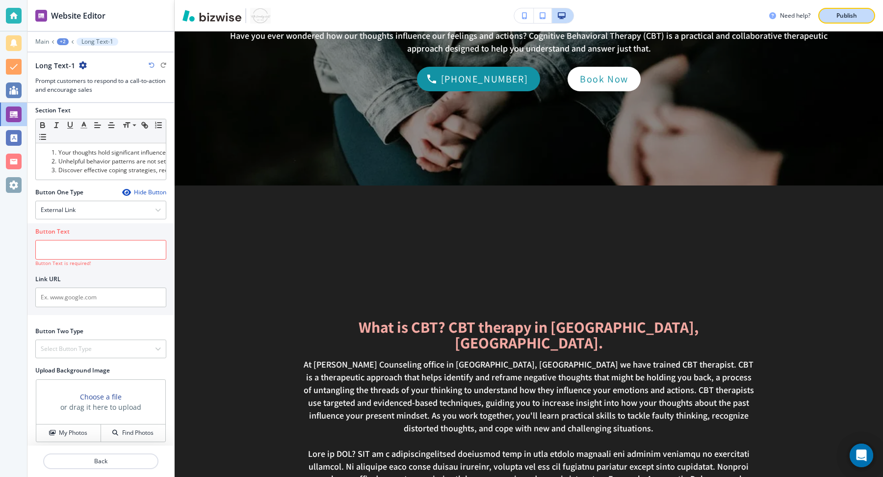
click at [851, 16] on p "Publish" at bounding box center [846, 15] width 21 height 9
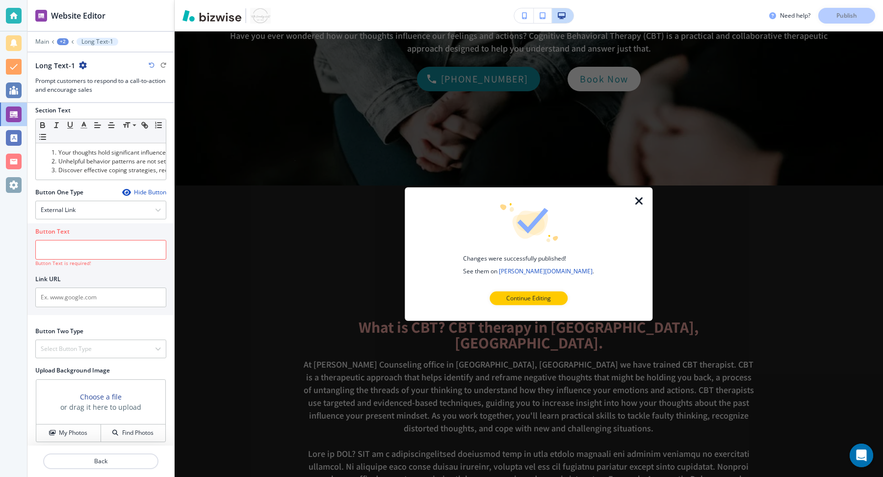
click at [641, 205] on icon "button" at bounding box center [639, 201] width 12 height 12
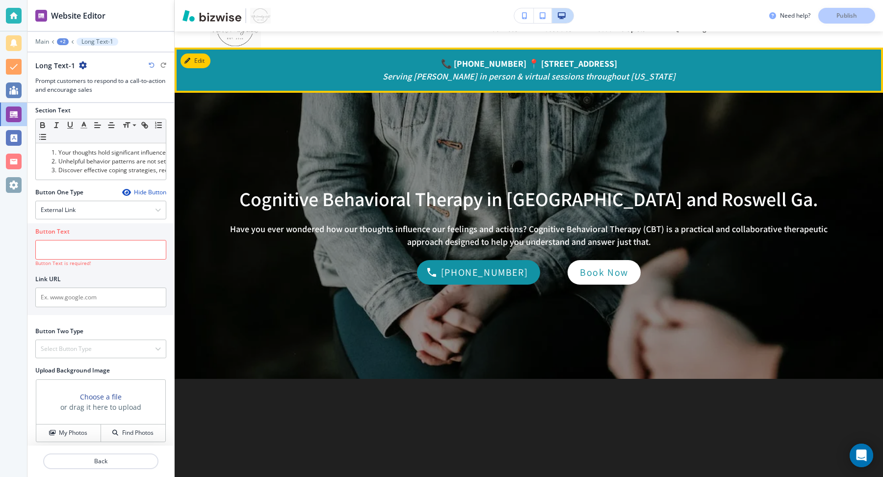
scroll to position [0, 0]
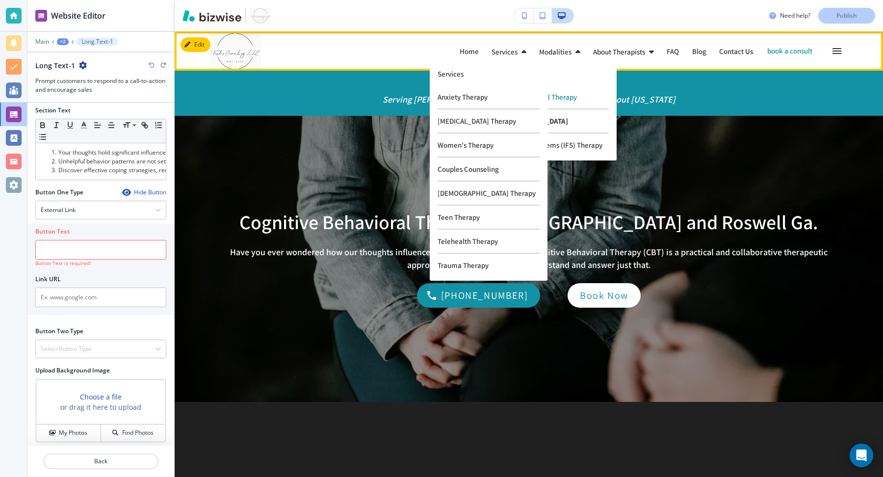
click at [520, 128] on p "Dialectal [MEDICAL_DATA]" at bounding box center [547, 121] width 124 height 24
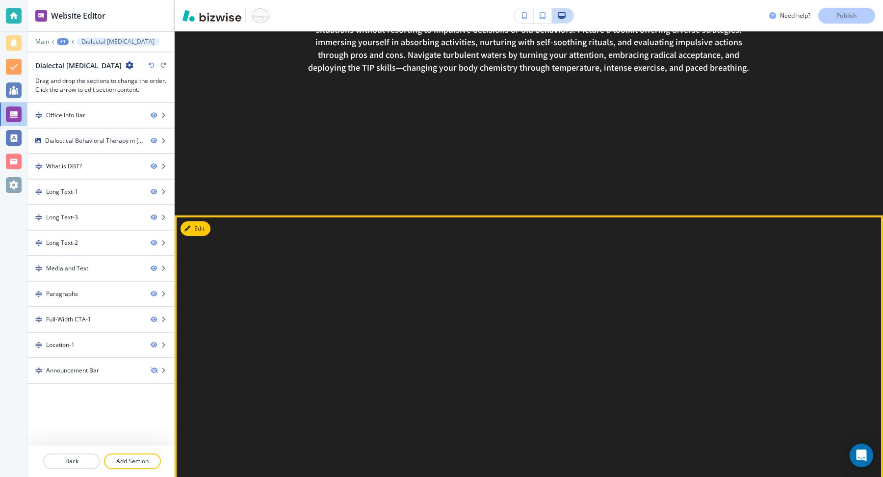
click at [191, 235] on button "Edit" at bounding box center [195, 228] width 30 height 15
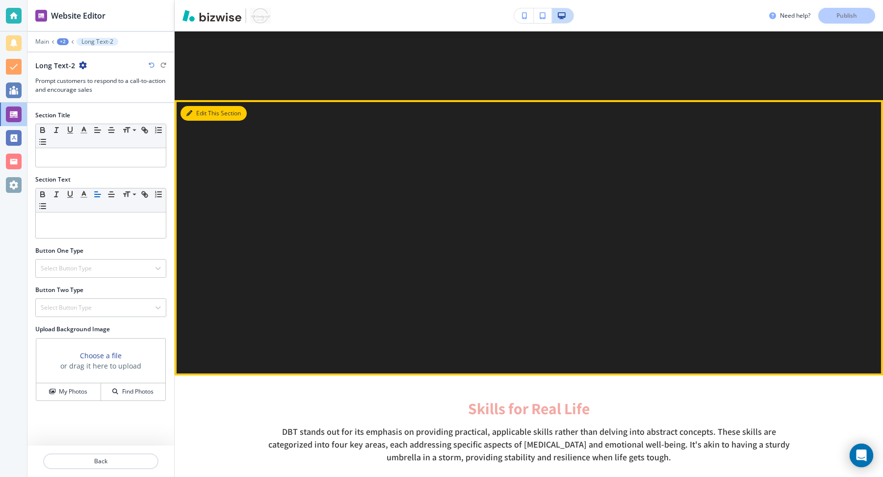
scroll to position [2180, 0]
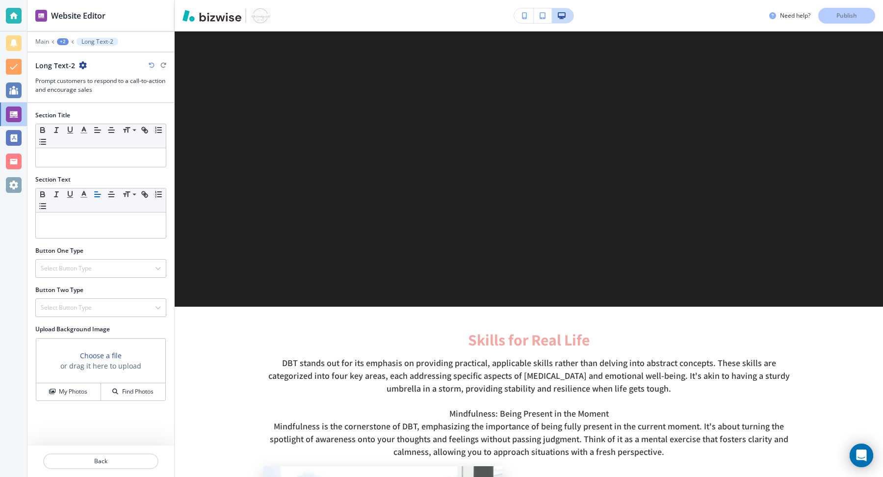
click at [81, 66] on icon "button" at bounding box center [83, 65] width 8 height 8
click at [114, 115] on p "Delete Section" at bounding box center [109, 115] width 50 height 9
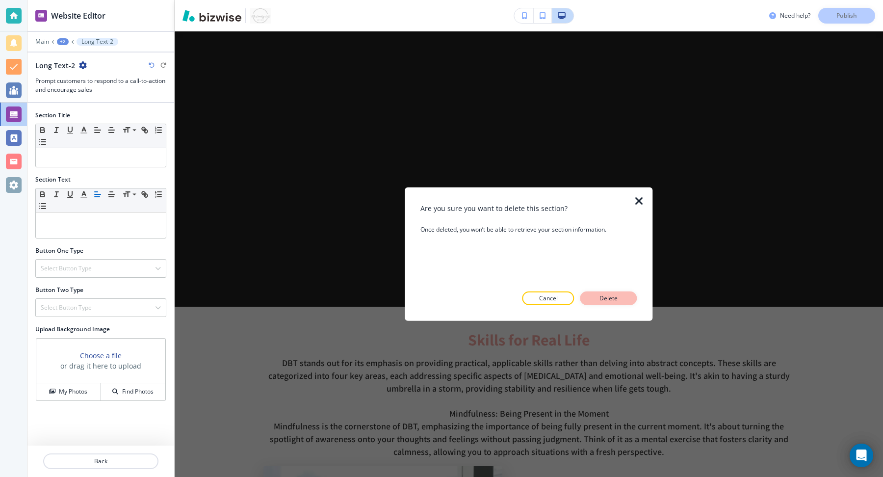
click at [621, 299] on button "Delete" at bounding box center [608, 298] width 57 height 14
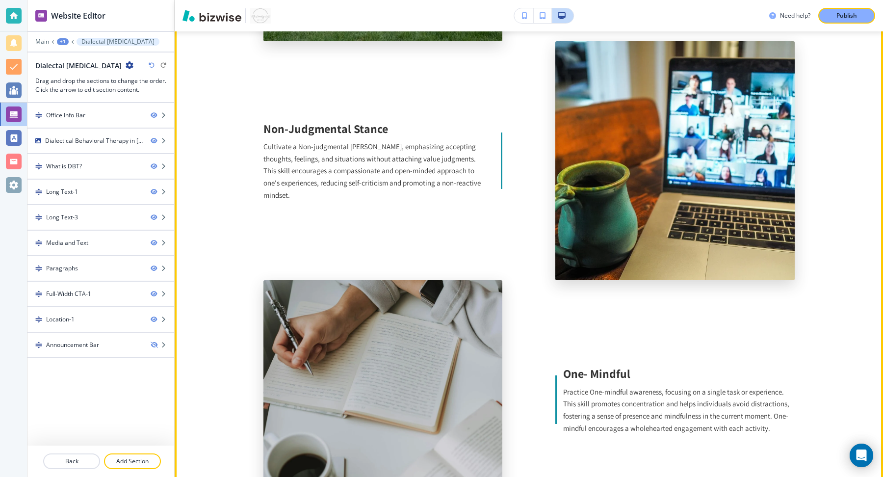
scroll to position [3082, 0]
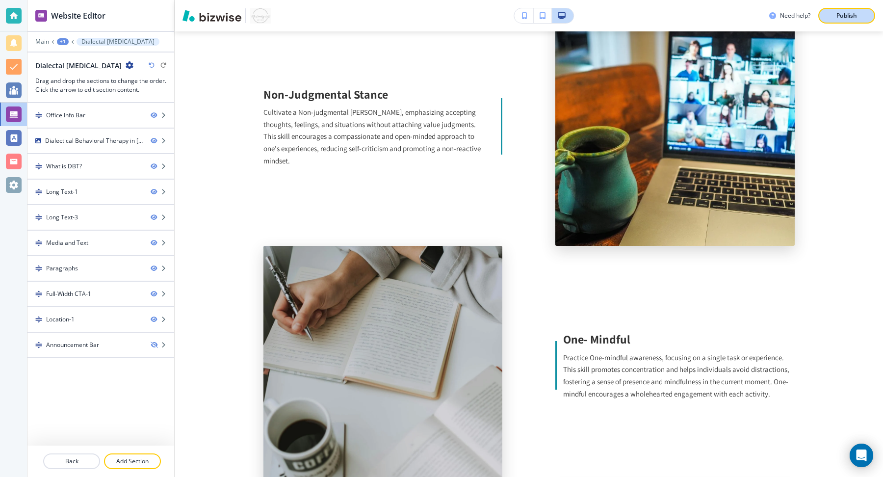
click at [848, 20] on p "Publish" at bounding box center [846, 15] width 21 height 9
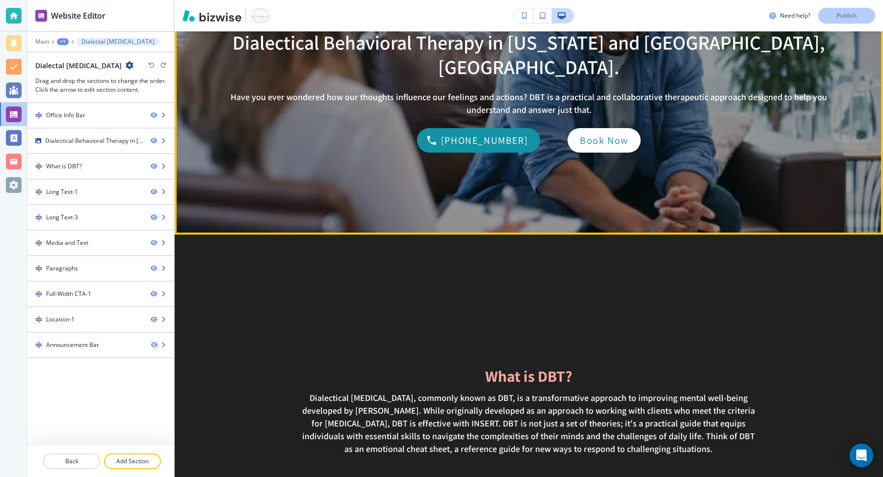
scroll to position [0, 0]
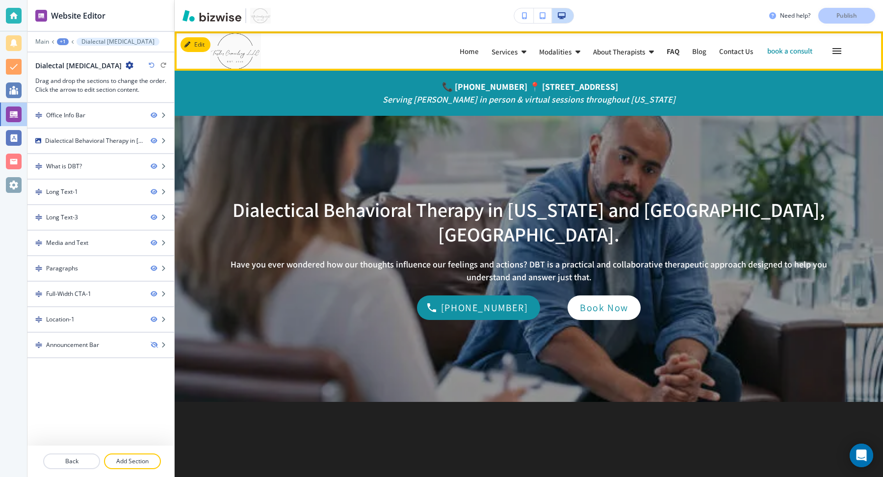
click at [666, 51] on p "FAQ" at bounding box center [672, 51] width 13 height 7
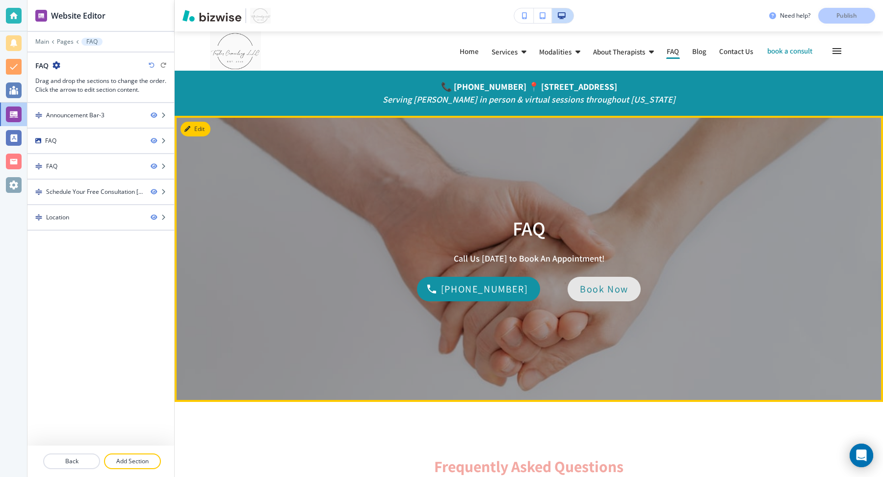
click at [600, 297] on p "Book Now" at bounding box center [604, 289] width 49 height 16
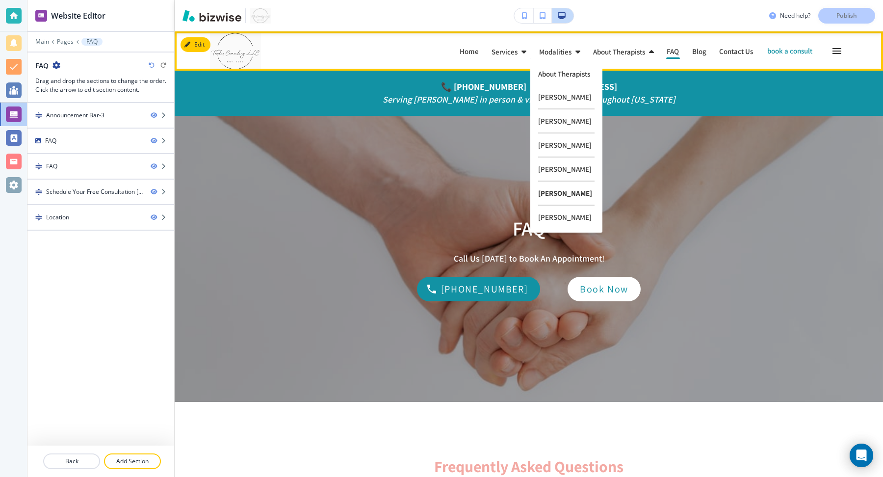
click at [547, 204] on p "[PERSON_NAME]" at bounding box center [566, 193] width 56 height 24
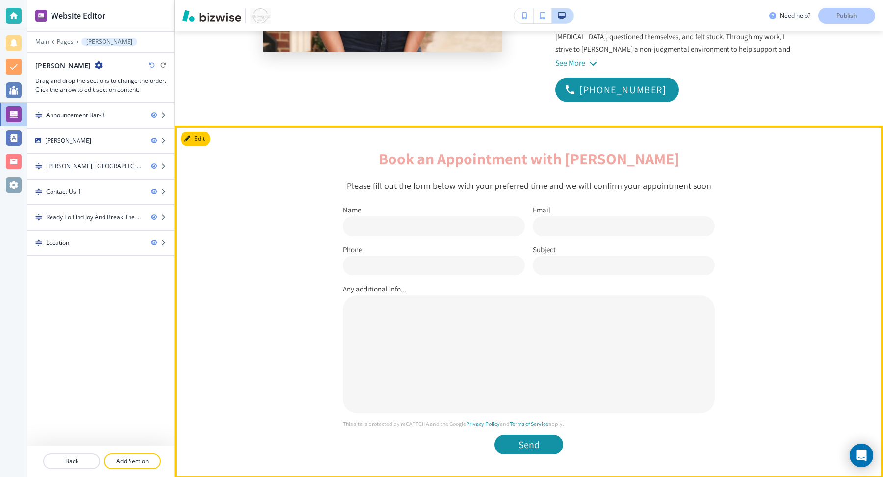
scroll to position [647, 0]
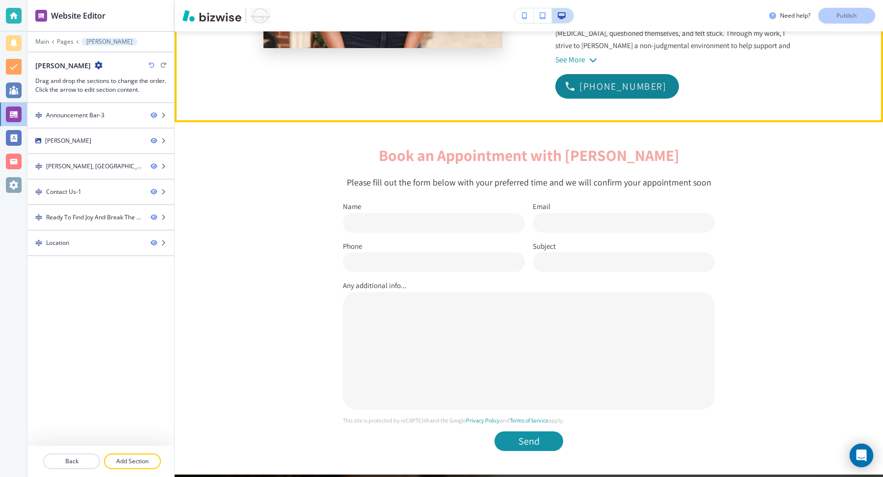
click at [641, 78] on p "[PHONE_NUMBER]" at bounding box center [622, 86] width 87 height 16
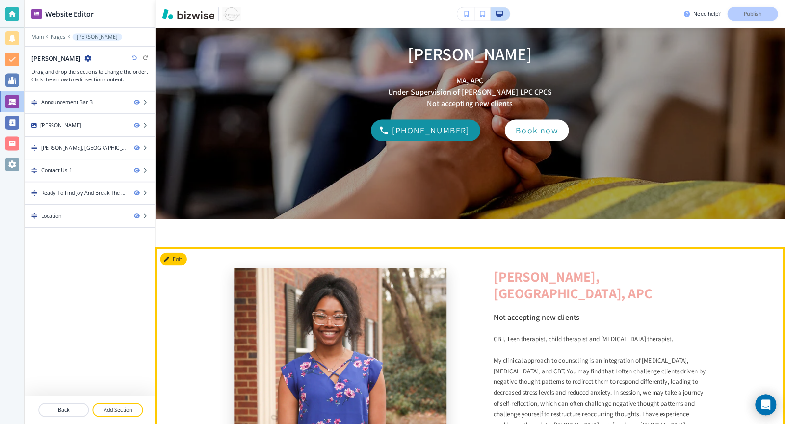
scroll to position [0, 0]
